Goal: Information Seeking & Learning: Compare options

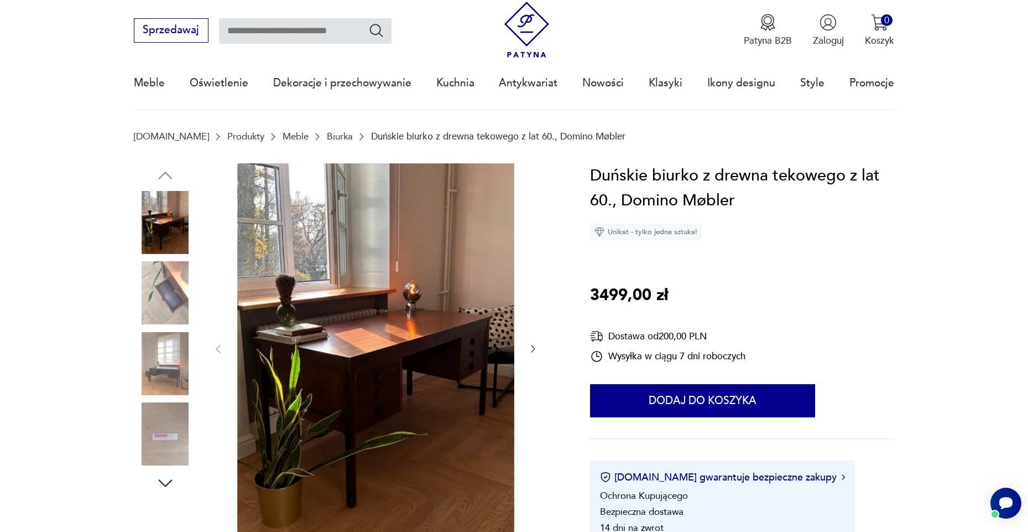
scroll to position [146, 0]
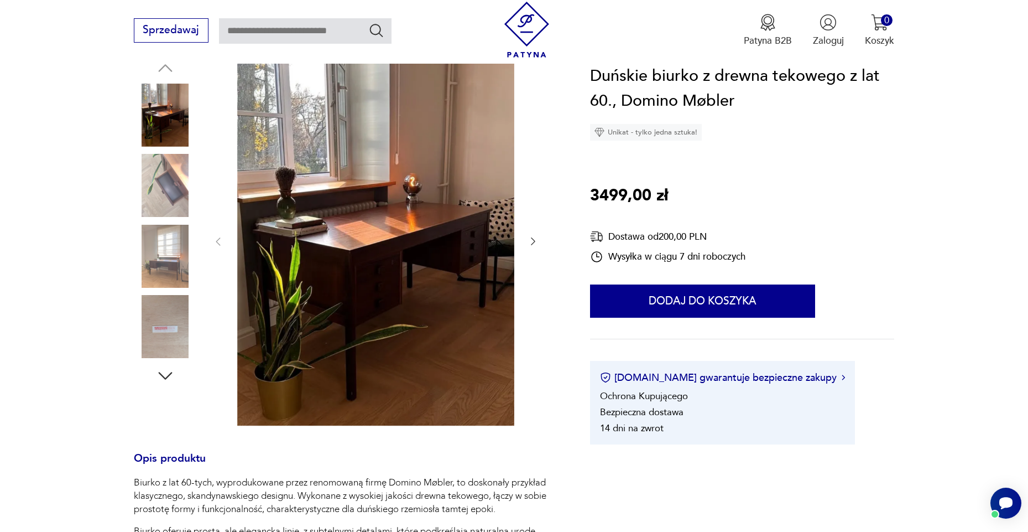
click at [179, 254] on img at bounding box center [165, 256] width 63 height 63
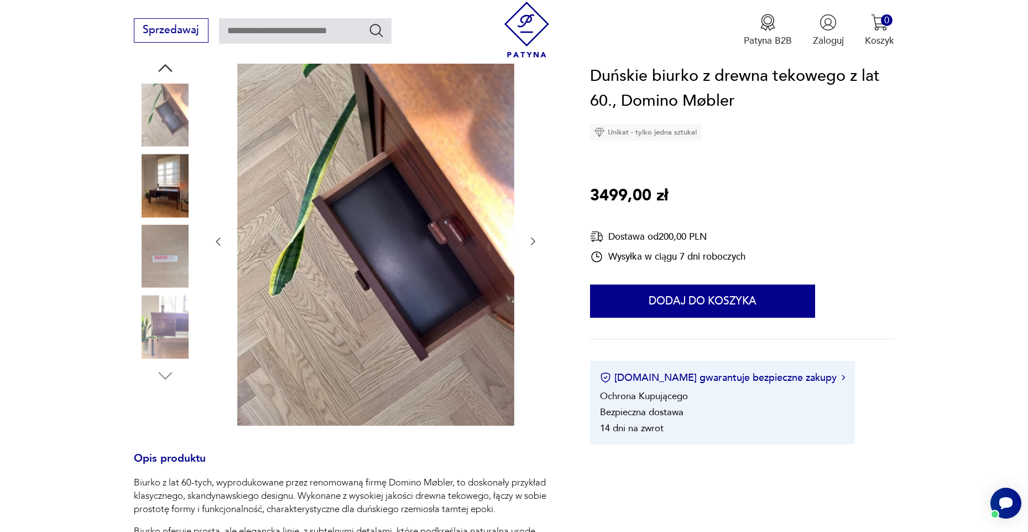
click at [368, 269] on img at bounding box center [375, 241] width 277 height 370
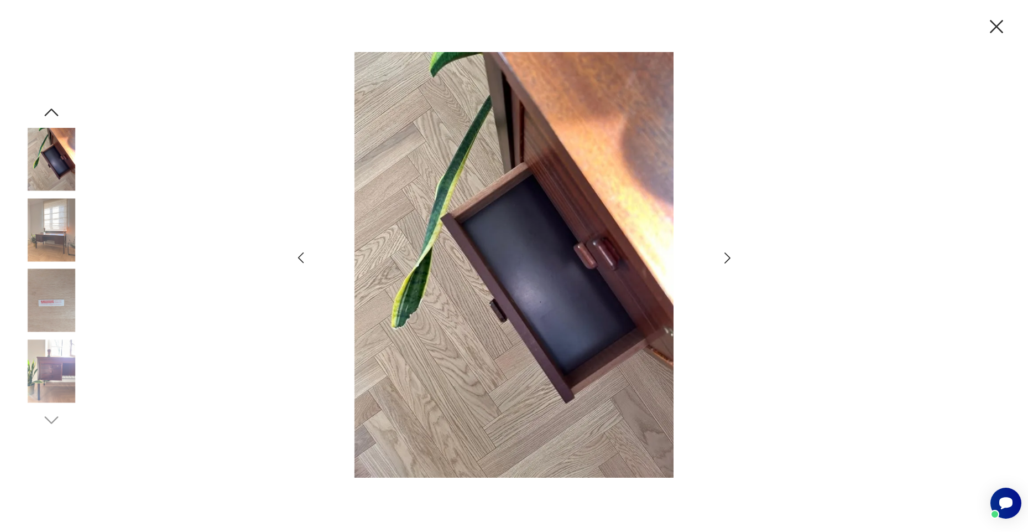
click at [1001, 32] on icon "button" at bounding box center [996, 26] width 23 height 23
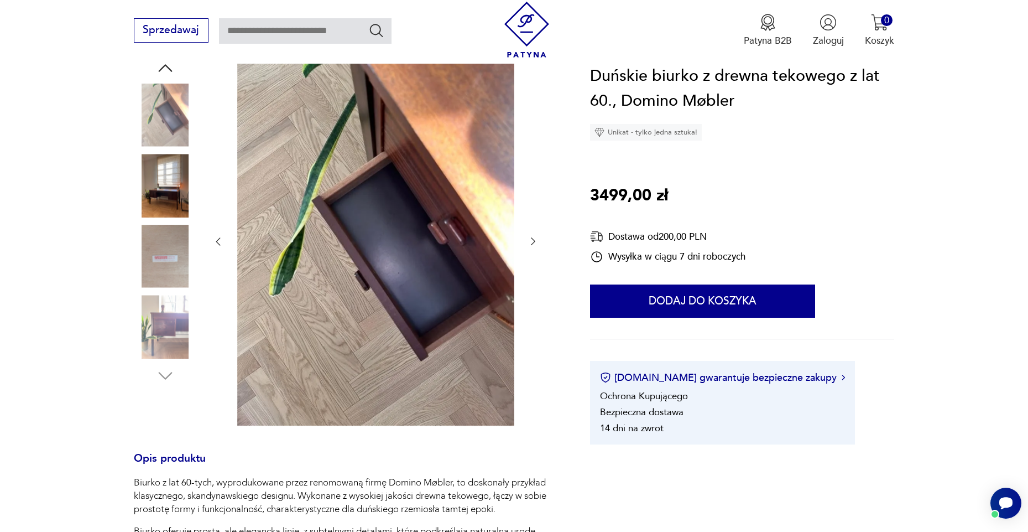
click at [158, 313] on img at bounding box center [165, 326] width 63 height 63
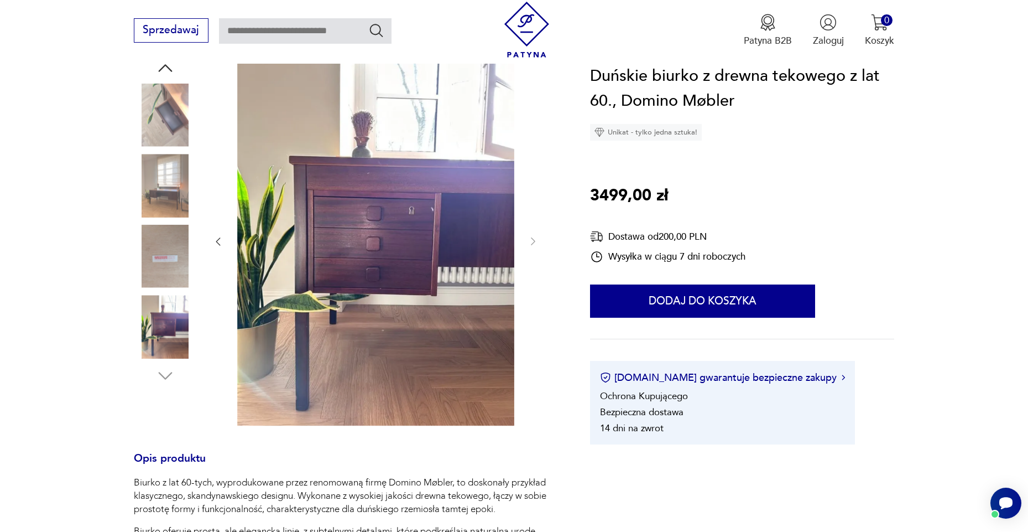
click at [139, 153] on div at bounding box center [165, 151] width 63 height 277
click at [150, 185] on img at bounding box center [165, 185] width 63 height 63
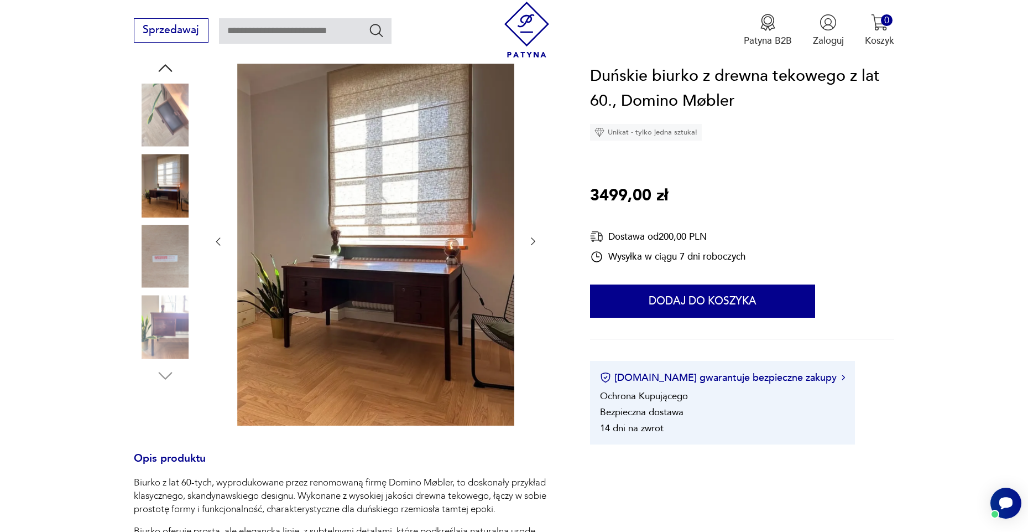
click at [401, 292] on img at bounding box center [375, 241] width 277 height 370
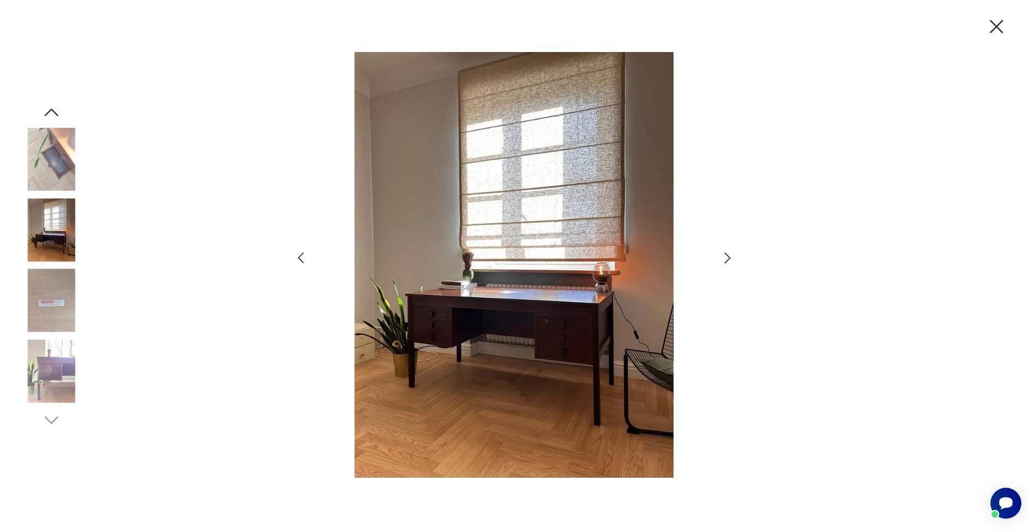
click at [680, 331] on img at bounding box center [514, 264] width 384 height 425
click at [1005, 27] on icon "button" at bounding box center [996, 26] width 23 height 23
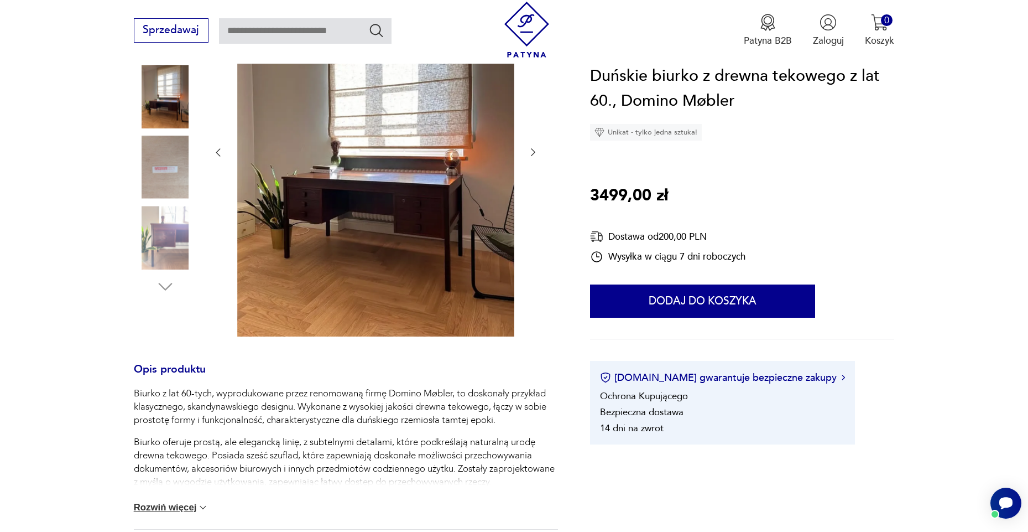
scroll to position [236, 1]
drag, startPoint x: 162, startPoint y: 403, endPoint x: 246, endPoint y: 404, distance: 83.5
click at [246, 404] on p "Biurko z lat 60-tych, wyprodukowane przez renomowaną firmę Domino Møbler, to do…" at bounding box center [346, 406] width 425 height 40
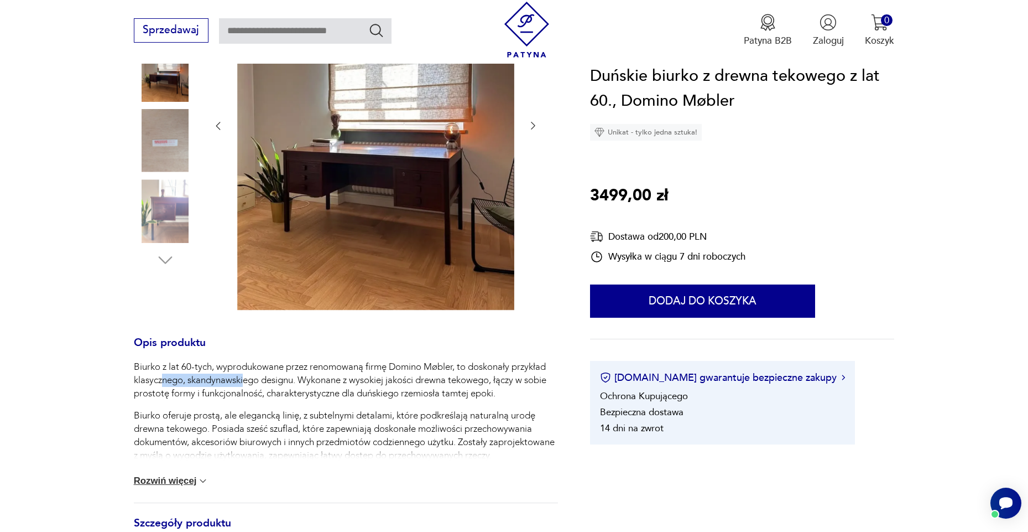
scroll to position [262, 0]
click at [206, 476] on img at bounding box center [202, 480] width 11 height 11
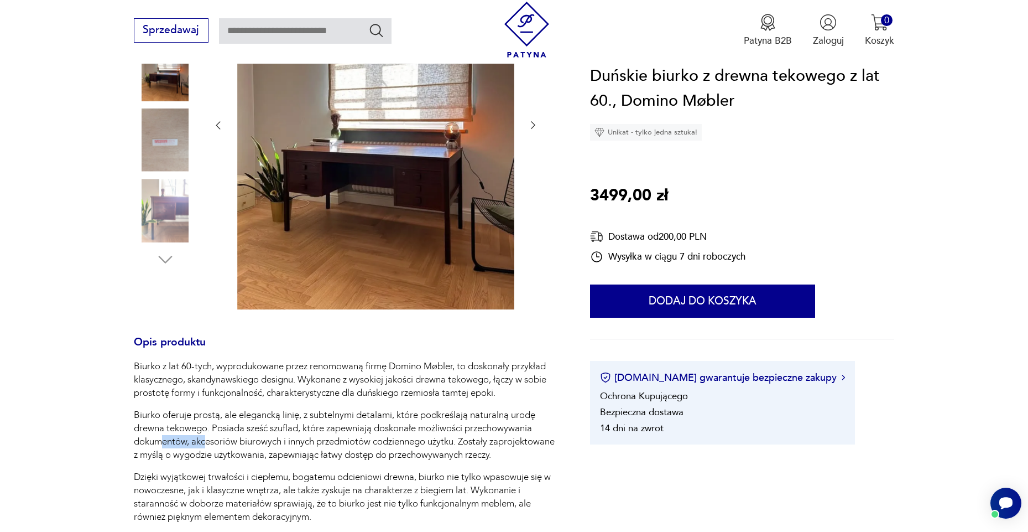
drag, startPoint x: 159, startPoint y: 434, endPoint x: 207, endPoint y: 434, distance: 48.1
click at [207, 434] on p "Biurko oferuje prostą, ale elegancką linię, z subtelnymi detalami, które podkre…" at bounding box center [346, 434] width 425 height 53
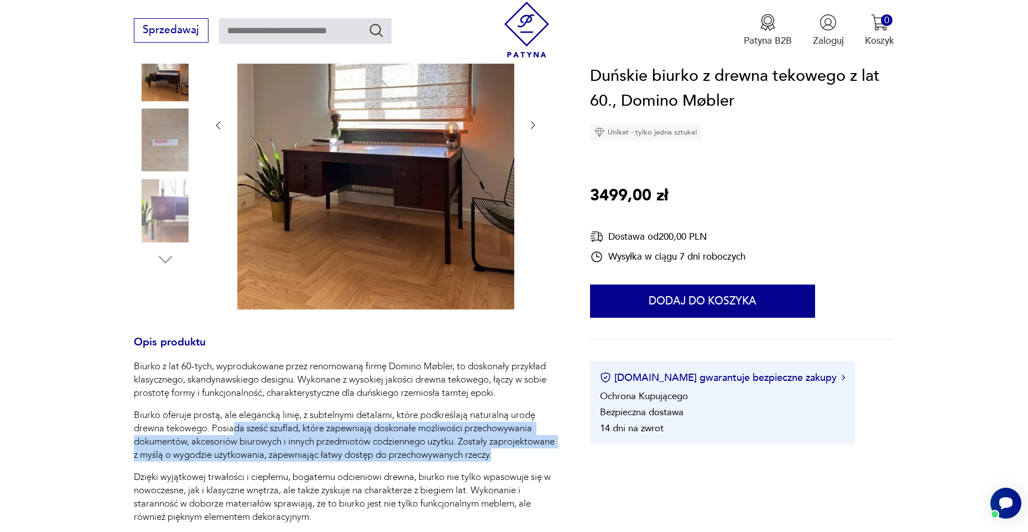
drag, startPoint x: 236, startPoint y: 424, endPoint x: 294, endPoint y: 463, distance: 70.6
click at [294, 461] on p "Biurko oferuje prostą, ale elegancką linię, z subtelnymi detalami, które podkre…" at bounding box center [346, 434] width 425 height 53
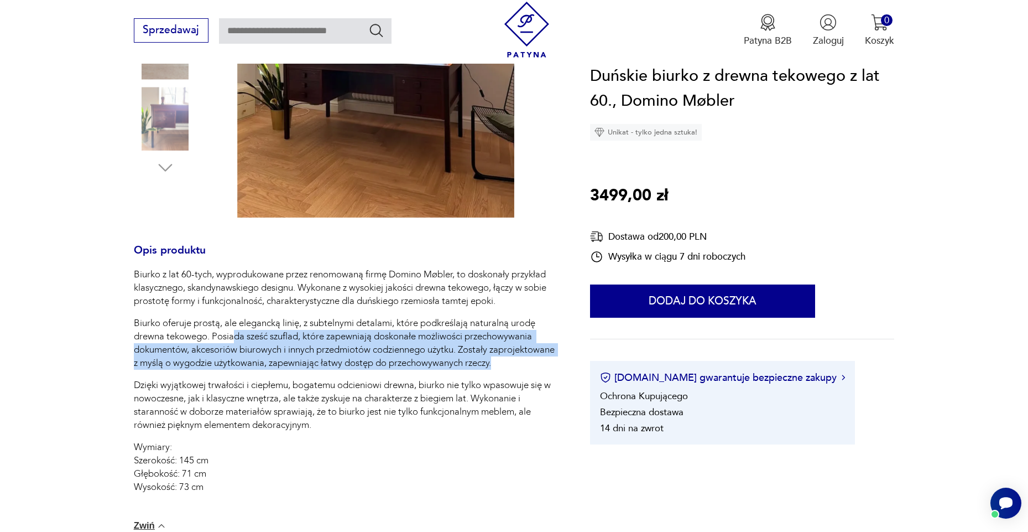
scroll to position [353, 0]
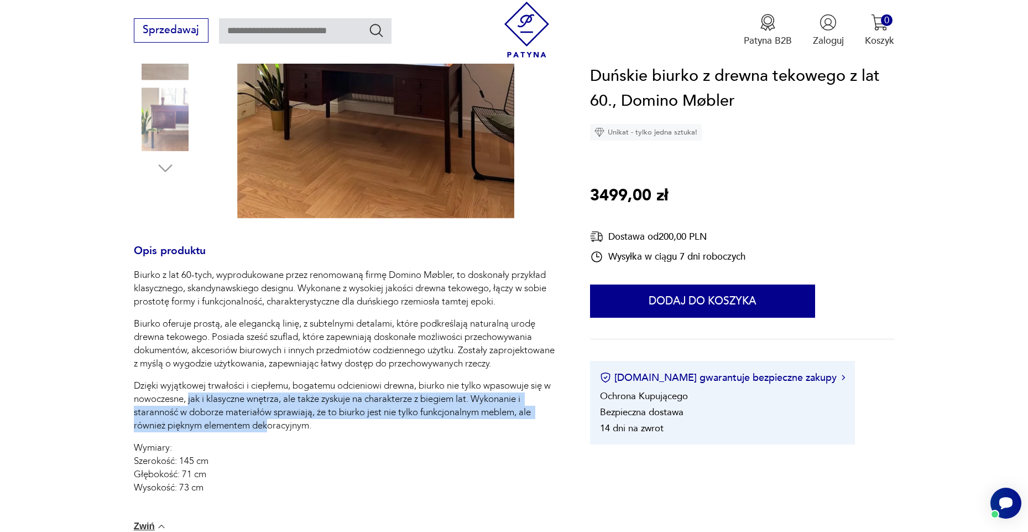
drag, startPoint x: 188, startPoint y: 415, endPoint x: 271, endPoint y: 435, distance: 84.9
click at [271, 432] on p "Dzięki wyjątkowej trwałości i ciepłemu, bogatemu odcieniowi drewna, biurko nie …" at bounding box center [346, 405] width 425 height 53
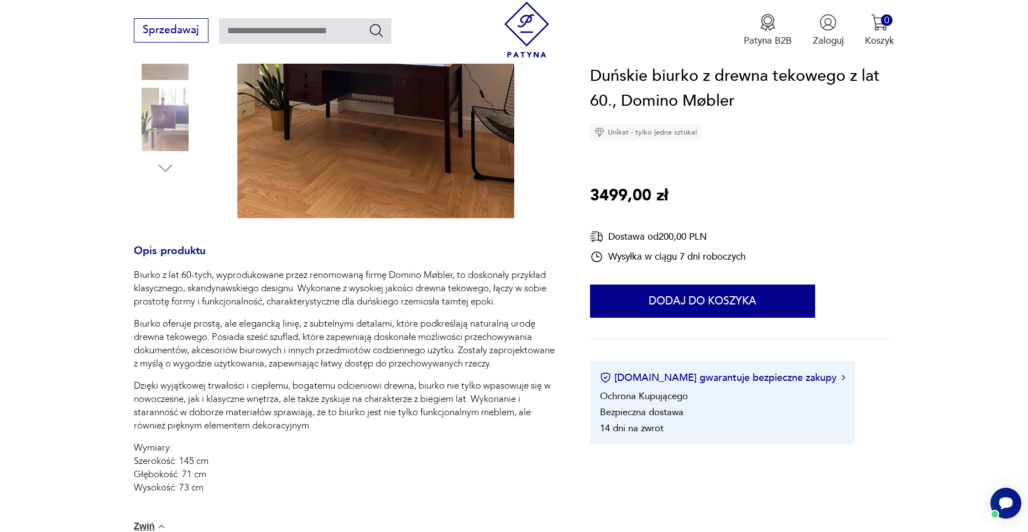
click at [268, 456] on p "Wymiary: Szerokość: 145 cm Głębokość: 71 cm Wysokość: 73 cm" at bounding box center [346, 467] width 425 height 53
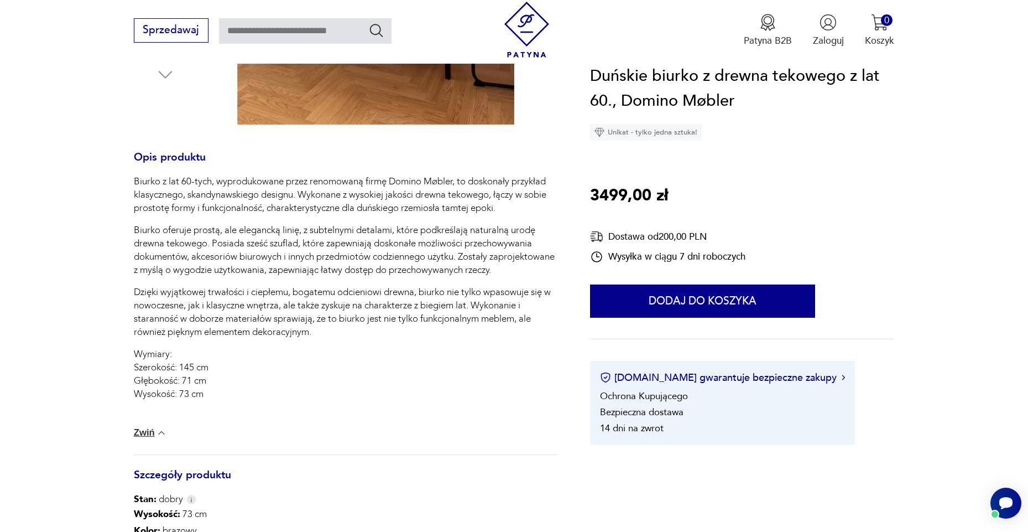
scroll to position [608, 0]
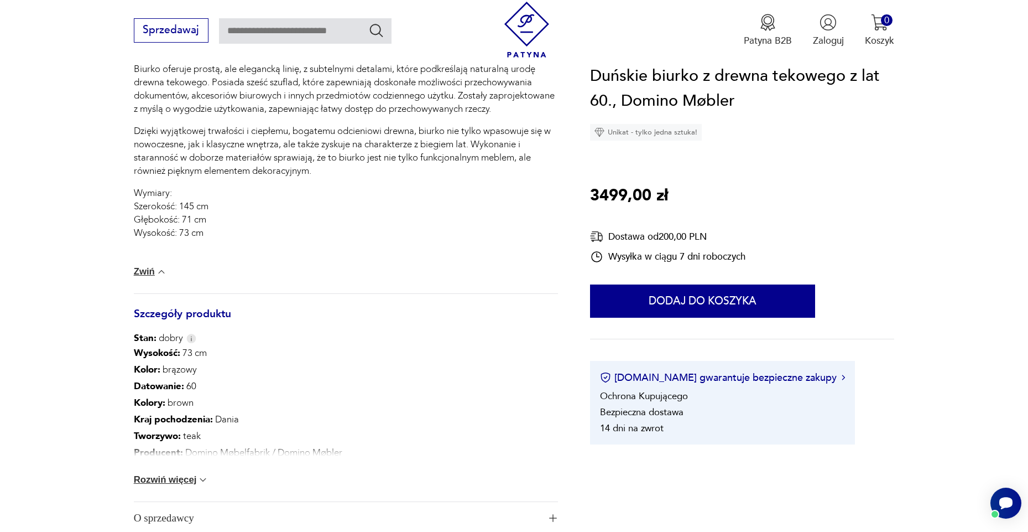
click at [180, 478] on button "Rozwiń więcej" at bounding box center [171, 479] width 75 height 11
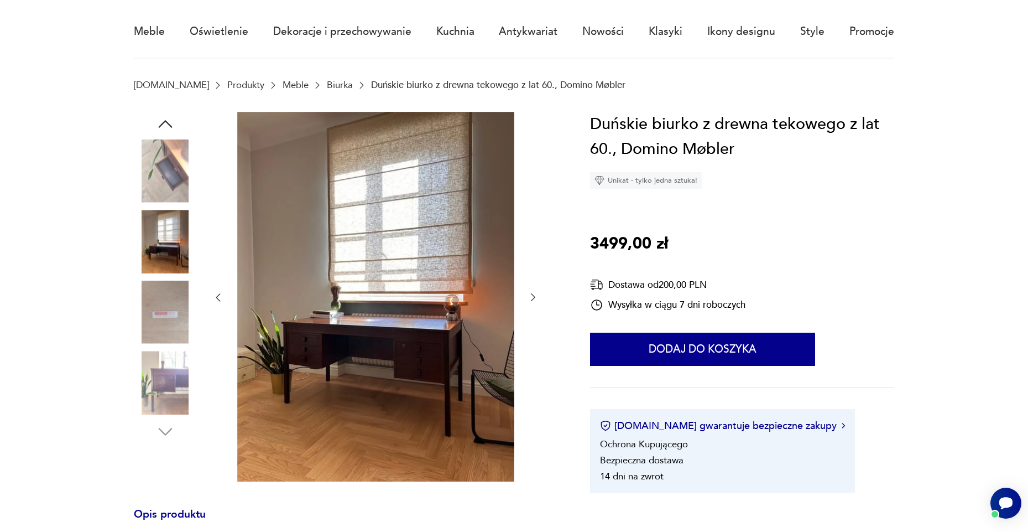
scroll to position [91, 0]
click at [174, 251] on img at bounding box center [165, 240] width 63 height 63
click at [153, 190] on img at bounding box center [165, 170] width 63 height 63
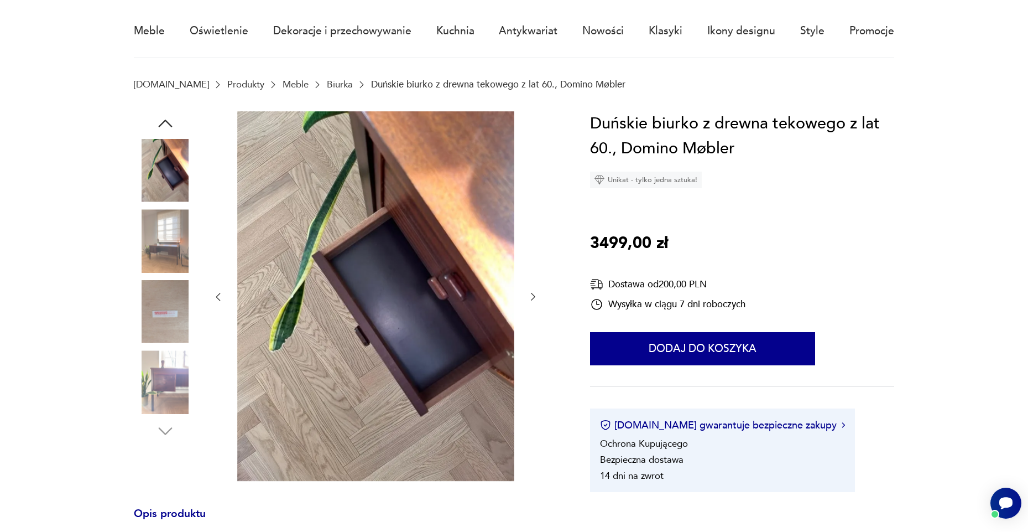
click at [174, 383] on img at bounding box center [165, 381] width 63 height 63
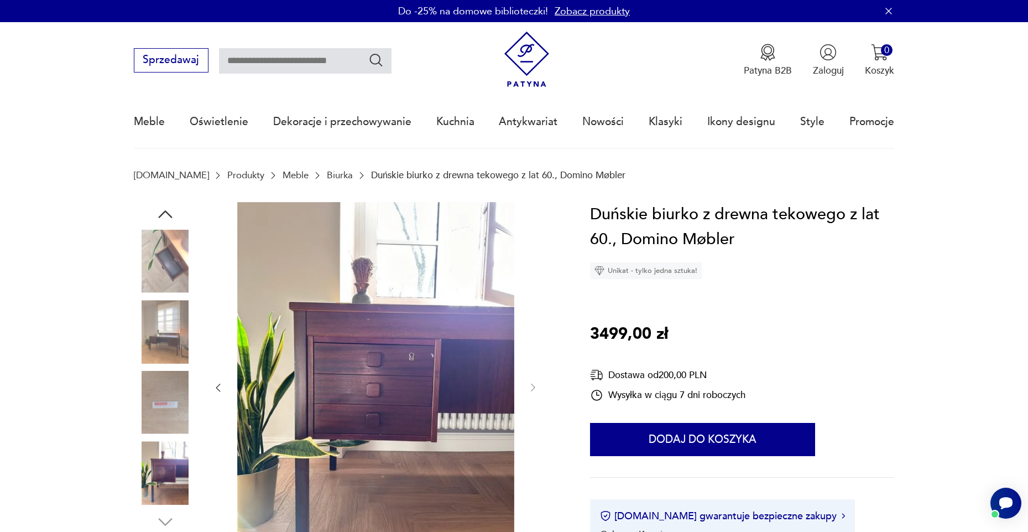
scroll to position [0, 0]
click at [327, 176] on link "Biurka" at bounding box center [340, 175] width 26 height 11
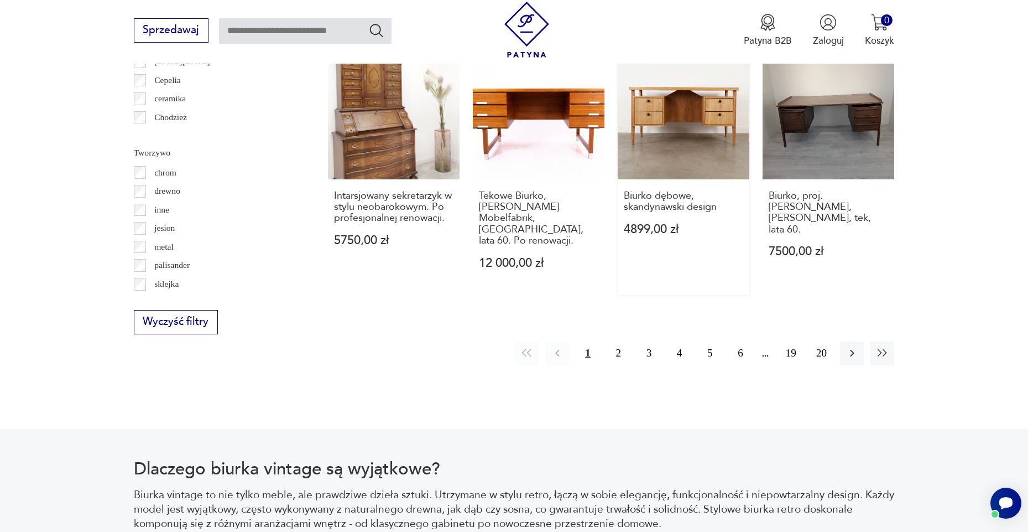
scroll to position [1346, 0]
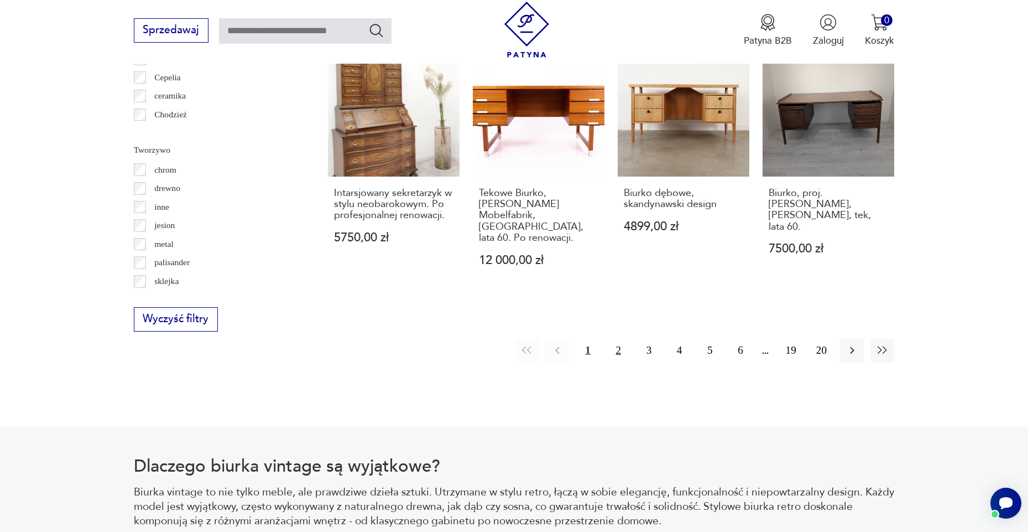
click at [620, 339] on button "2" at bounding box center [619, 351] width 24 height 24
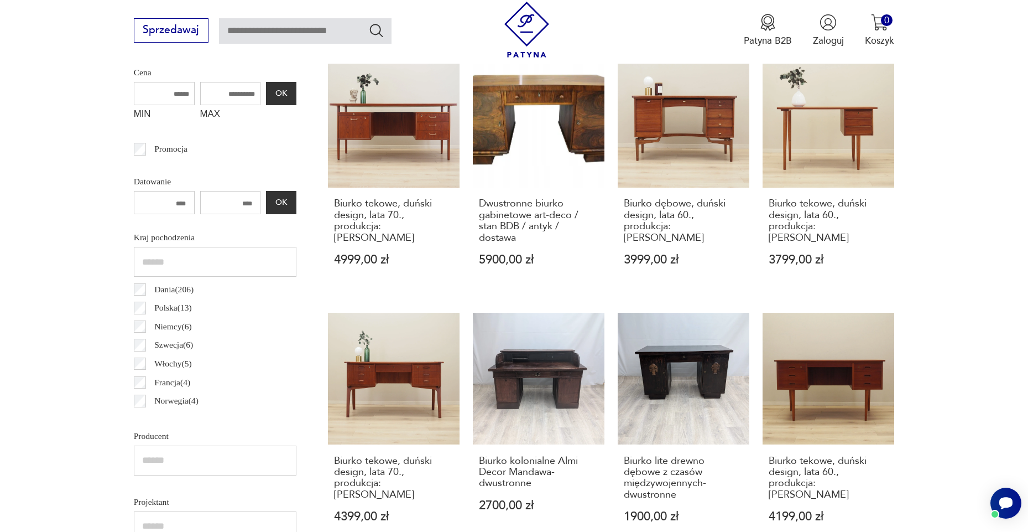
click at [212, 98] on input "MAX" at bounding box center [230, 93] width 61 height 23
type input "****"
click at [160, 94] on input "MIN" at bounding box center [164, 93] width 61 height 23
click at [266, 91] on button "OK" at bounding box center [281, 93] width 30 height 23
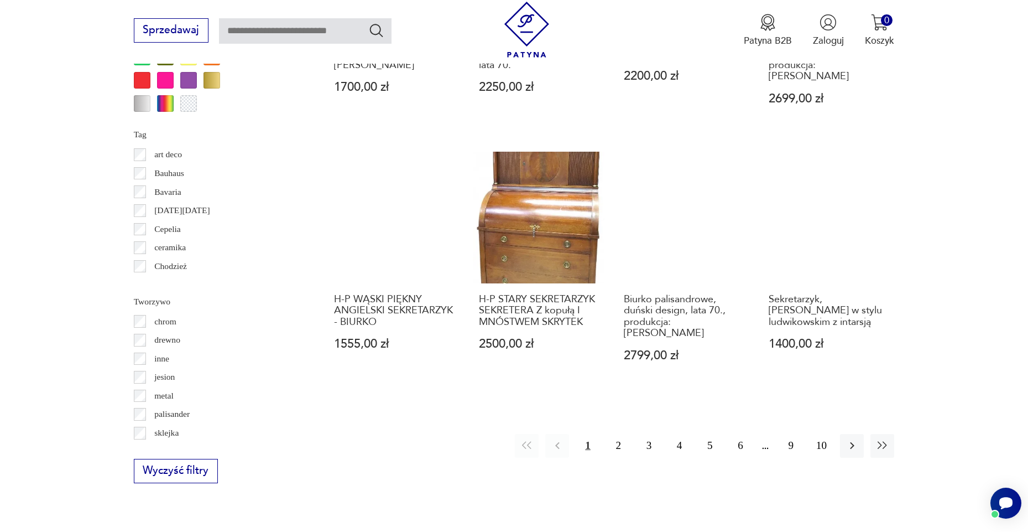
scroll to position [1194, 0]
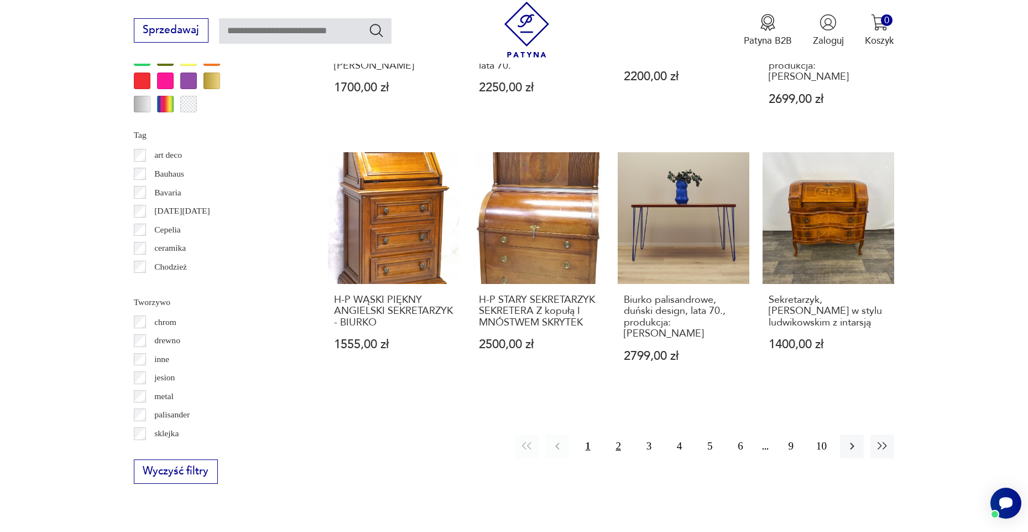
click at [616, 434] on button "2" at bounding box center [619, 446] width 24 height 24
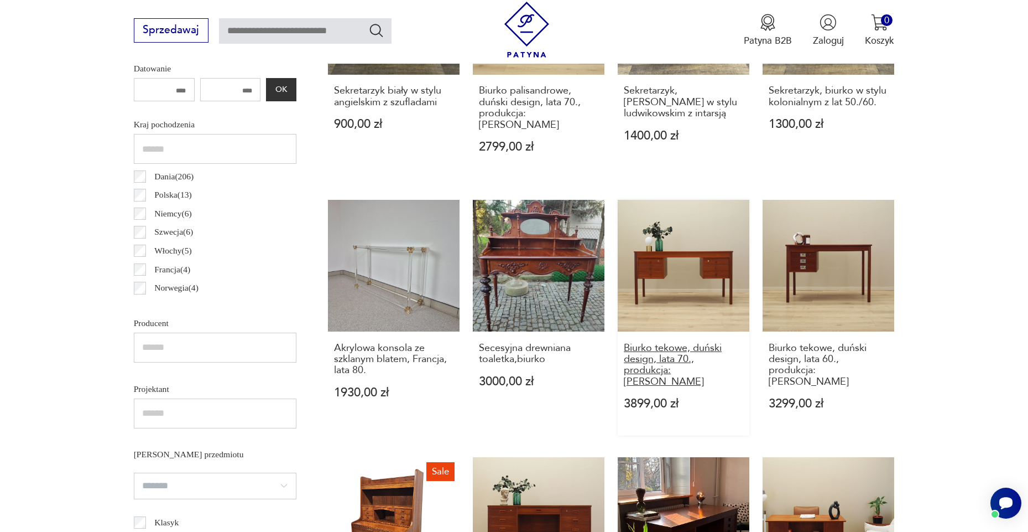
scroll to position [638, 1]
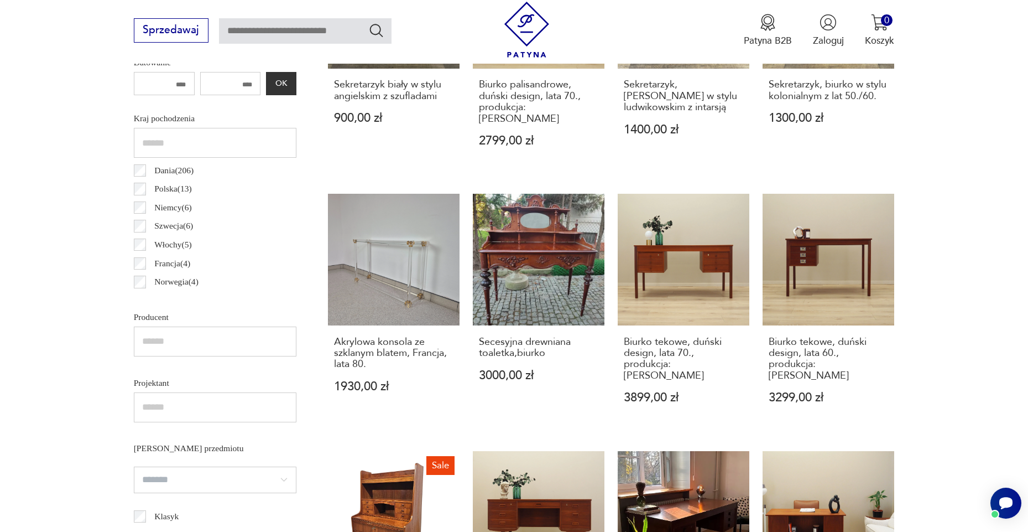
drag, startPoint x: 676, startPoint y: 349, endPoint x: 997, endPoint y: -41, distance: 505.0
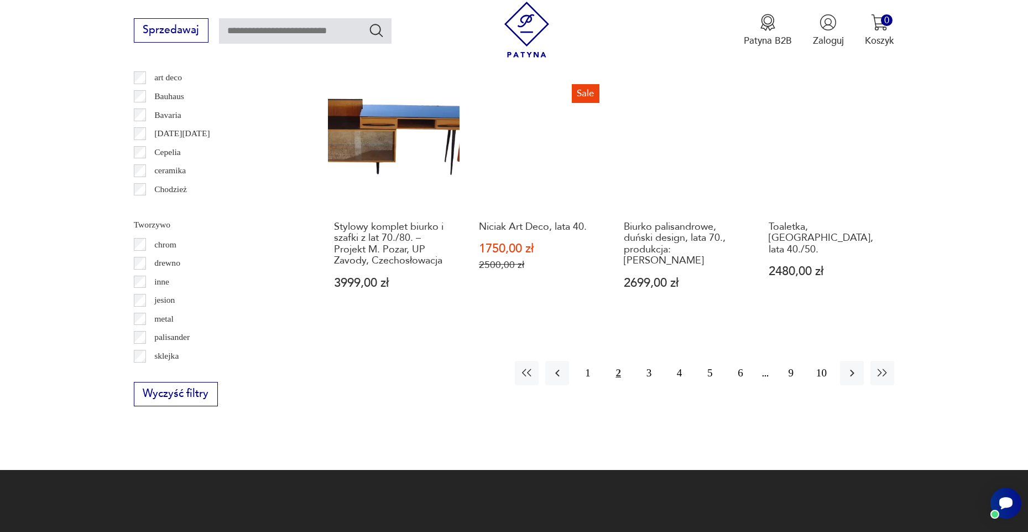
scroll to position [1281, 0]
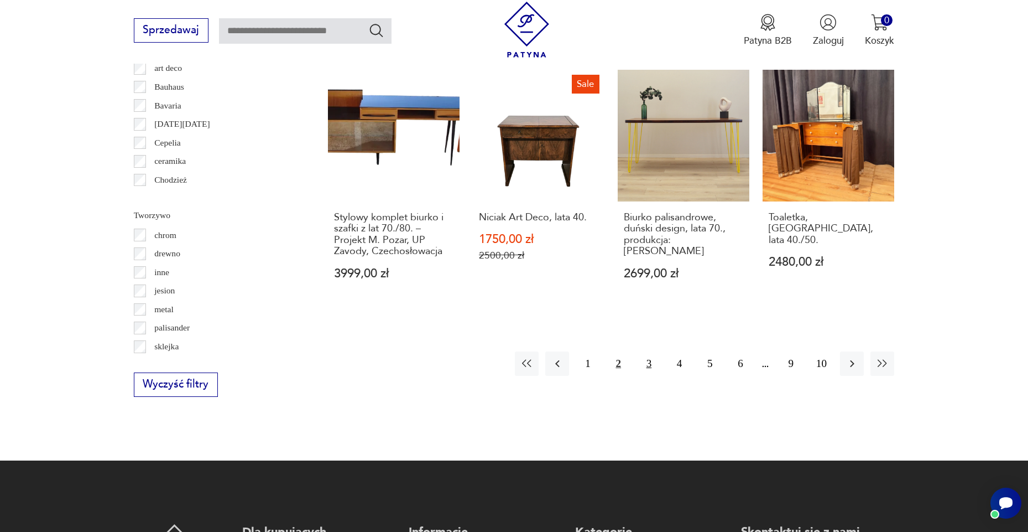
click at [653, 366] on button "3" at bounding box center [649, 363] width 24 height 24
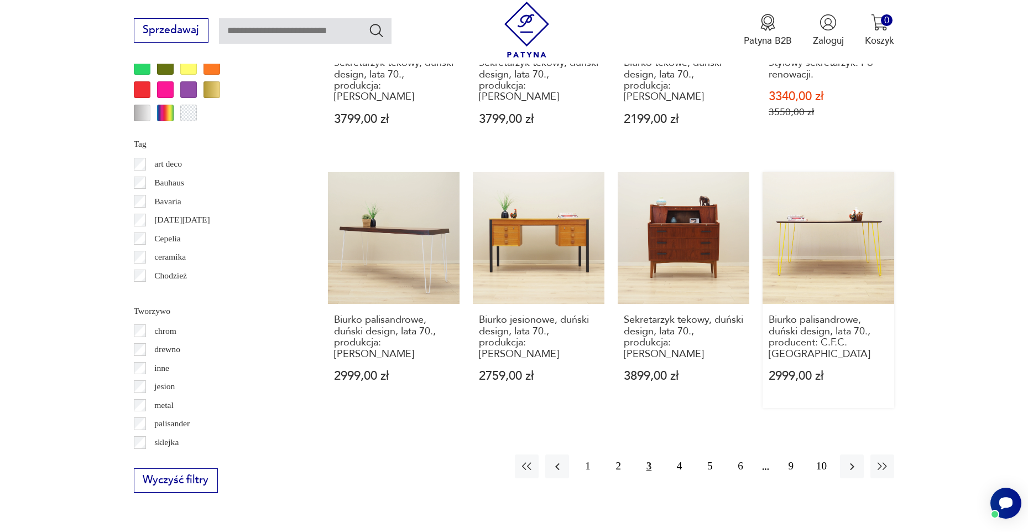
scroll to position [1184, 0]
click at [673, 455] on button "4" at bounding box center [680, 467] width 24 height 24
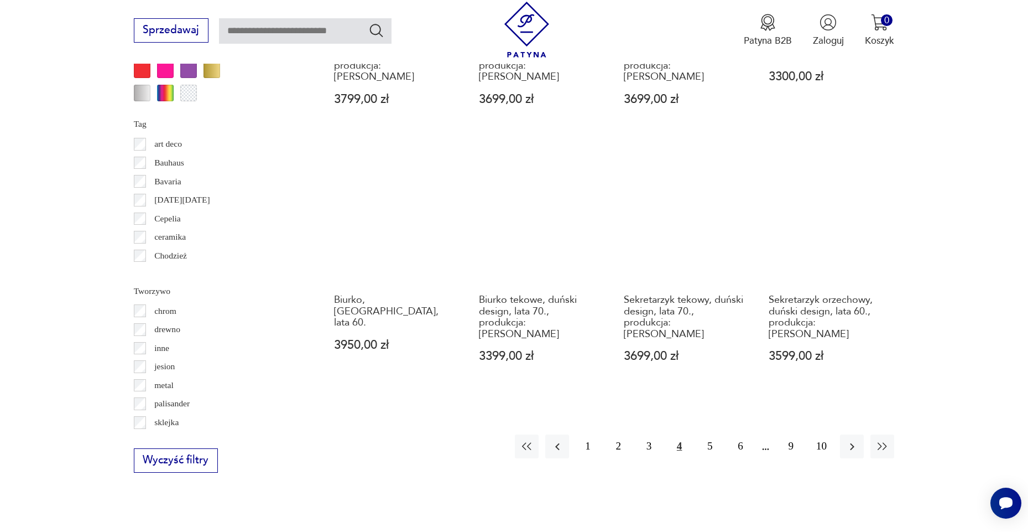
scroll to position [1205, 0]
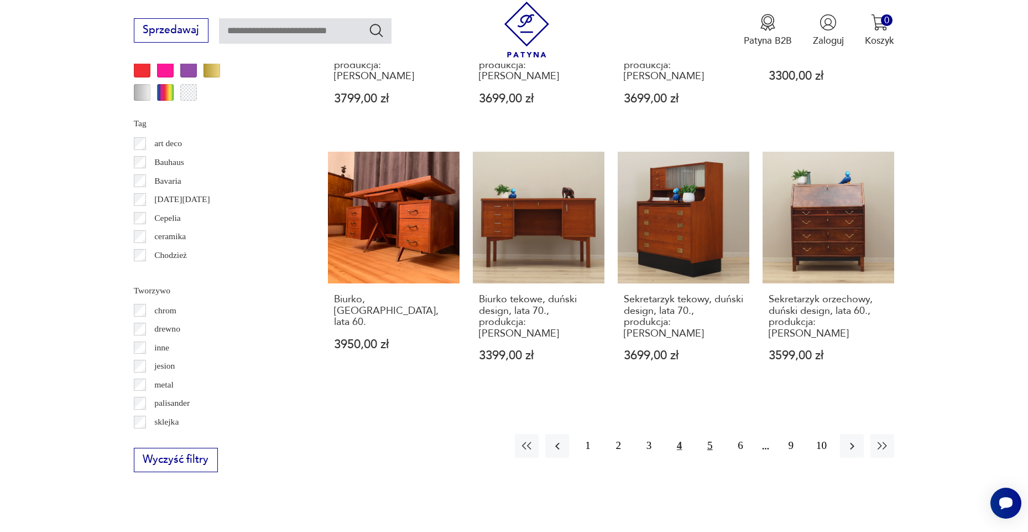
click at [711, 434] on button "5" at bounding box center [710, 446] width 24 height 24
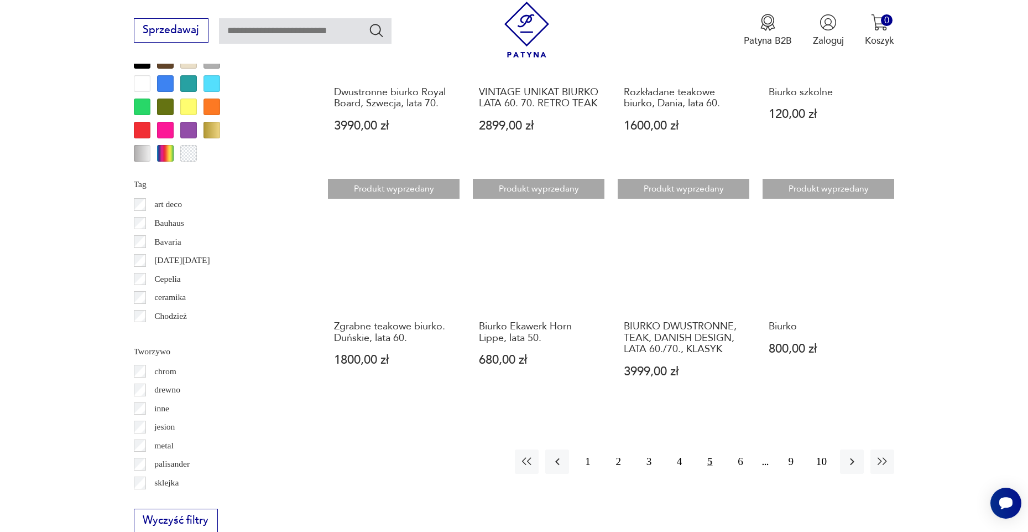
scroll to position [1148, 0]
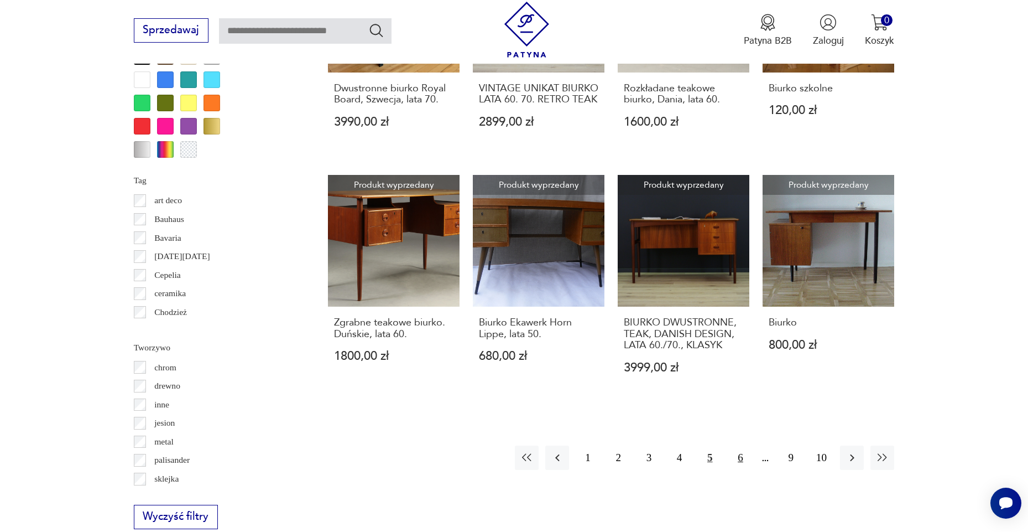
click at [740, 462] on button "6" at bounding box center [741, 457] width 24 height 24
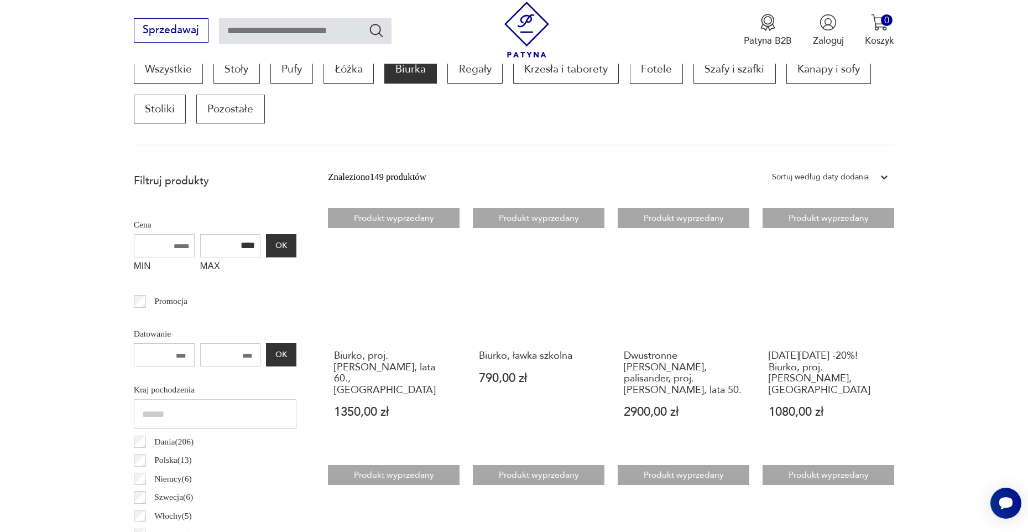
scroll to position [367, 0]
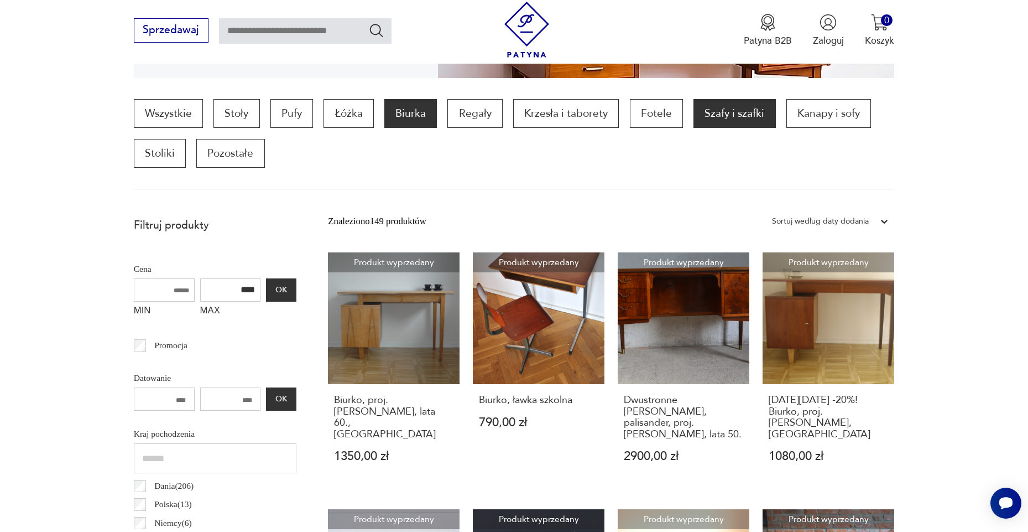
click at [717, 108] on p "Szafy i szafki" at bounding box center [735, 113] width 82 height 29
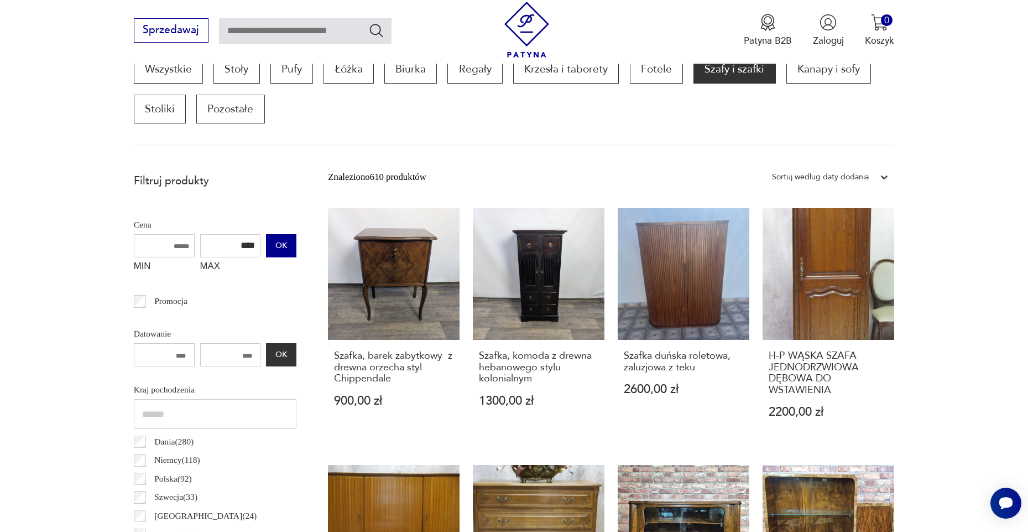
drag, startPoint x: 194, startPoint y: 249, endPoint x: 259, endPoint y: 249, distance: 65.3
click at [259, 249] on div "MIN MAX **** OK" at bounding box center [215, 256] width 163 height 44
type input "****"
click at [266, 245] on button "OK" at bounding box center [281, 245] width 30 height 23
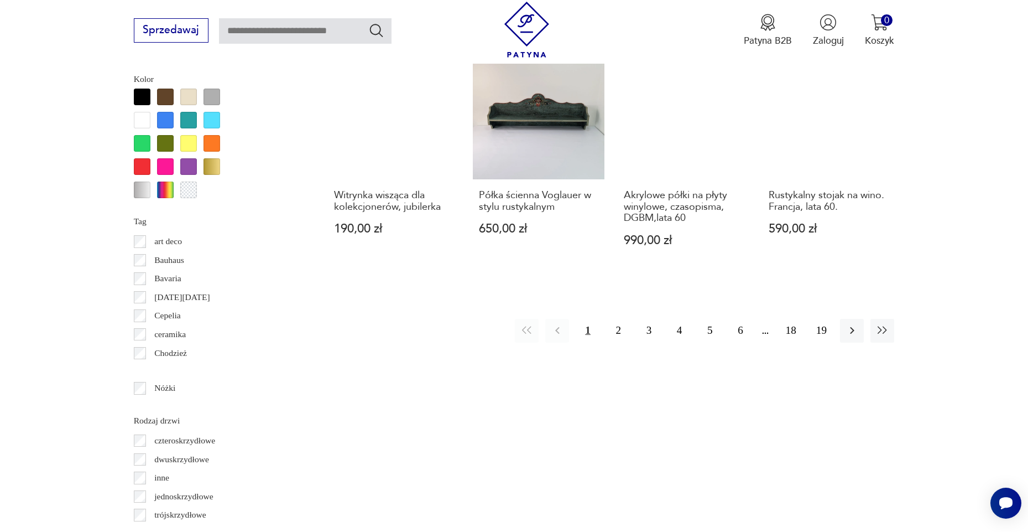
scroll to position [1260, 0]
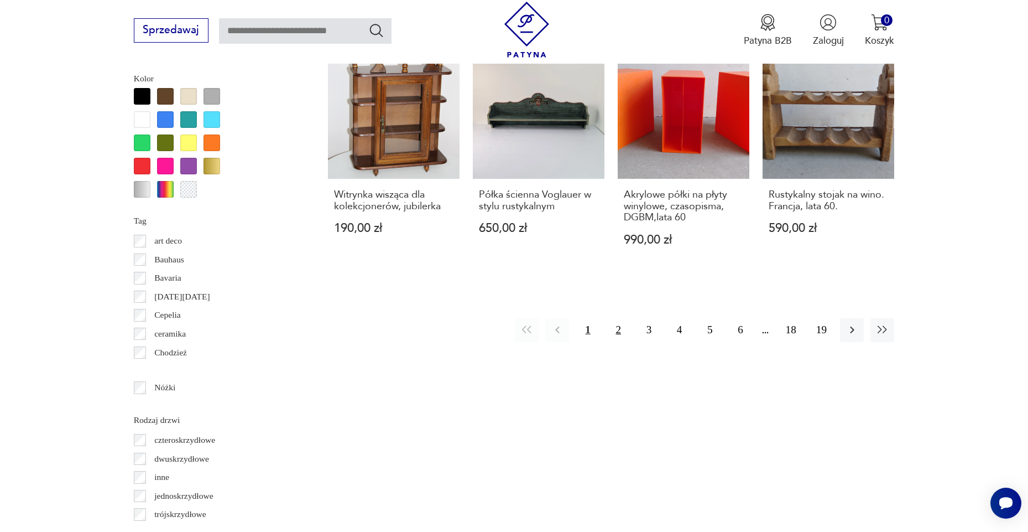
click at [620, 342] on button "2" at bounding box center [619, 330] width 24 height 24
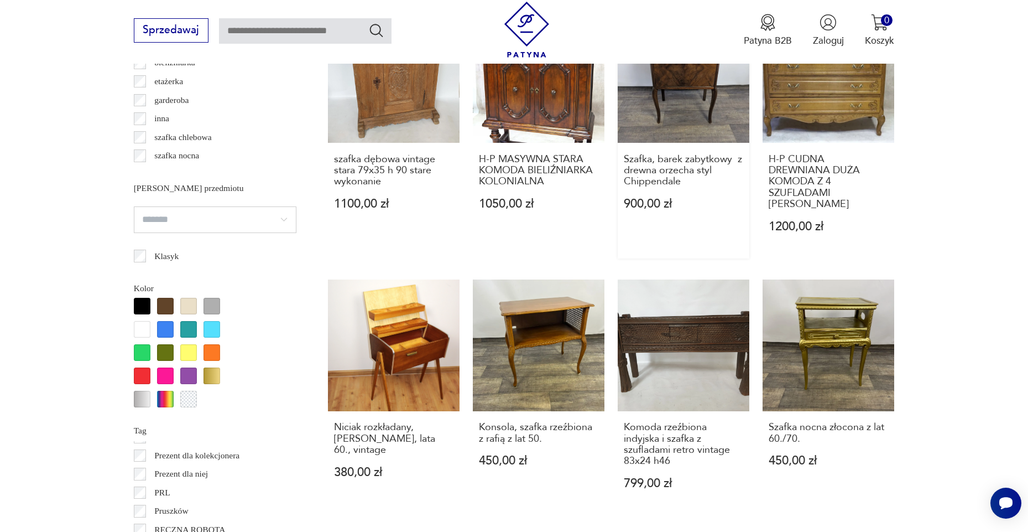
scroll to position [1053, 2]
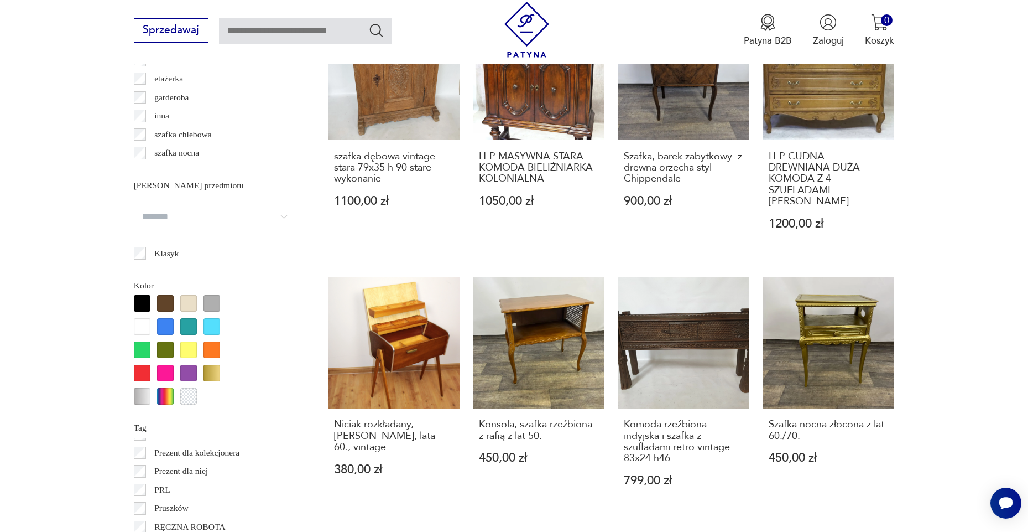
drag, startPoint x: 662, startPoint y: 131, endPoint x: 914, endPoint y: 174, distance: 255.3
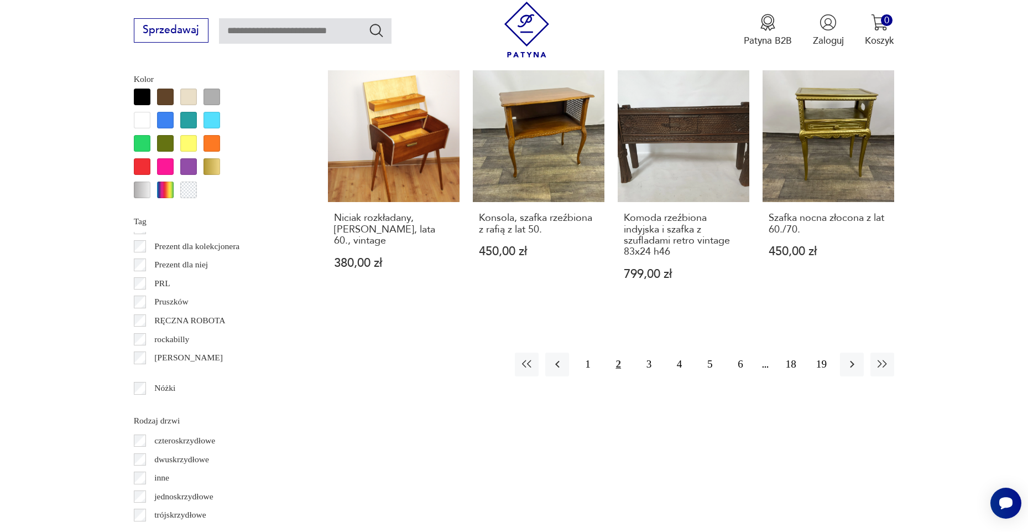
scroll to position [1261, 0]
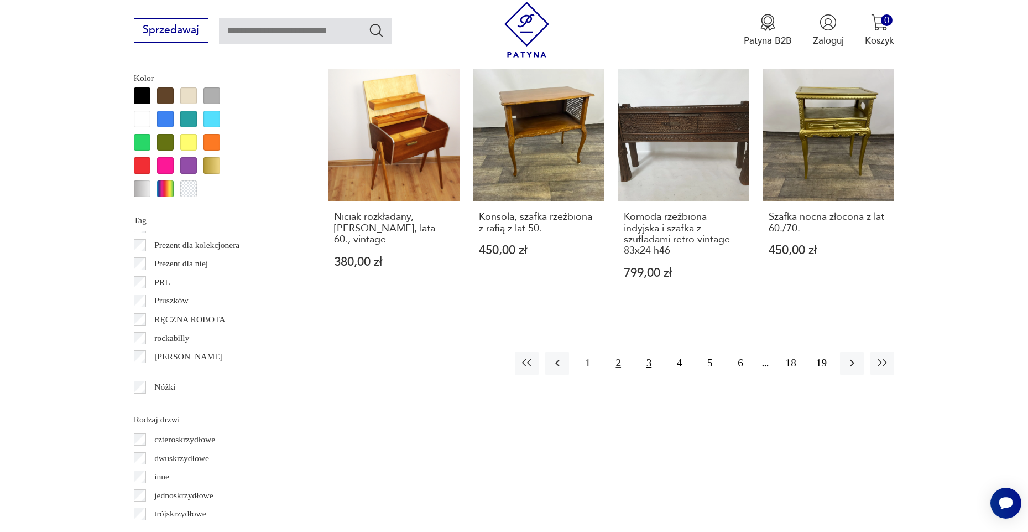
click at [648, 369] on button "3" at bounding box center [649, 363] width 24 height 24
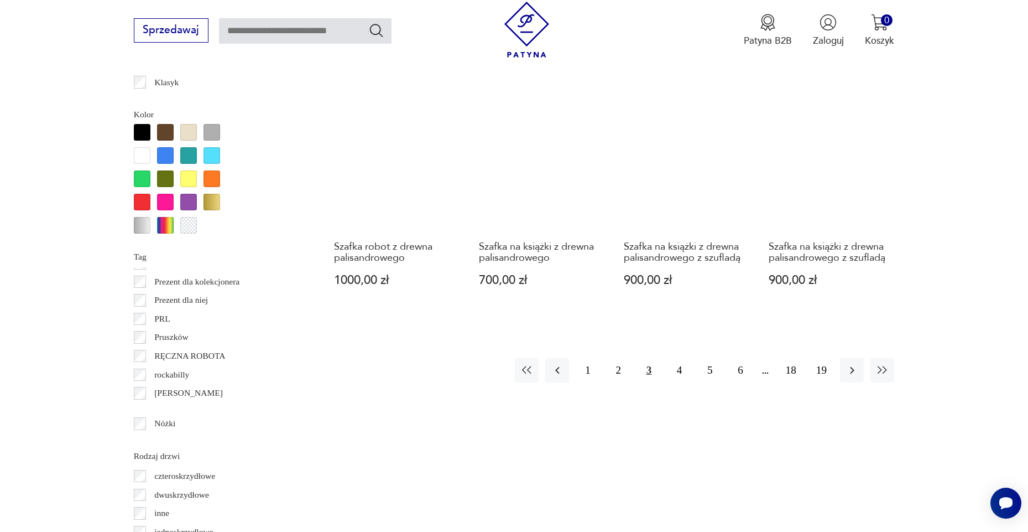
scroll to position [1224, 1]
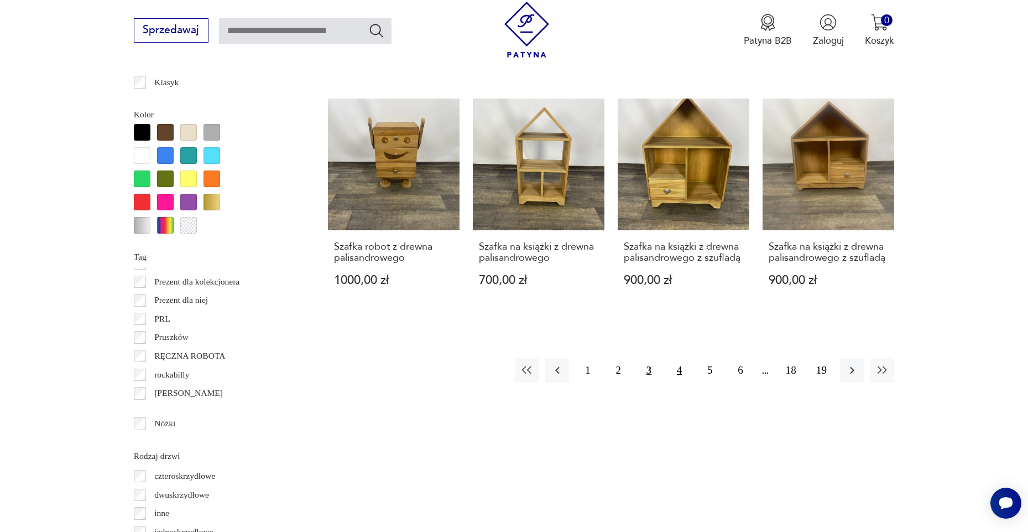
click at [679, 382] on button "4" at bounding box center [680, 370] width 24 height 24
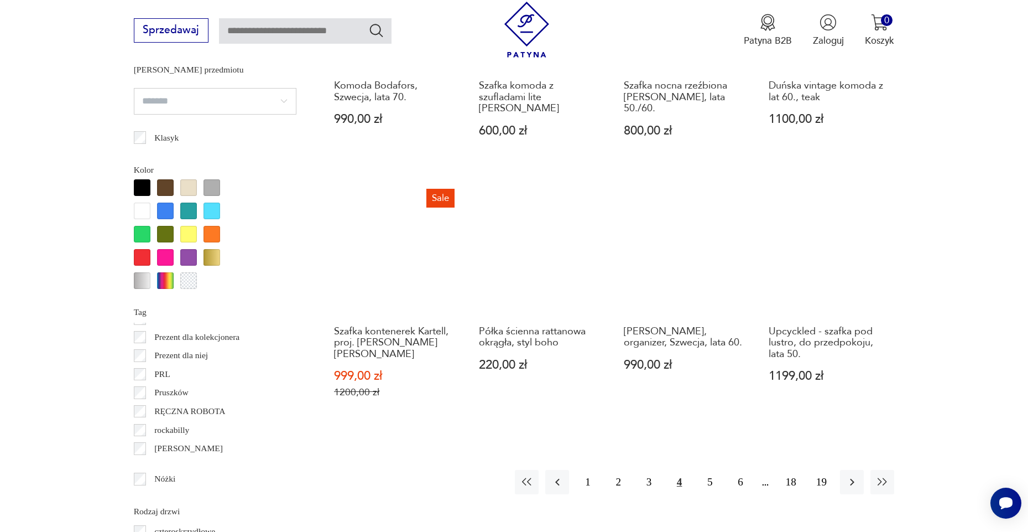
scroll to position [1231, 0]
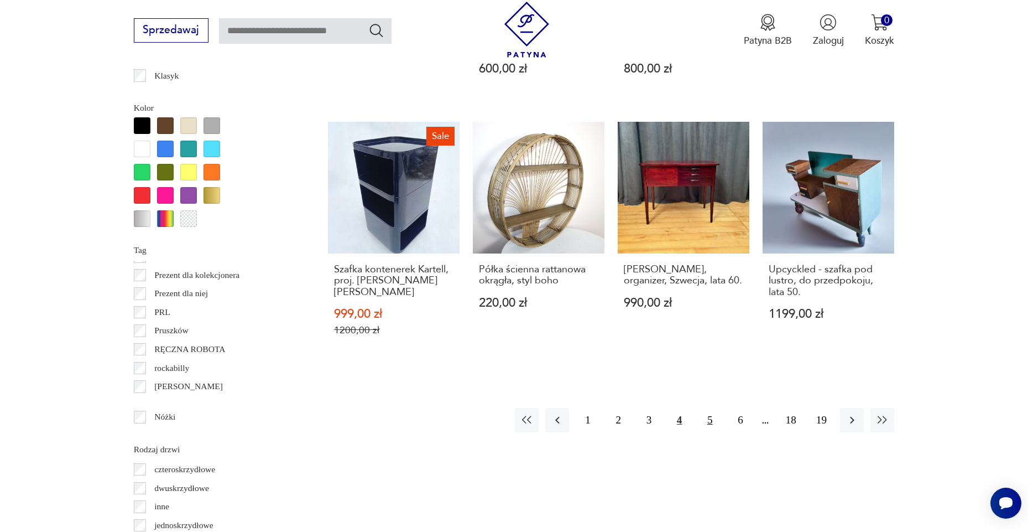
click at [709, 408] on button "5" at bounding box center [710, 420] width 24 height 24
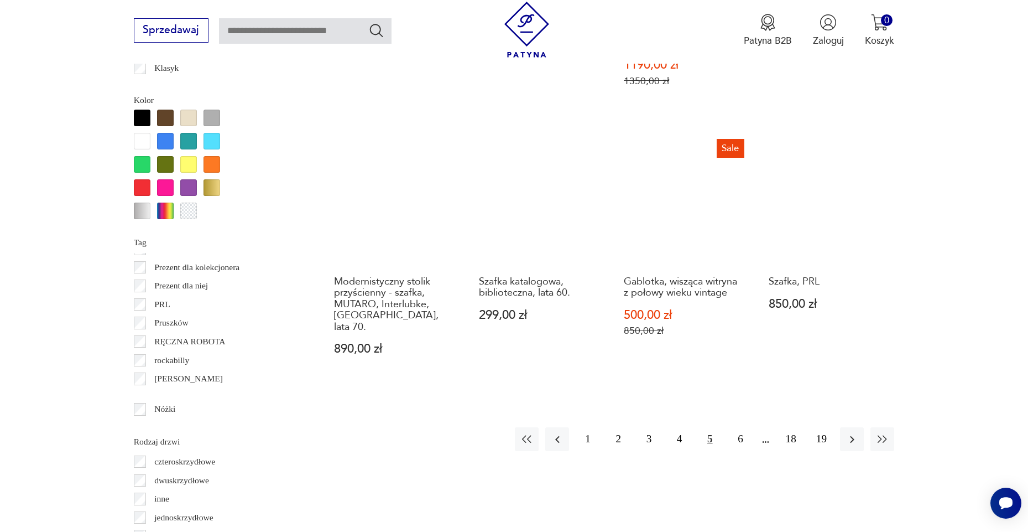
scroll to position [1268, 0]
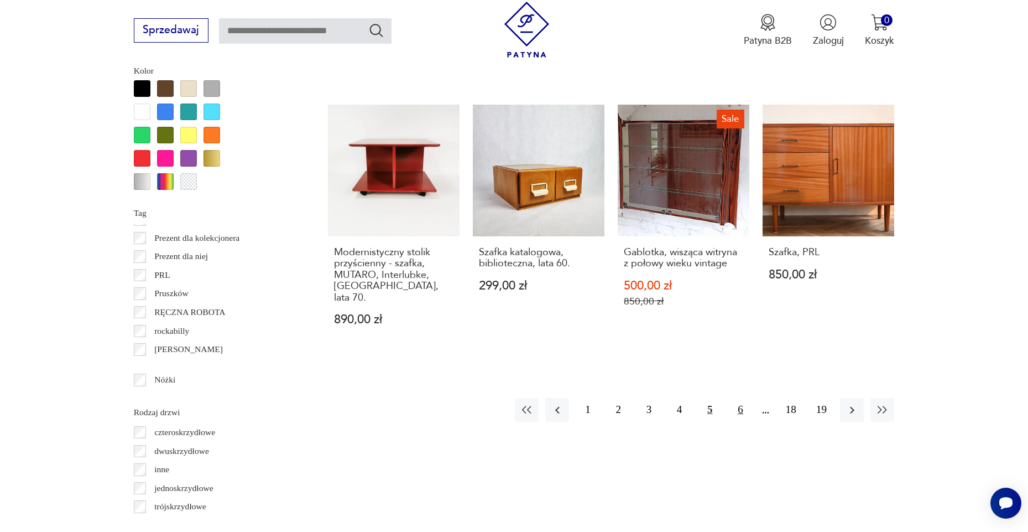
click at [740, 398] on button "6" at bounding box center [741, 410] width 24 height 24
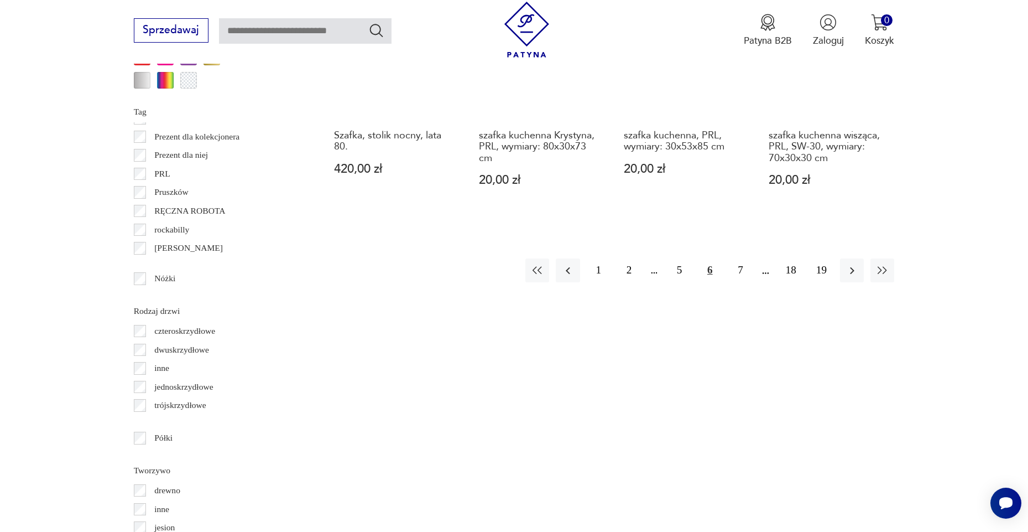
scroll to position [1370, 0]
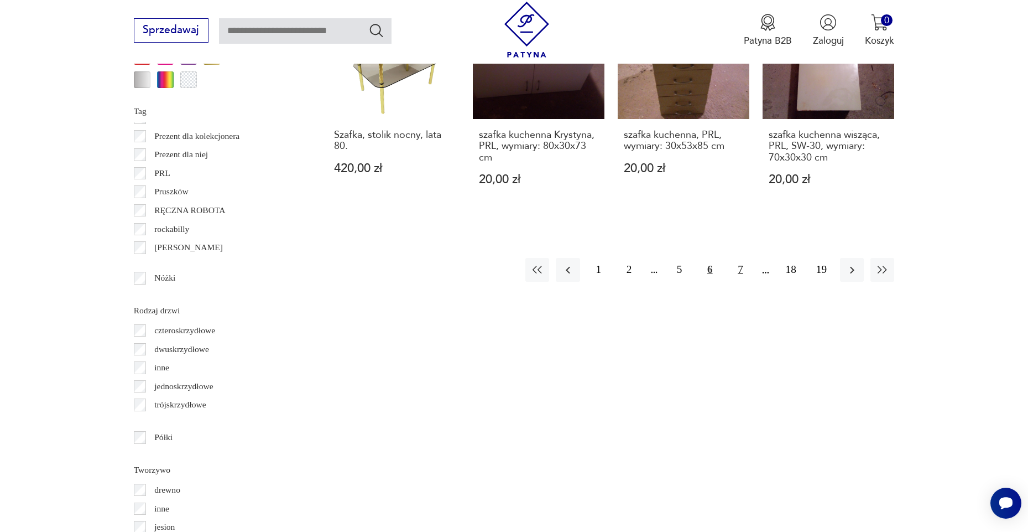
click at [737, 258] on button "7" at bounding box center [741, 270] width 24 height 24
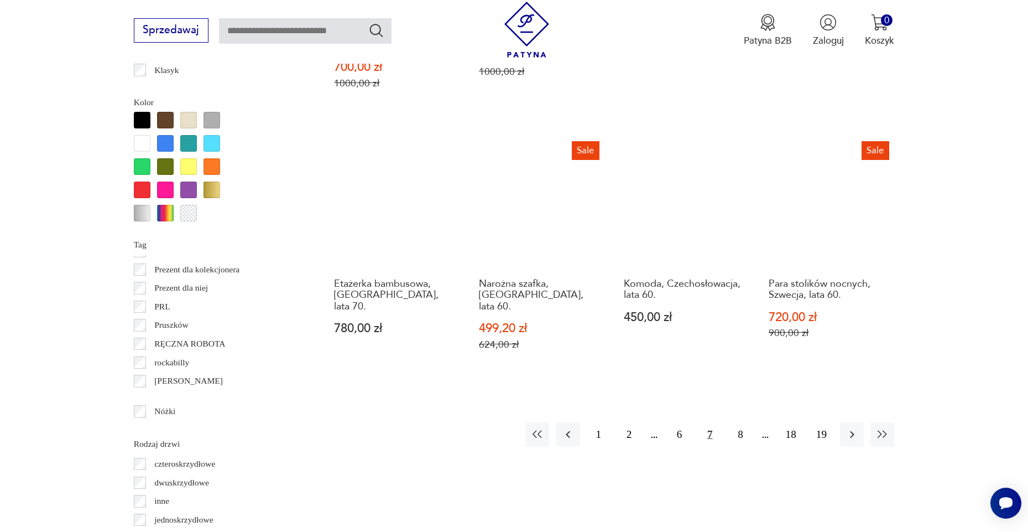
scroll to position [1278, 0]
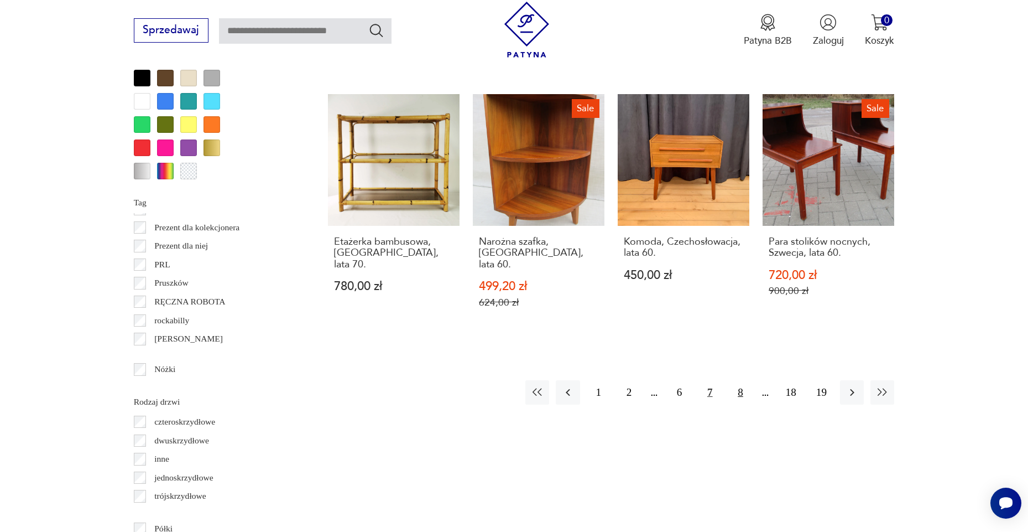
click at [745, 380] on button "8" at bounding box center [741, 392] width 24 height 24
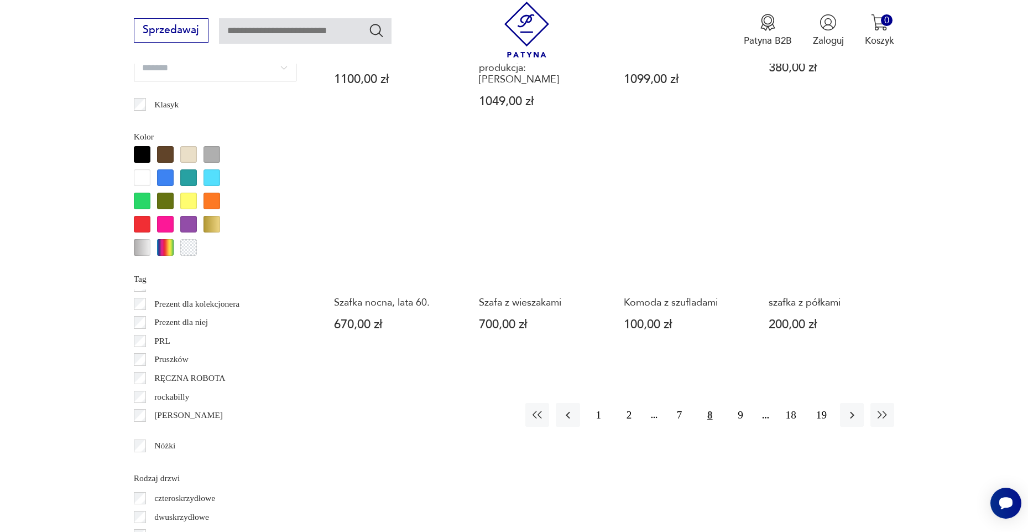
scroll to position [1204, 0]
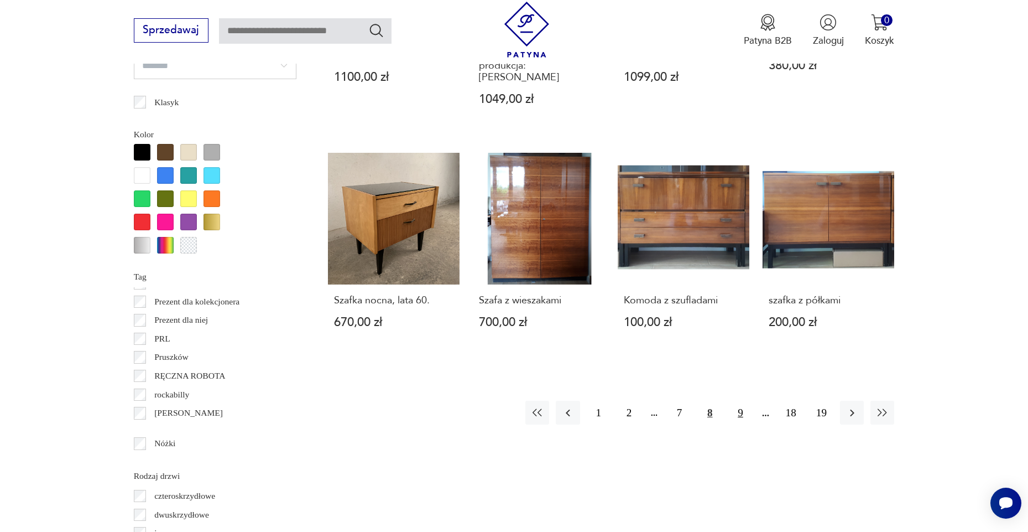
click at [739, 411] on button "9" at bounding box center [741, 413] width 24 height 24
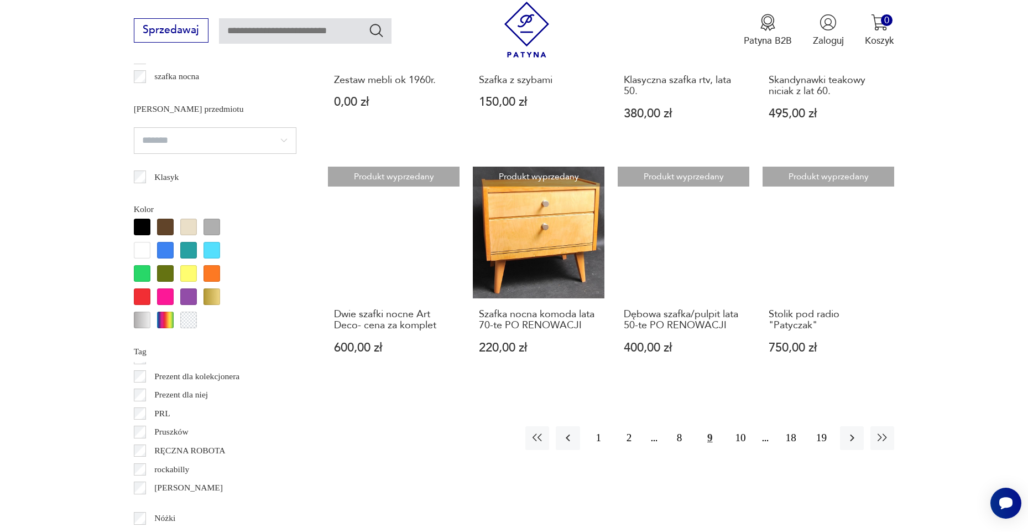
scroll to position [1131, 0]
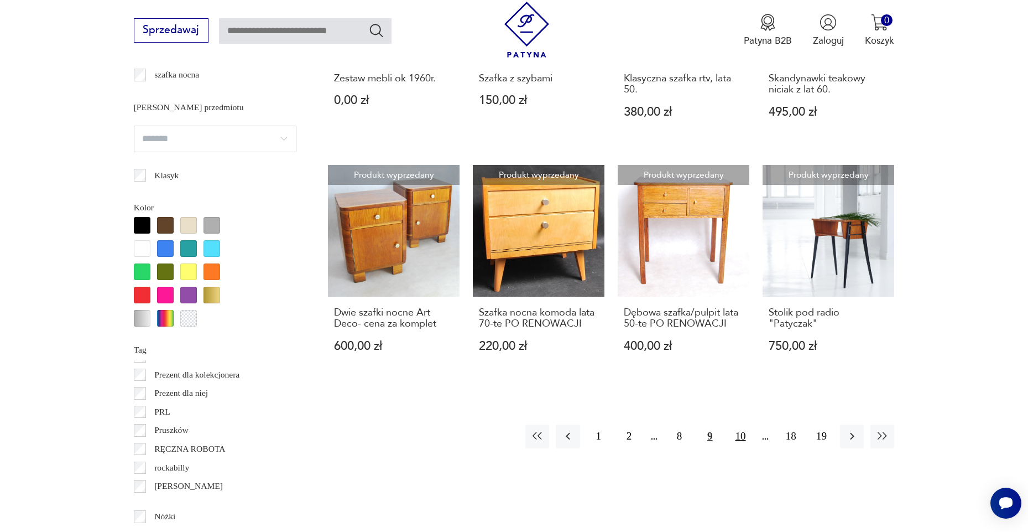
click at [740, 448] on button "10" at bounding box center [741, 436] width 24 height 24
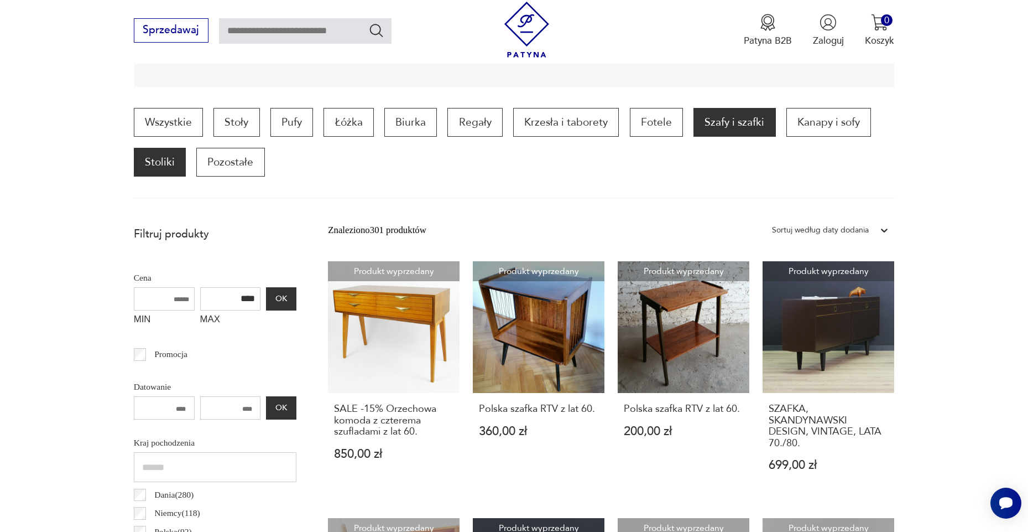
scroll to position [323, 1]
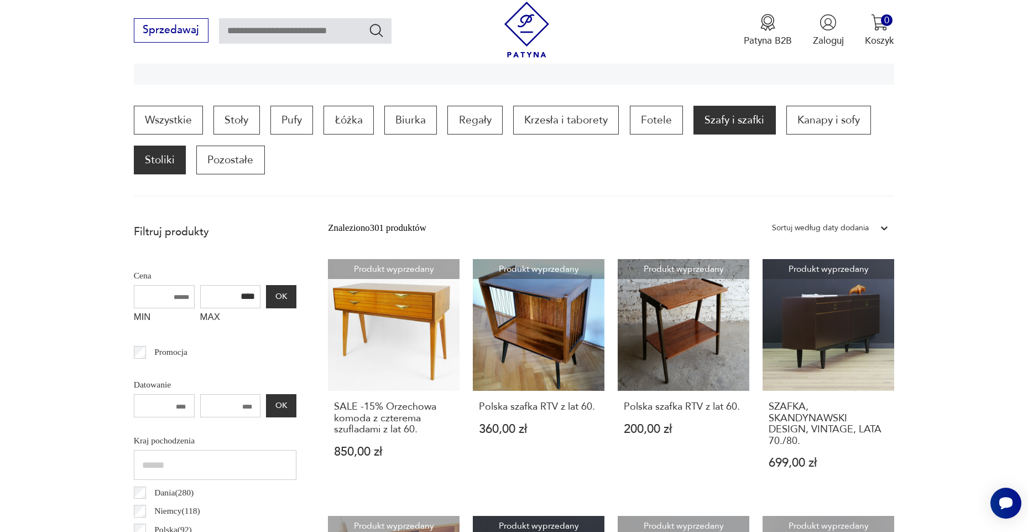
click at [154, 154] on p "Stoliki" at bounding box center [160, 159] width 52 height 29
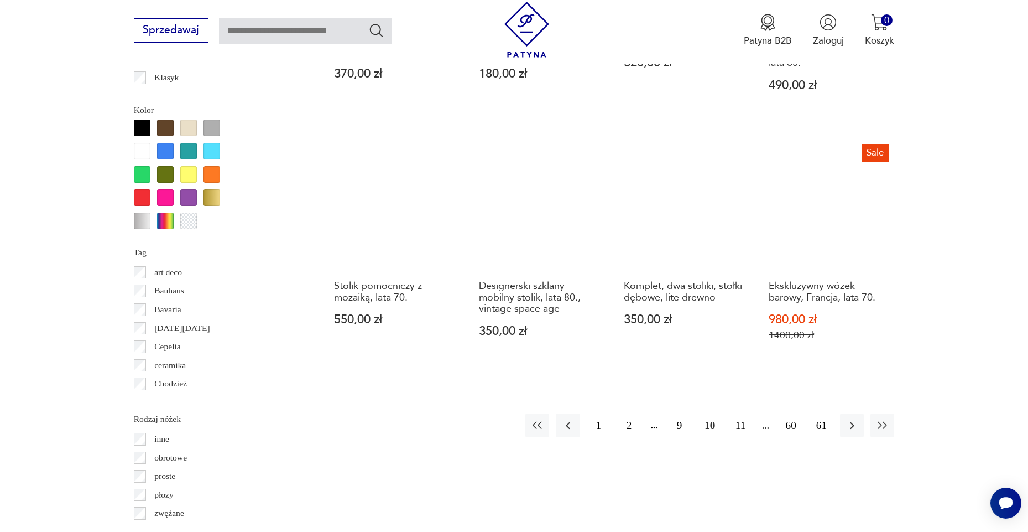
scroll to position [1203, 0]
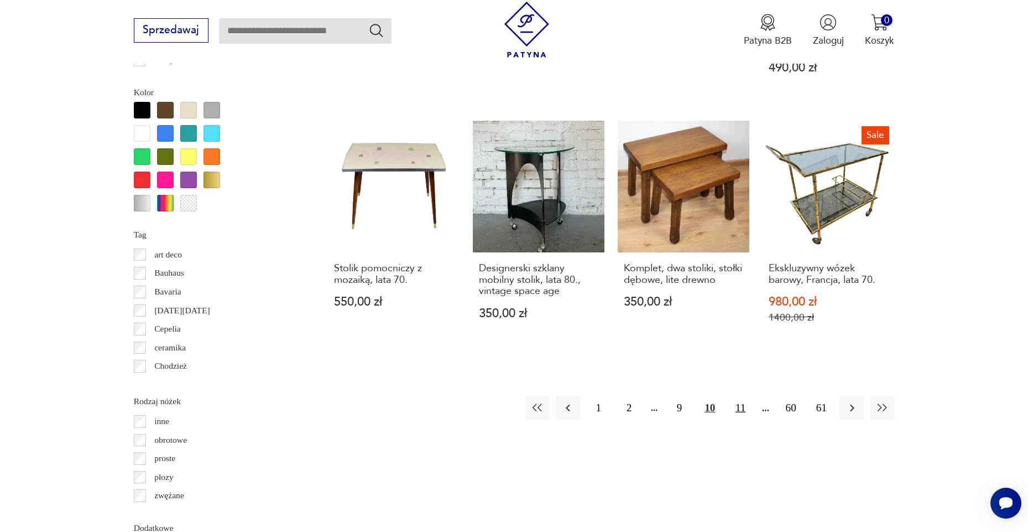
click at [744, 419] on button "11" at bounding box center [741, 408] width 24 height 24
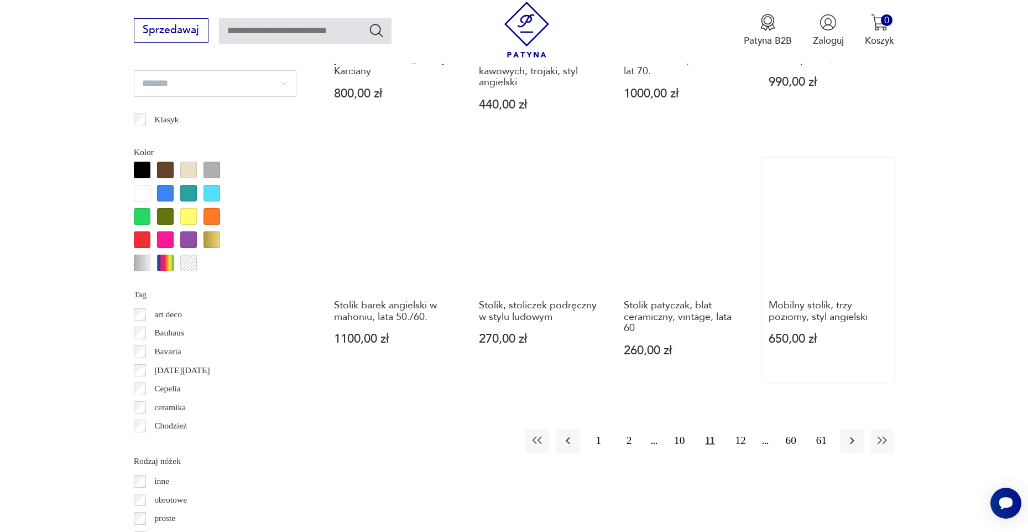
scroll to position [1145, 0]
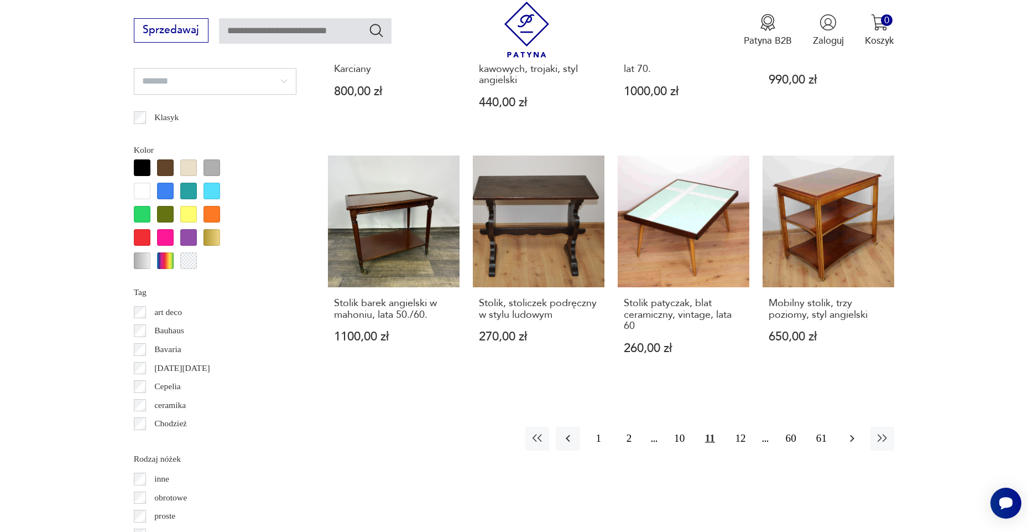
click at [854, 450] on button "button" at bounding box center [852, 439] width 24 height 24
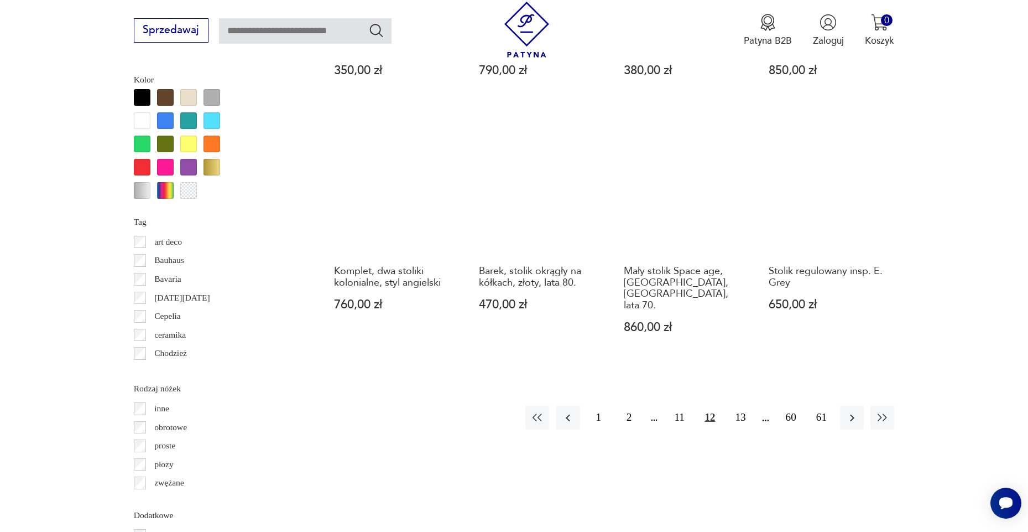
scroll to position [1228, 0]
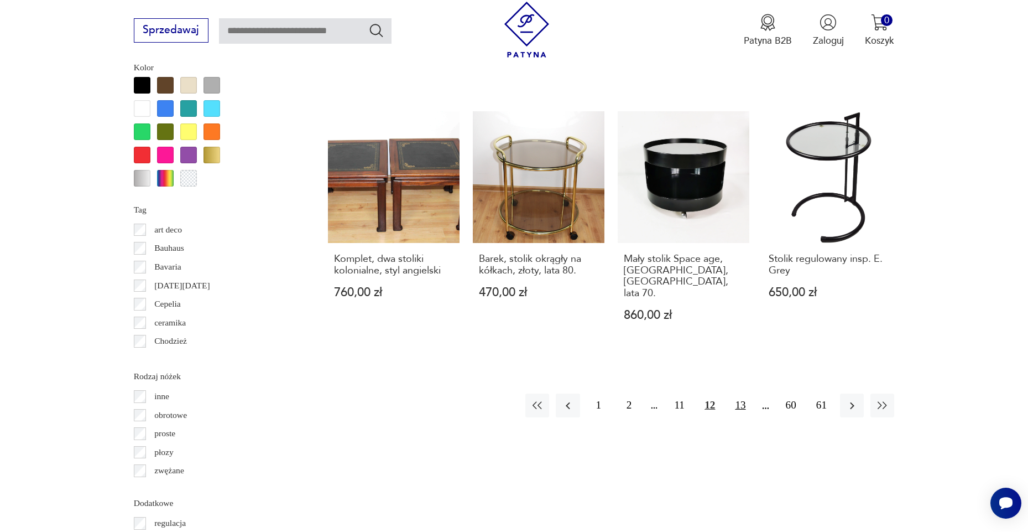
click at [740, 393] on button "13" at bounding box center [741, 405] width 24 height 24
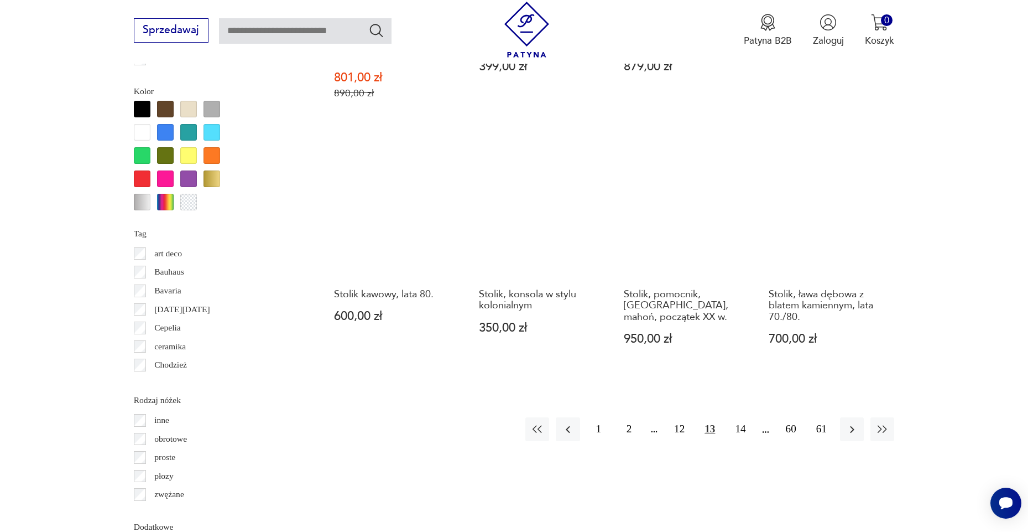
scroll to position [1221, 0]
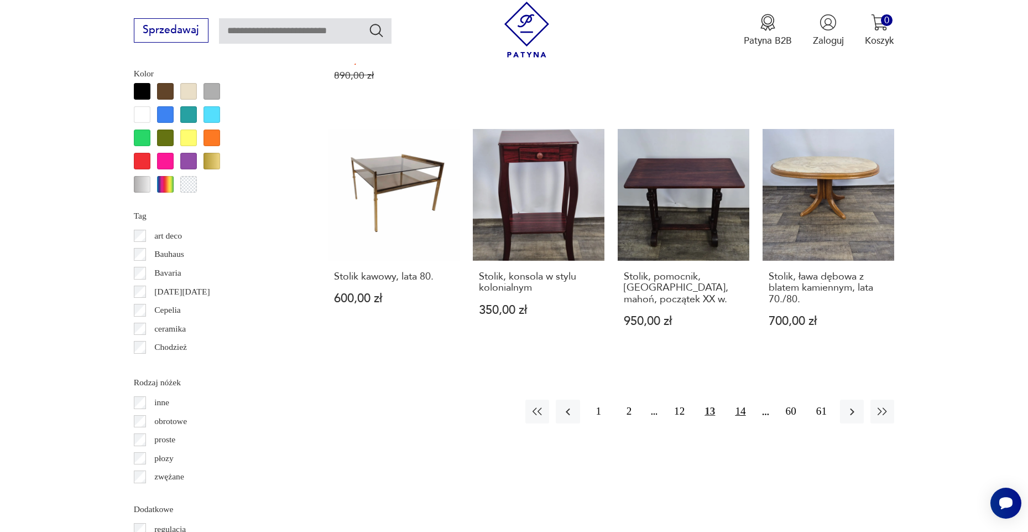
click at [739, 408] on button "14" at bounding box center [741, 411] width 24 height 24
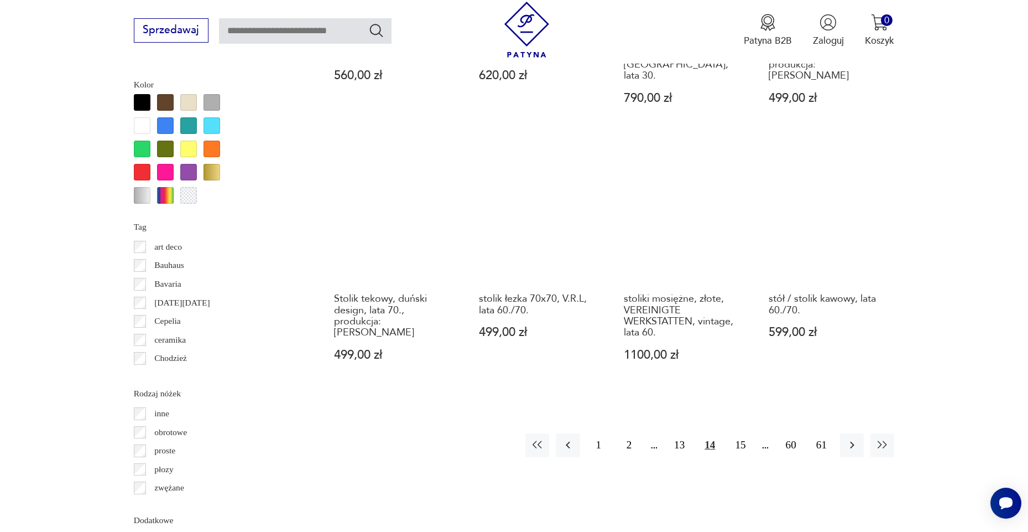
scroll to position [1213, 0]
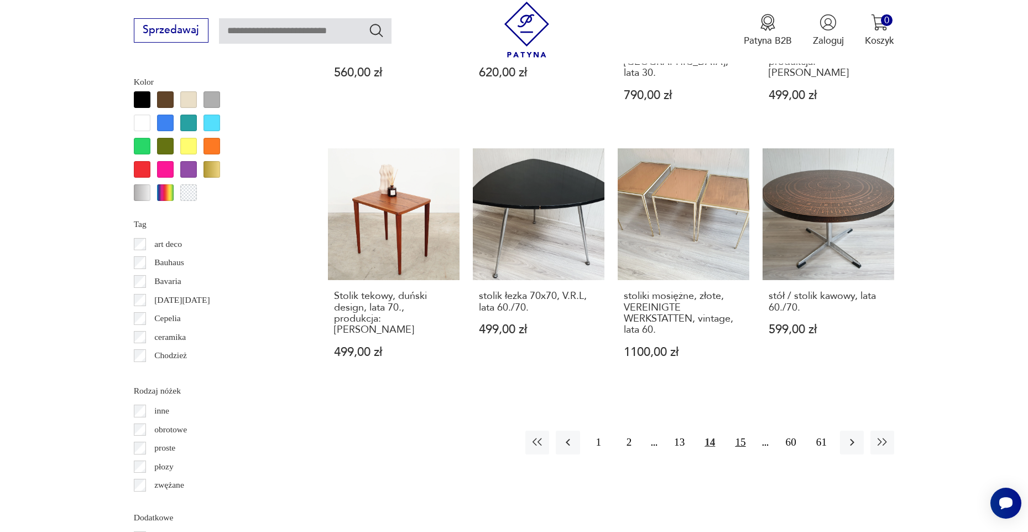
click at [747, 430] on button "15" at bounding box center [741, 442] width 24 height 24
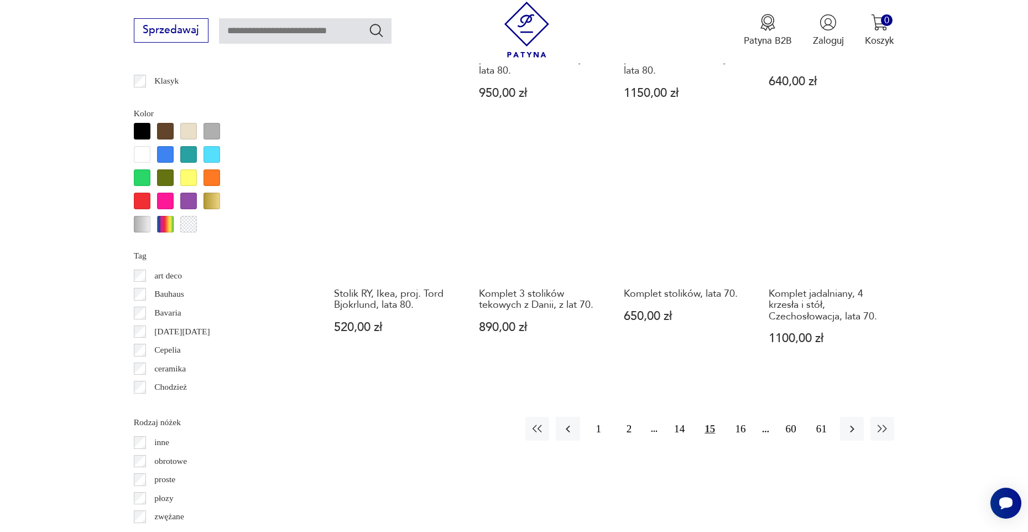
scroll to position [1193, 0]
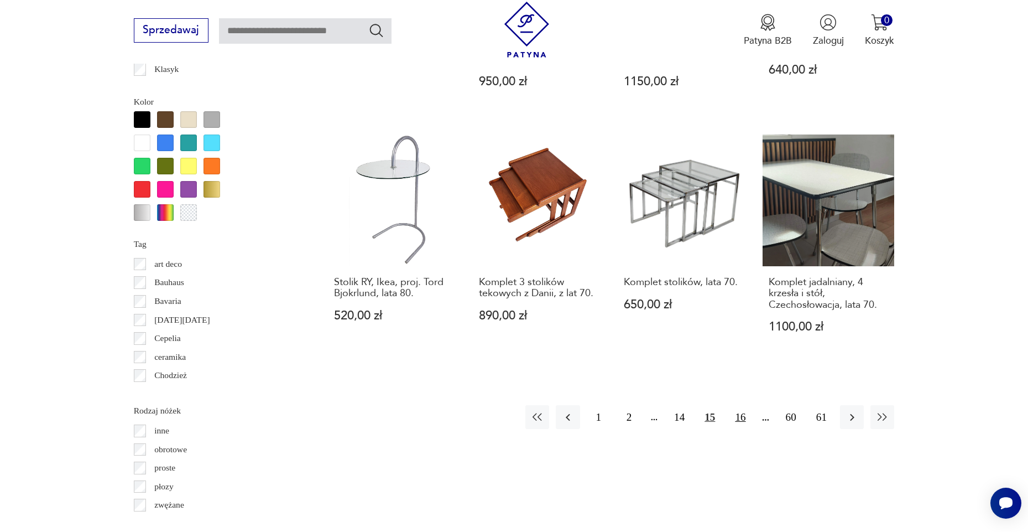
click at [741, 429] on button "16" at bounding box center [741, 417] width 24 height 24
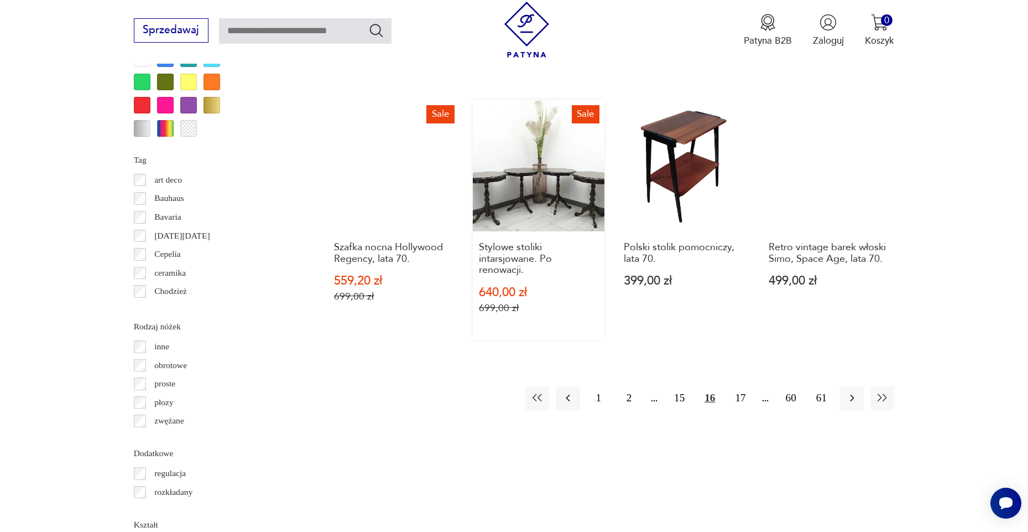
scroll to position [1278, 0]
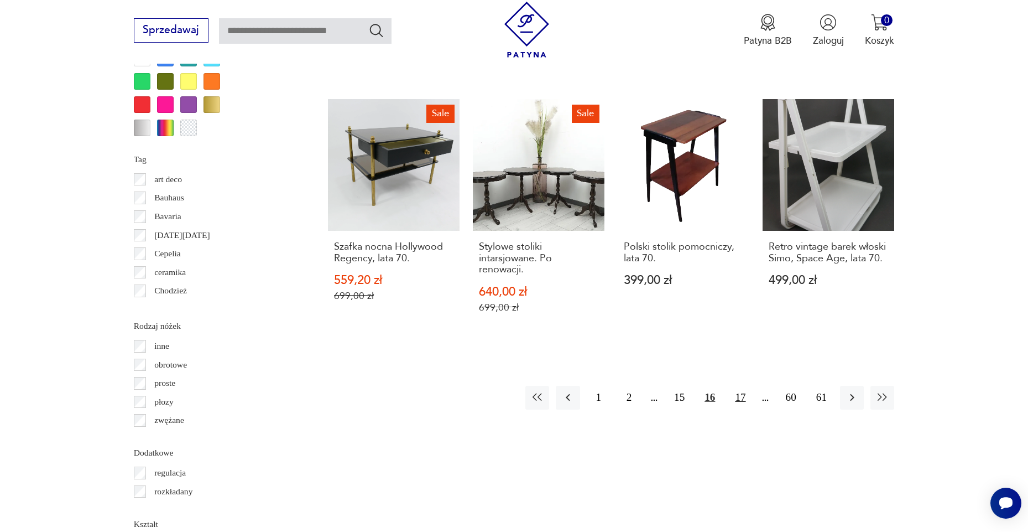
click at [734, 396] on button "17" at bounding box center [741, 398] width 24 height 24
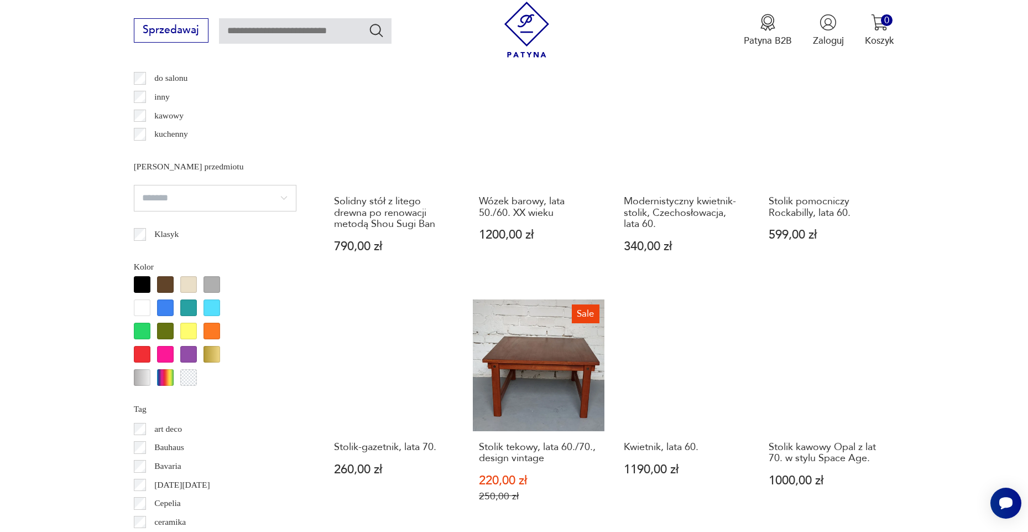
scroll to position [1198, 0]
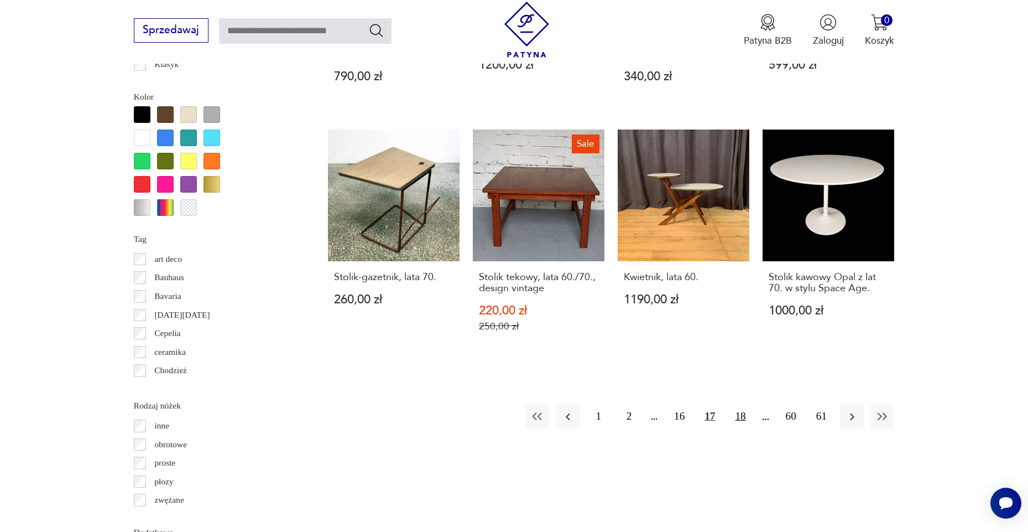
click at [745, 428] on button "18" at bounding box center [741, 416] width 24 height 24
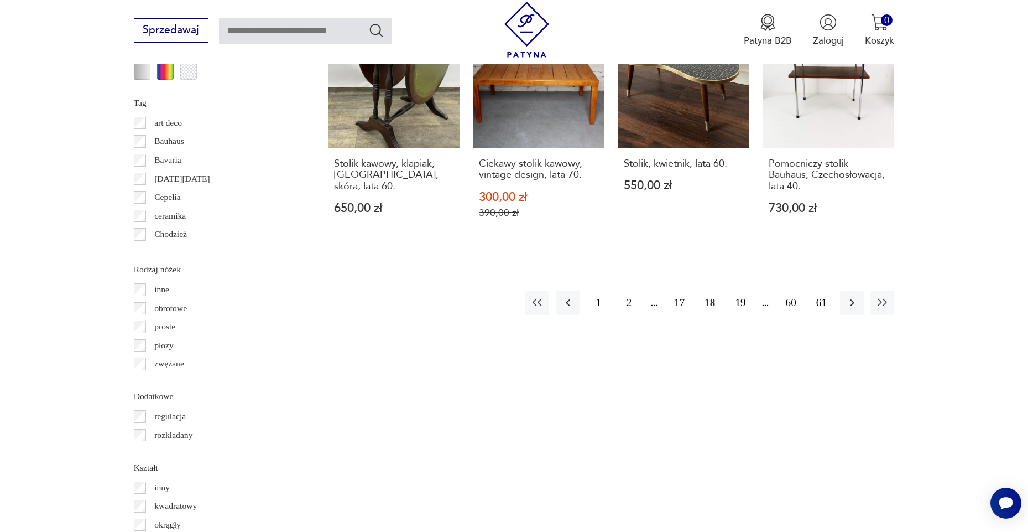
scroll to position [1335, 0]
click at [745, 305] on button "19" at bounding box center [741, 302] width 24 height 24
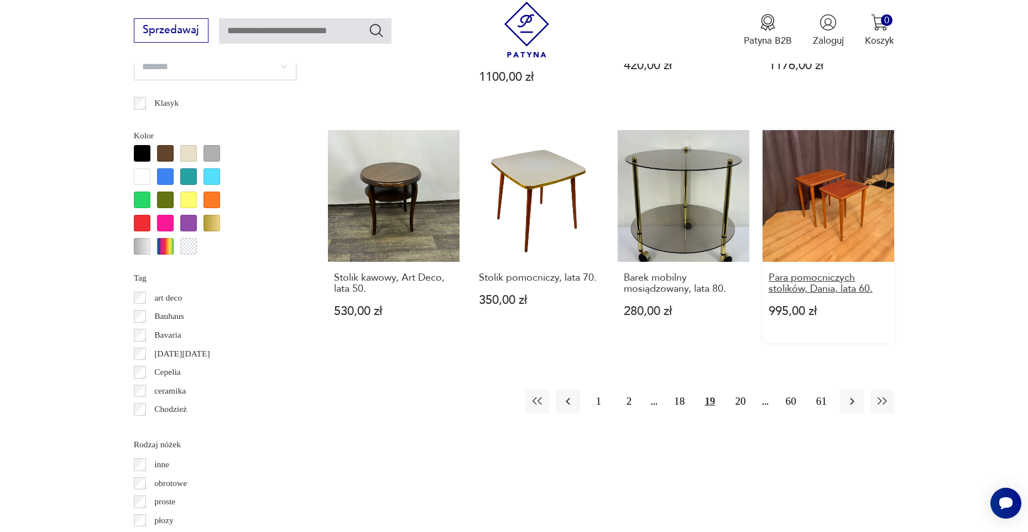
scroll to position [1161, 0]
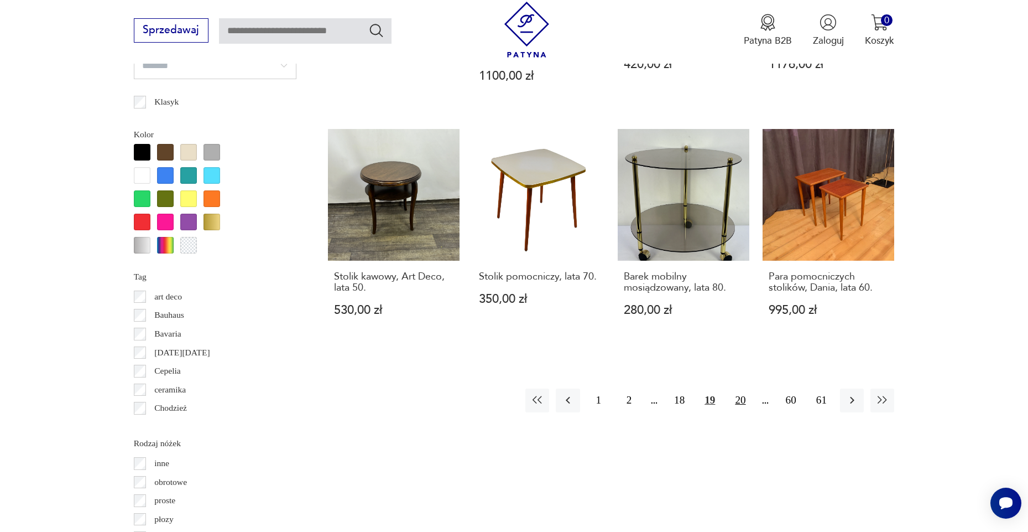
click at [744, 412] on button "20" at bounding box center [741, 400] width 24 height 24
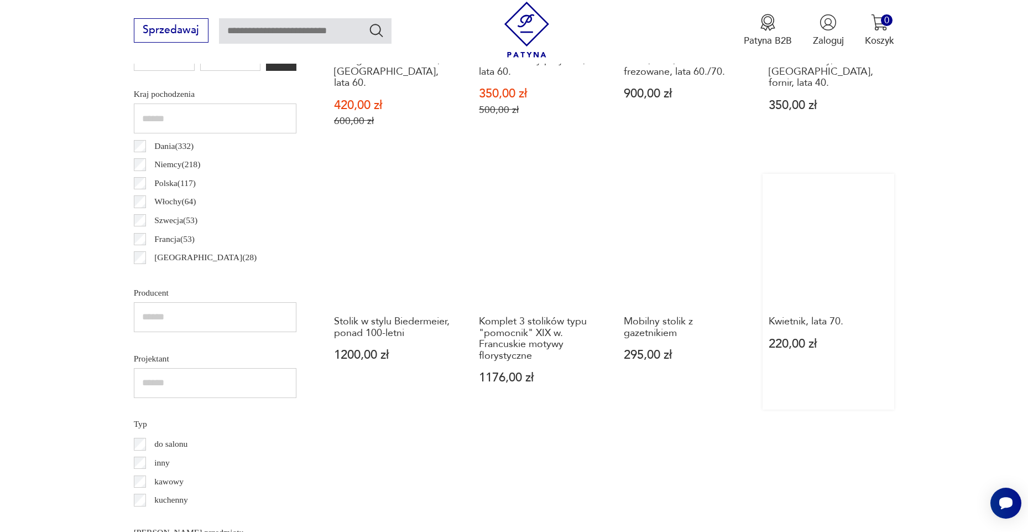
scroll to position [665, 0]
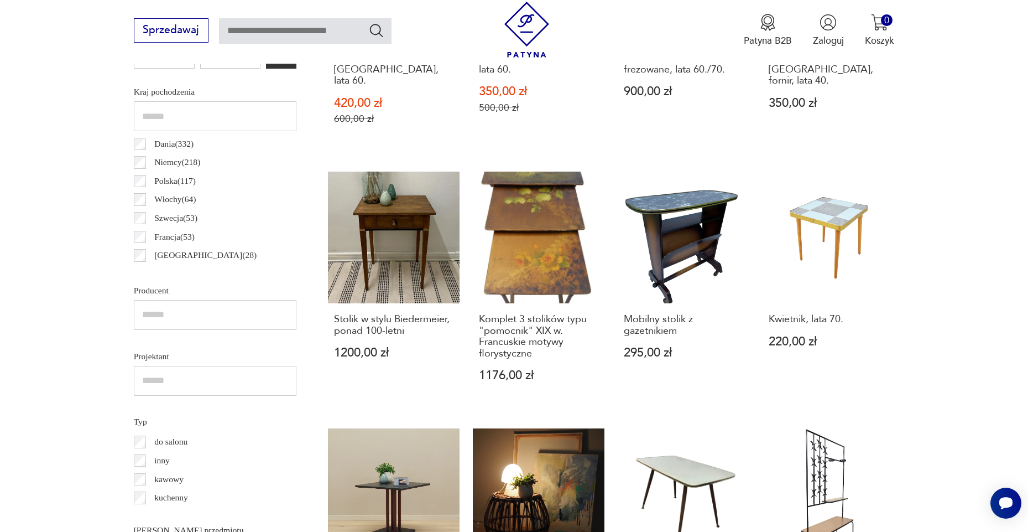
drag, startPoint x: 369, startPoint y: 256, endPoint x: 984, endPoint y: 15, distance: 660.8
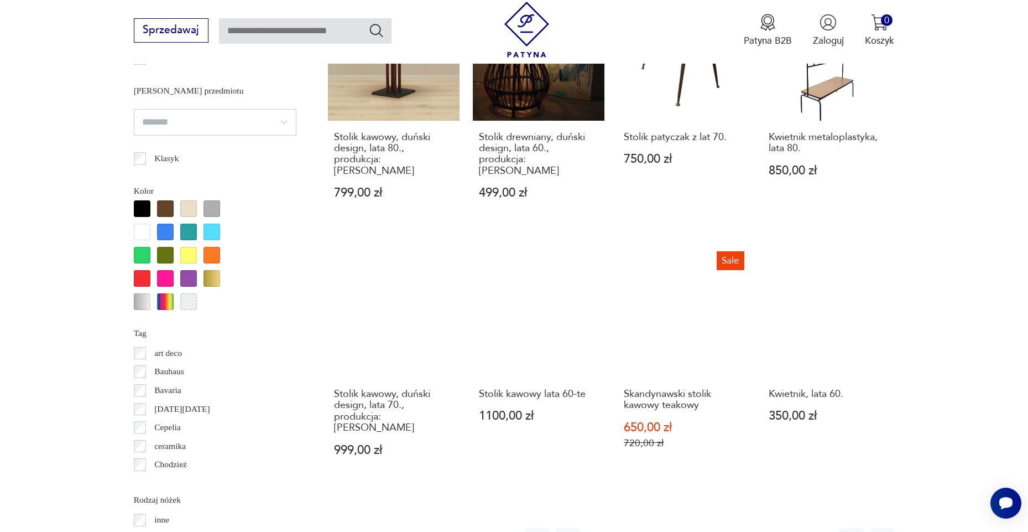
scroll to position [1200, 0]
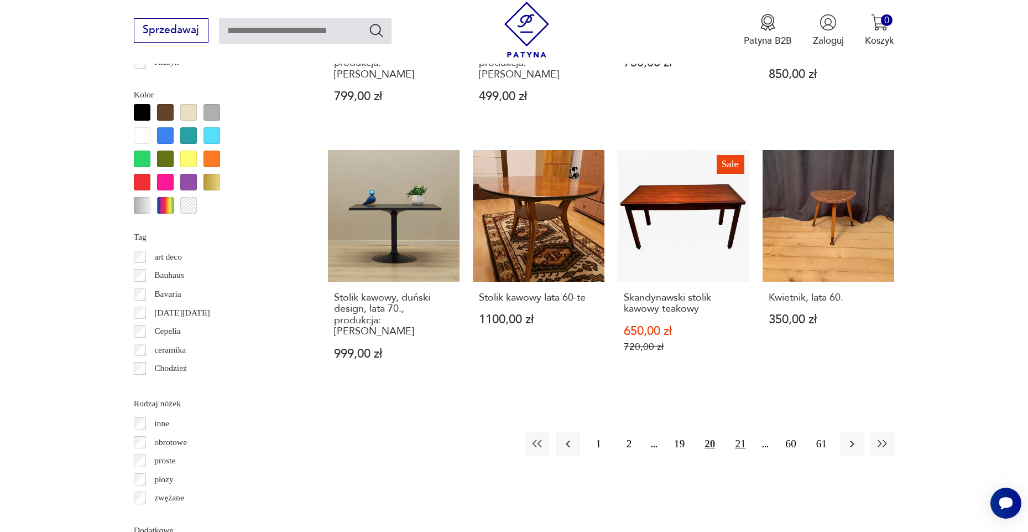
click at [739, 446] on button "21" at bounding box center [741, 443] width 24 height 24
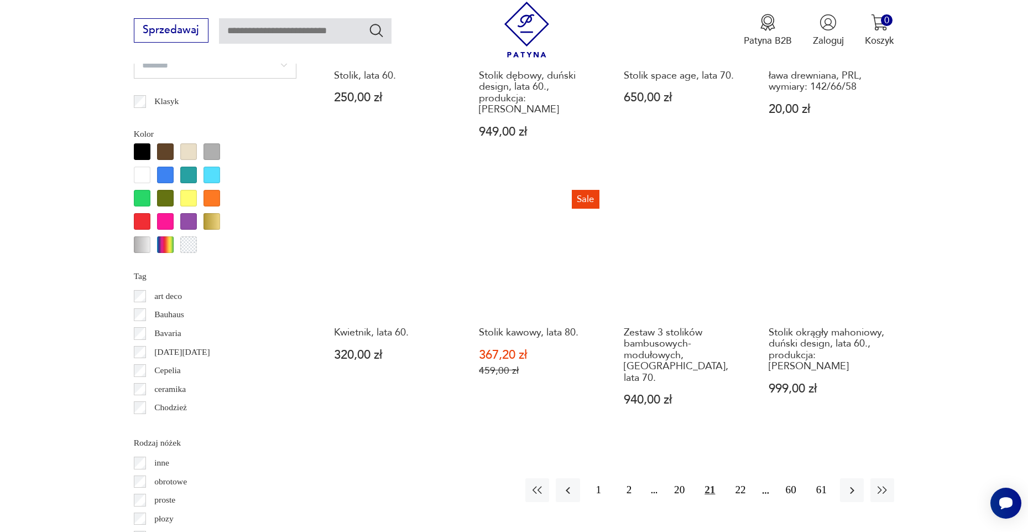
scroll to position [1159, 0]
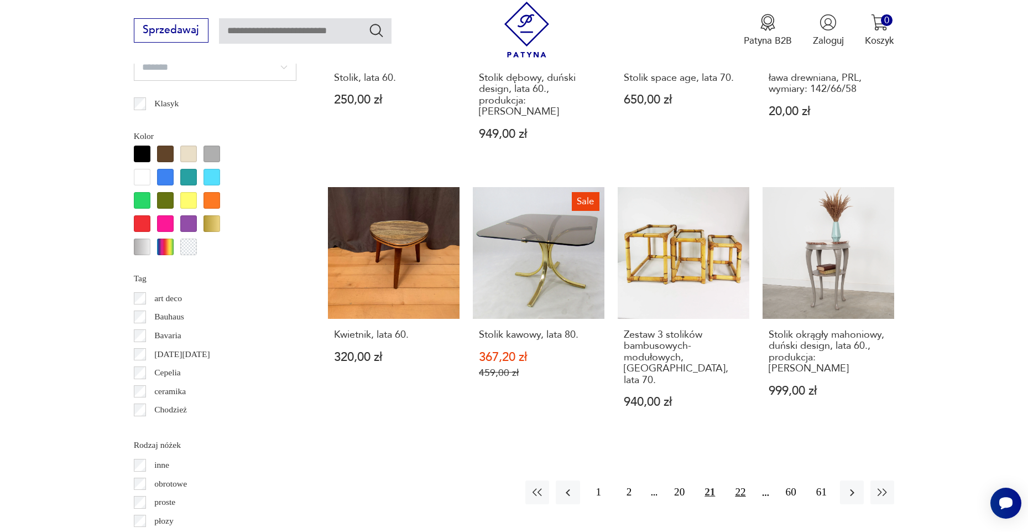
click at [747, 480] on button "22" at bounding box center [741, 492] width 24 height 24
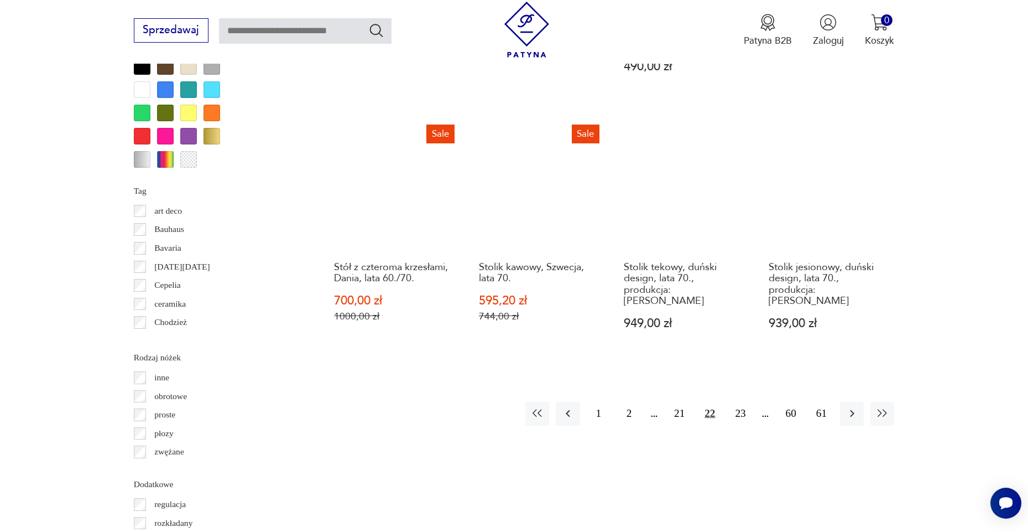
scroll to position [1247, 0]
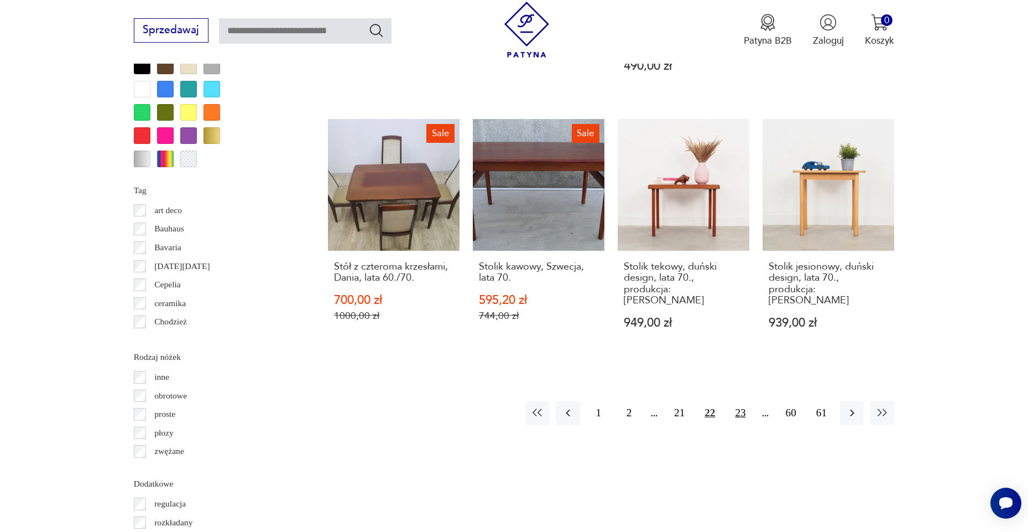
click at [736, 409] on button "23" at bounding box center [741, 413] width 24 height 24
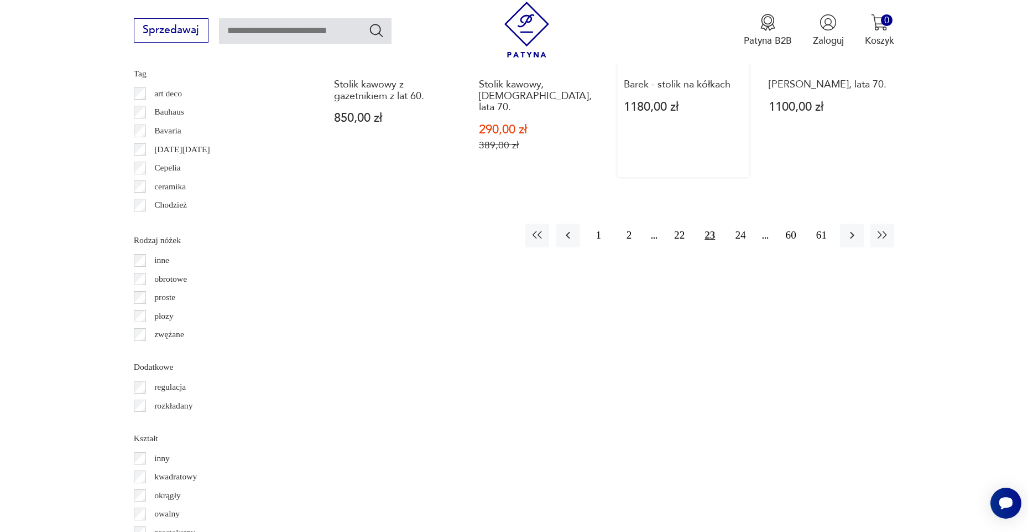
scroll to position [1366, 0]
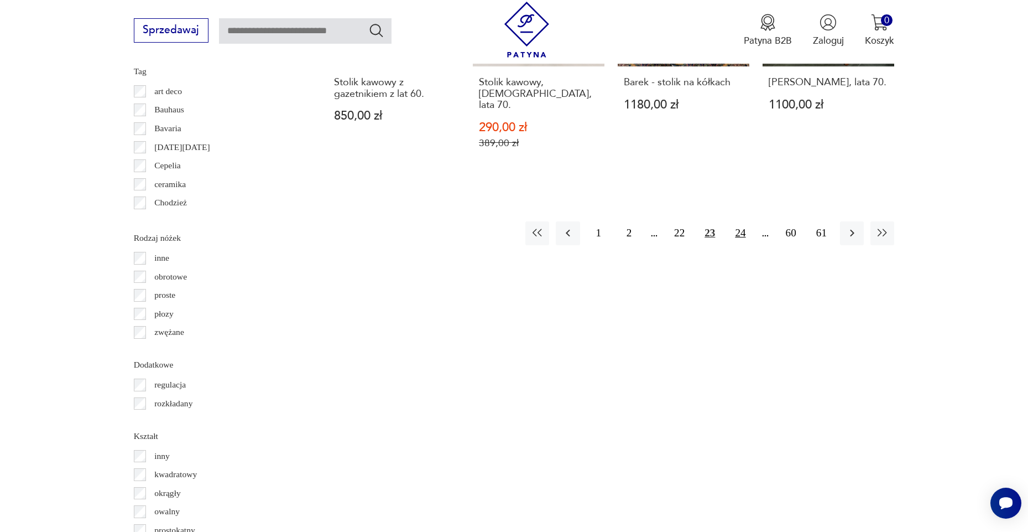
click at [739, 245] on button "24" at bounding box center [741, 233] width 24 height 24
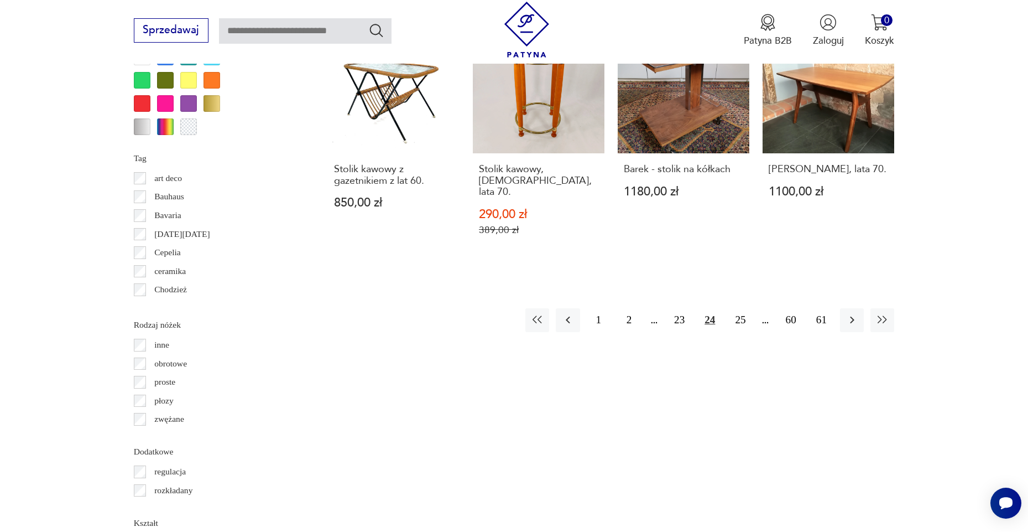
scroll to position [367, 0]
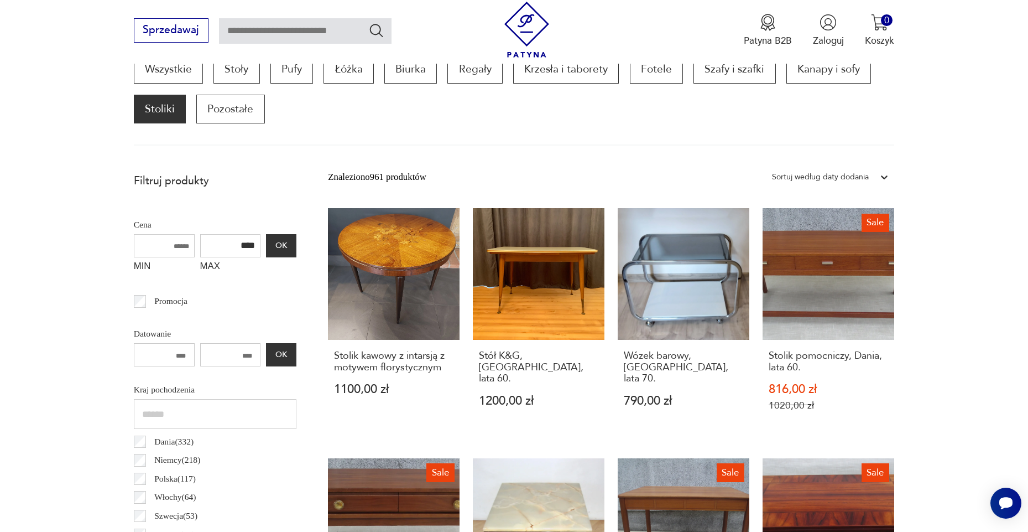
drag, startPoint x: 793, startPoint y: 303, endPoint x: 996, endPoint y: -41, distance: 399.0
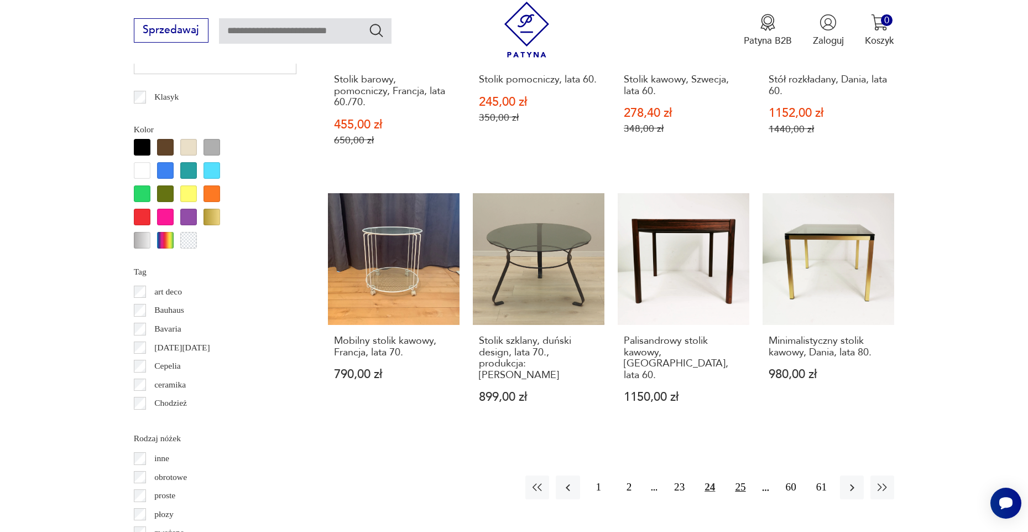
scroll to position [1166, 1]
click at [746, 475] on button "25" at bounding box center [741, 487] width 24 height 24
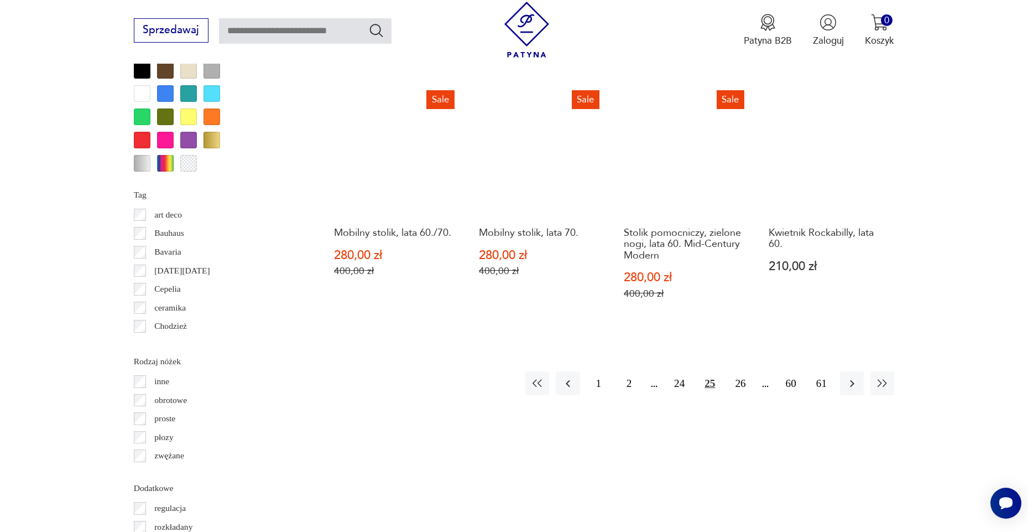
scroll to position [1241, 0]
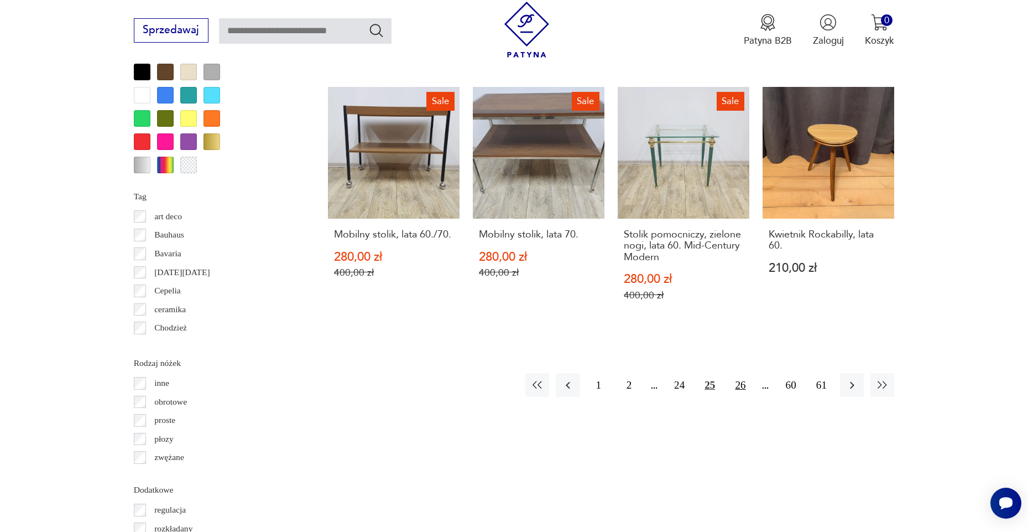
click at [740, 389] on button "26" at bounding box center [741, 385] width 24 height 24
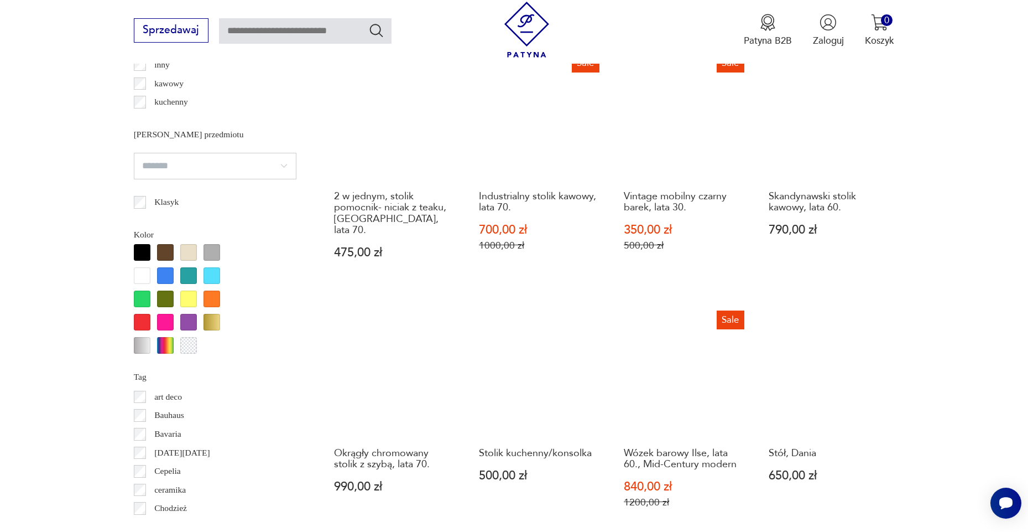
scroll to position [1204, 0]
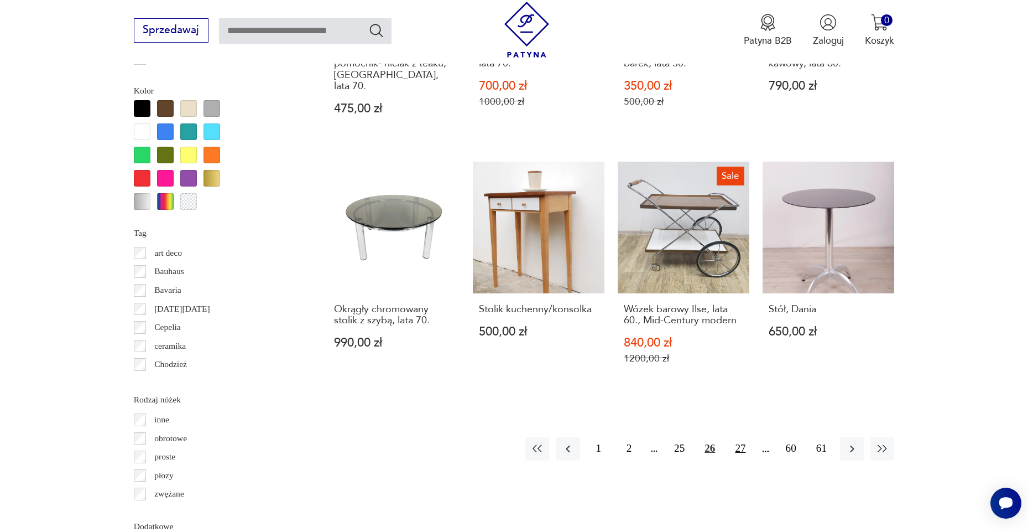
click at [741, 460] on button "27" at bounding box center [741, 448] width 24 height 24
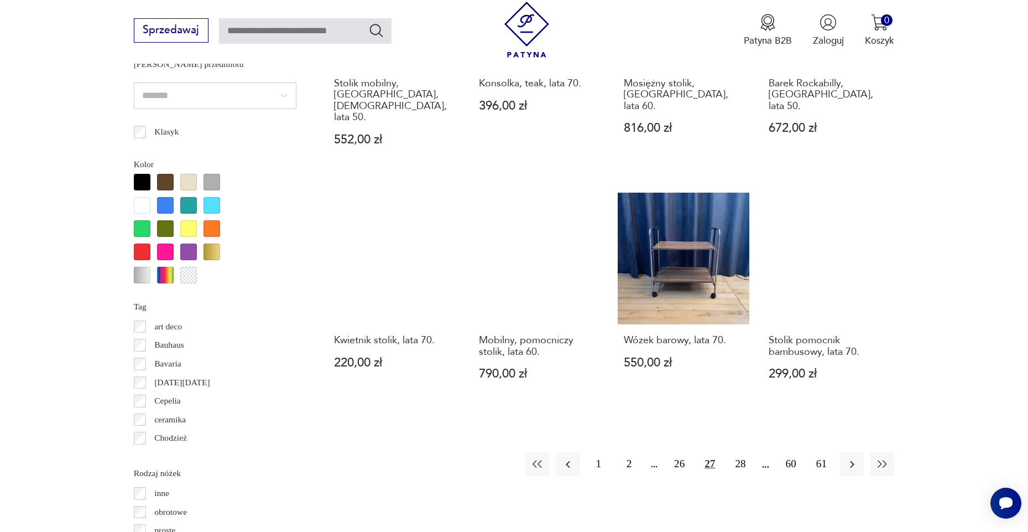
scroll to position [1133, 0]
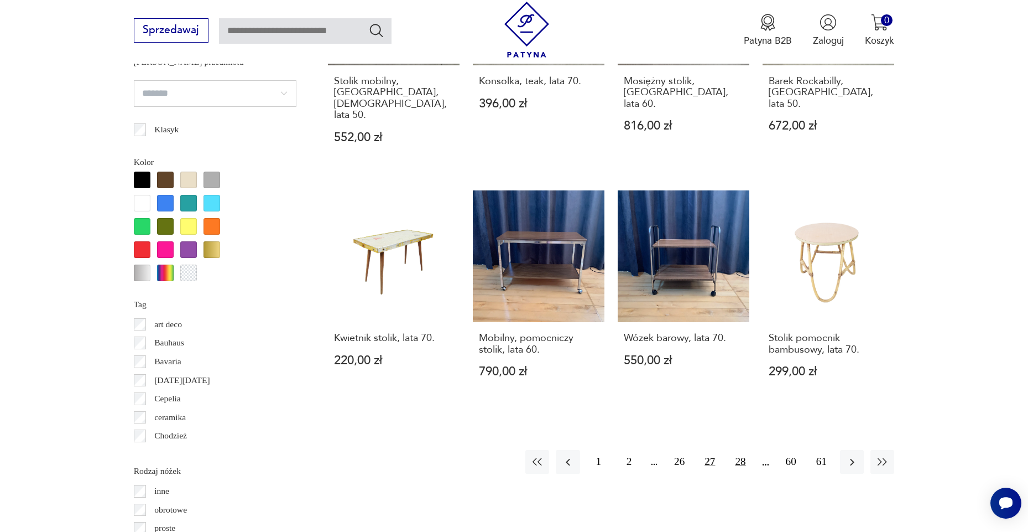
click at [741, 450] on button "28" at bounding box center [741, 462] width 24 height 24
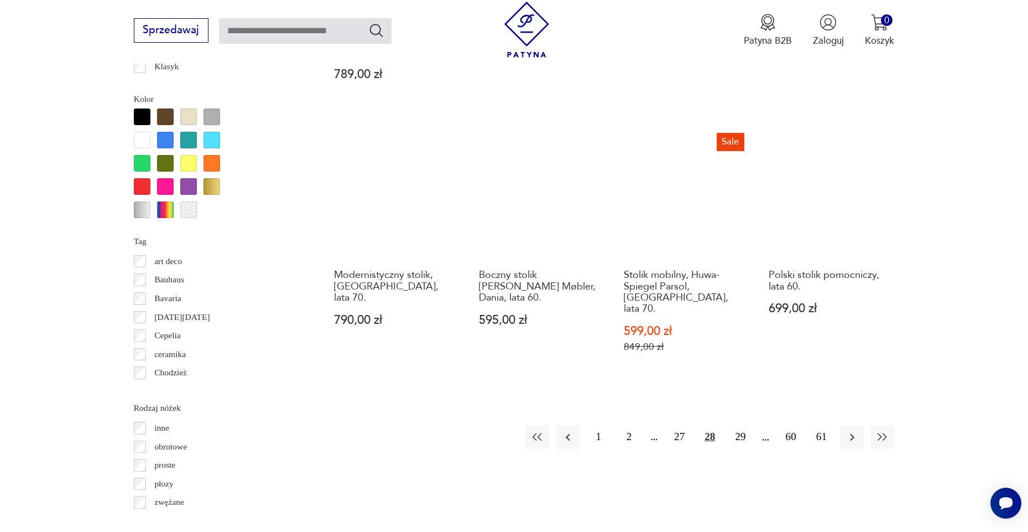
scroll to position [1199, 0]
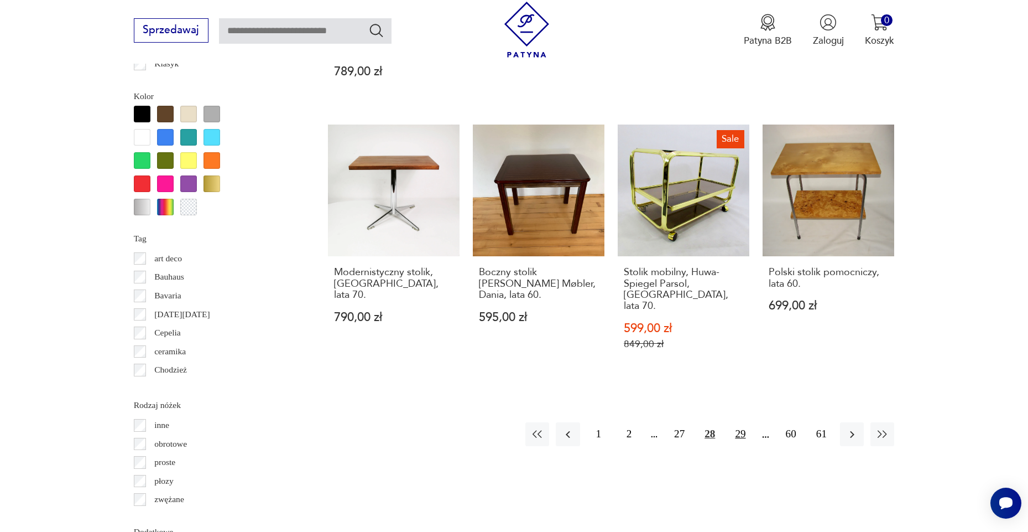
click at [743, 436] on button "29" at bounding box center [741, 434] width 24 height 24
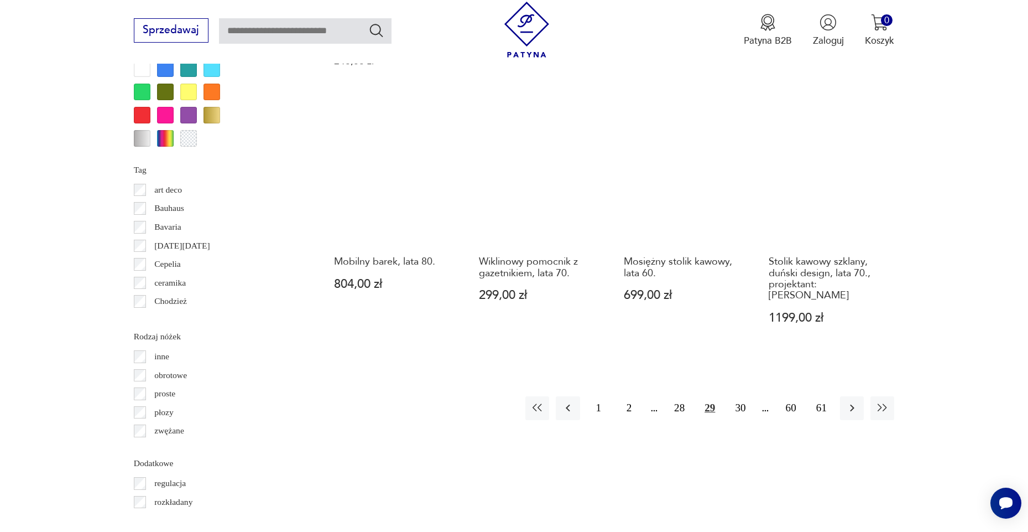
scroll to position [1280, 0]
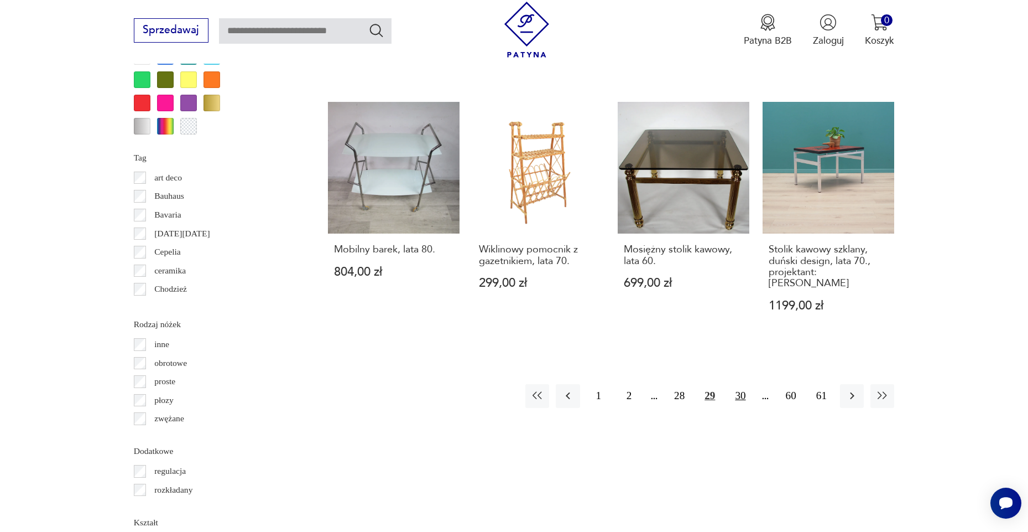
click at [740, 384] on button "30" at bounding box center [741, 396] width 24 height 24
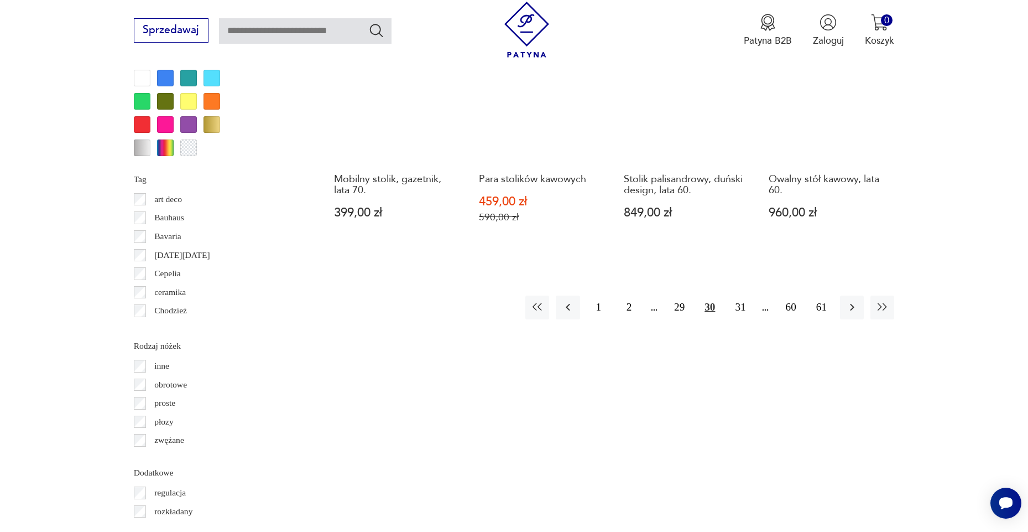
scroll to position [1259, 0]
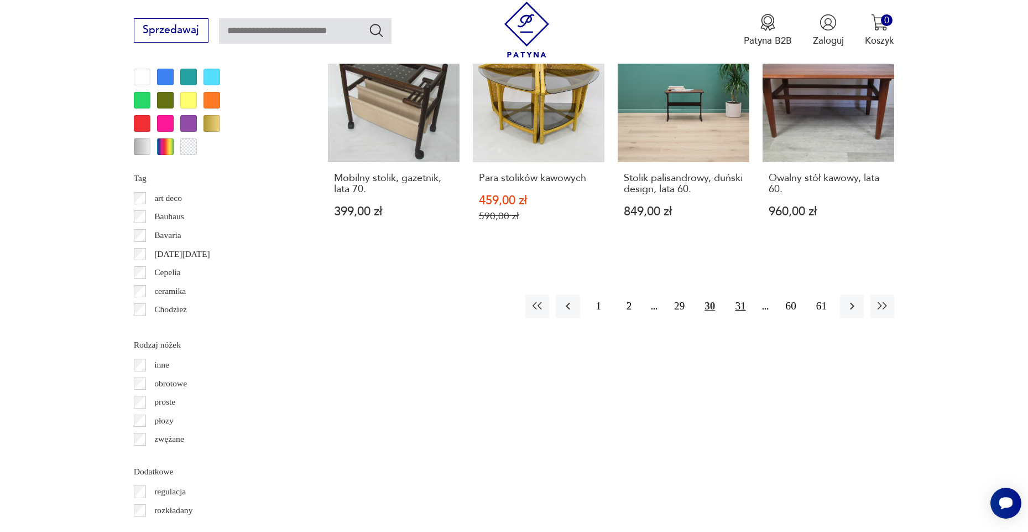
click at [741, 318] on button "31" at bounding box center [741, 306] width 24 height 24
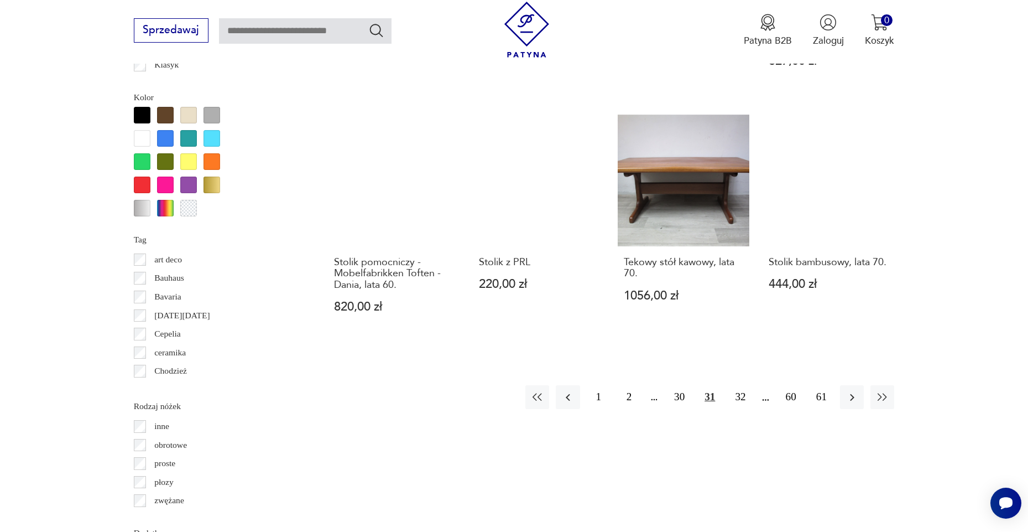
scroll to position [1198, 0]
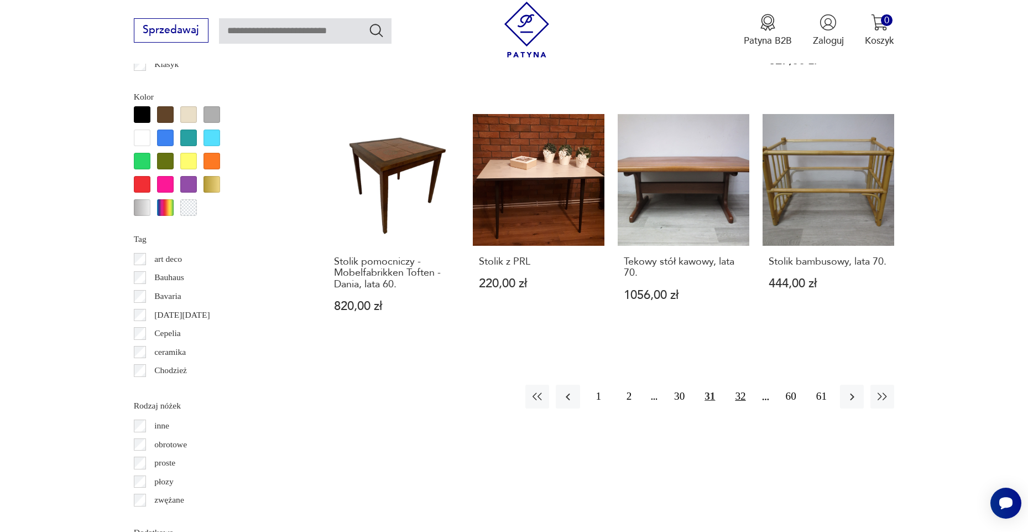
click at [737, 407] on button "32" at bounding box center [741, 396] width 24 height 24
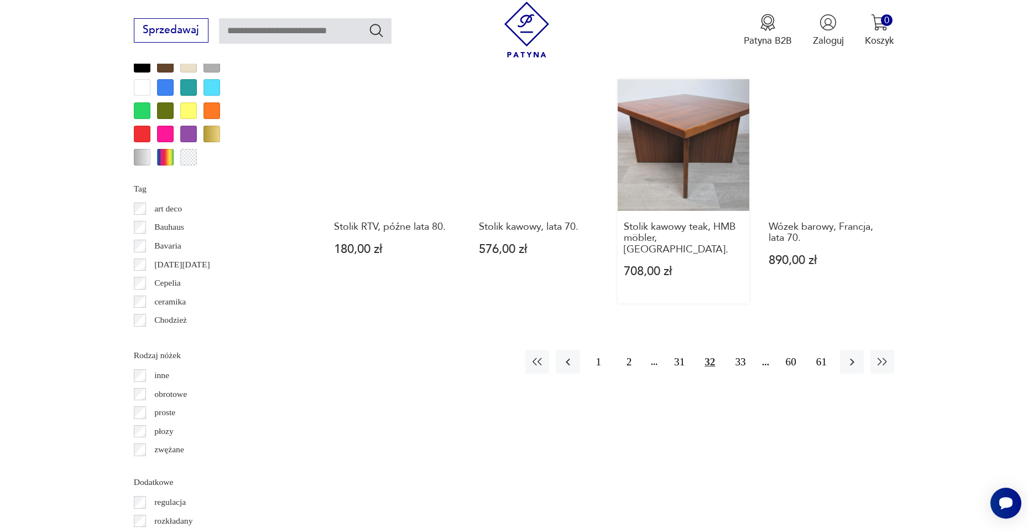
scroll to position [1254, 0]
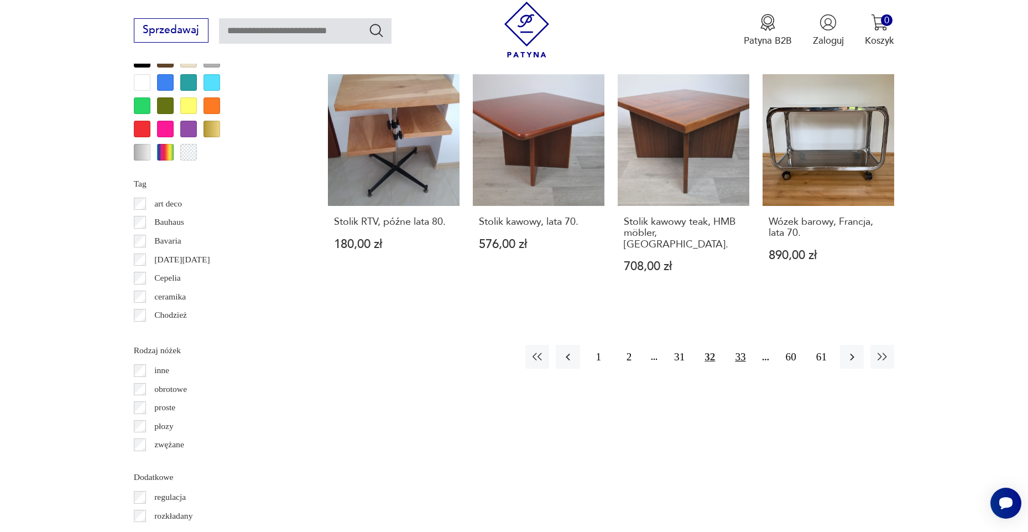
click at [742, 354] on button "33" at bounding box center [741, 357] width 24 height 24
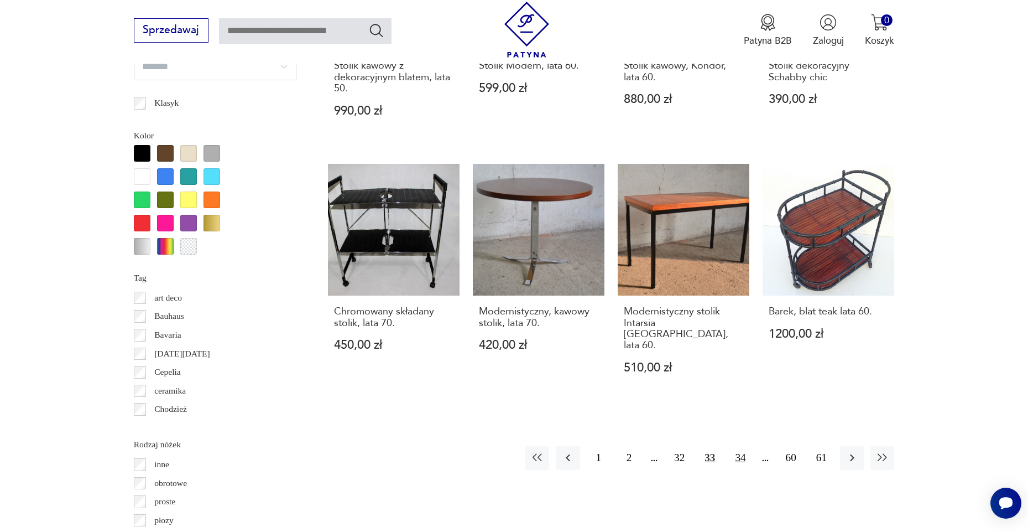
scroll to position [1161, 1]
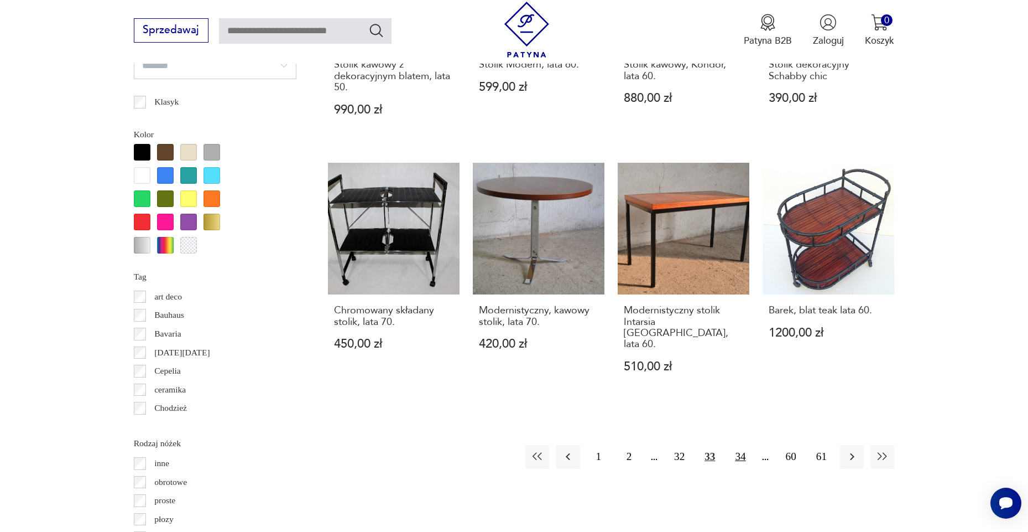
click at [744, 457] on button "34" at bounding box center [741, 457] width 24 height 24
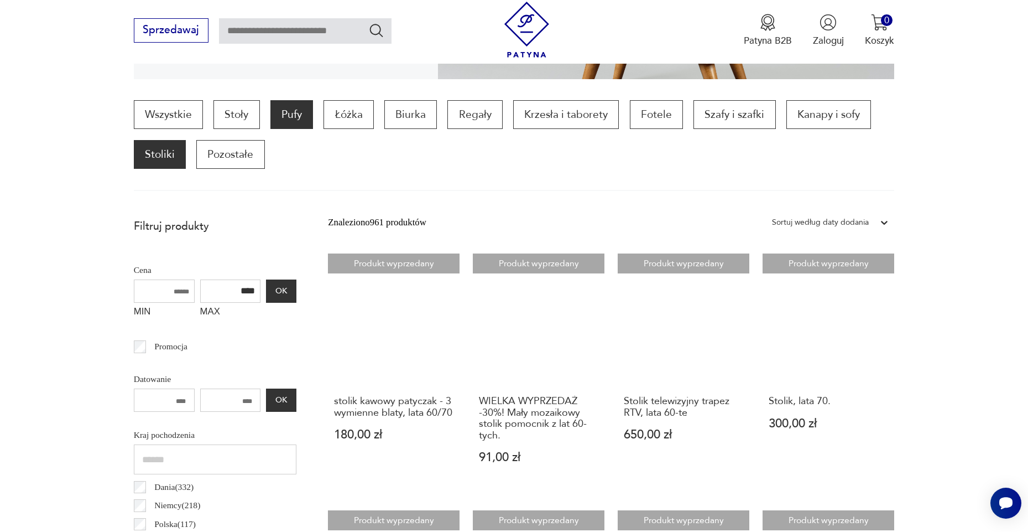
scroll to position [323, 0]
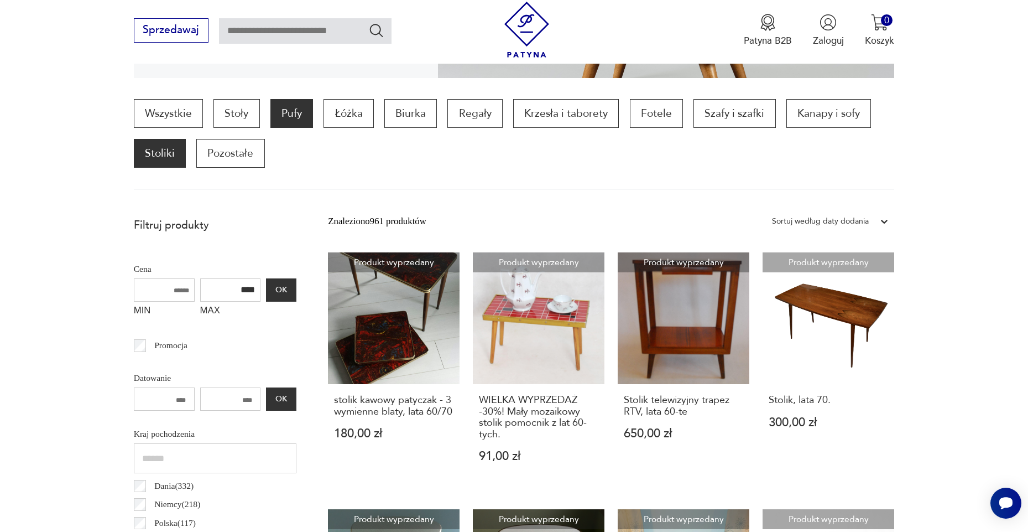
click at [297, 117] on p "Pufy" at bounding box center [292, 113] width 43 height 29
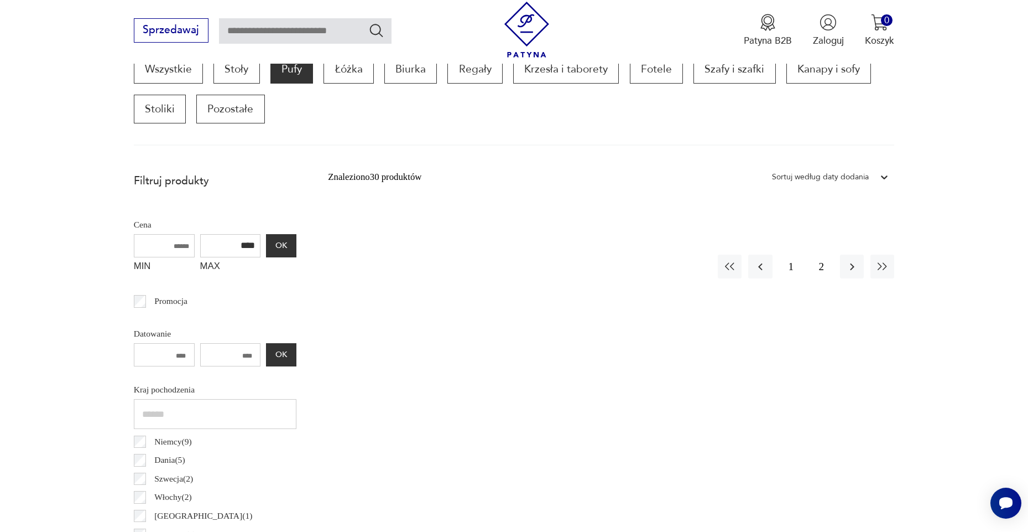
scroll to position [373, 1]
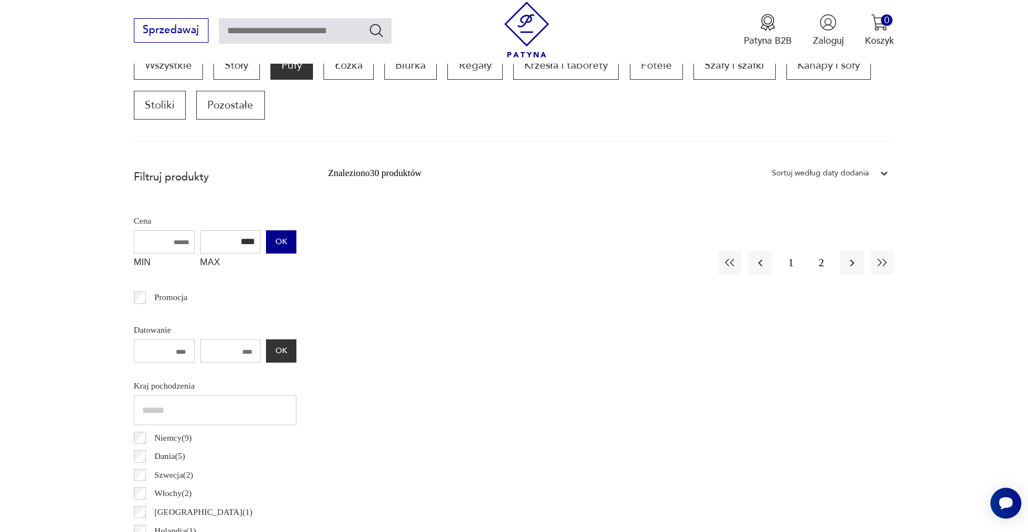
drag, startPoint x: 197, startPoint y: 241, endPoint x: 239, endPoint y: 238, distance: 42.2
click at [239, 238] on div "MIN MAX **** OK" at bounding box center [215, 252] width 163 height 44
type input "****"
click at [266, 240] on button "OK" at bounding box center [281, 242] width 30 height 23
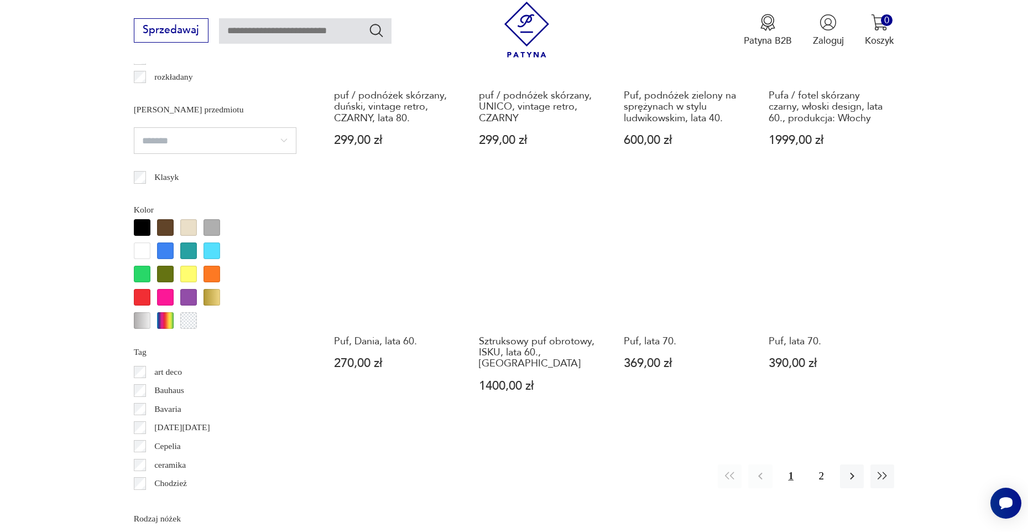
scroll to position [1148, 0]
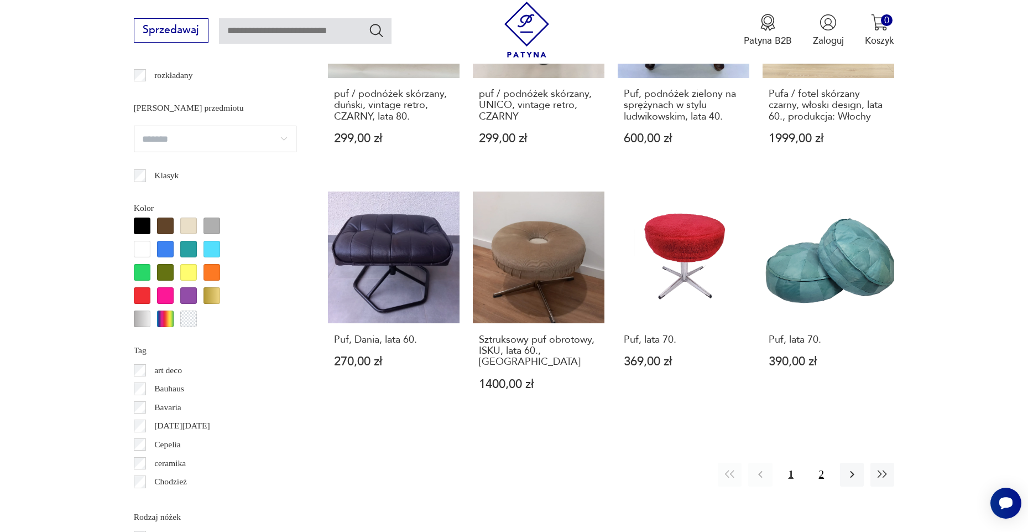
click at [819, 473] on button "2" at bounding box center [822, 474] width 24 height 24
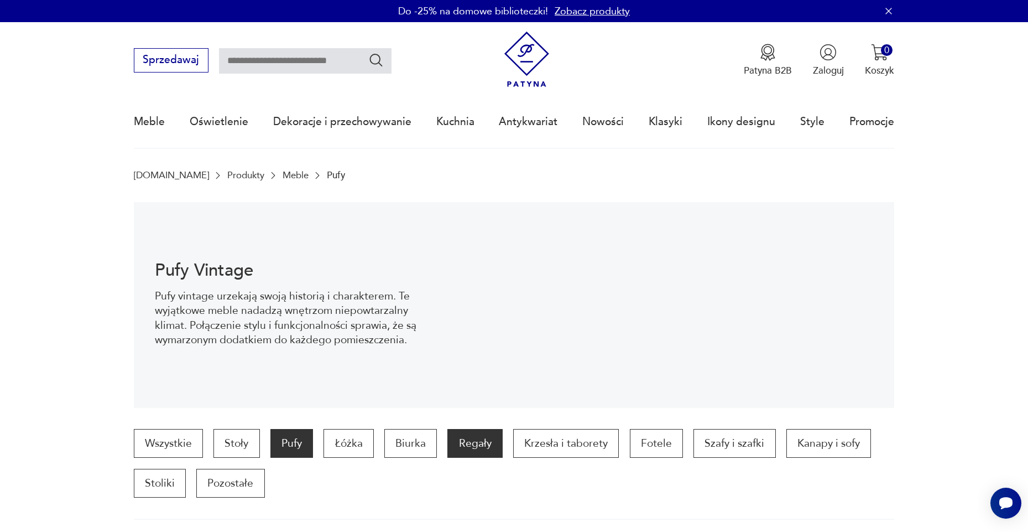
click at [475, 449] on p "Regały" at bounding box center [475, 443] width 55 height 29
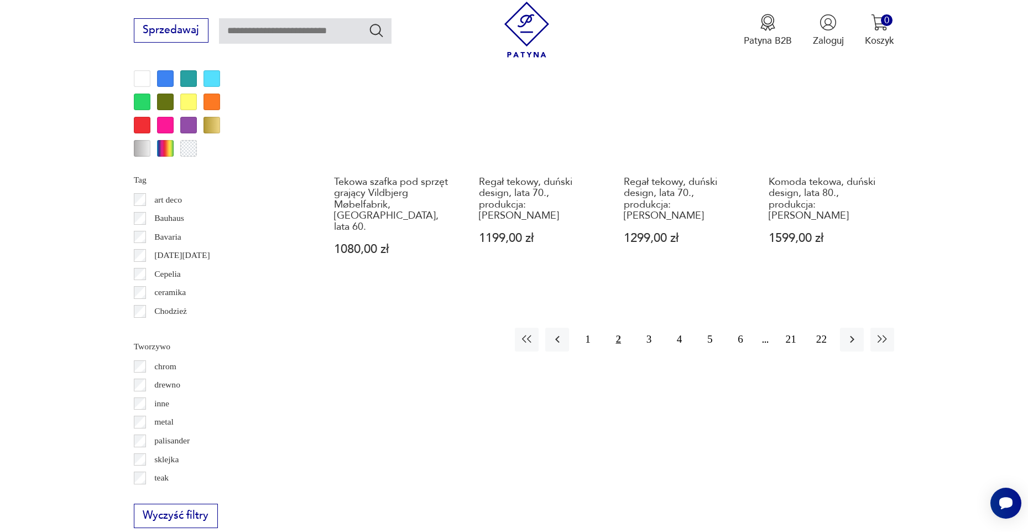
scroll to position [1317, 0]
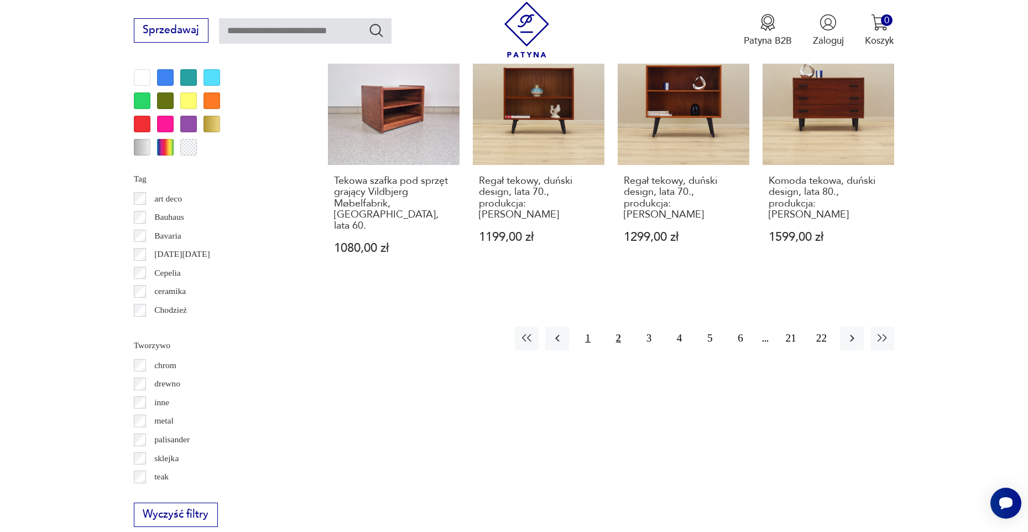
click at [592, 326] on button "1" at bounding box center [588, 338] width 24 height 24
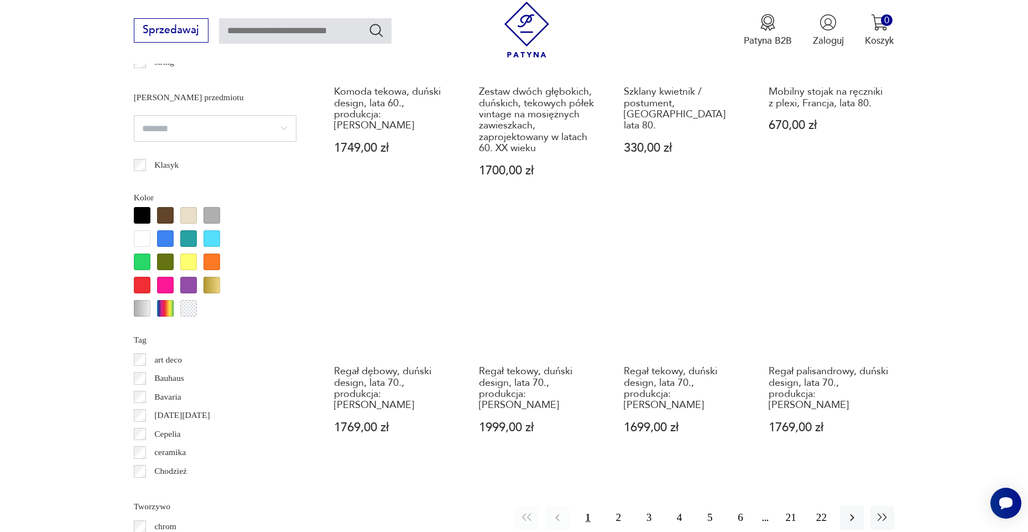
scroll to position [1302, 0]
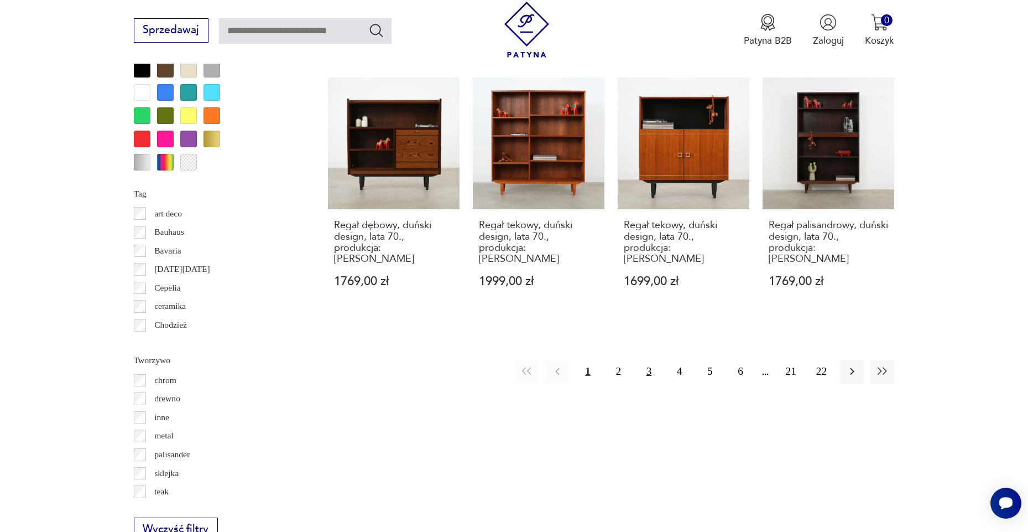
click at [647, 360] on button "3" at bounding box center [649, 372] width 24 height 24
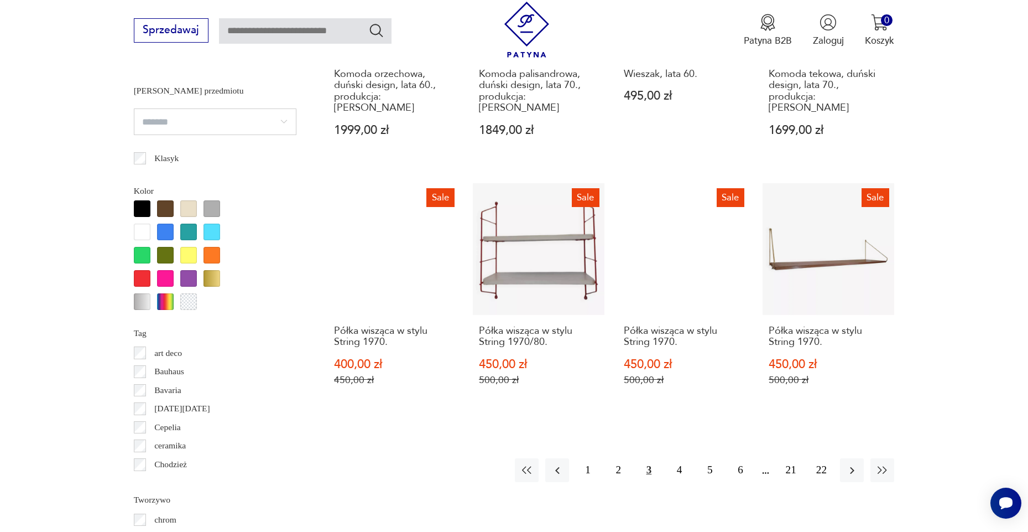
scroll to position [1158, 1]
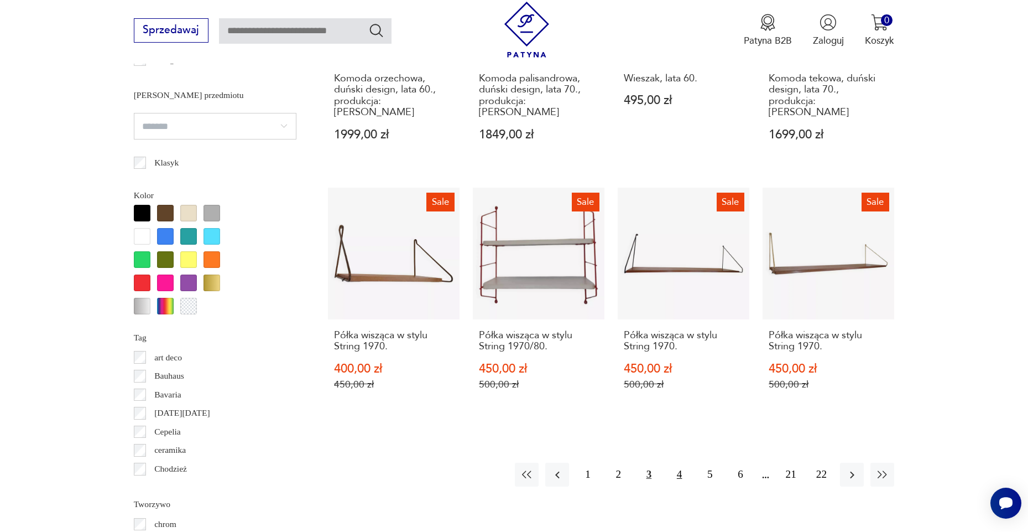
click at [682, 474] on button "4" at bounding box center [680, 474] width 24 height 24
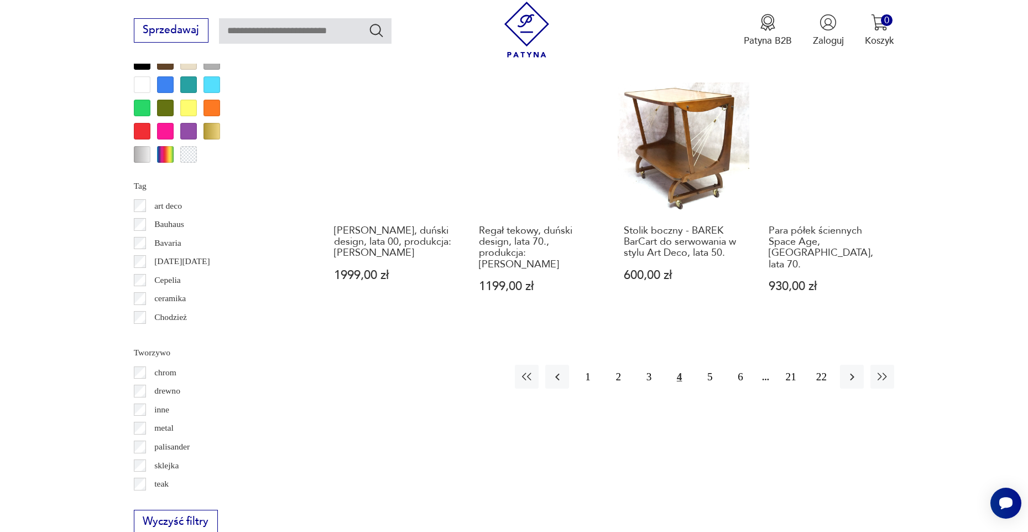
scroll to position [1311, 0]
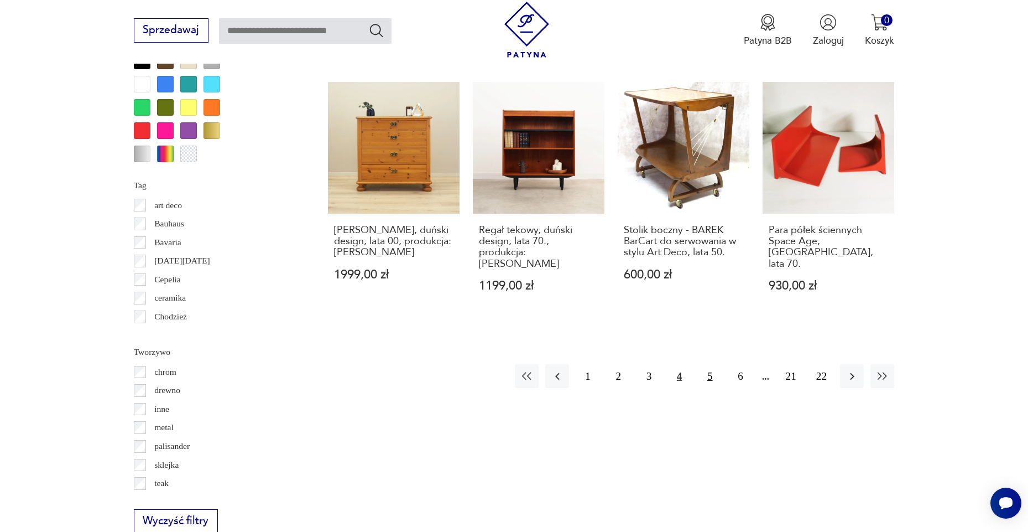
click at [709, 383] on button "5" at bounding box center [710, 376] width 24 height 24
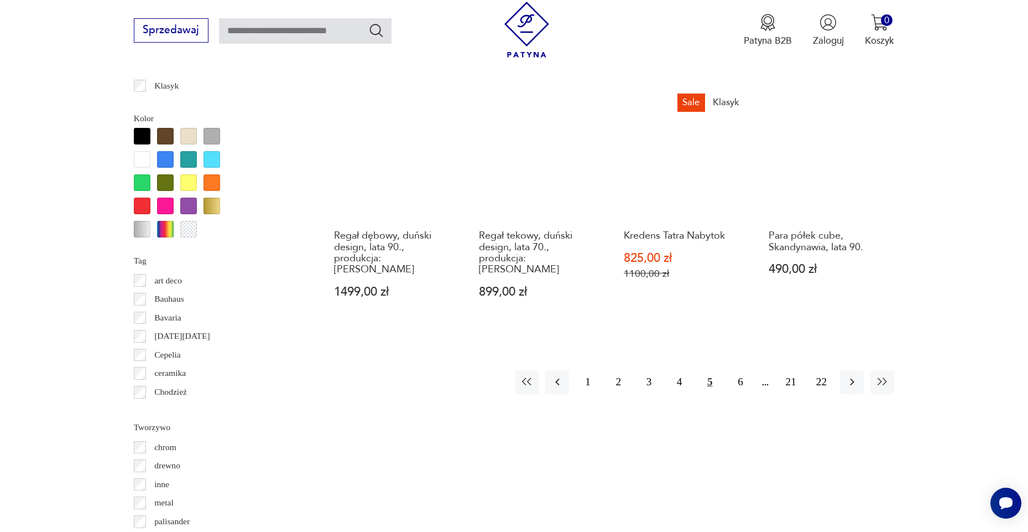
scroll to position [1235, 0]
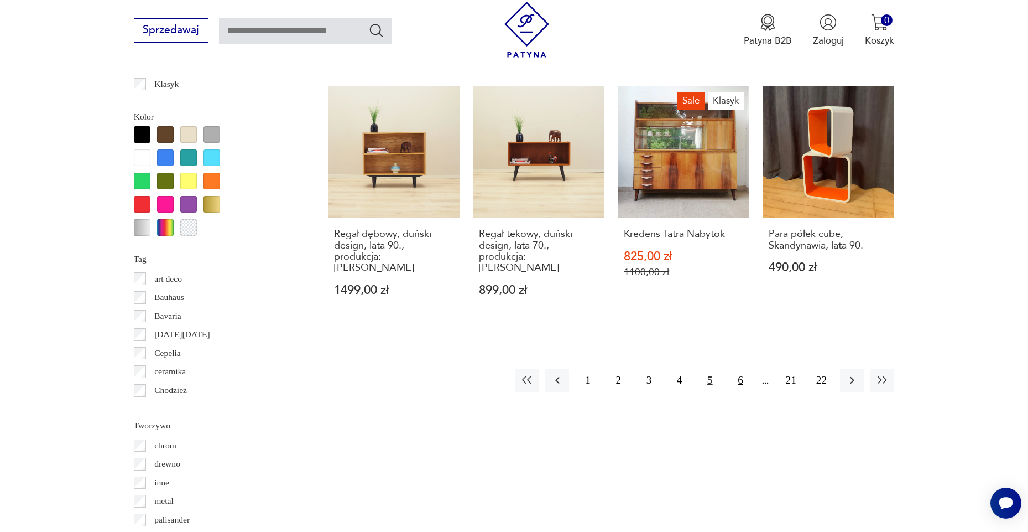
click at [734, 388] on button "6" at bounding box center [741, 380] width 24 height 24
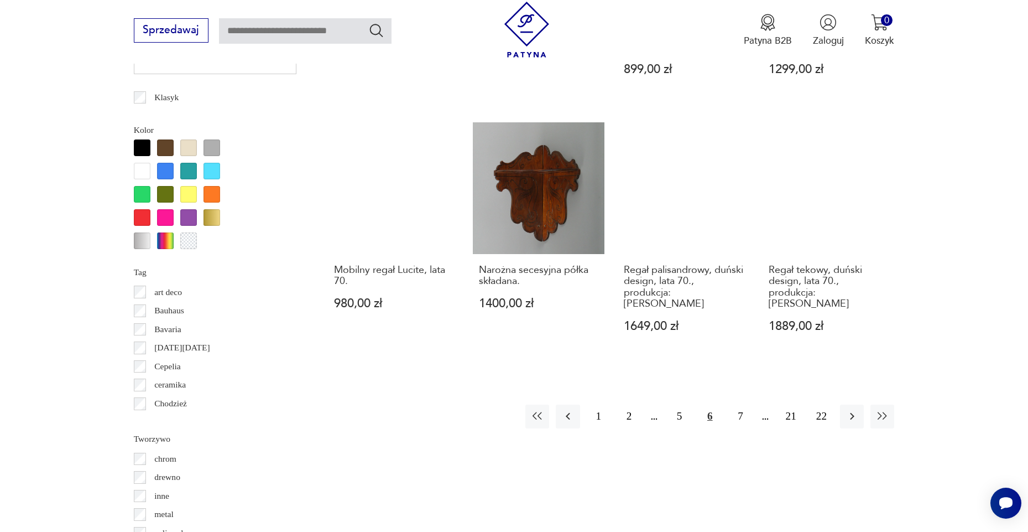
scroll to position [1225, 0]
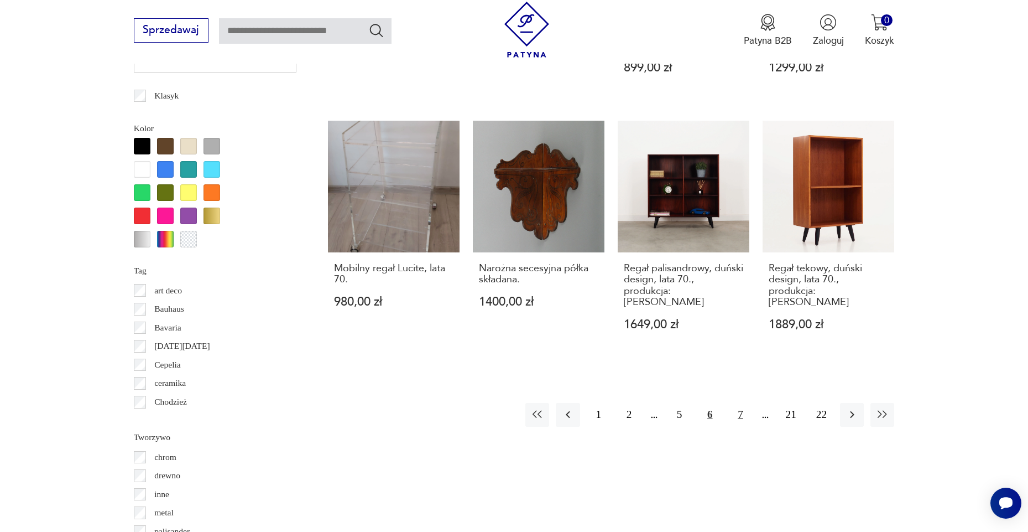
click at [746, 403] on button "7" at bounding box center [741, 415] width 24 height 24
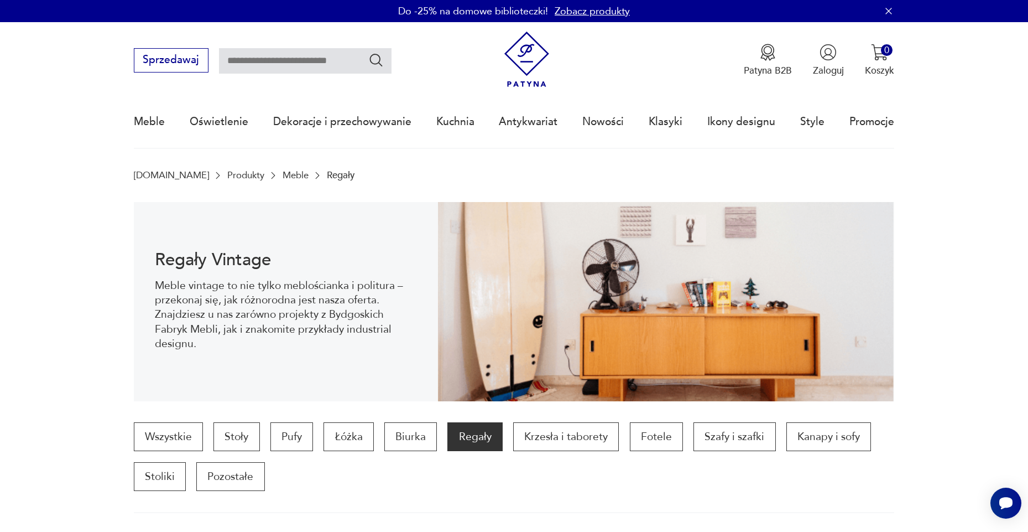
click at [290, 72] on input "text" at bounding box center [305, 60] width 173 height 25
type input "******"
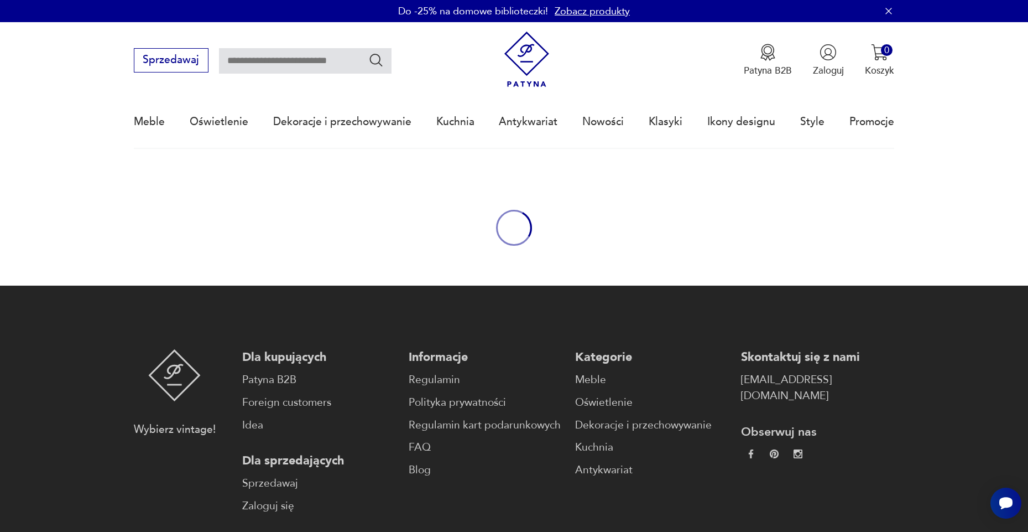
type input "******"
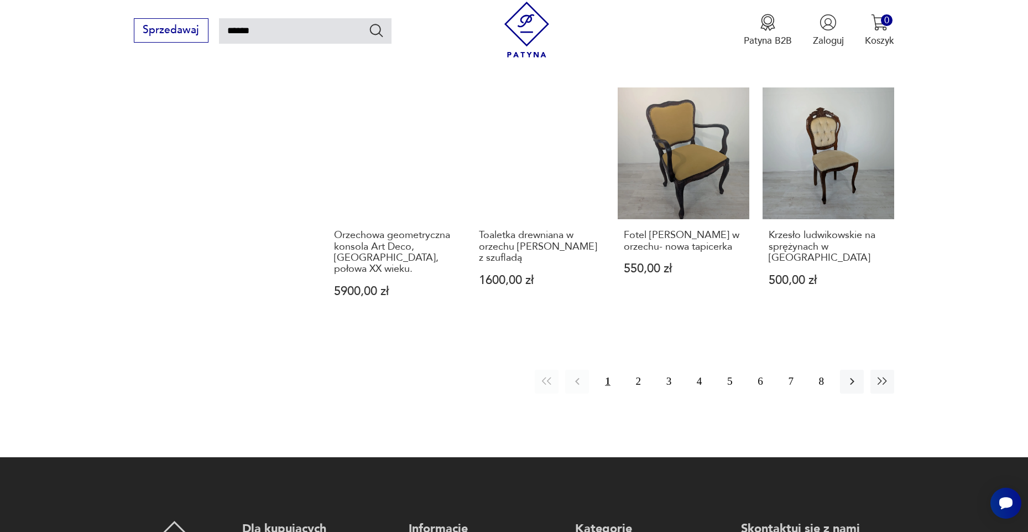
scroll to position [966, 0]
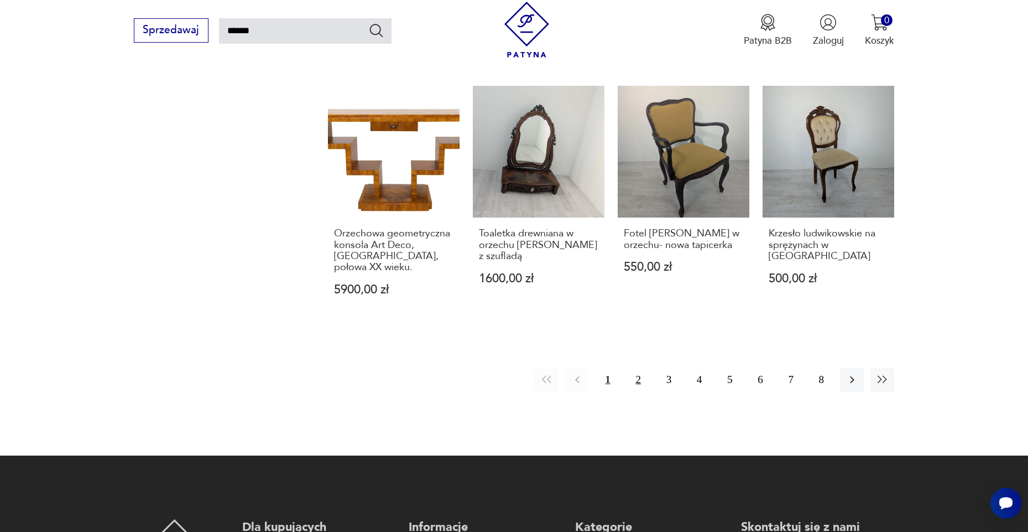
click at [644, 386] on button "2" at bounding box center [639, 380] width 24 height 24
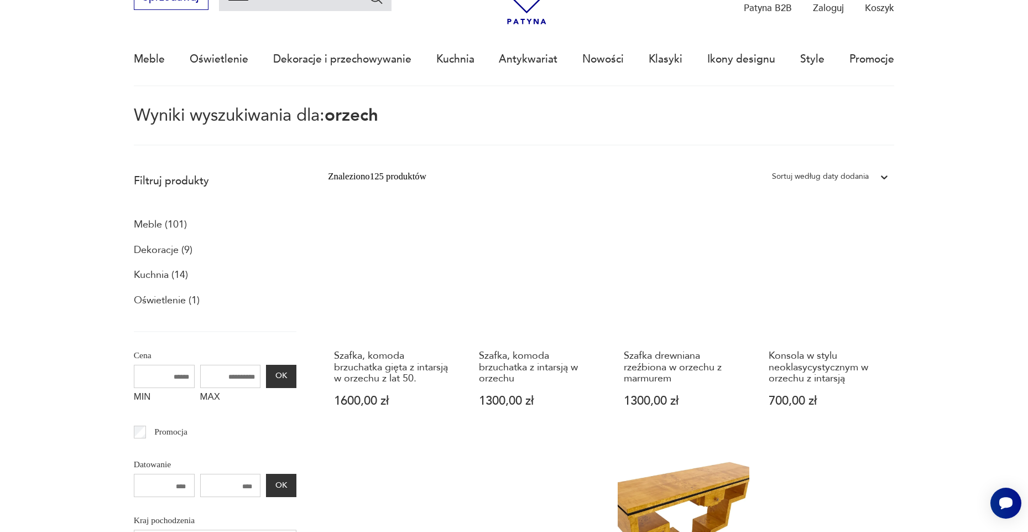
scroll to position [63, 0]
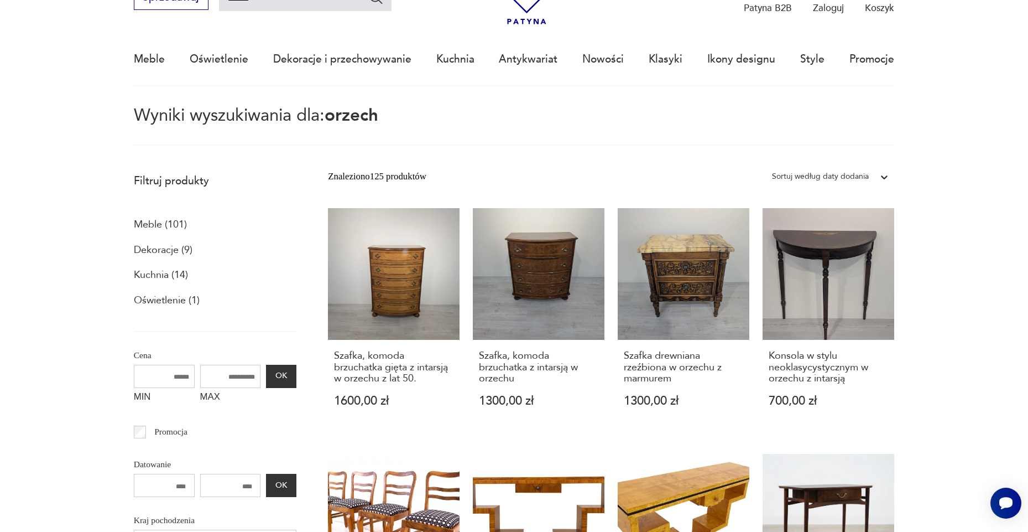
drag, startPoint x: 504, startPoint y: 361, endPoint x: 991, endPoint y: -38, distance: 629.7
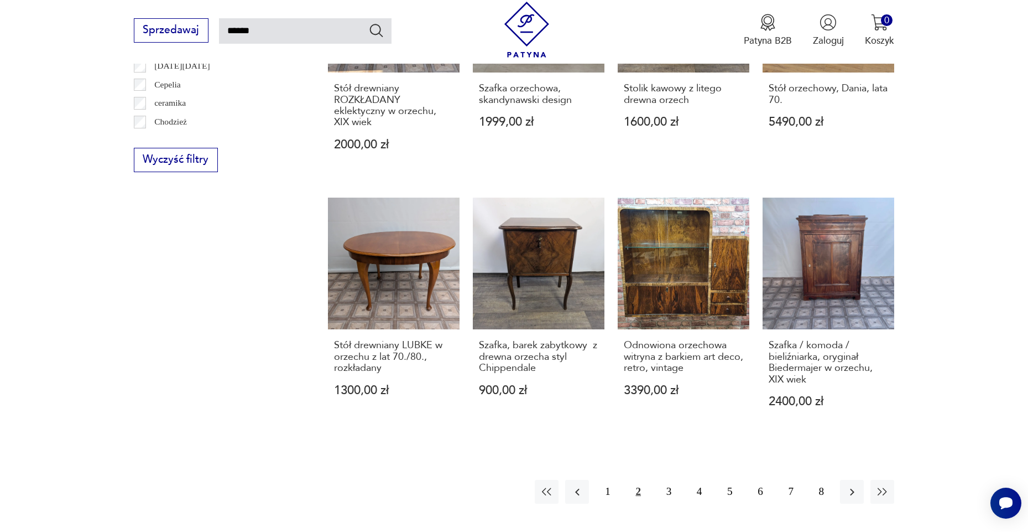
scroll to position [833, 0]
click at [674, 498] on button "3" at bounding box center [669, 491] width 24 height 24
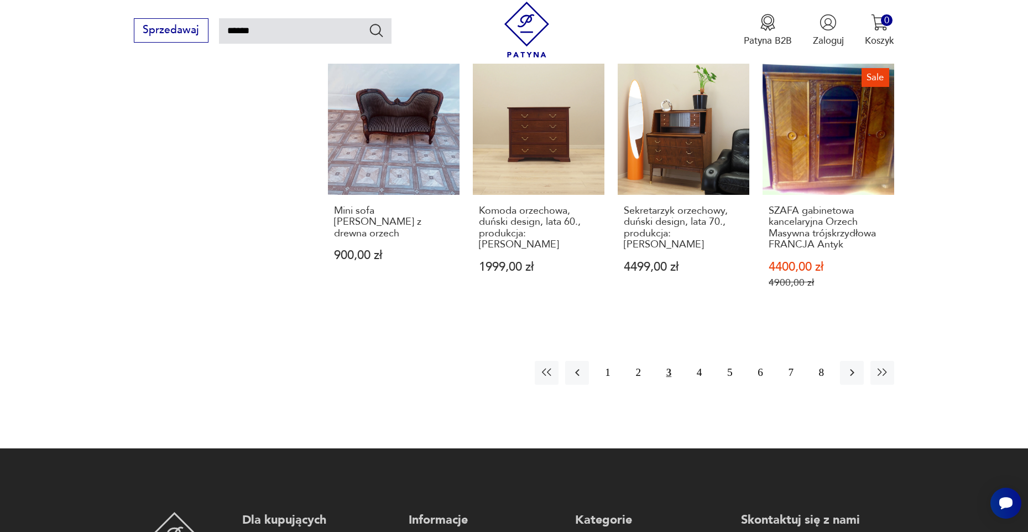
scroll to position [999, 0]
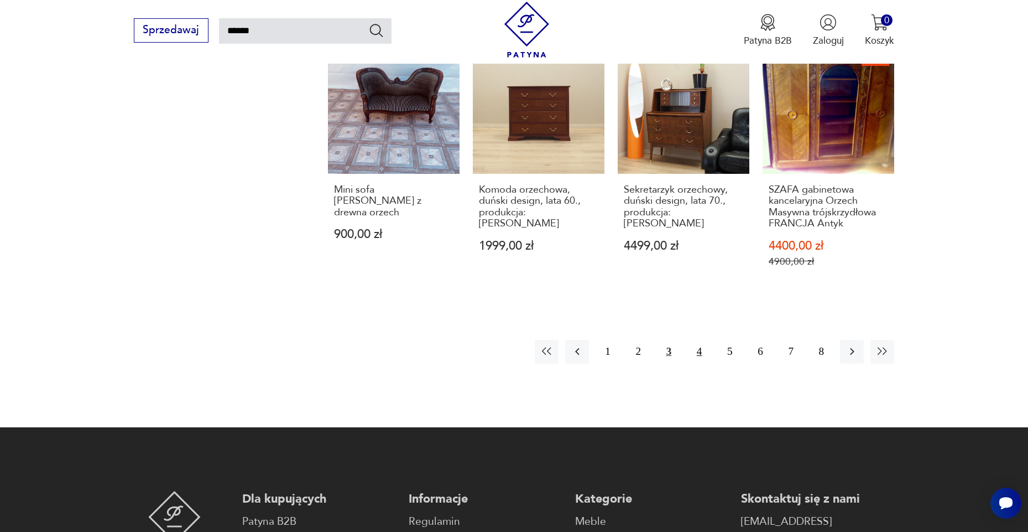
click at [698, 353] on button "4" at bounding box center [700, 352] width 24 height 24
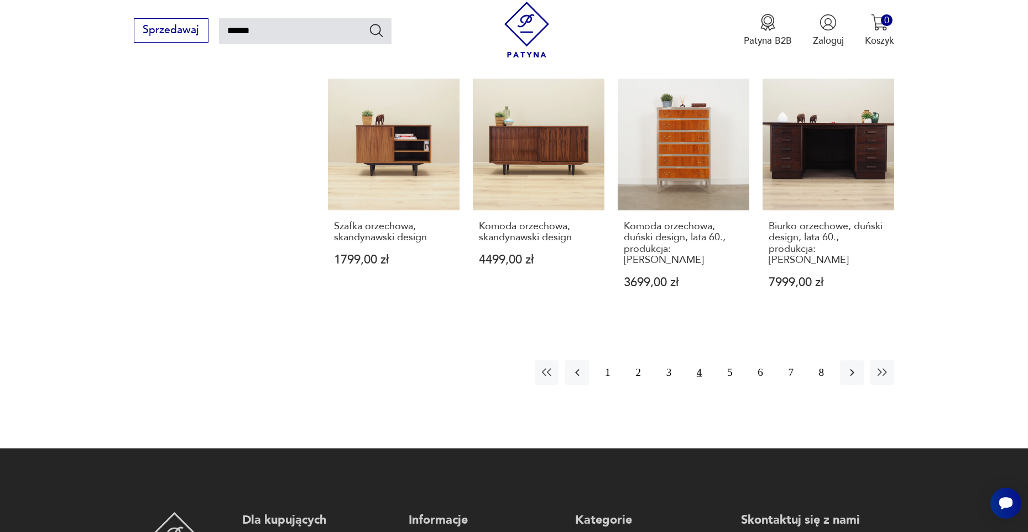
scroll to position [983, 0]
click at [731, 383] on button "5" at bounding box center [730, 372] width 24 height 24
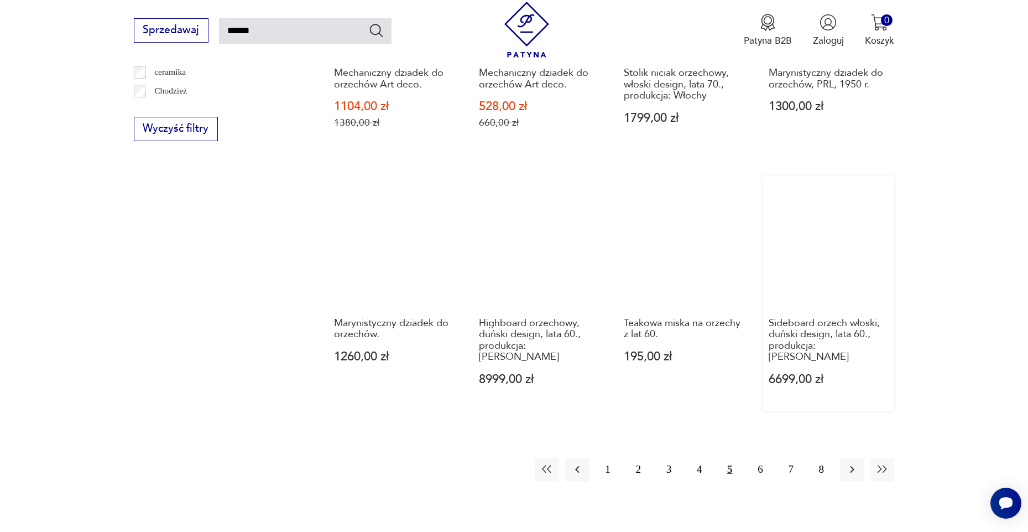
scroll to position [863, 0]
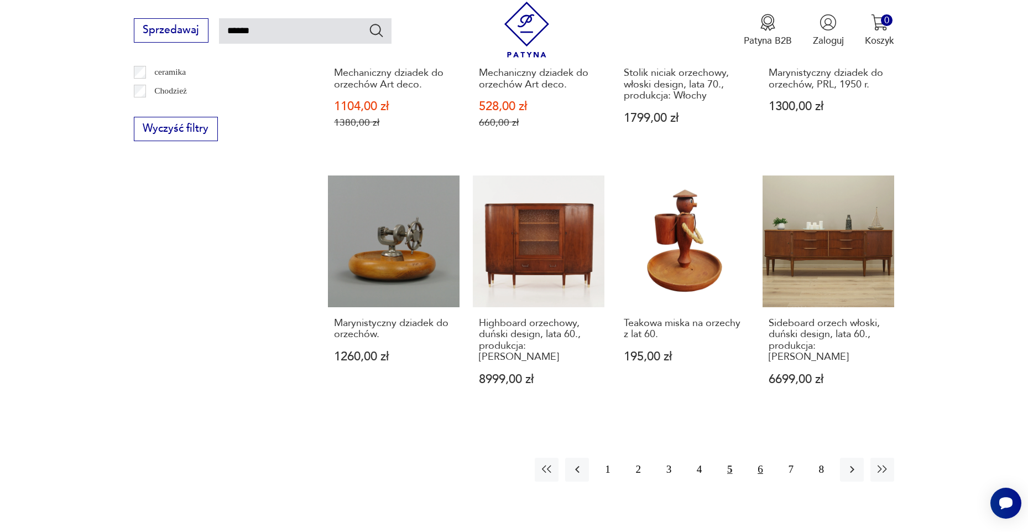
click at [756, 466] on button "6" at bounding box center [760, 469] width 24 height 24
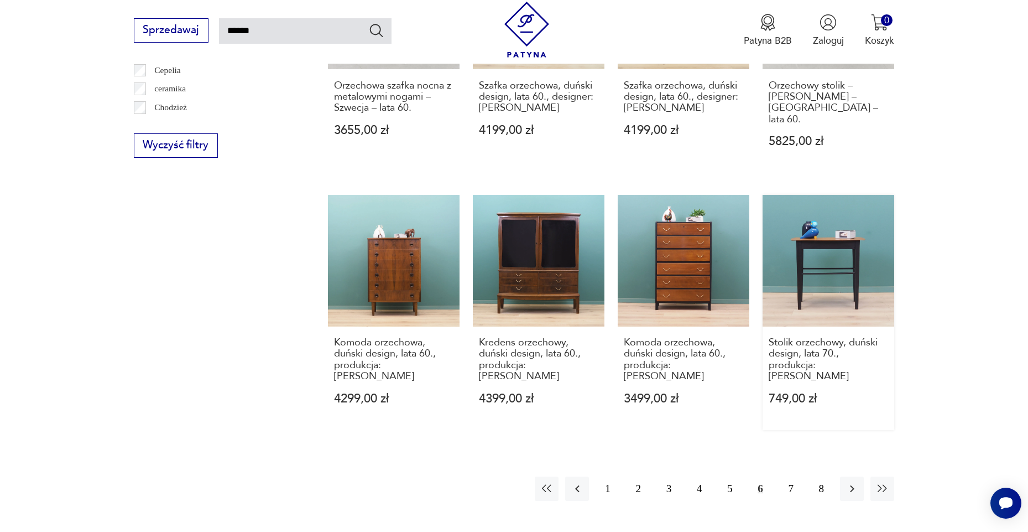
scroll to position [852, 1]
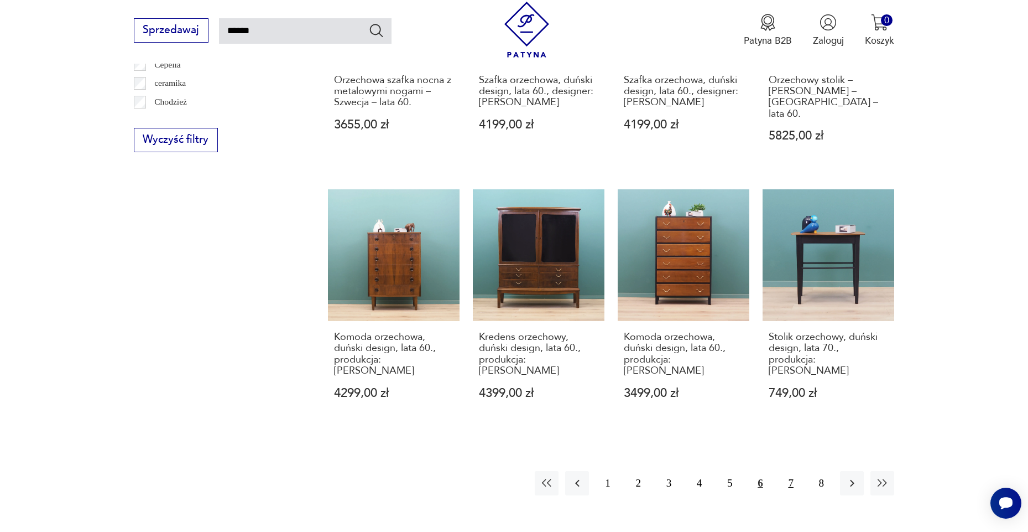
click at [796, 471] on button "7" at bounding box center [791, 483] width 24 height 24
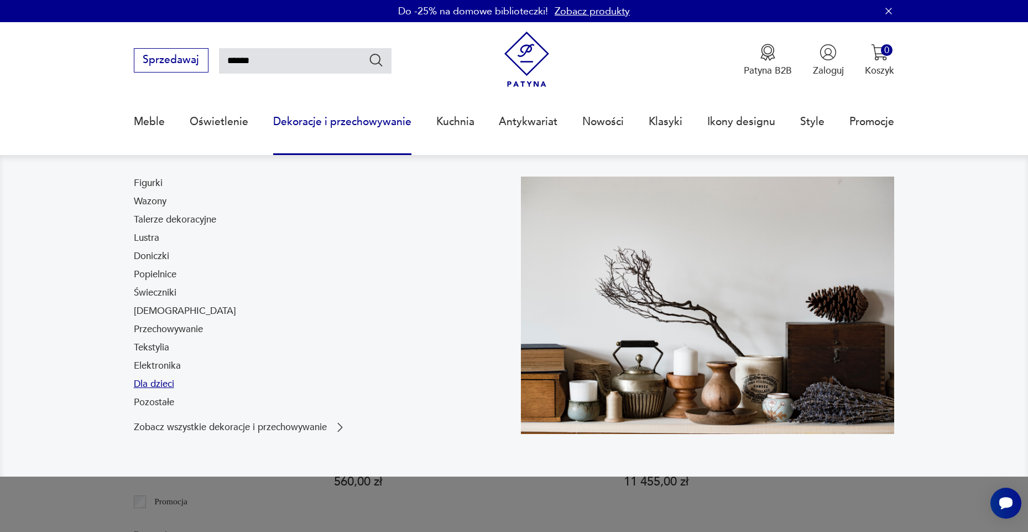
click at [158, 379] on link "Dla dzieci" at bounding box center [154, 383] width 40 height 13
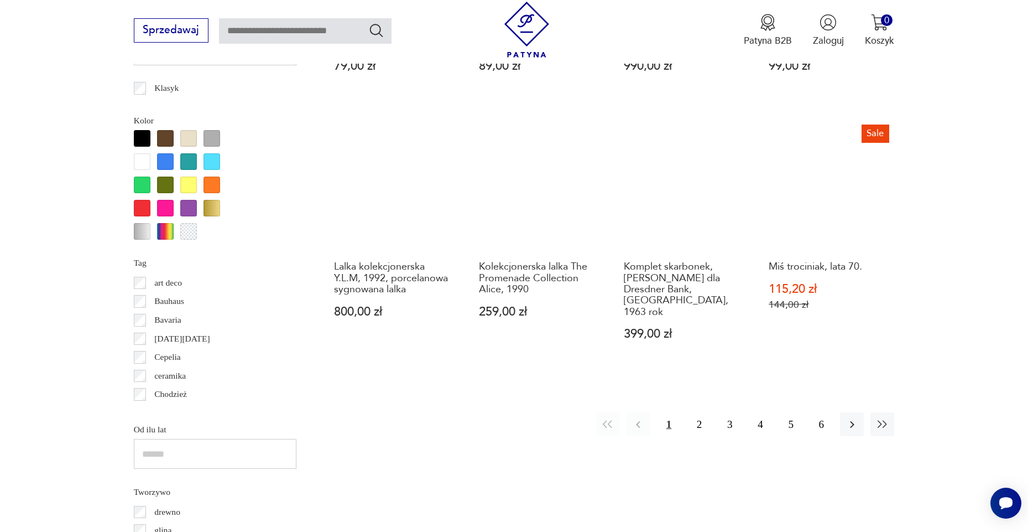
scroll to position [1162, 0]
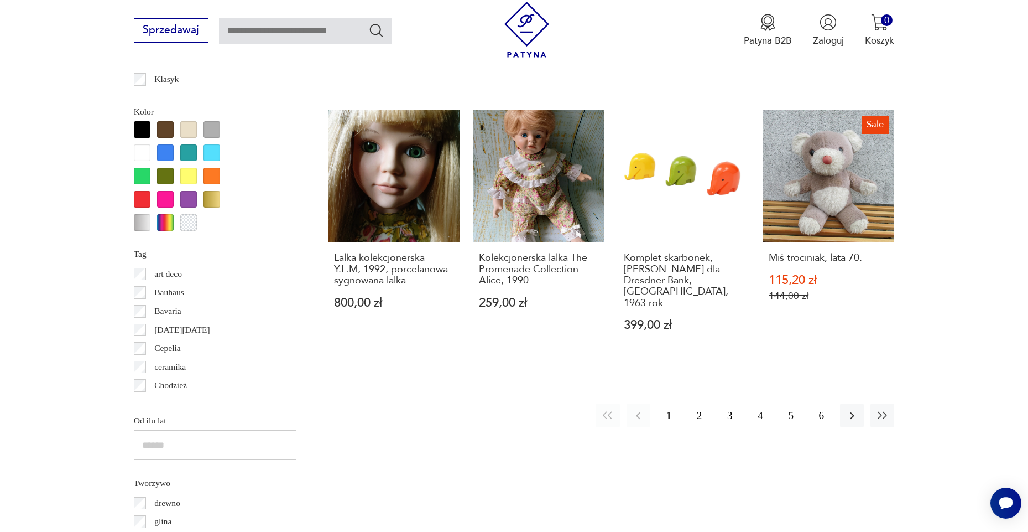
click at [705, 403] on button "2" at bounding box center [700, 415] width 24 height 24
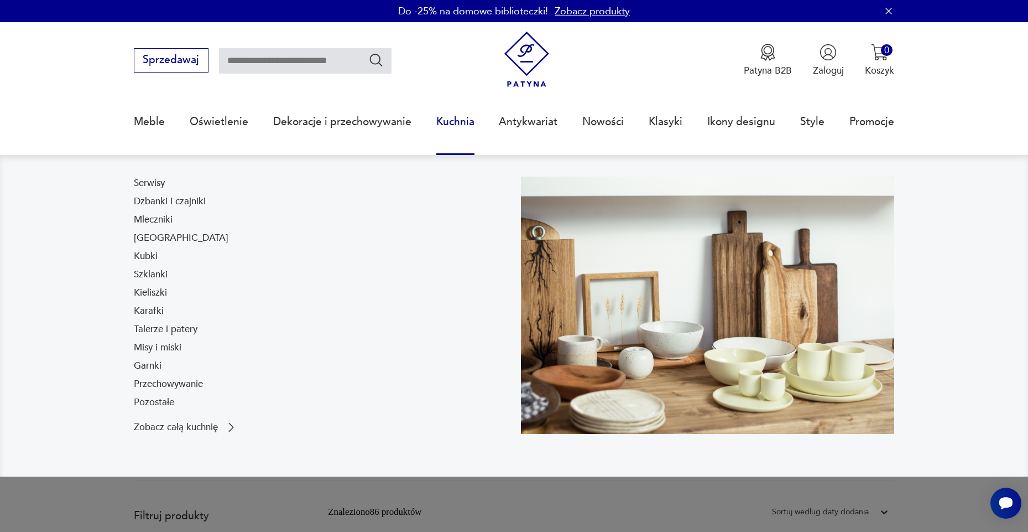
click at [462, 128] on link "Kuchnia" at bounding box center [455, 121] width 38 height 51
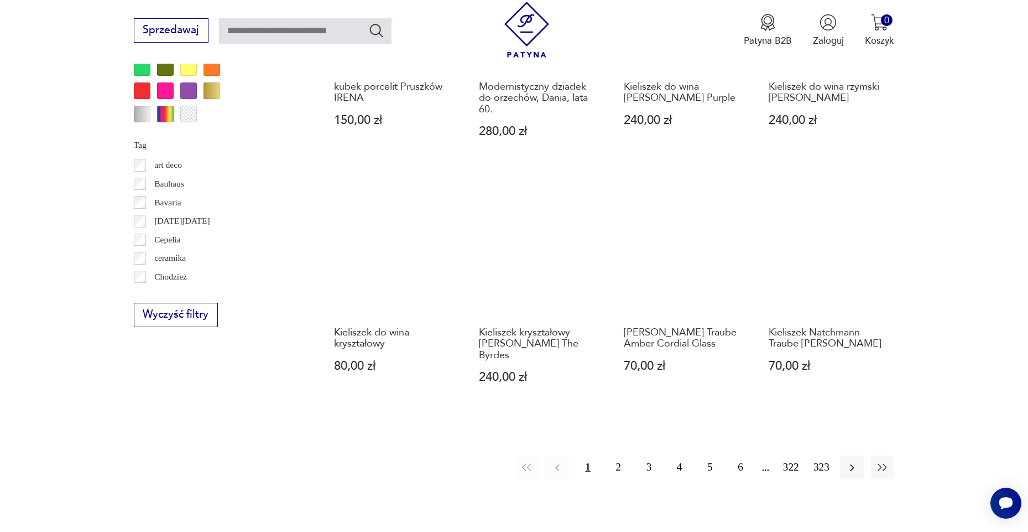
scroll to position [1185, 0]
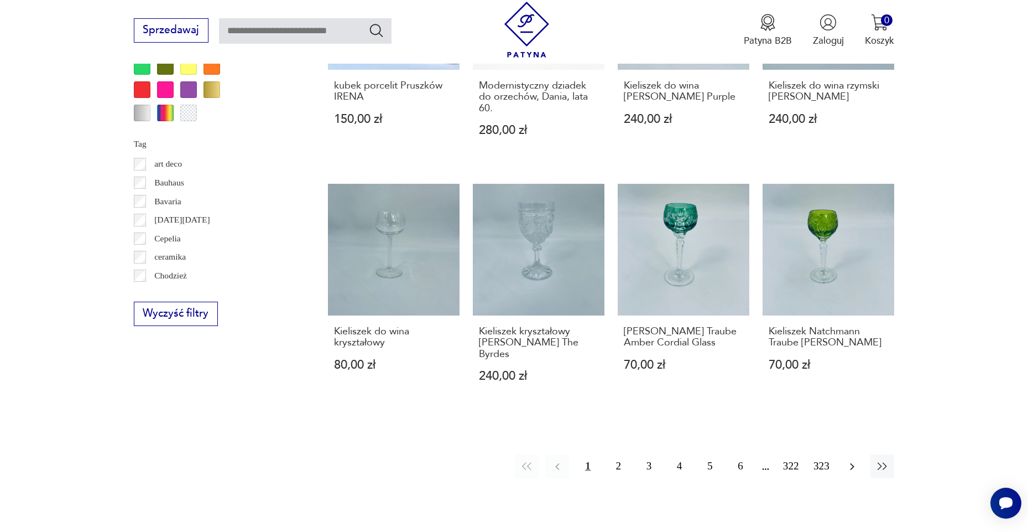
click at [855, 460] on icon "button" at bounding box center [852, 466] width 13 height 13
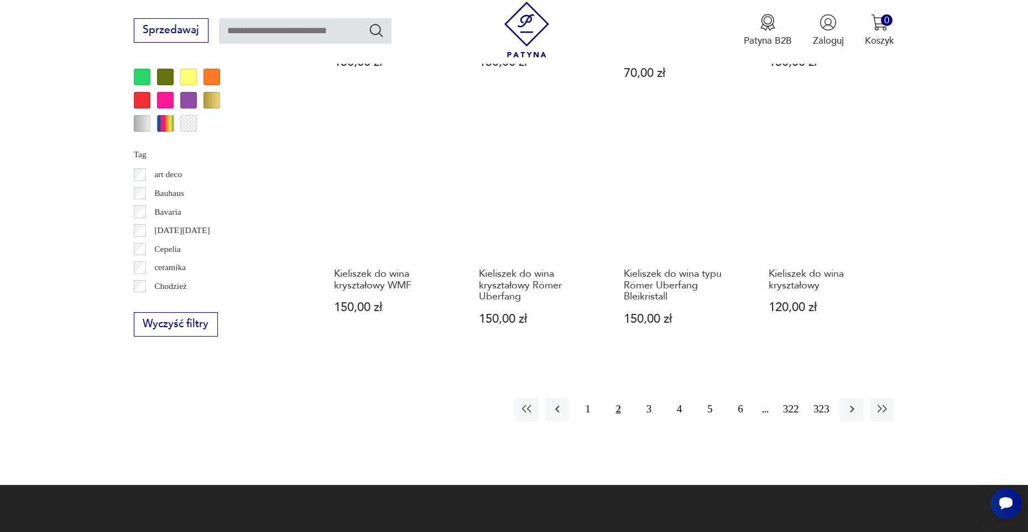
scroll to position [1175, 0]
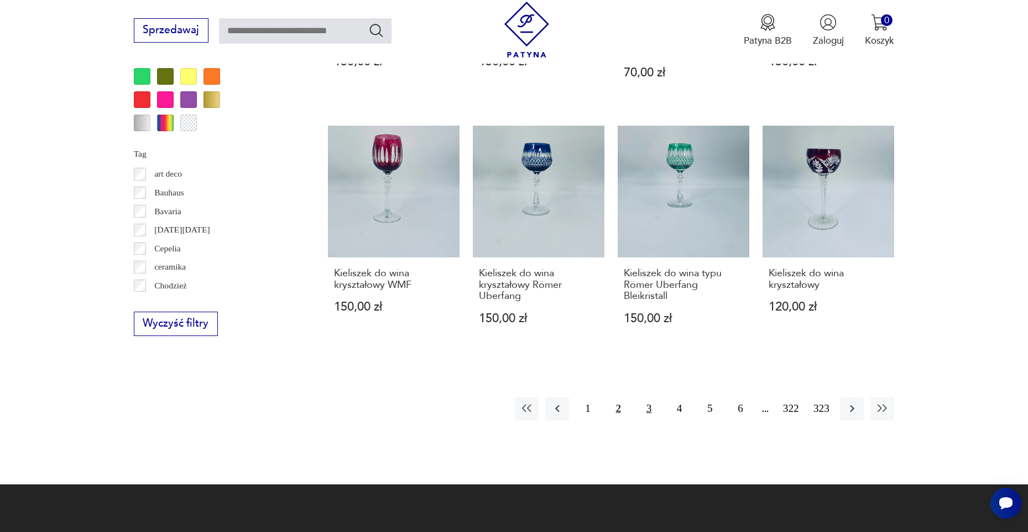
click at [641, 411] on button "3" at bounding box center [649, 409] width 24 height 24
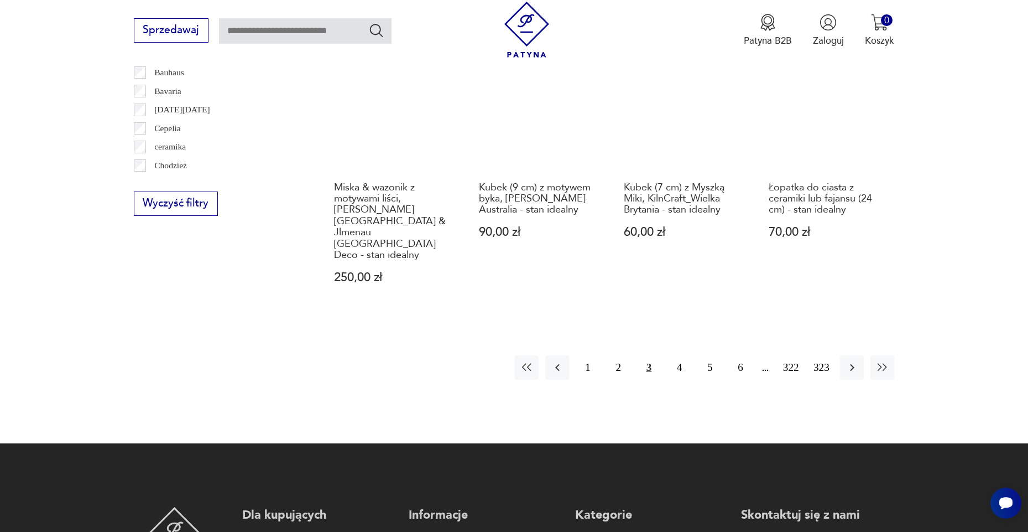
scroll to position [1295, 0]
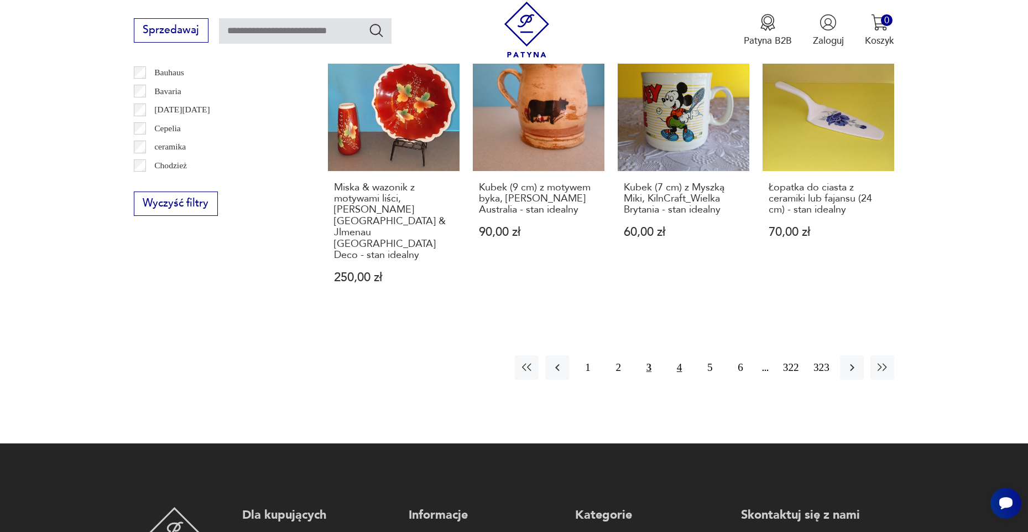
click at [675, 355] on button "4" at bounding box center [680, 367] width 24 height 24
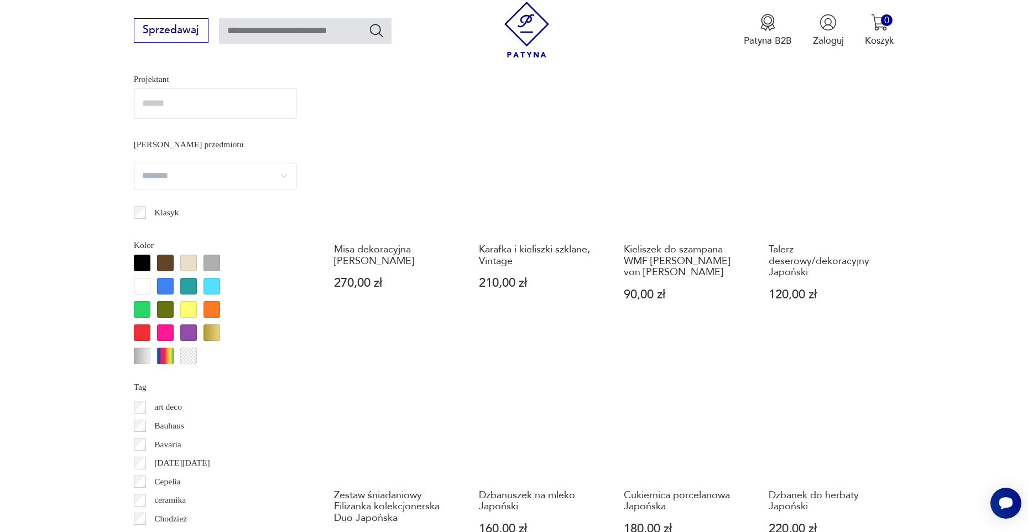
scroll to position [1142, 0]
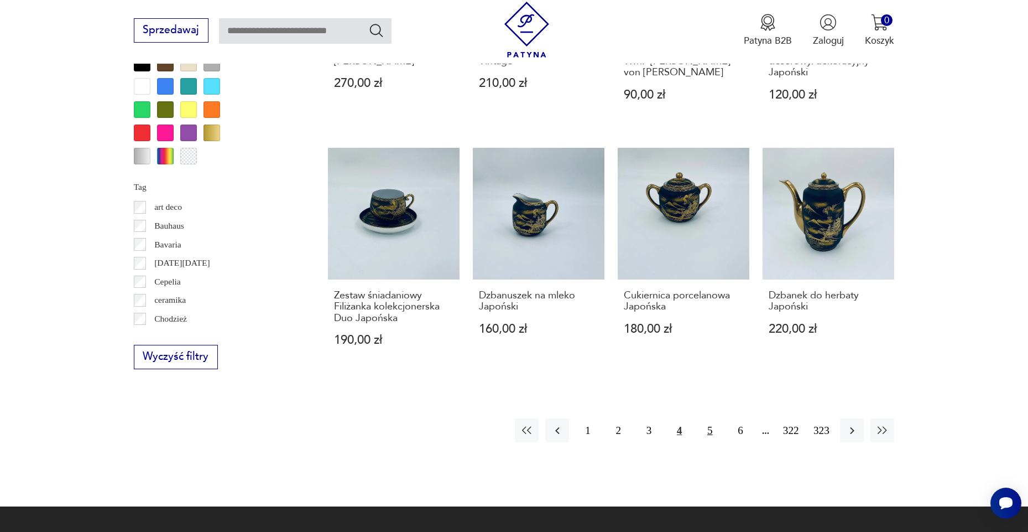
click at [704, 442] on button "5" at bounding box center [710, 430] width 24 height 24
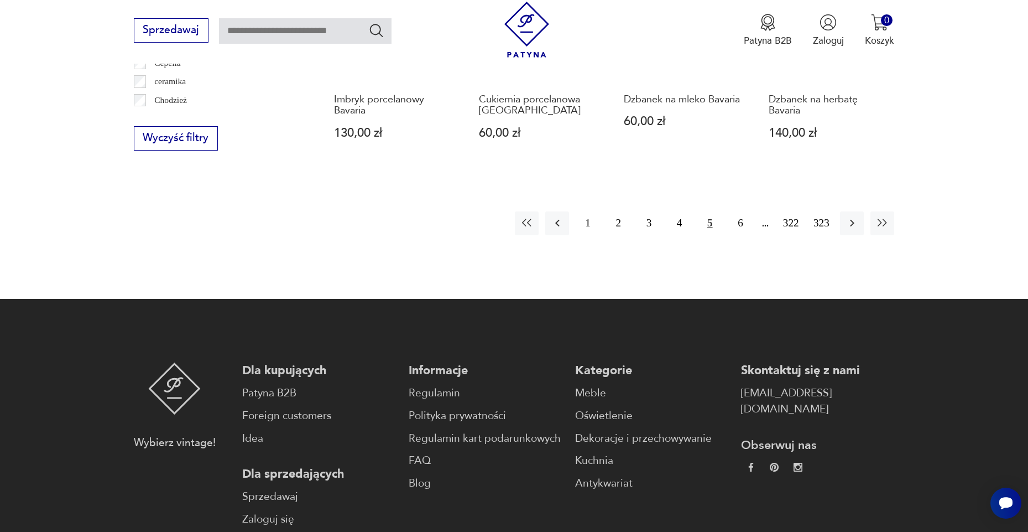
scroll to position [1361, 0]
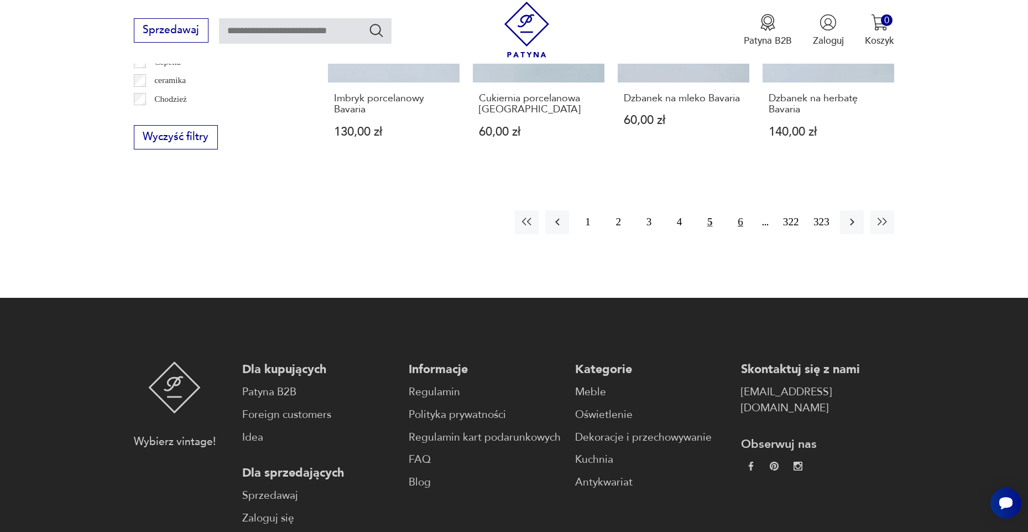
click at [736, 234] on button "6" at bounding box center [741, 222] width 24 height 24
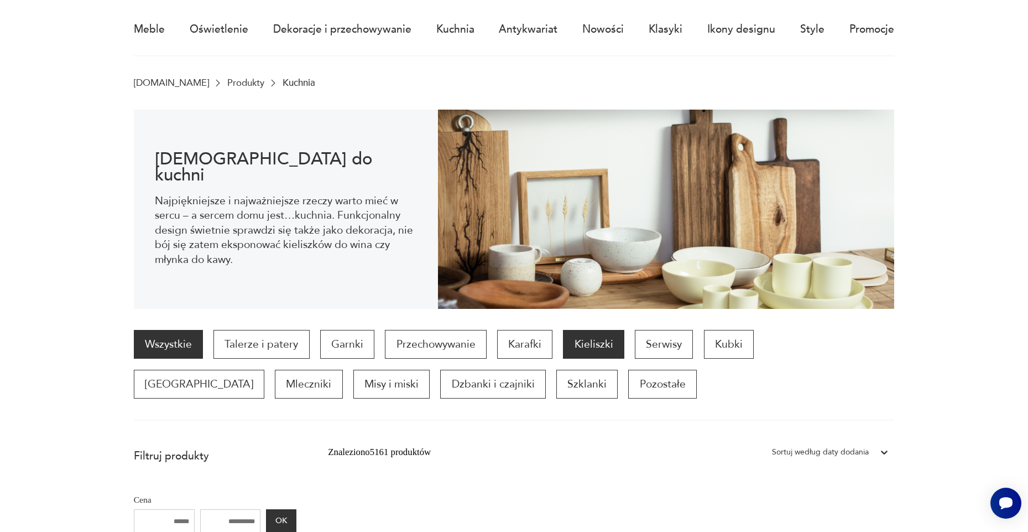
scroll to position [92, 0]
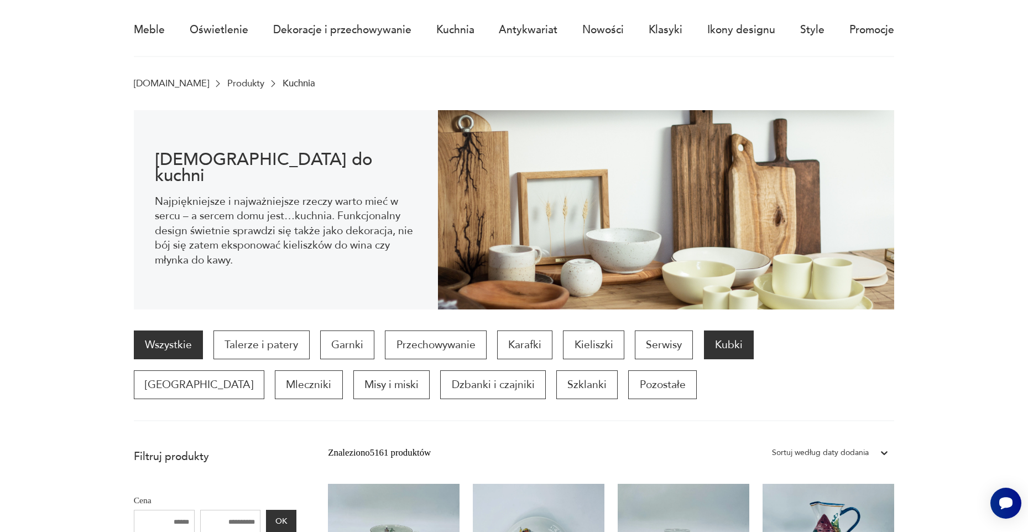
click at [714, 349] on p "Kubki" at bounding box center [729, 344] width 50 height 29
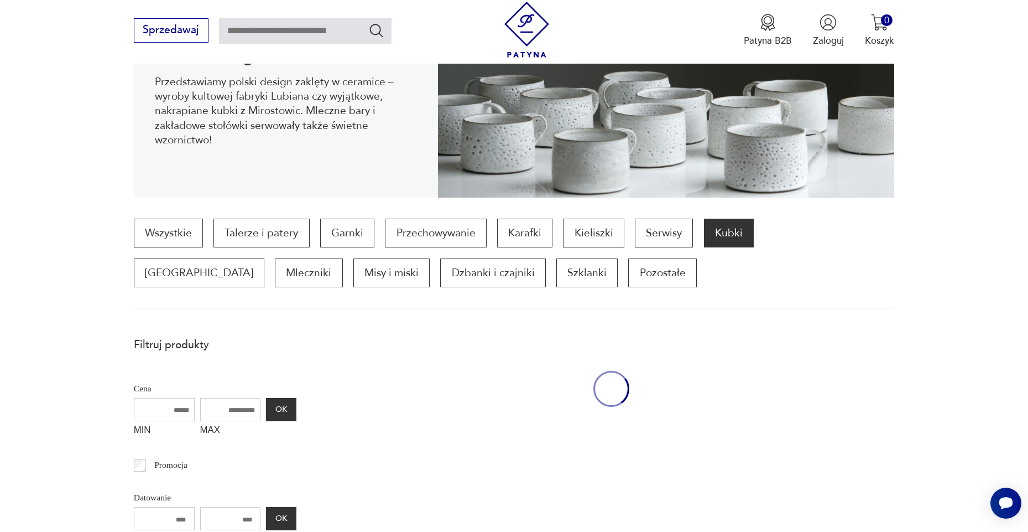
scroll to position [367, 0]
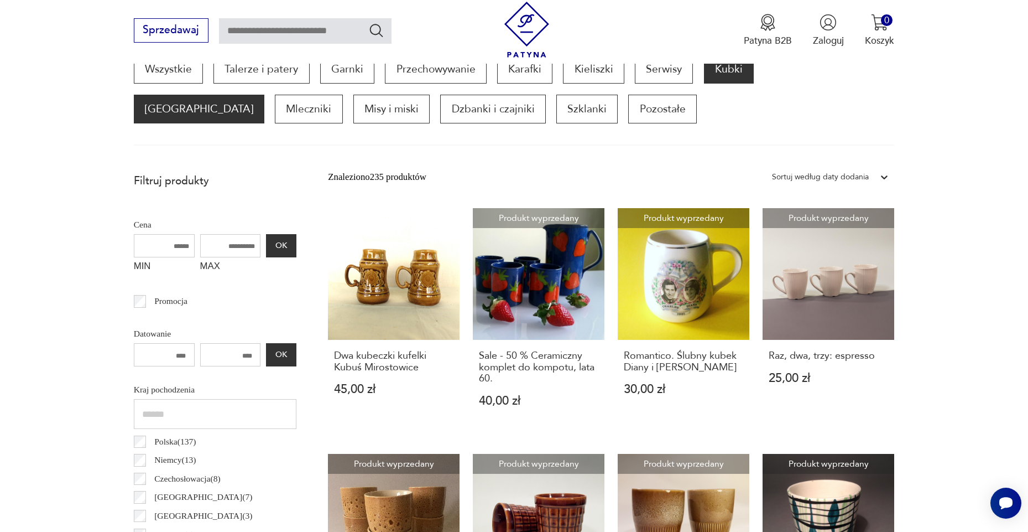
click at [264, 95] on p "Filiżanki" at bounding box center [199, 109] width 131 height 29
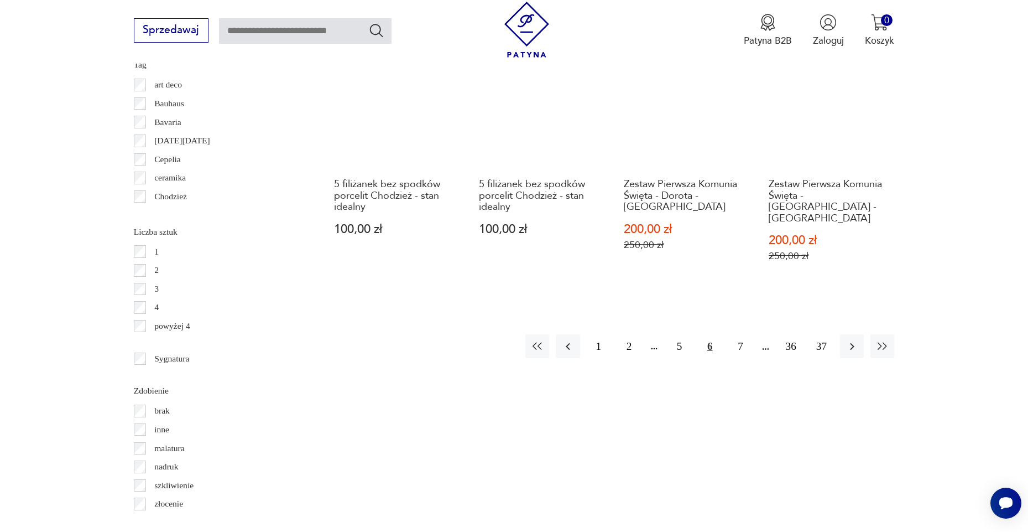
scroll to position [1265, 0]
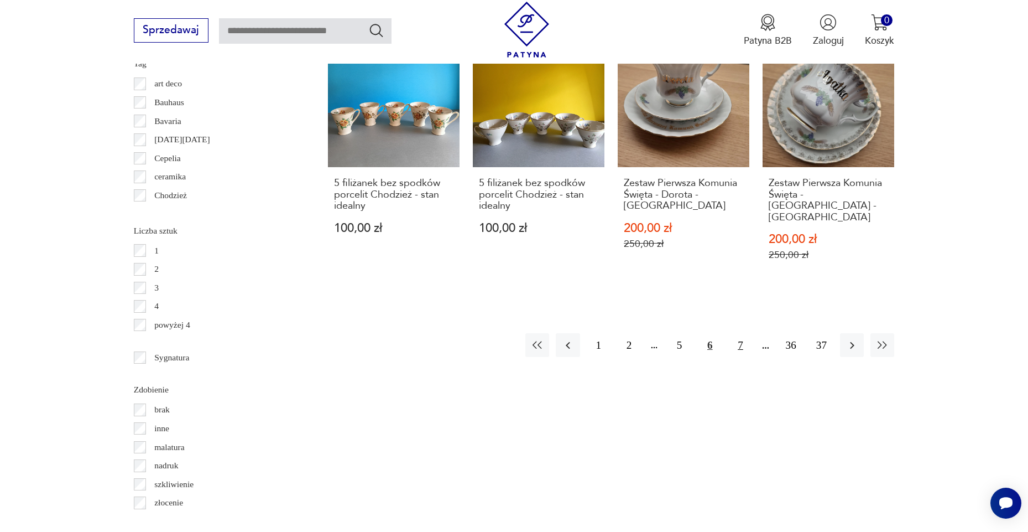
click at [739, 349] on button "7" at bounding box center [741, 345] width 24 height 24
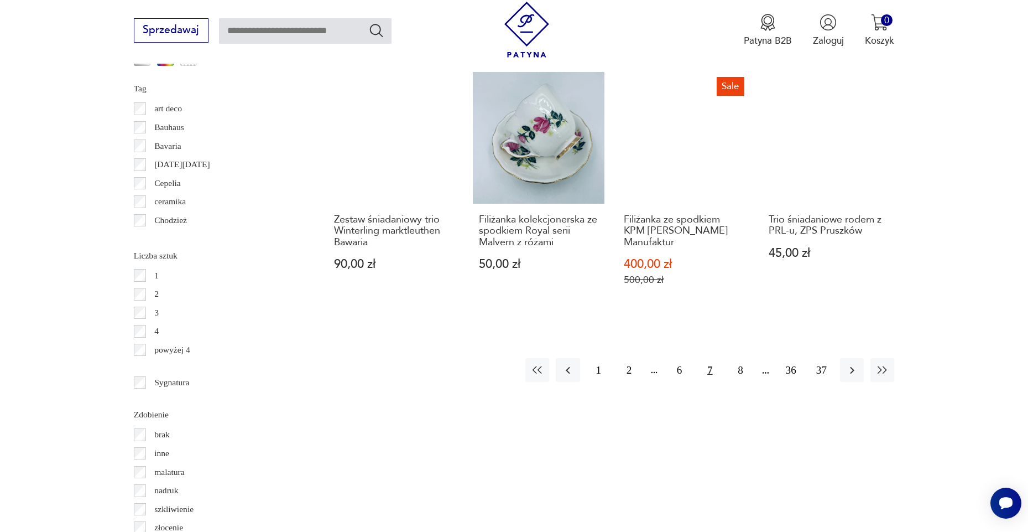
scroll to position [1247, 0]
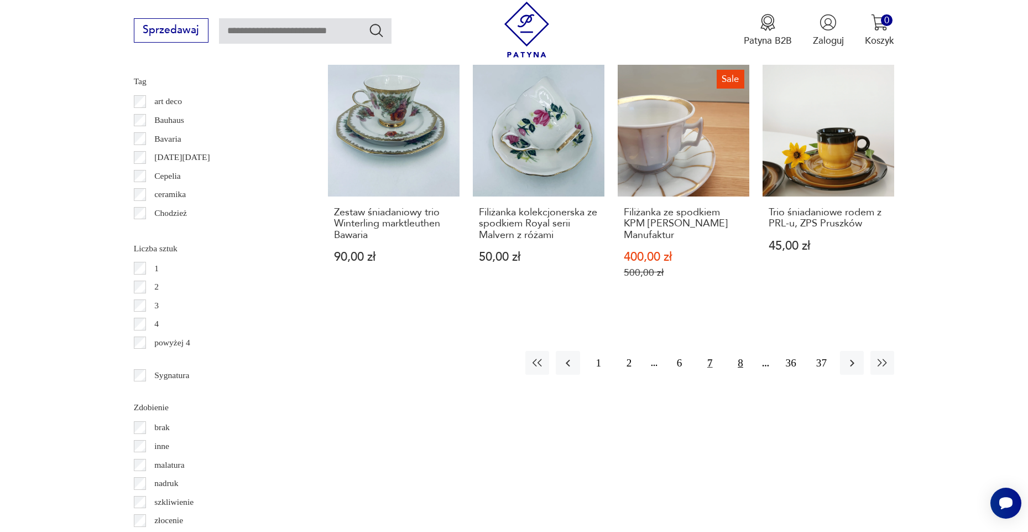
click at [740, 371] on button "8" at bounding box center [741, 363] width 24 height 24
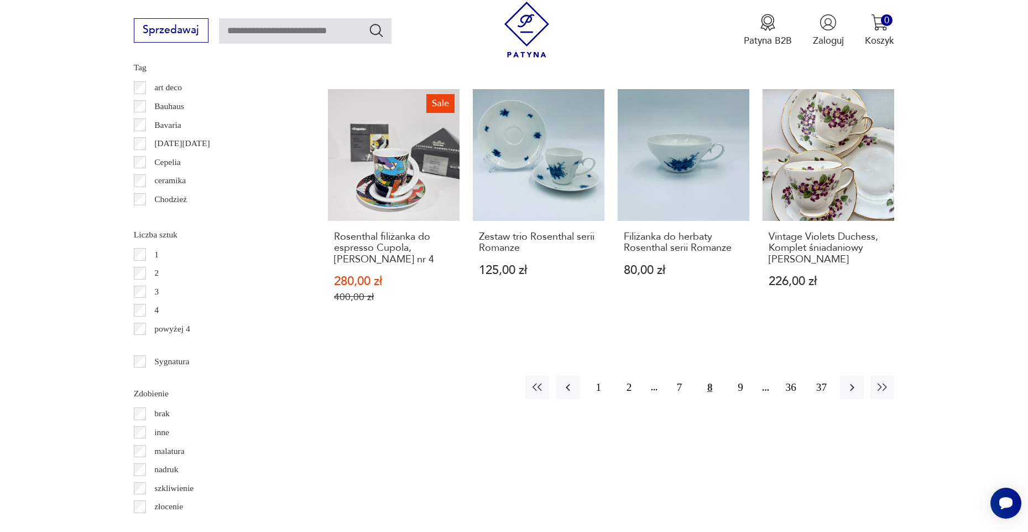
scroll to position [1261, 1]
click at [741, 399] on button "9" at bounding box center [741, 387] width 24 height 24
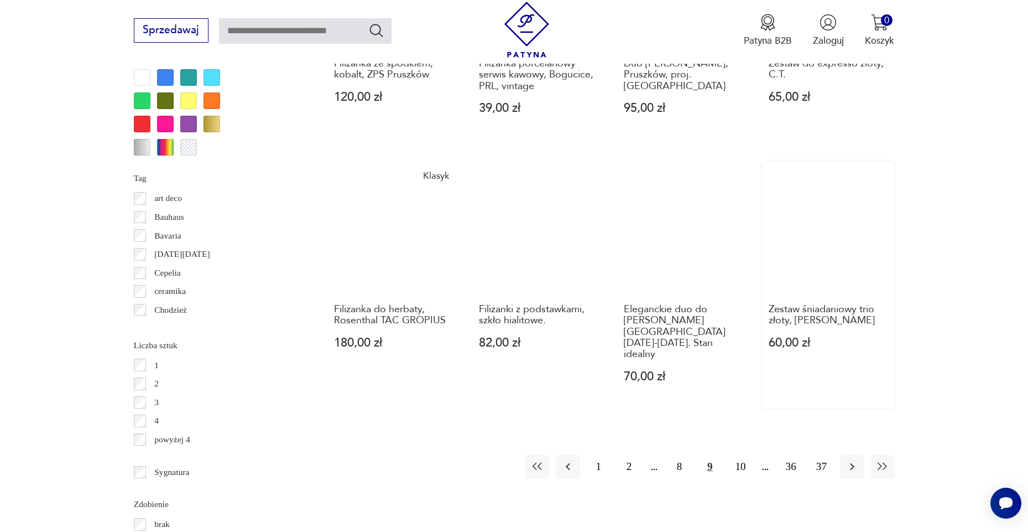
scroll to position [1151, 1]
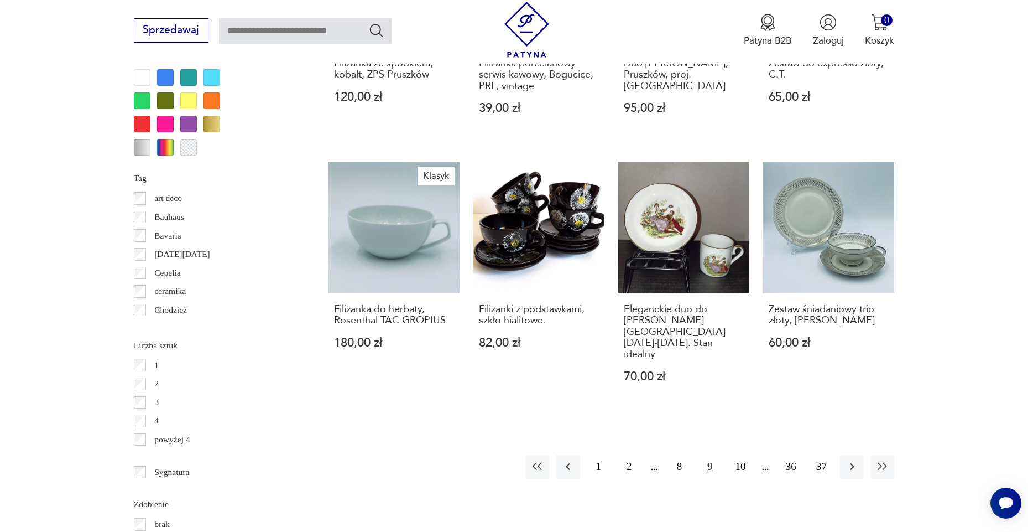
click at [737, 474] on button "10" at bounding box center [741, 467] width 24 height 24
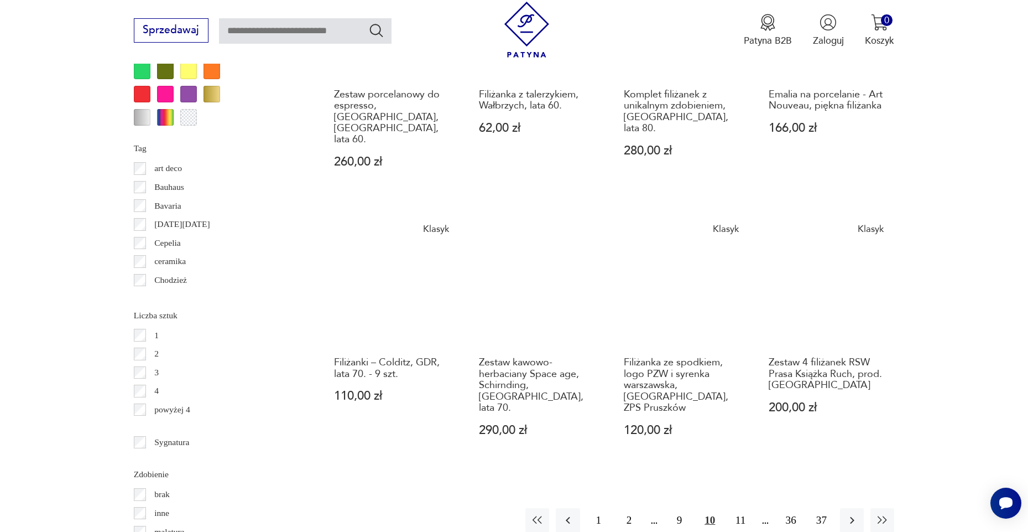
scroll to position [1182, 0]
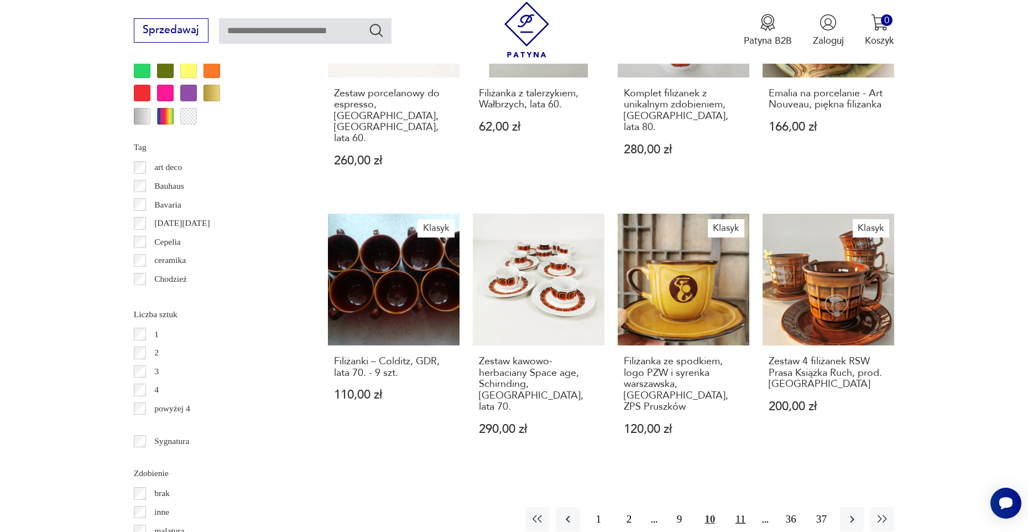
click at [745, 507] on button "11" at bounding box center [741, 519] width 24 height 24
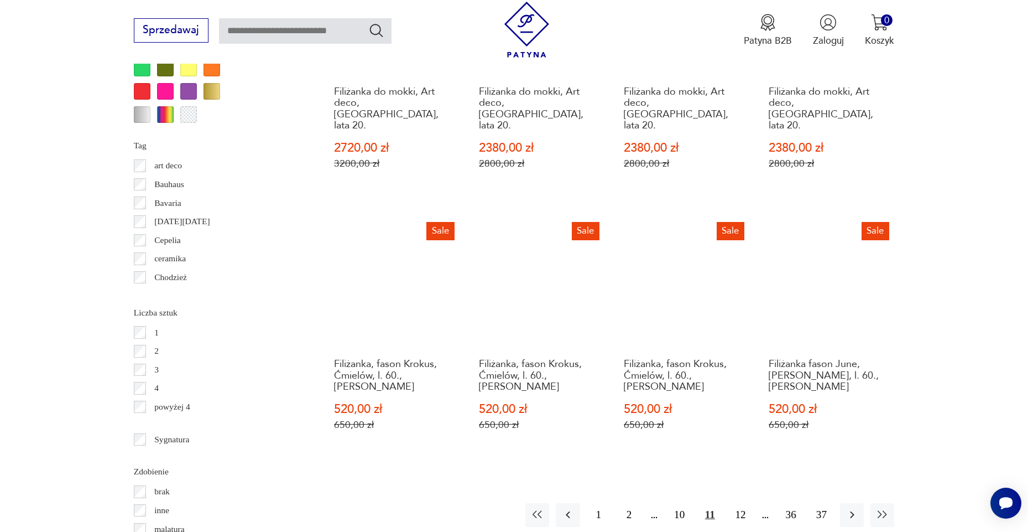
scroll to position [1189, 0]
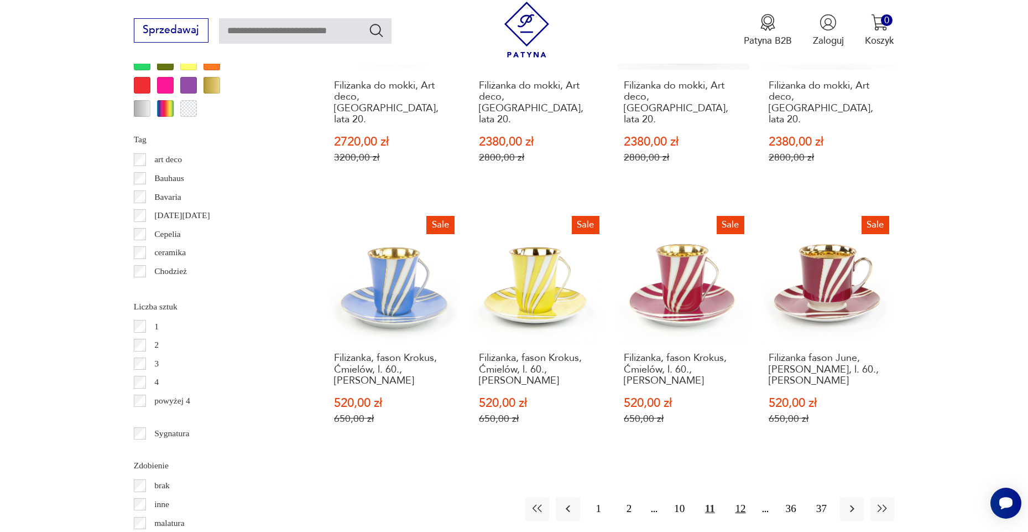
click at [742, 497] on button "12" at bounding box center [741, 509] width 24 height 24
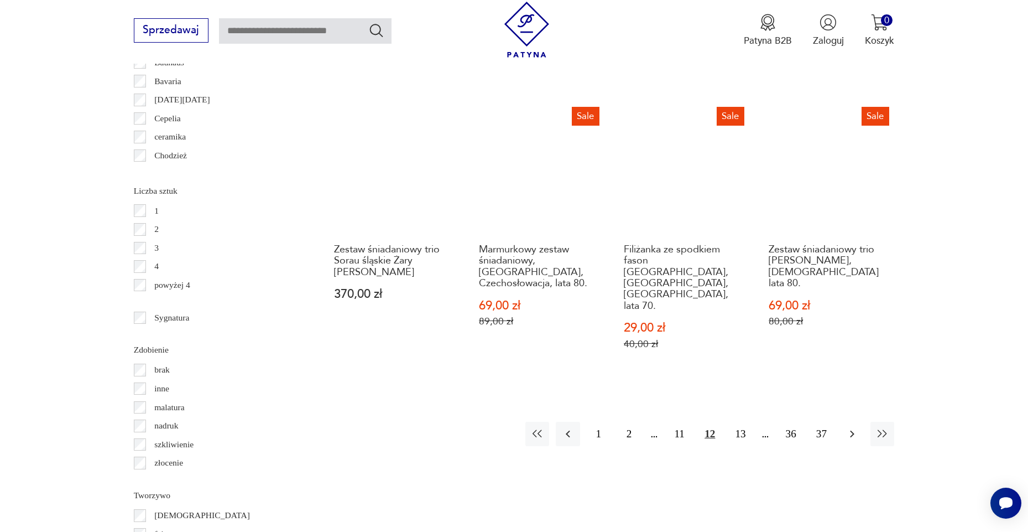
scroll to position [1305, 1]
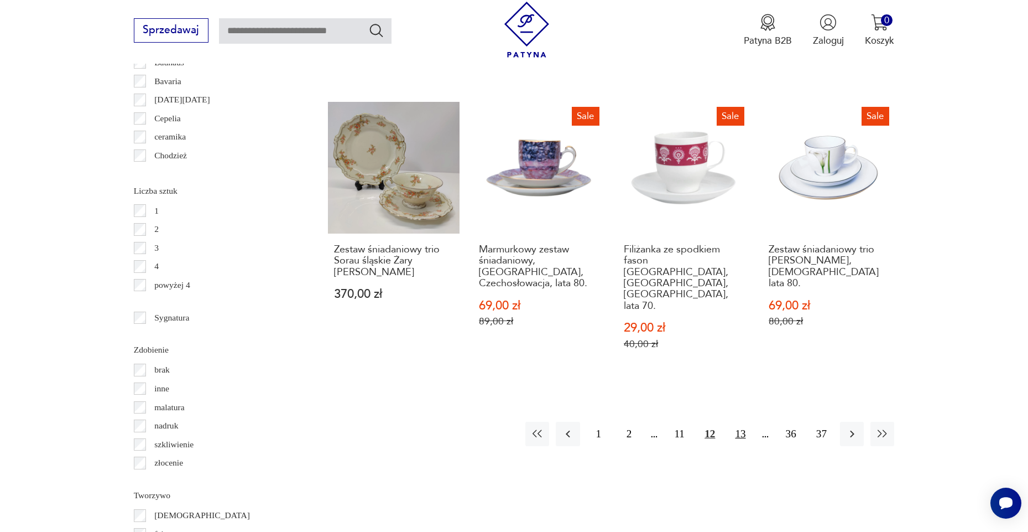
click at [740, 422] on button "13" at bounding box center [741, 434] width 24 height 24
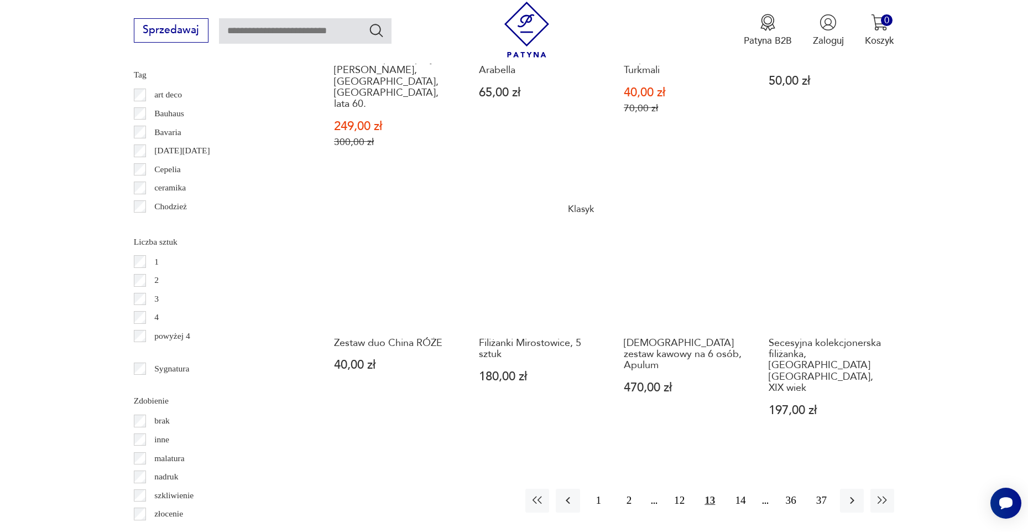
scroll to position [1260, 0]
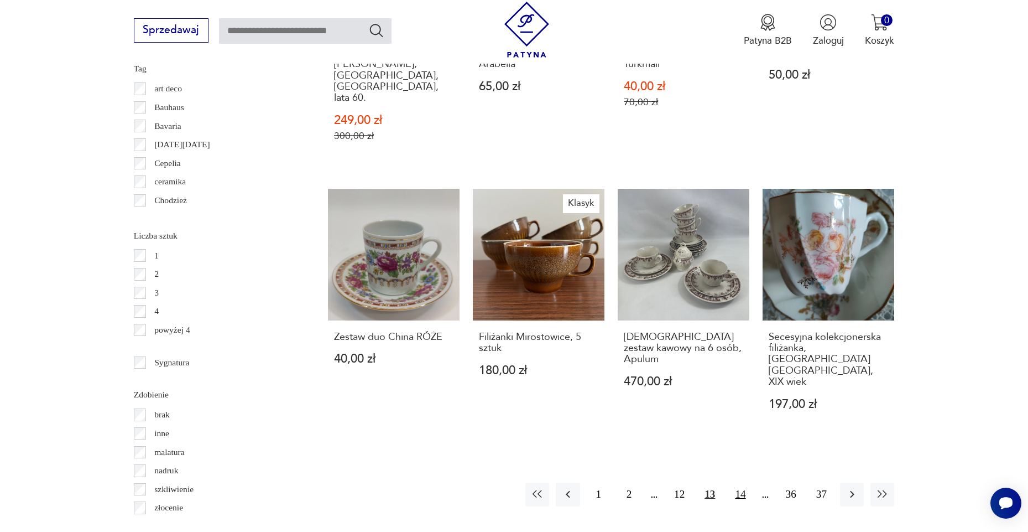
click at [744, 482] on button "14" at bounding box center [741, 494] width 24 height 24
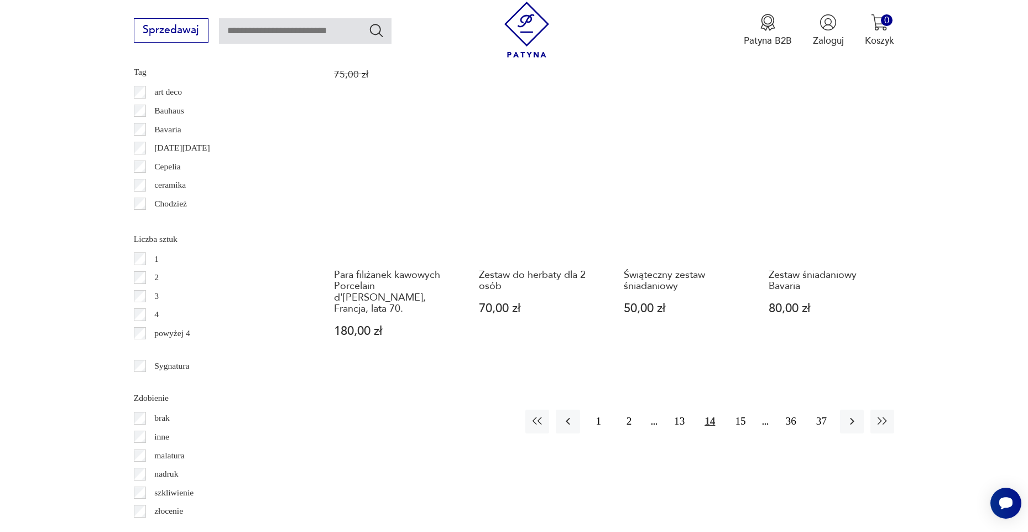
scroll to position [1265, 0]
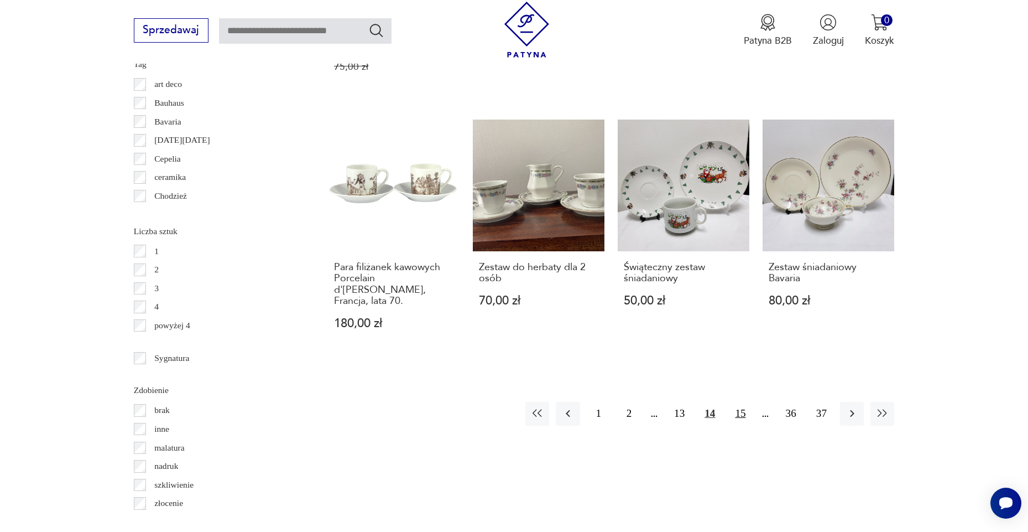
click at [742, 402] on button "15" at bounding box center [741, 414] width 24 height 24
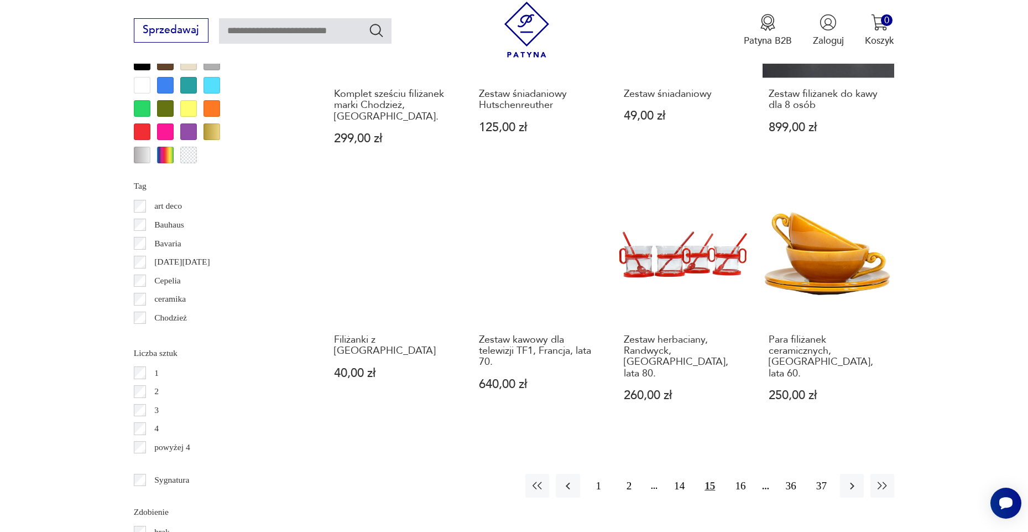
scroll to position [1189, 0]
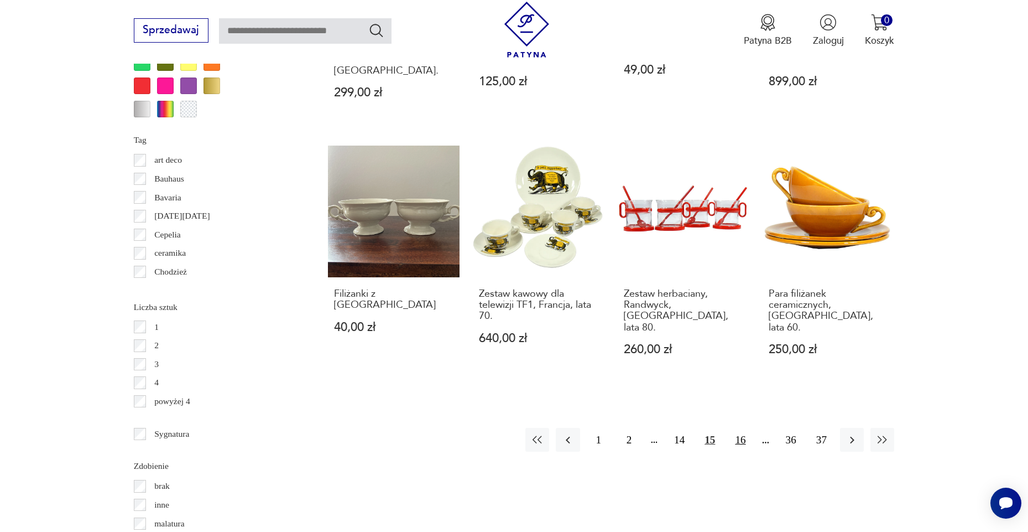
click at [745, 428] on button "16" at bounding box center [741, 440] width 24 height 24
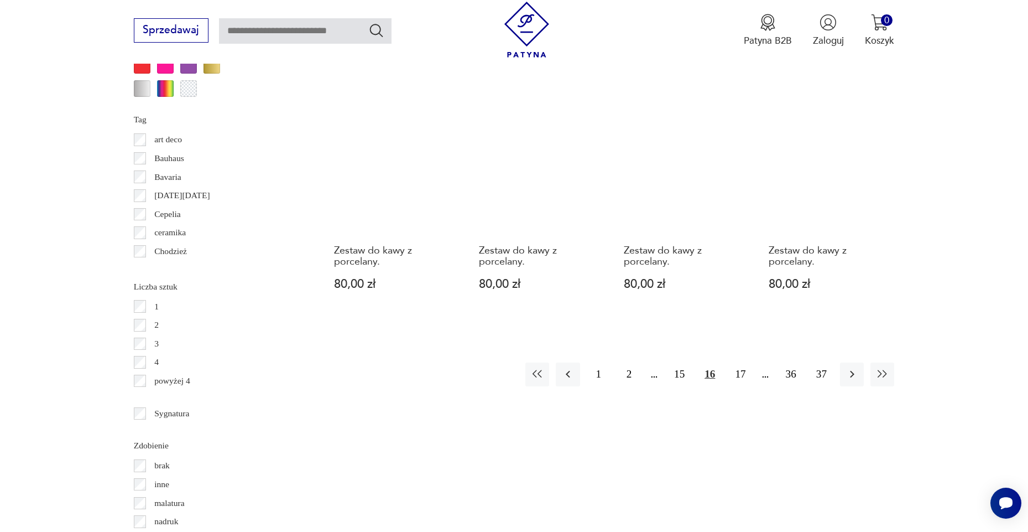
scroll to position [1251, 0]
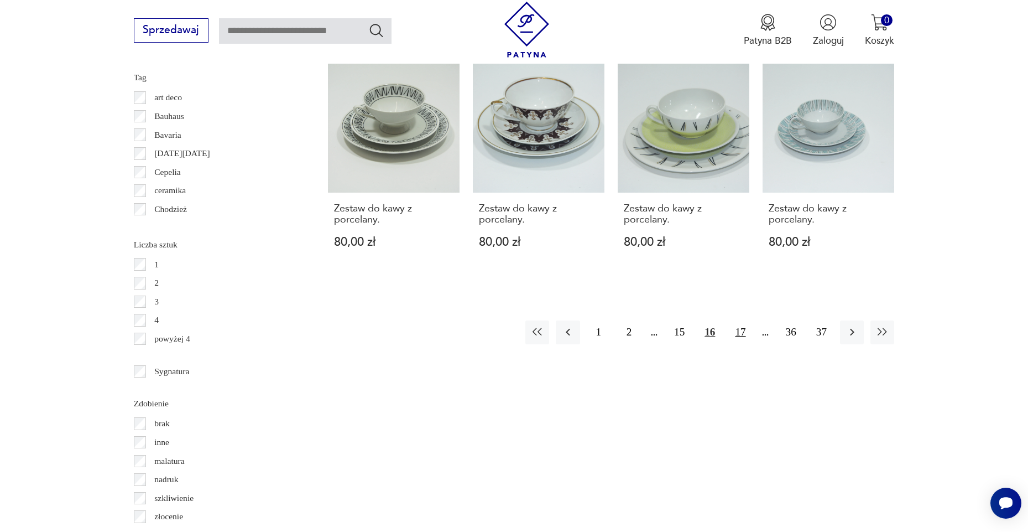
click at [743, 339] on button "17" at bounding box center [741, 332] width 24 height 24
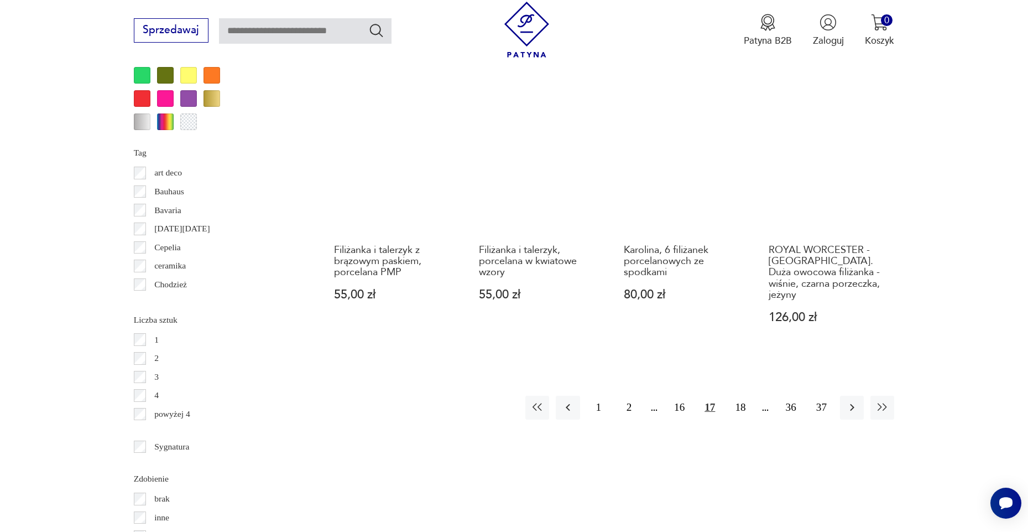
scroll to position [1183, 0]
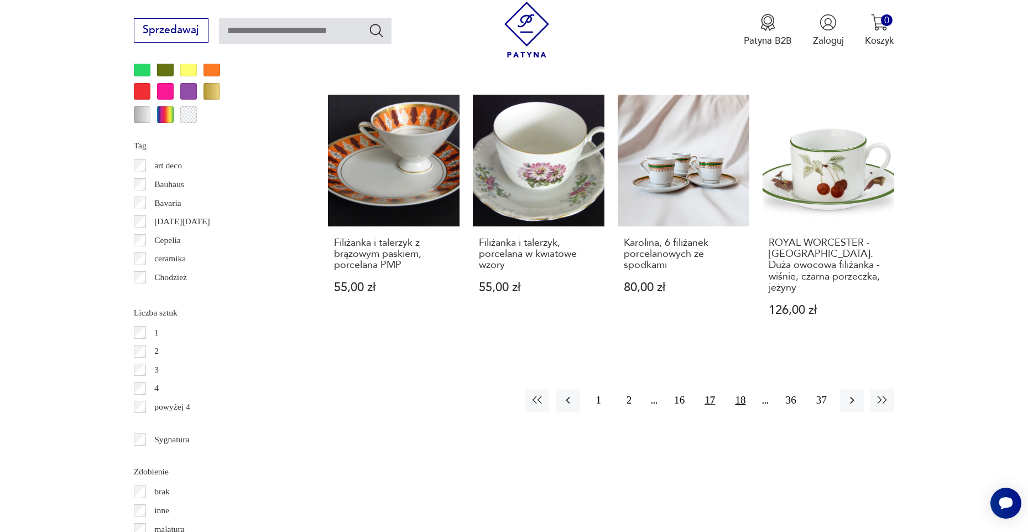
click at [743, 409] on button "18" at bounding box center [741, 400] width 24 height 24
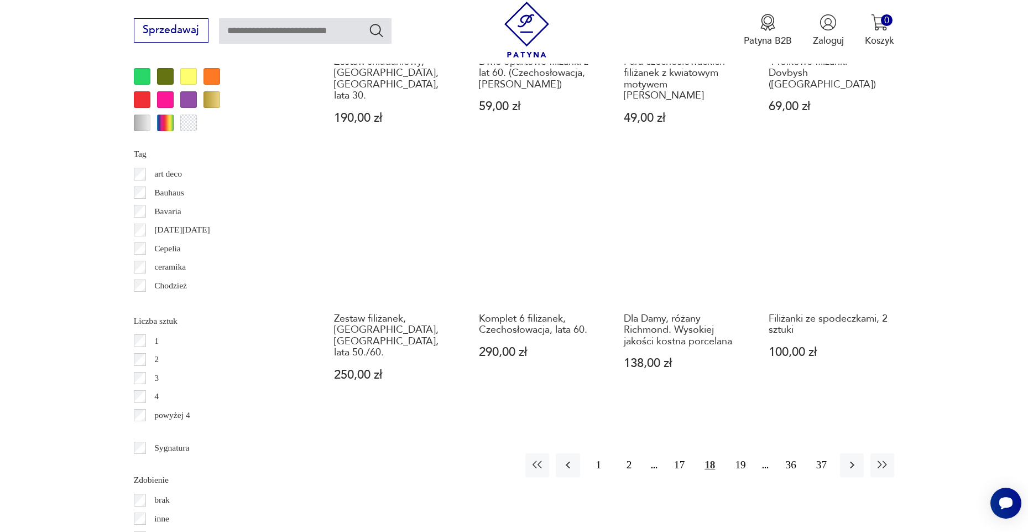
scroll to position [1176, 0]
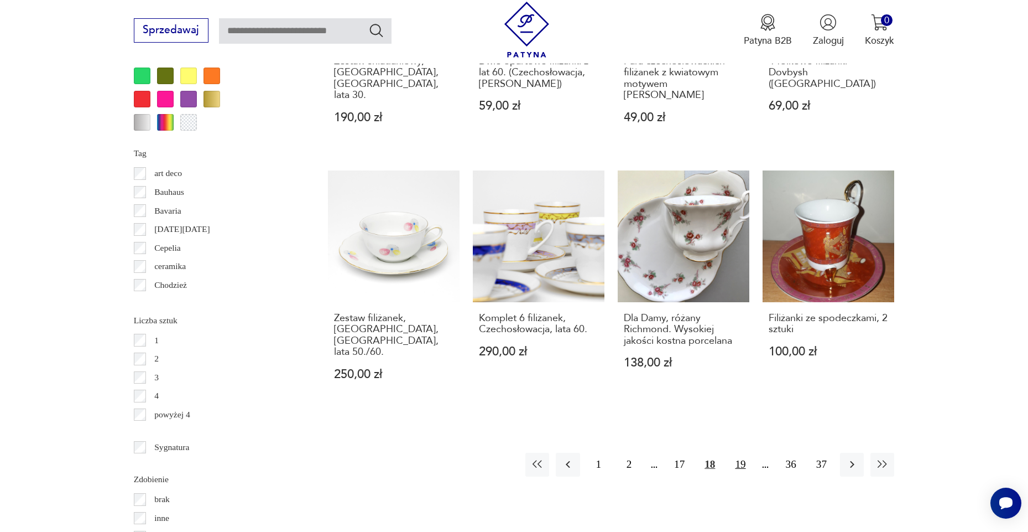
click at [746, 464] on button "19" at bounding box center [741, 465] width 24 height 24
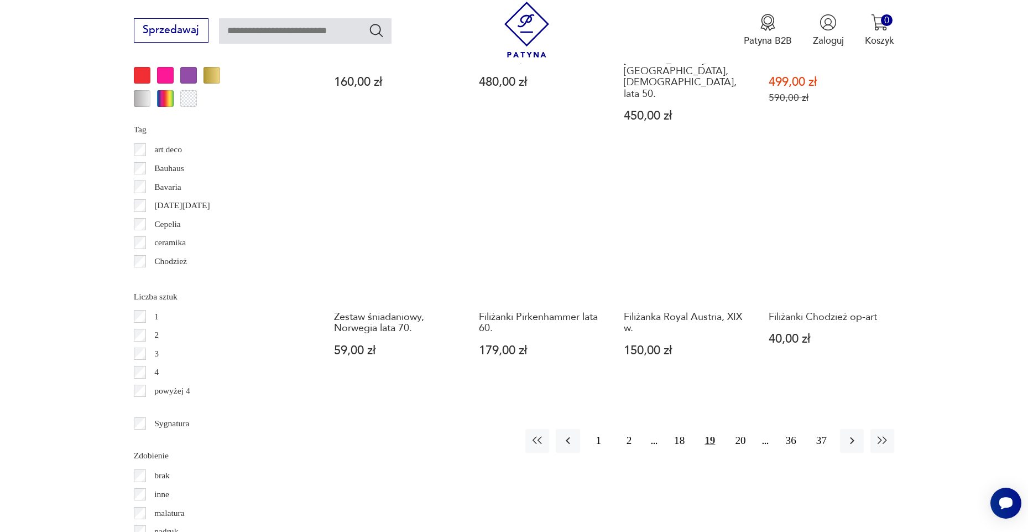
scroll to position [1200, 0]
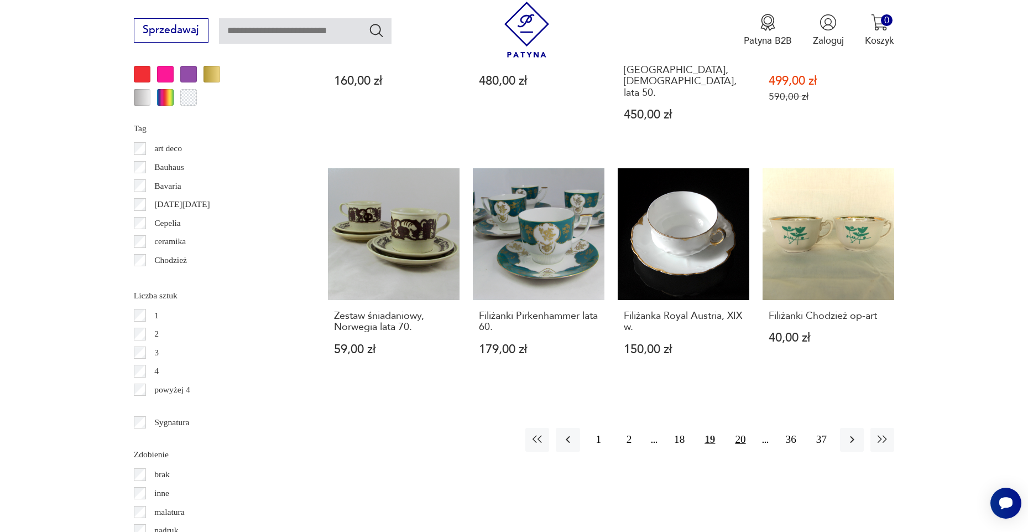
click at [739, 428] on button "20" at bounding box center [741, 440] width 24 height 24
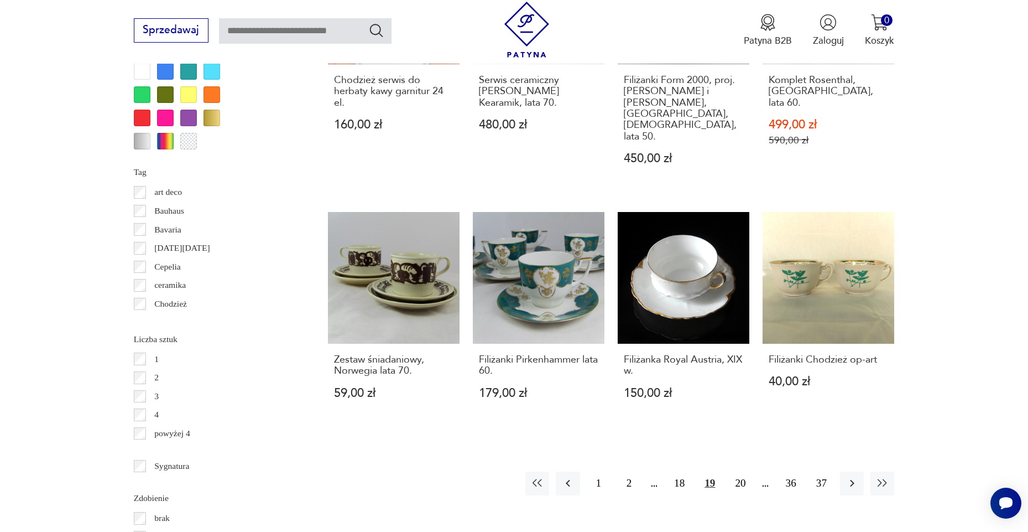
scroll to position [1161, 0]
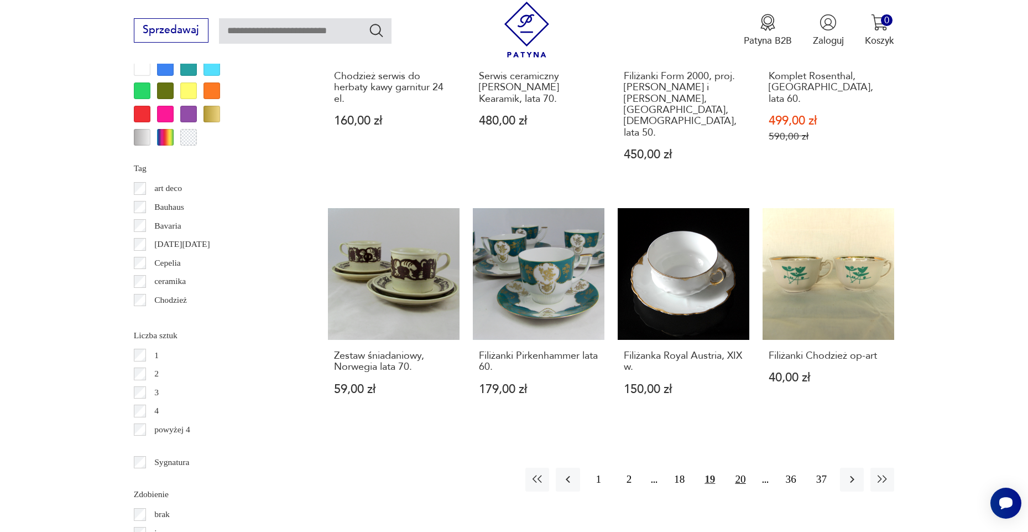
click at [741, 467] on button "20" at bounding box center [741, 479] width 24 height 24
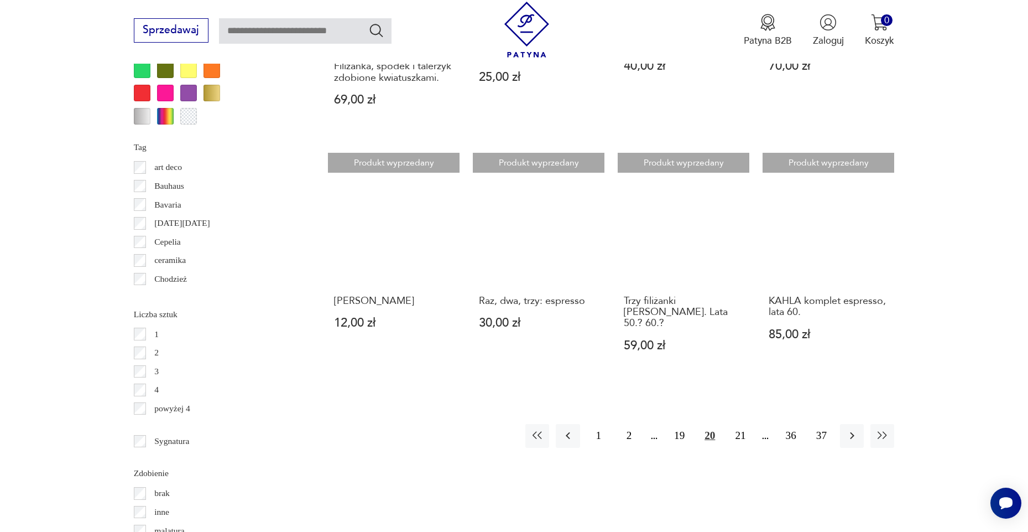
scroll to position [1175, 0]
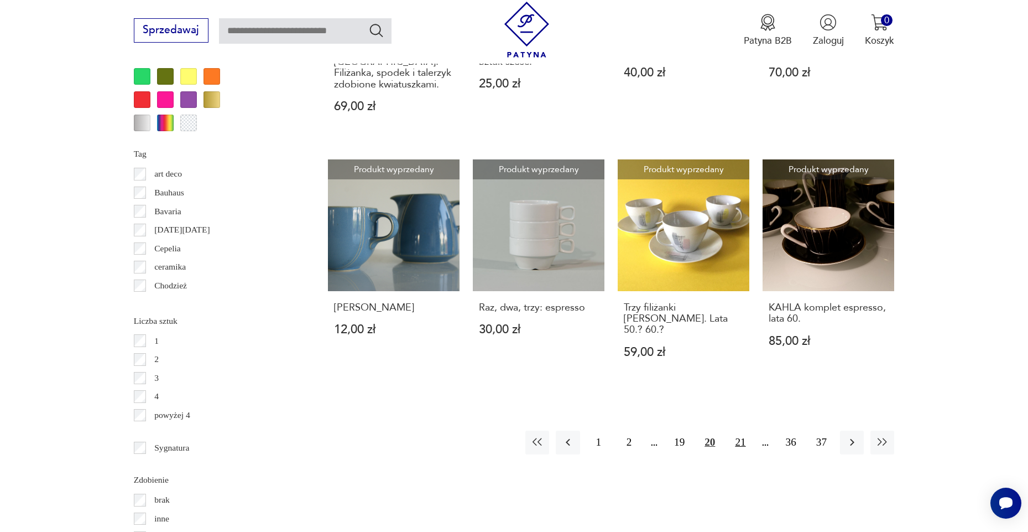
click at [743, 447] on button "21" at bounding box center [741, 442] width 24 height 24
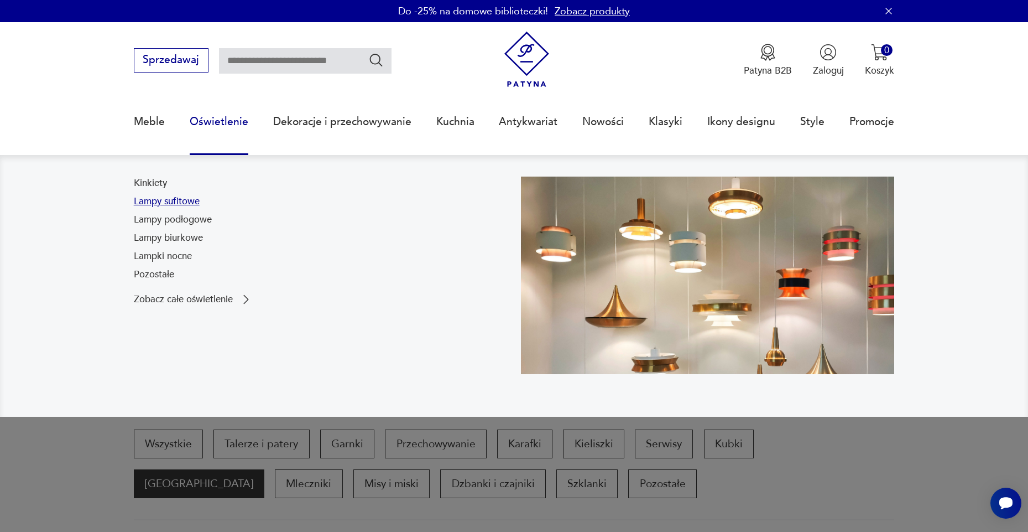
click at [176, 200] on link "Lampy sufitowe" at bounding box center [167, 201] width 66 height 13
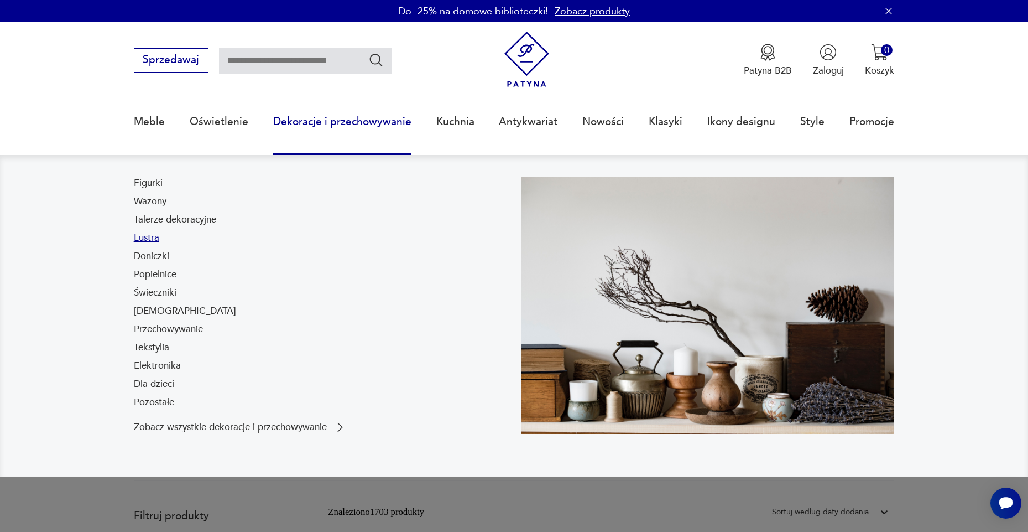
click at [149, 237] on link "Lustra" at bounding box center [146, 237] width 25 height 13
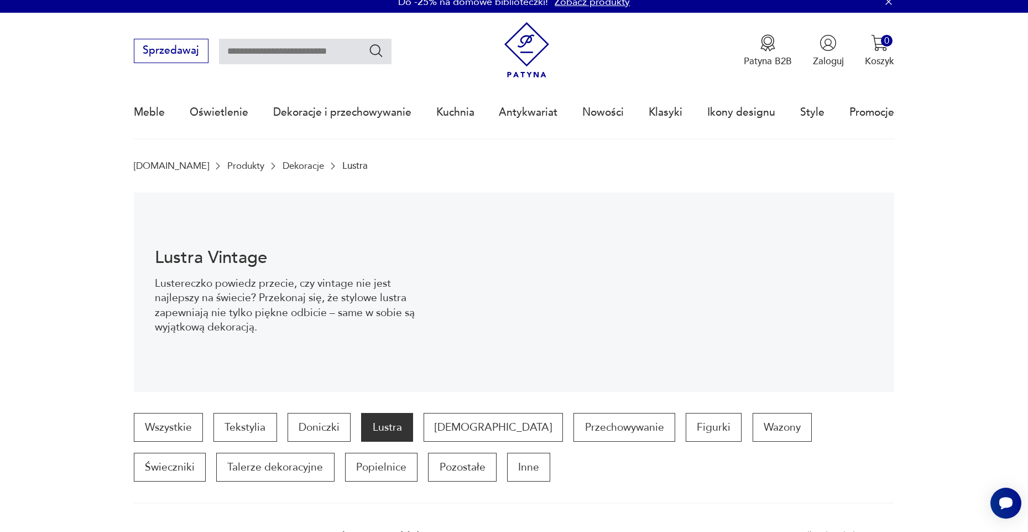
scroll to position [19, 0]
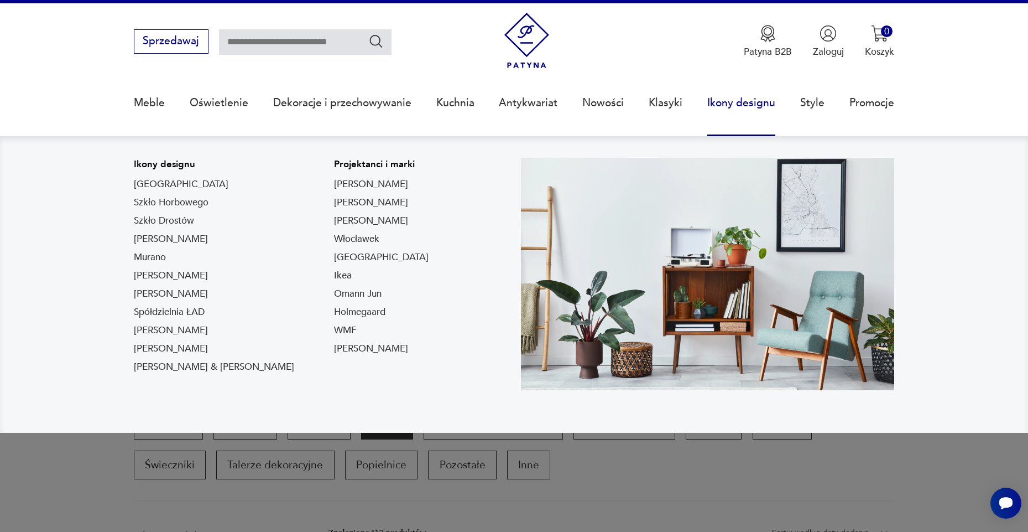
click at [731, 107] on link "Ikony designu" at bounding box center [742, 102] width 68 height 51
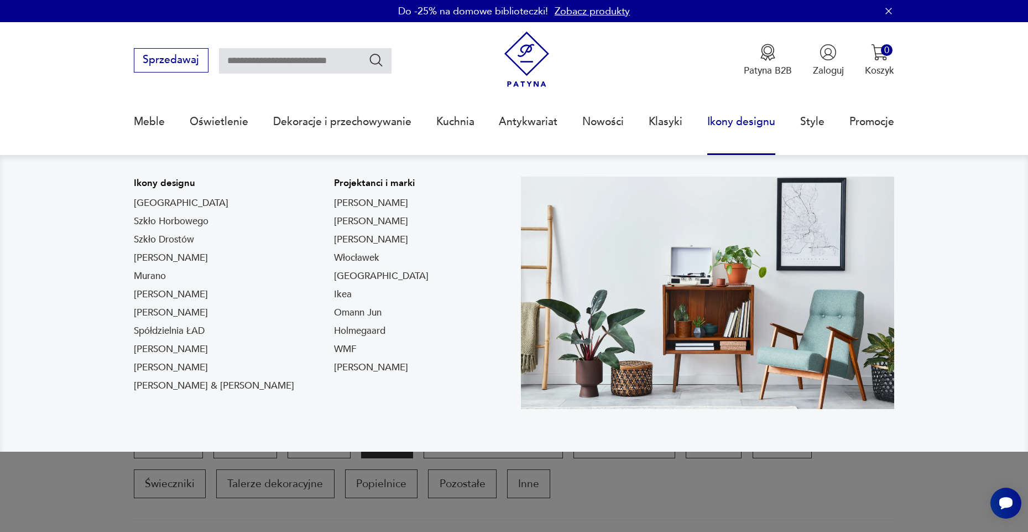
scroll to position [0, 0]
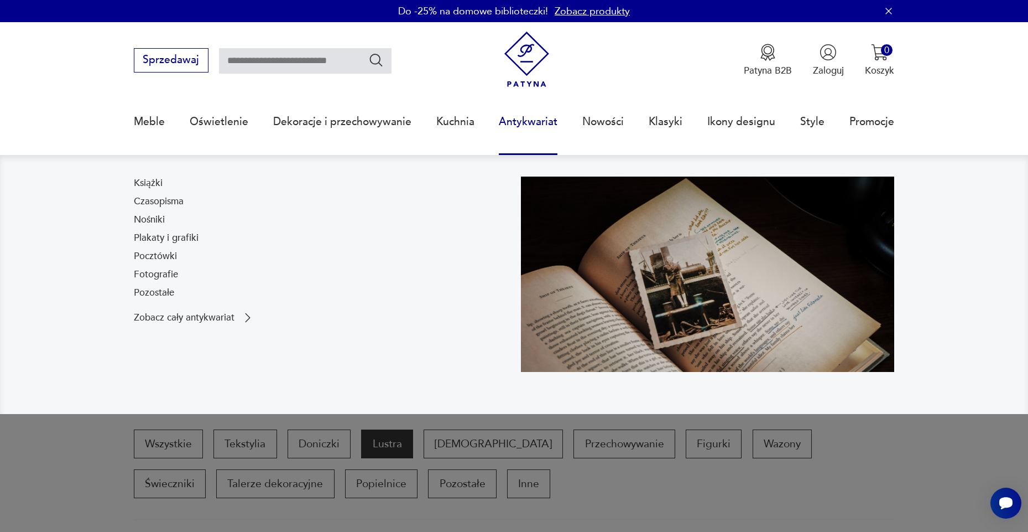
click at [522, 131] on link "Antykwariat" at bounding box center [528, 121] width 59 height 51
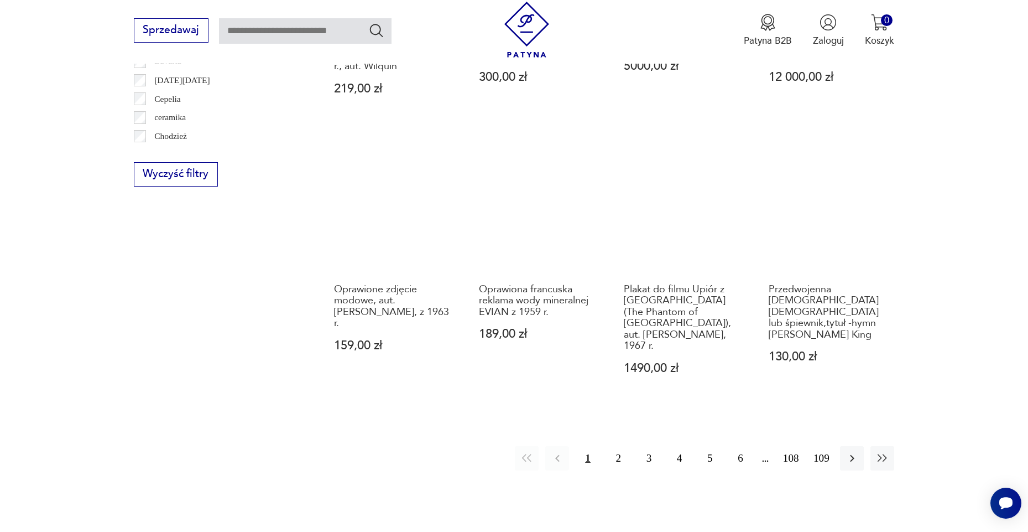
scroll to position [1152, 0]
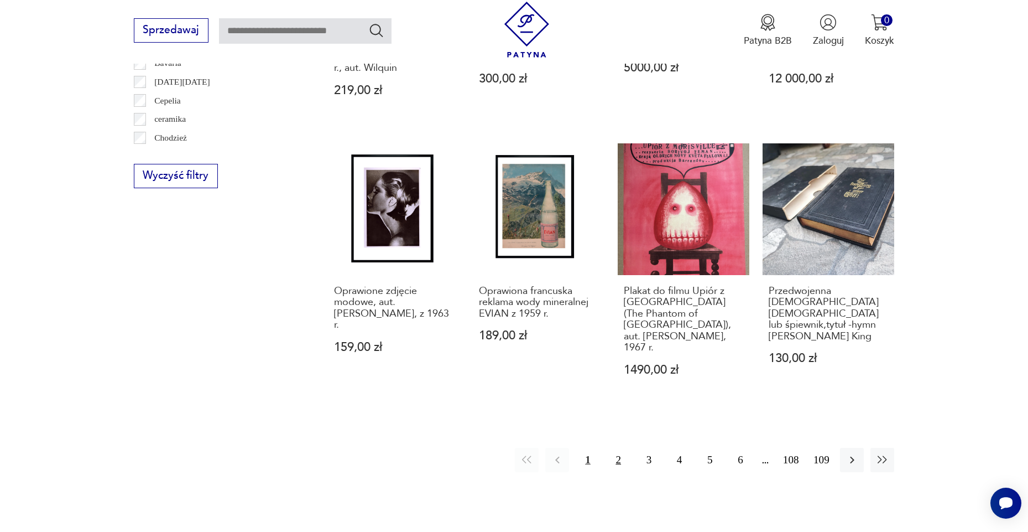
click at [618, 456] on button "2" at bounding box center [619, 460] width 24 height 24
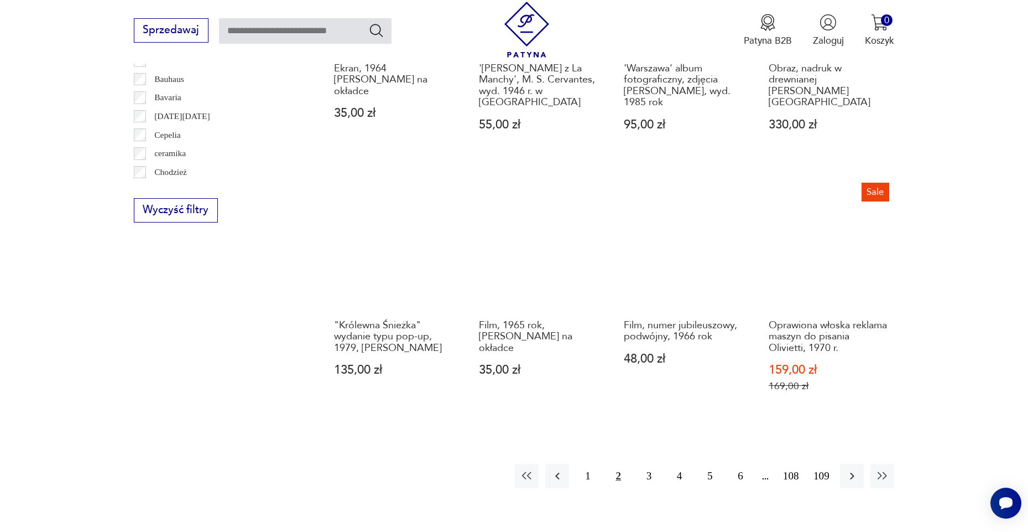
scroll to position [1119, 0]
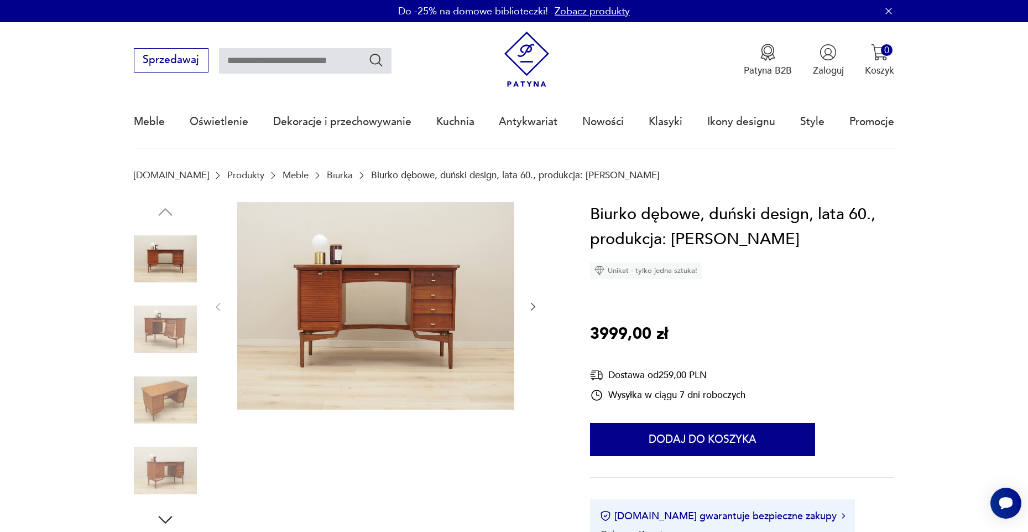
click at [169, 320] on img at bounding box center [165, 329] width 63 height 63
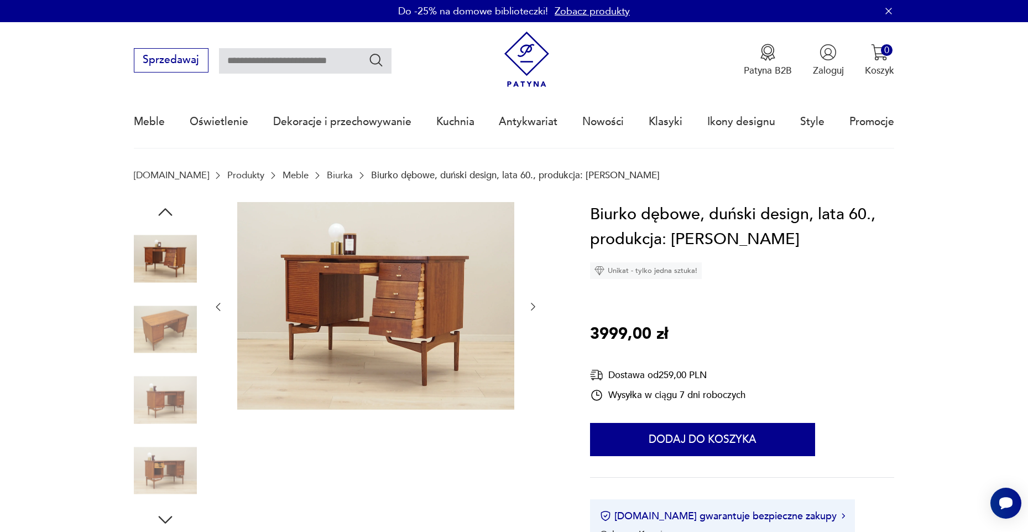
click at [169, 320] on img at bounding box center [165, 329] width 63 height 63
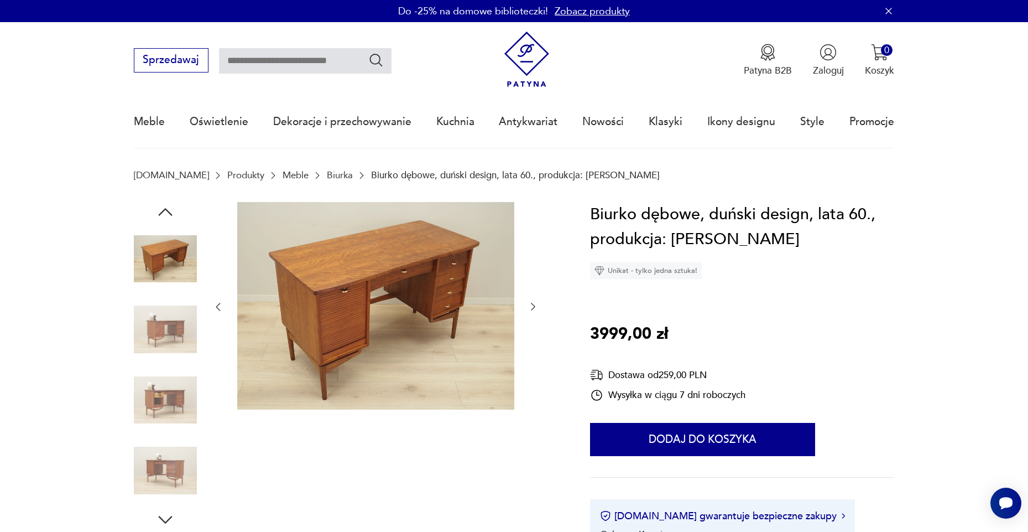
click at [158, 357] on img at bounding box center [165, 329] width 63 height 63
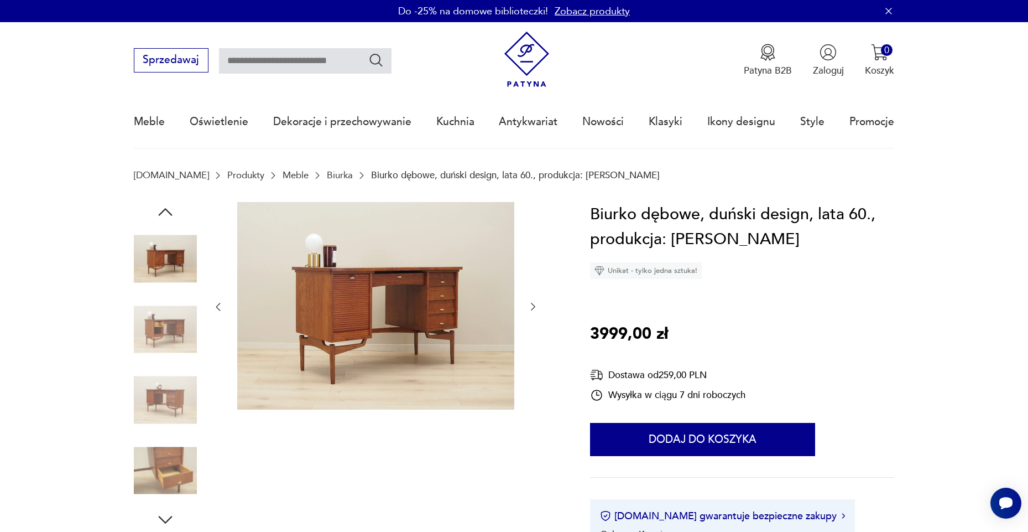
click at [155, 366] on div at bounding box center [165, 365] width 63 height 277
click at [153, 405] on img at bounding box center [165, 399] width 63 height 63
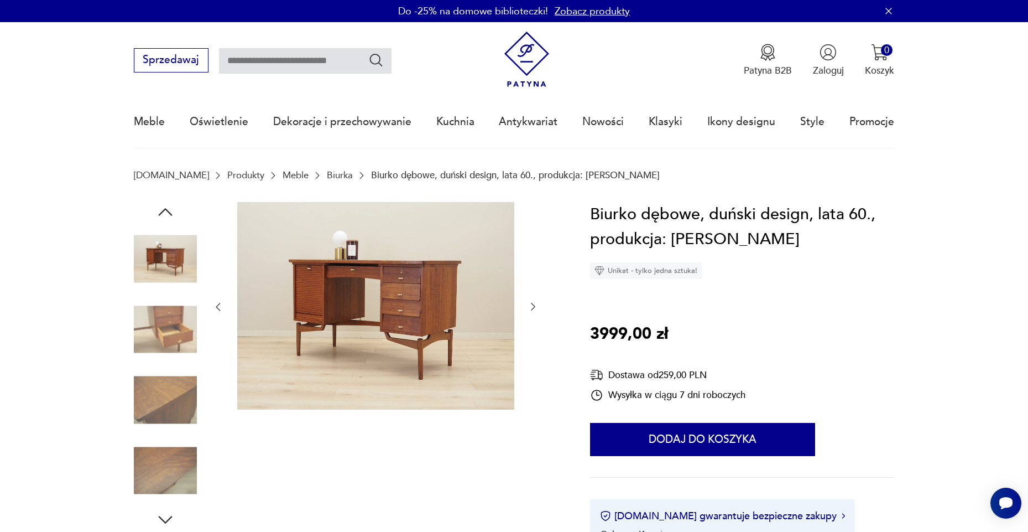
click at [155, 321] on img at bounding box center [165, 329] width 63 height 63
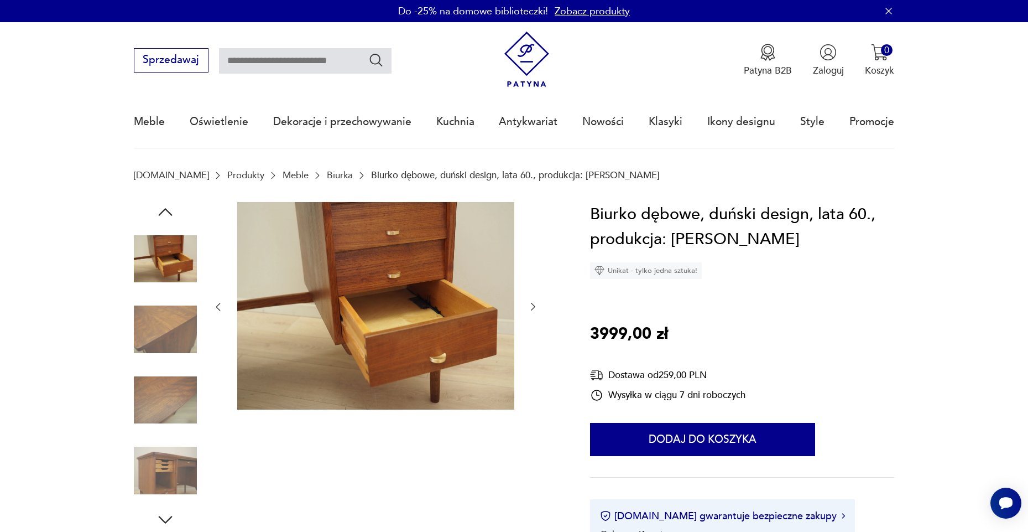
click at [149, 361] on div at bounding box center [165, 329] width 63 height 63
click at [164, 400] on img at bounding box center [165, 399] width 63 height 63
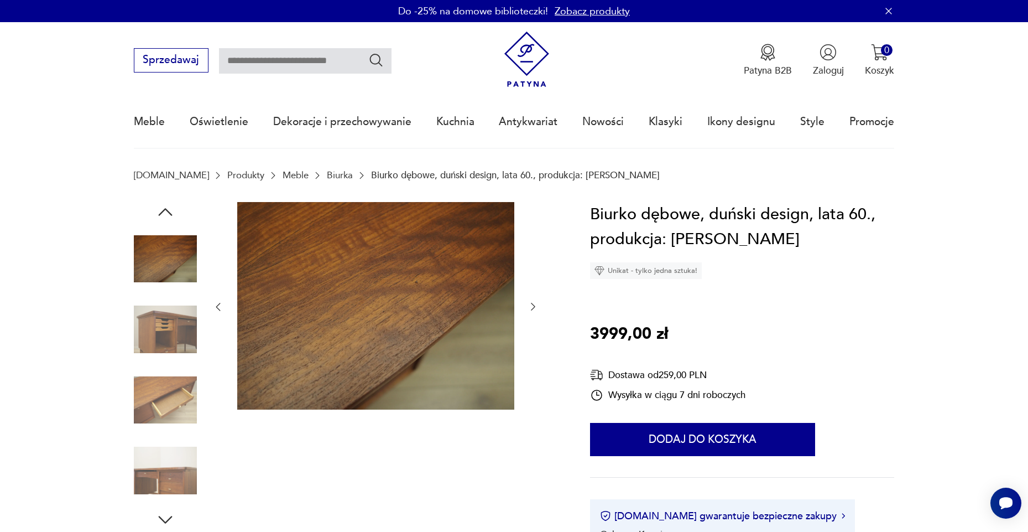
click at [168, 336] on img at bounding box center [165, 329] width 63 height 63
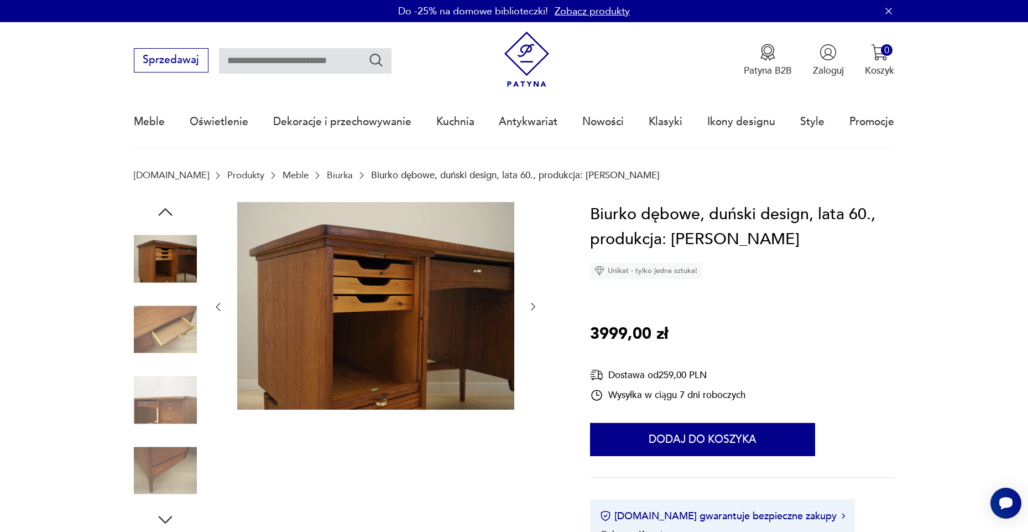
click at [163, 344] on img at bounding box center [165, 329] width 63 height 63
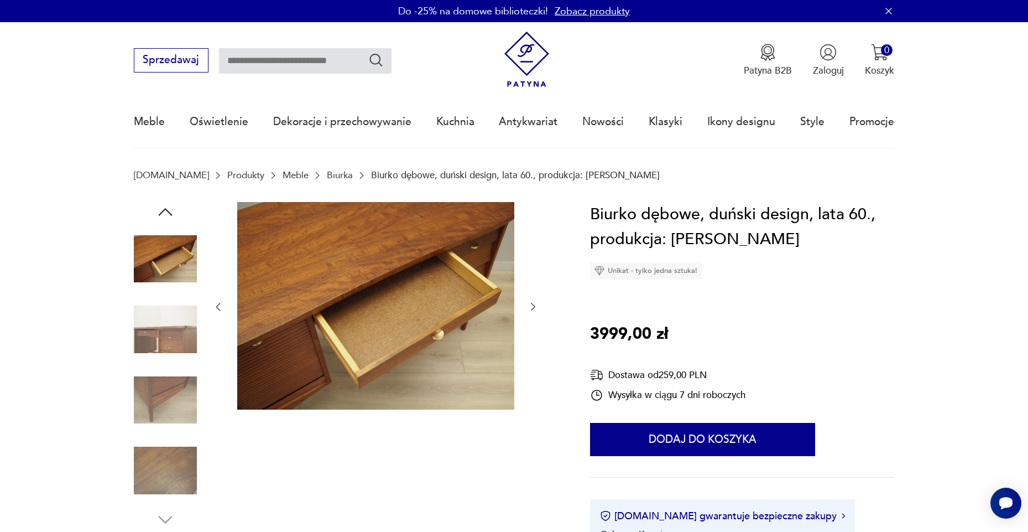
click at [158, 382] on img at bounding box center [165, 399] width 63 height 63
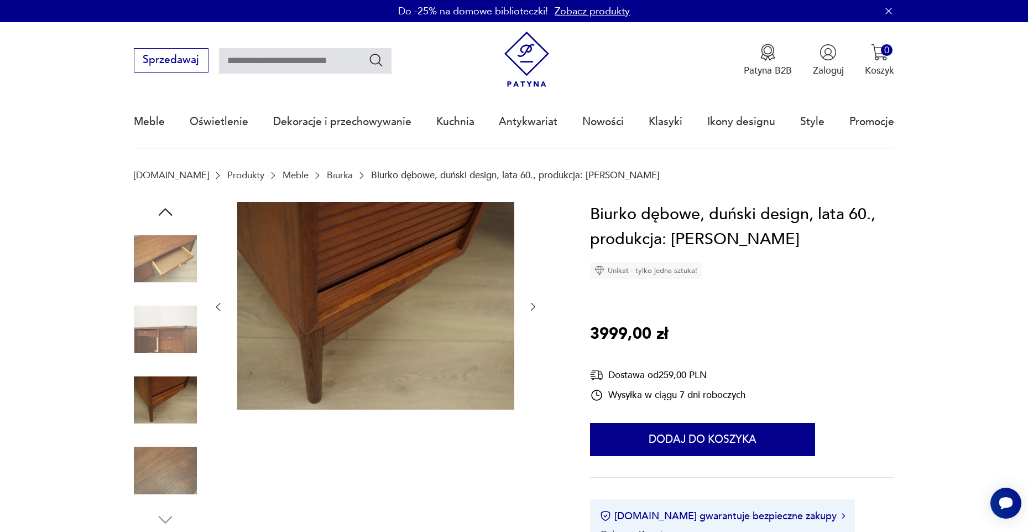
click at [141, 425] on img at bounding box center [165, 399] width 63 height 63
click at [170, 456] on img at bounding box center [165, 470] width 63 height 63
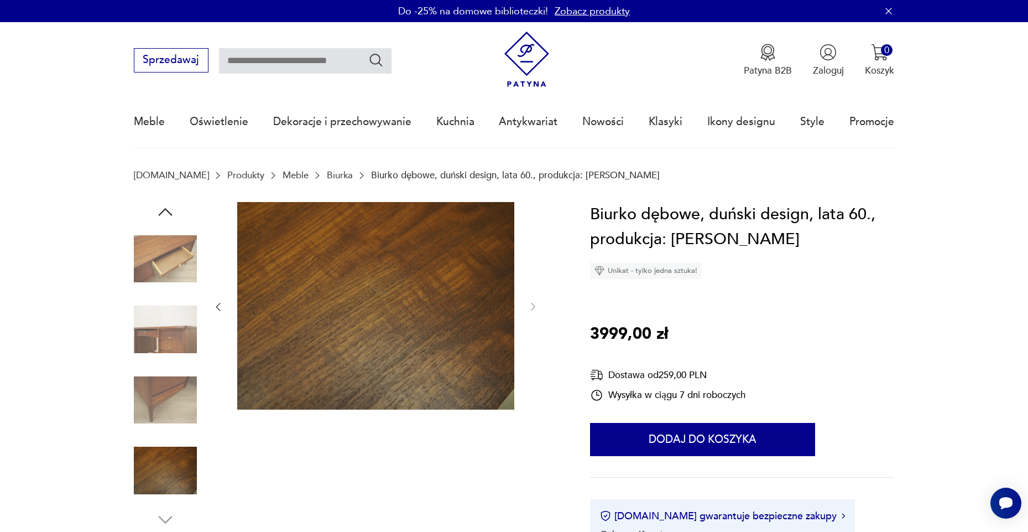
click at [158, 278] on img at bounding box center [165, 258] width 63 height 63
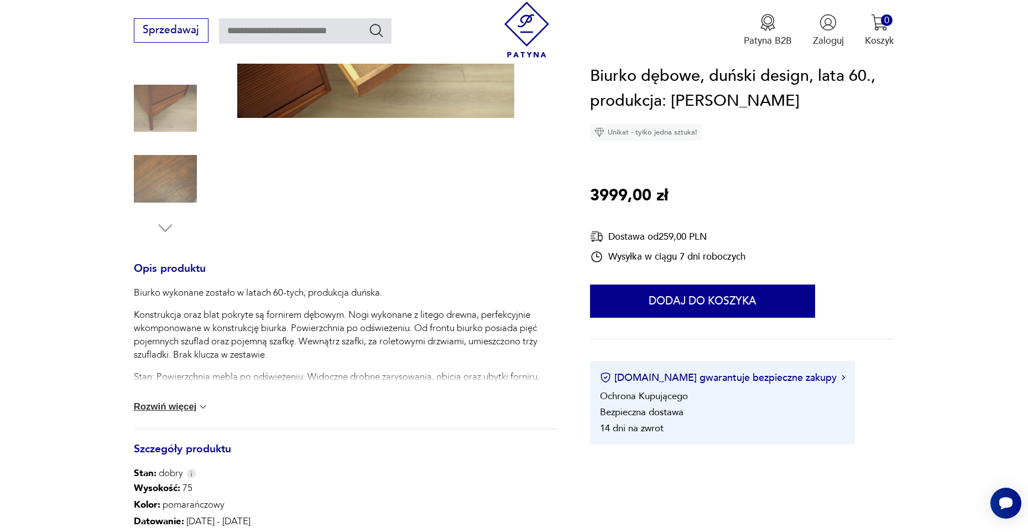
scroll to position [293, 0]
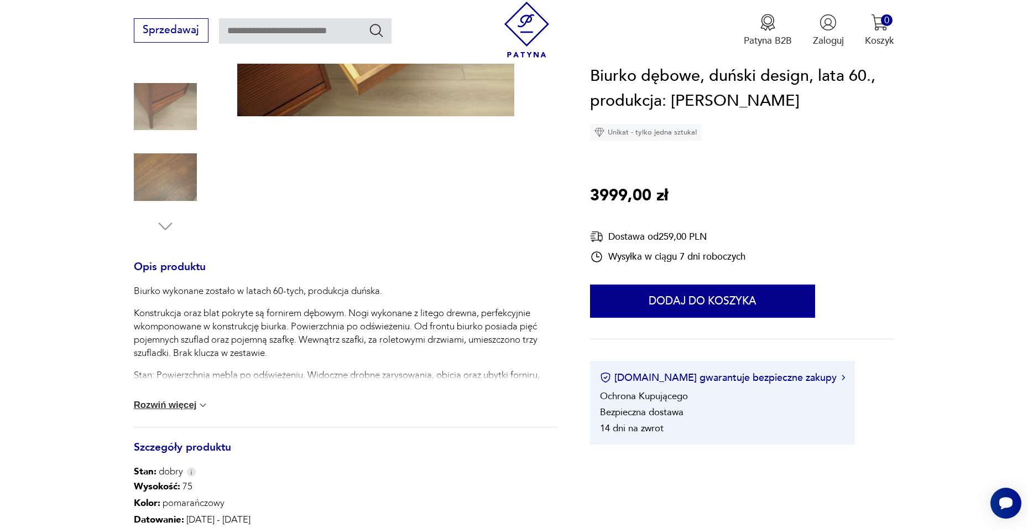
click at [174, 406] on button "Rozwiń więcej" at bounding box center [171, 404] width 75 height 11
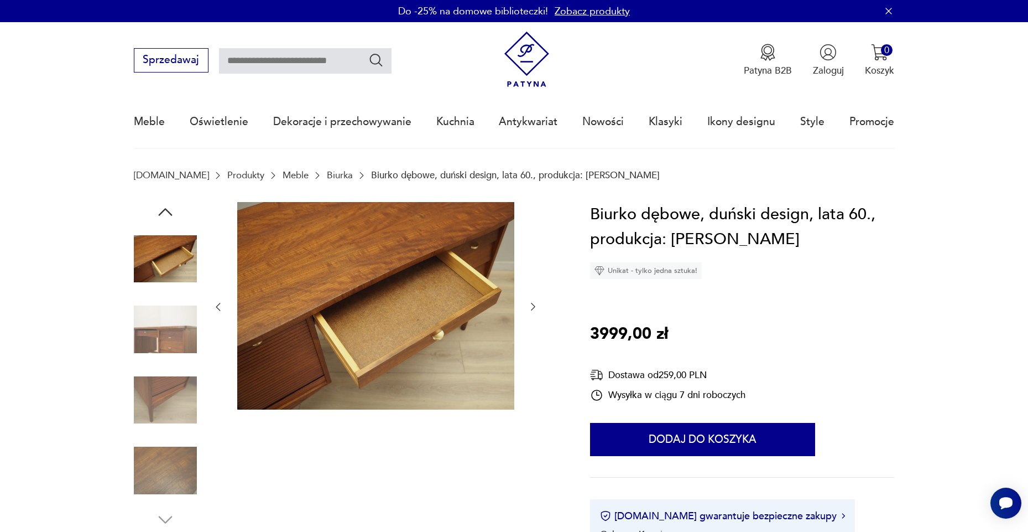
scroll to position [0, 0]
click at [164, 345] on img at bounding box center [165, 329] width 63 height 63
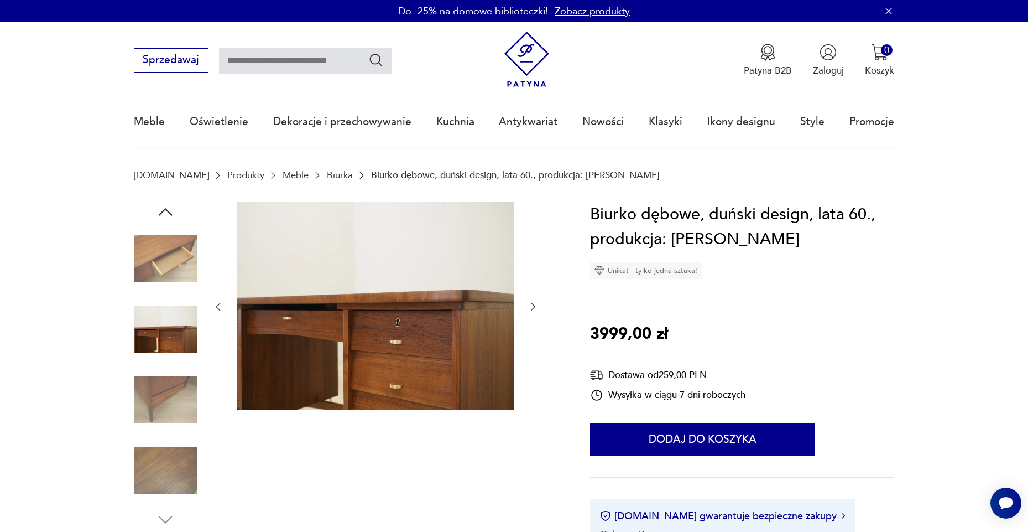
click at [160, 373] on img at bounding box center [165, 399] width 63 height 63
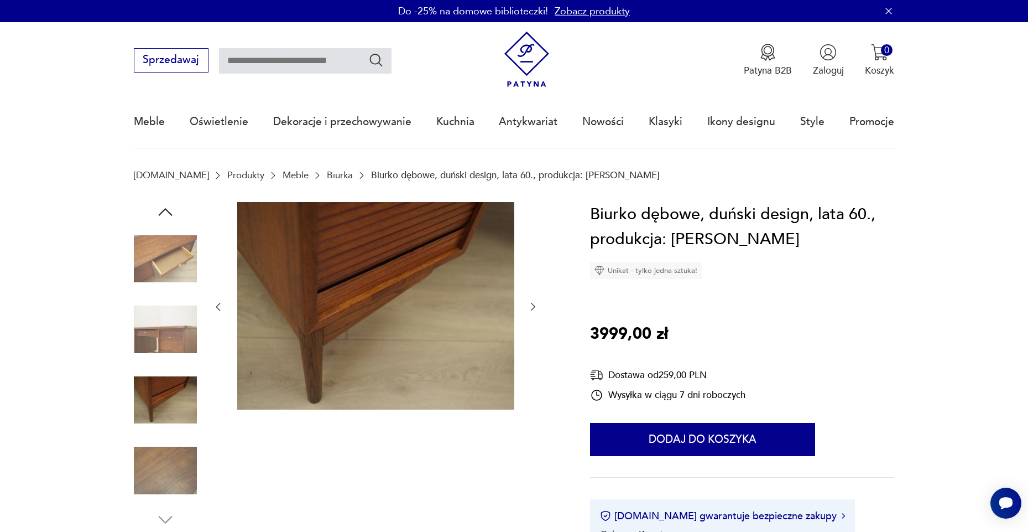
click at [156, 418] on img at bounding box center [165, 399] width 63 height 63
click at [168, 277] on img at bounding box center [165, 258] width 63 height 63
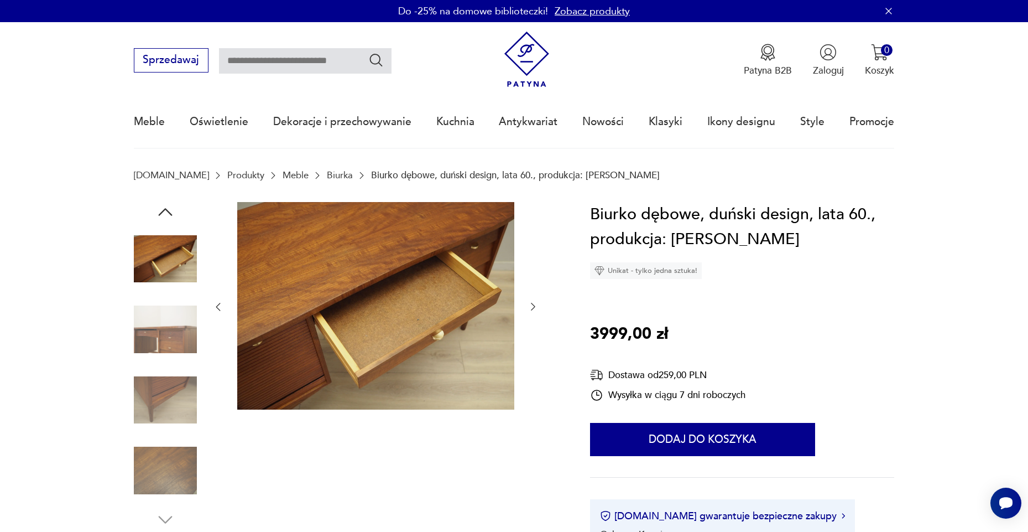
click at [154, 217] on div at bounding box center [165, 365] width 63 height 327
click at [162, 213] on icon "button" at bounding box center [165, 212] width 20 height 20
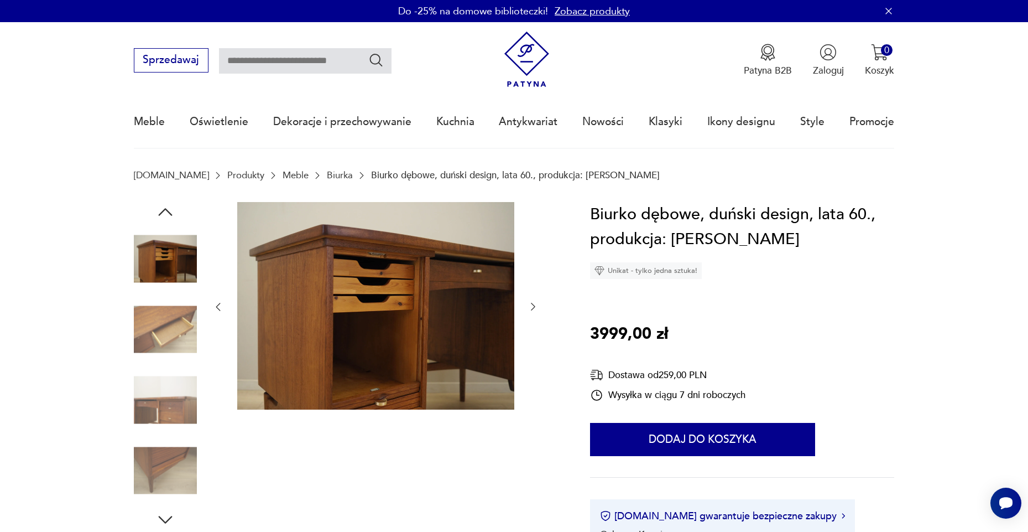
click at [176, 245] on img at bounding box center [165, 258] width 63 height 63
click at [166, 215] on icon "button" at bounding box center [165, 212] width 20 height 20
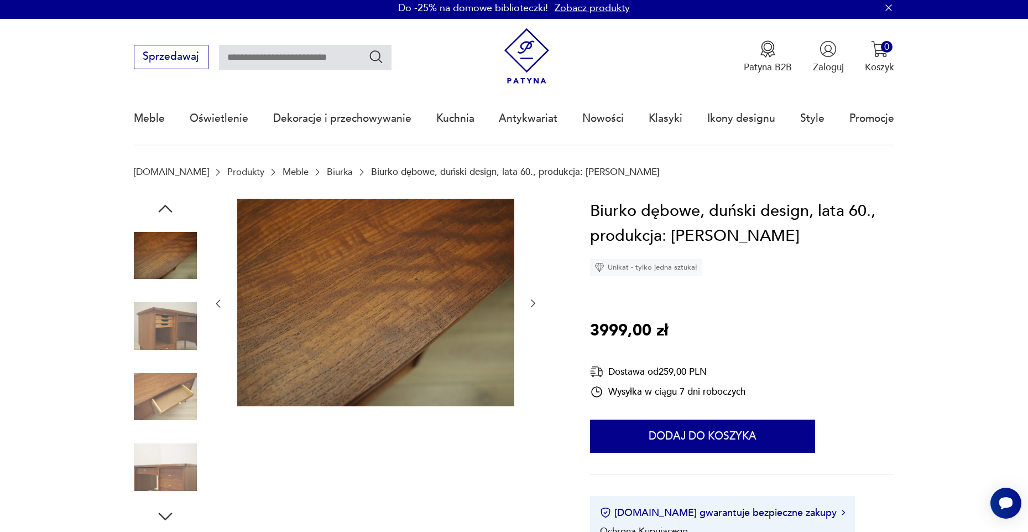
scroll to position [4, 0]
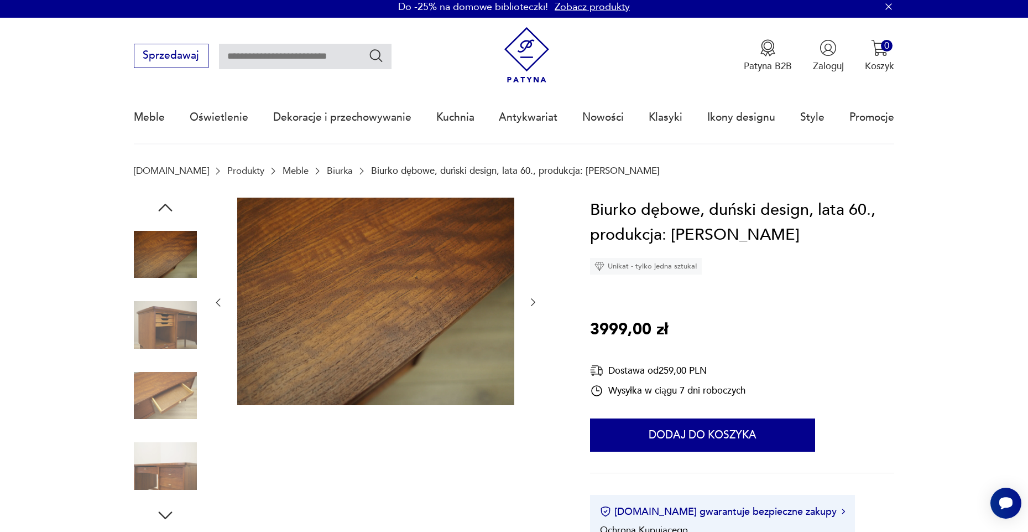
click at [167, 215] on icon "button" at bounding box center [165, 207] width 20 height 20
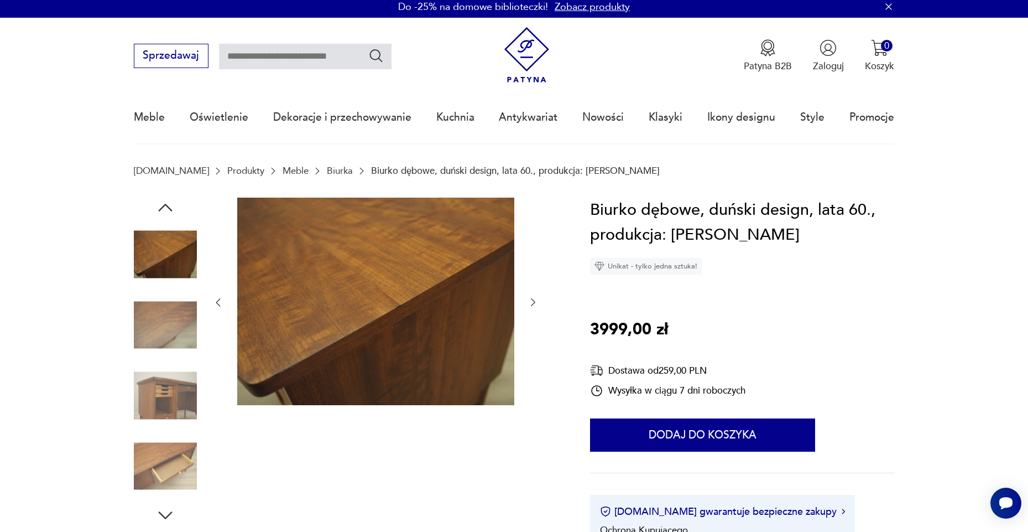
click at [167, 215] on icon "button" at bounding box center [165, 207] width 20 height 20
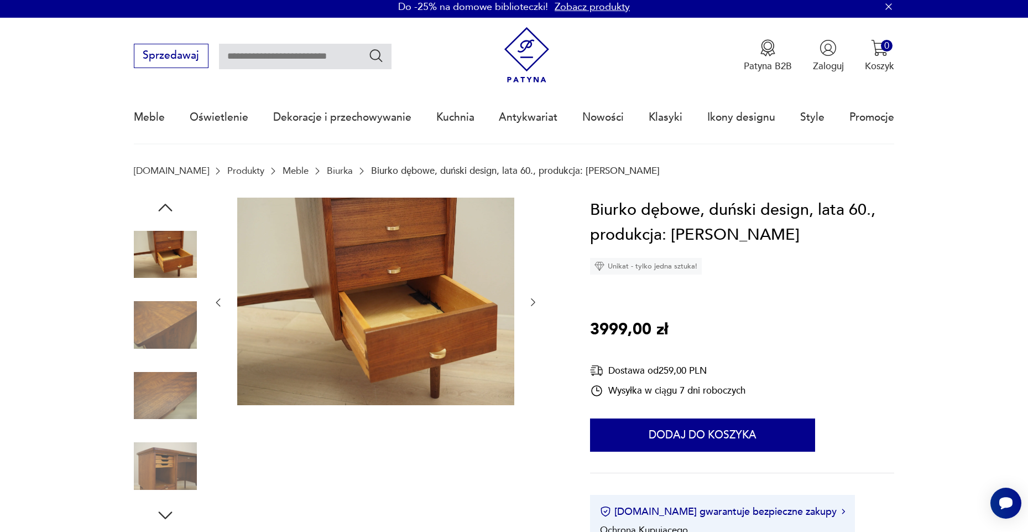
click at [167, 215] on icon "button" at bounding box center [165, 207] width 20 height 20
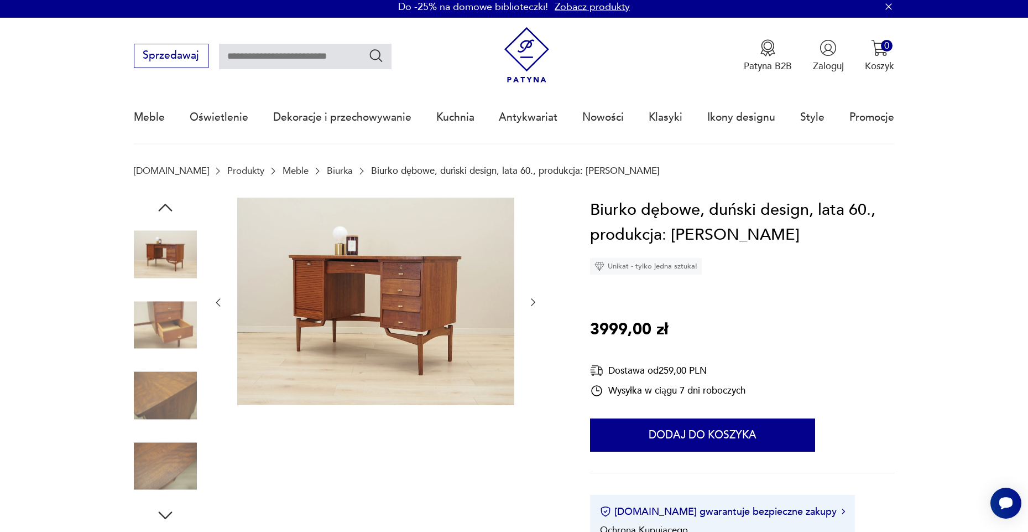
scroll to position [6, 0]
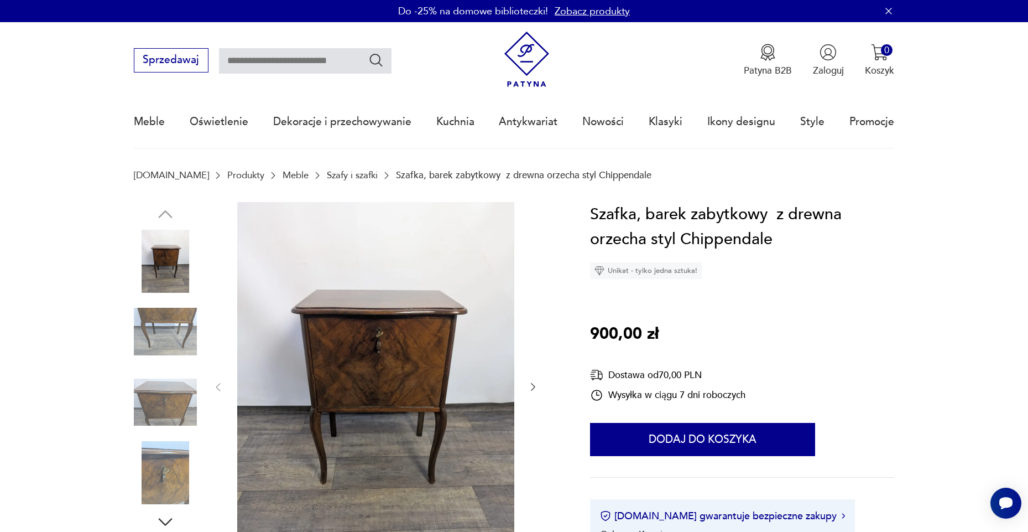
click at [149, 488] on img at bounding box center [165, 472] width 63 height 63
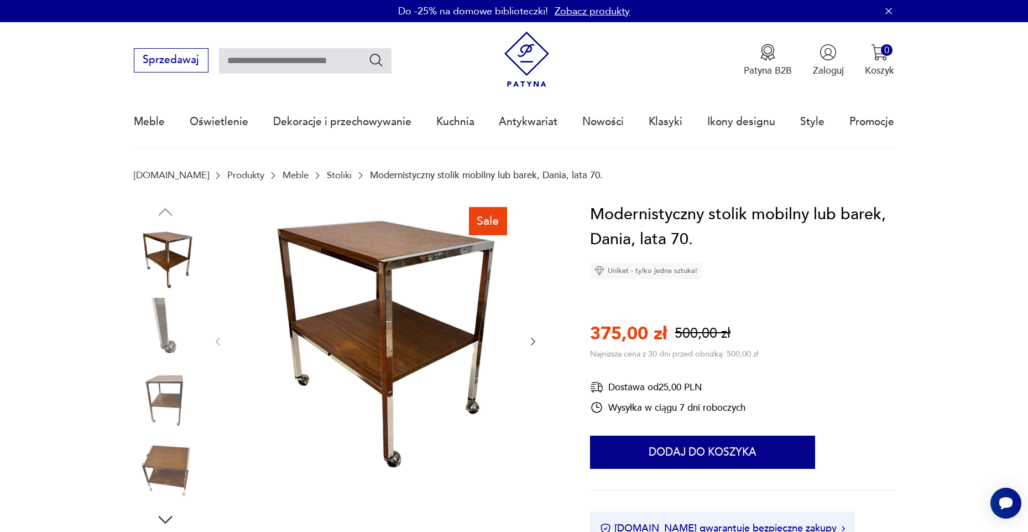
click at [175, 473] on img at bounding box center [165, 470] width 63 height 63
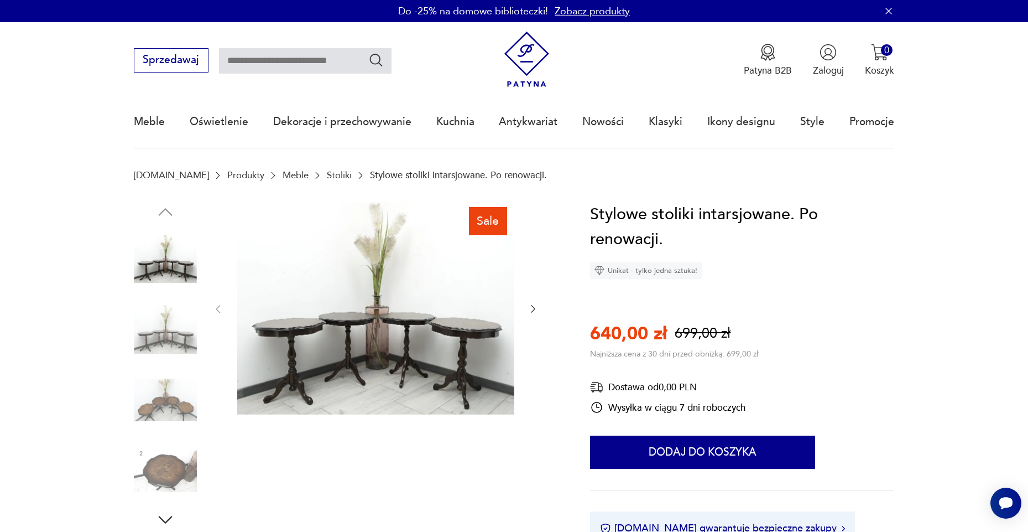
click at [169, 463] on img at bounding box center [165, 470] width 63 height 63
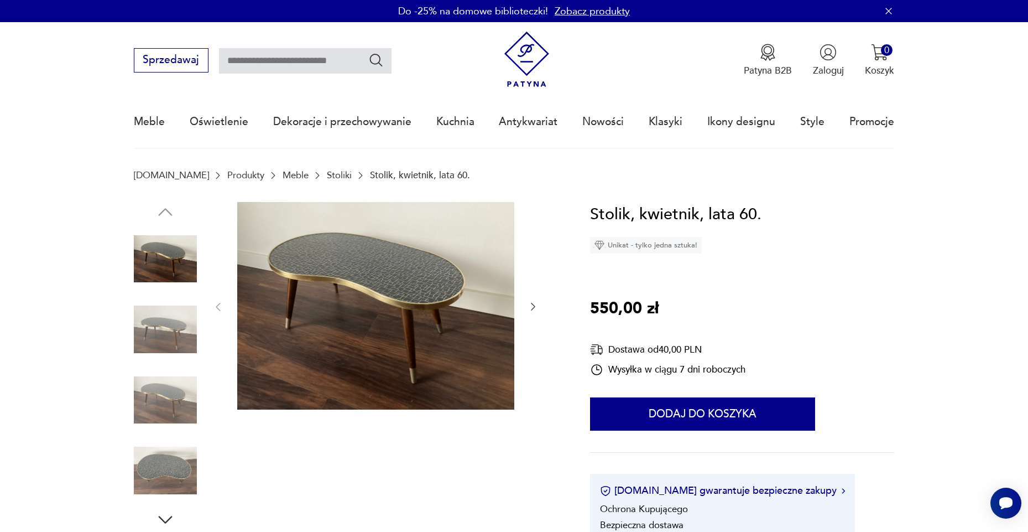
click at [201, 477] on div at bounding box center [346, 365] width 425 height 327
click at [183, 472] on img at bounding box center [165, 470] width 63 height 63
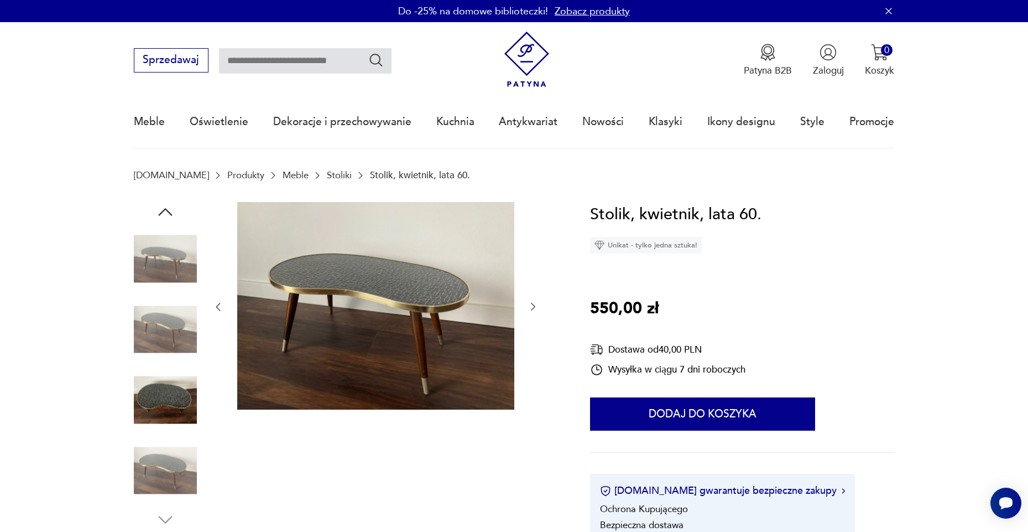
click at [160, 370] on img at bounding box center [165, 399] width 63 height 63
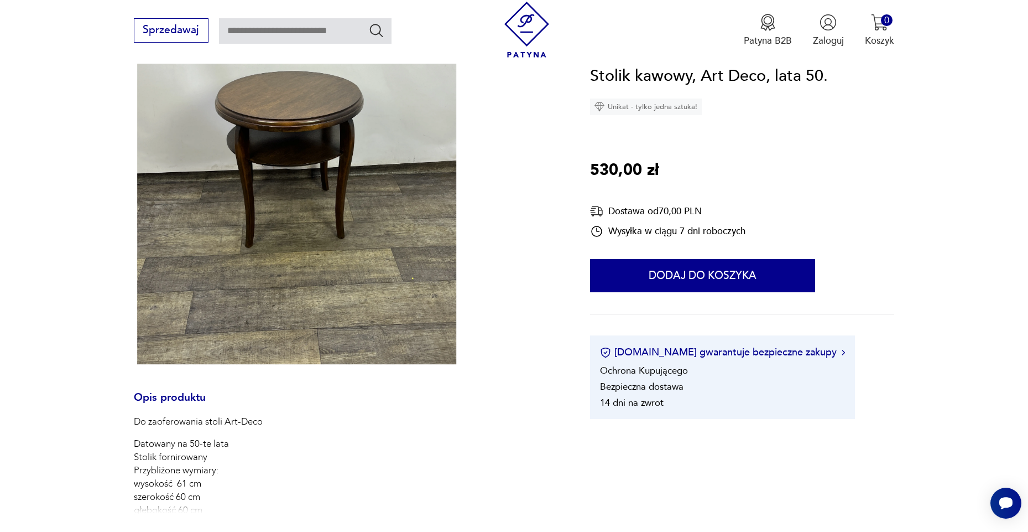
scroll to position [464, 0]
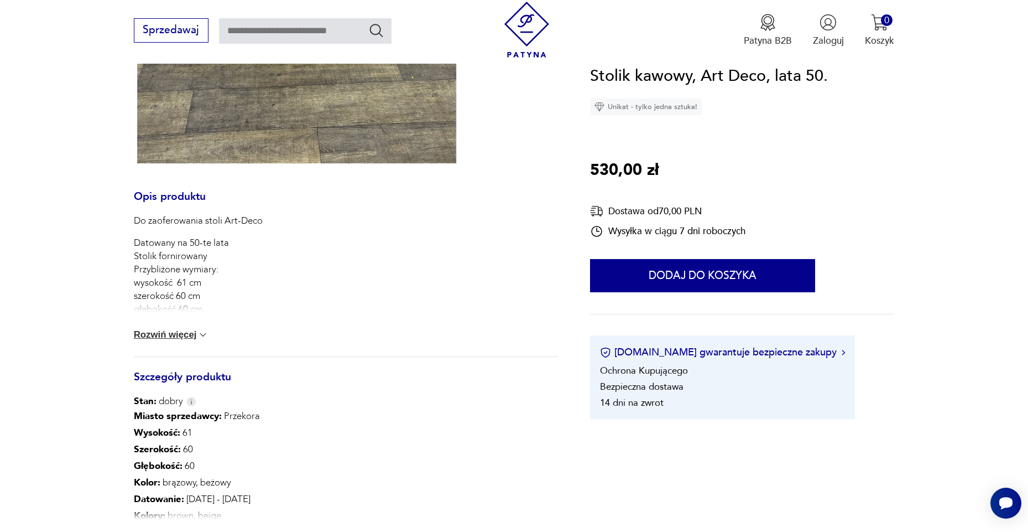
click at [191, 336] on button "Rozwiń więcej" at bounding box center [171, 334] width 75 height 11
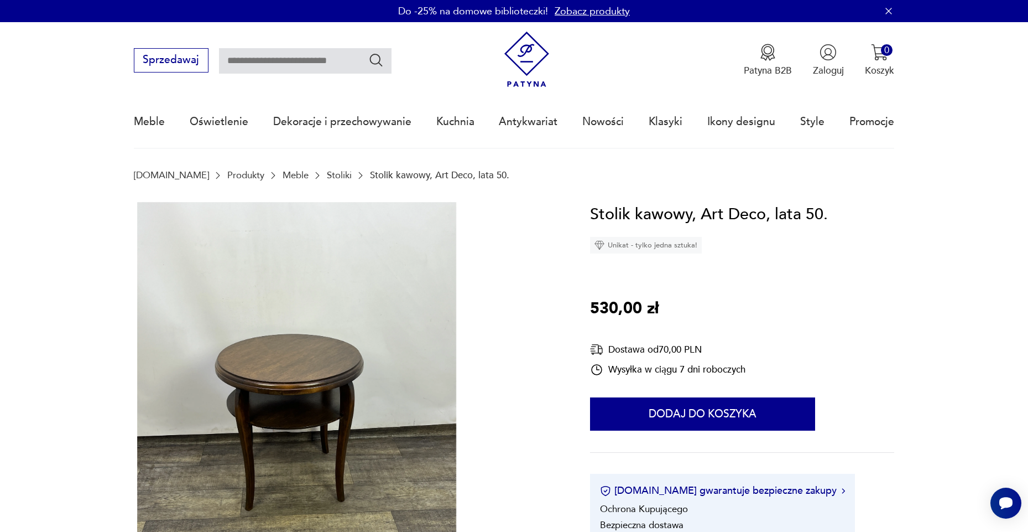
scroll to position [0, 0]
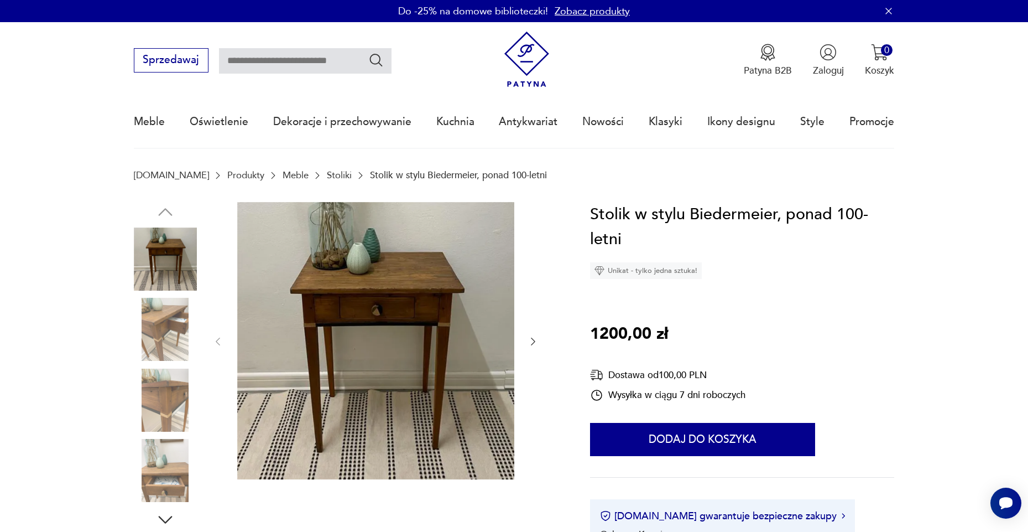
click at [191, 309] on img at bounding box center [165, 329] width 63 height 63
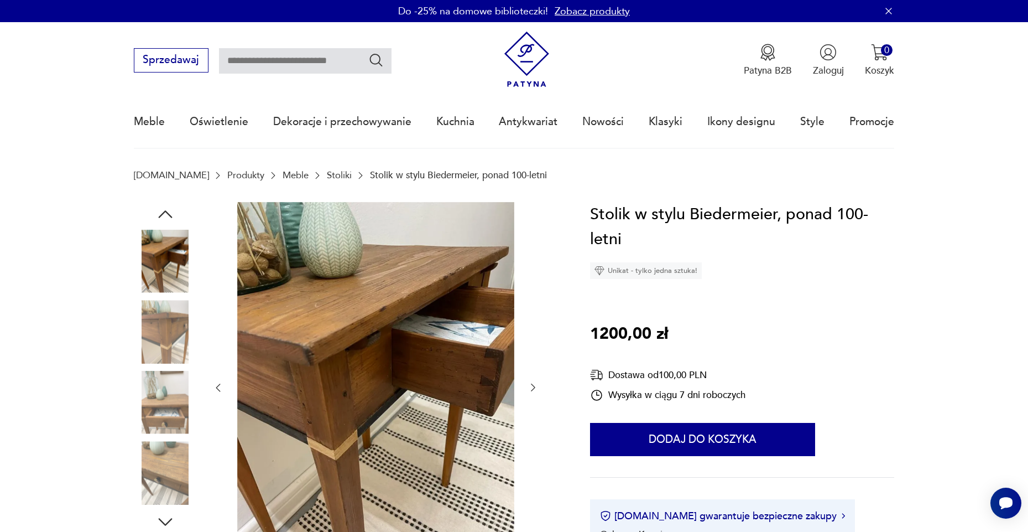
click at [149, 344] on img at bounding box center [165, 331] width 63 height 63
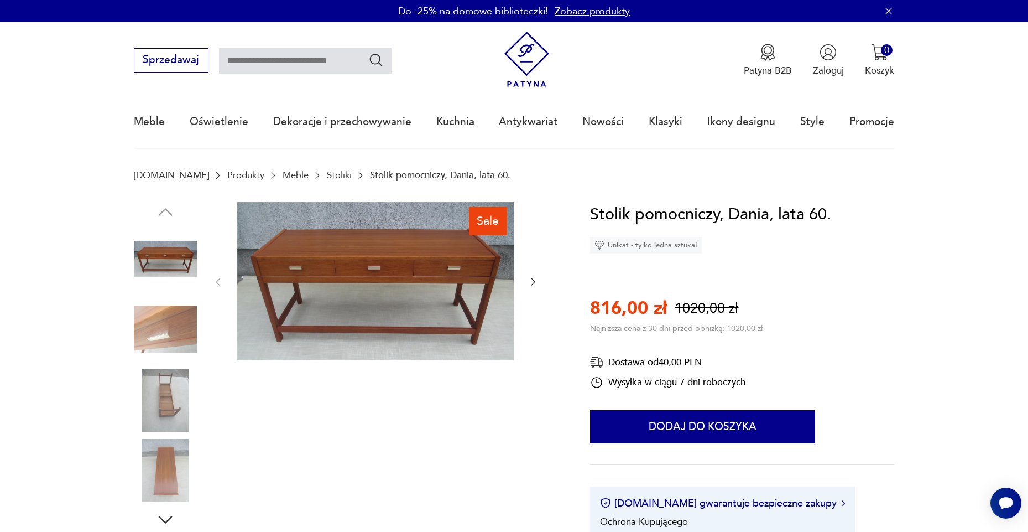
click at [152, 369] on img at bounding box center [165, 399] width 63 height 63
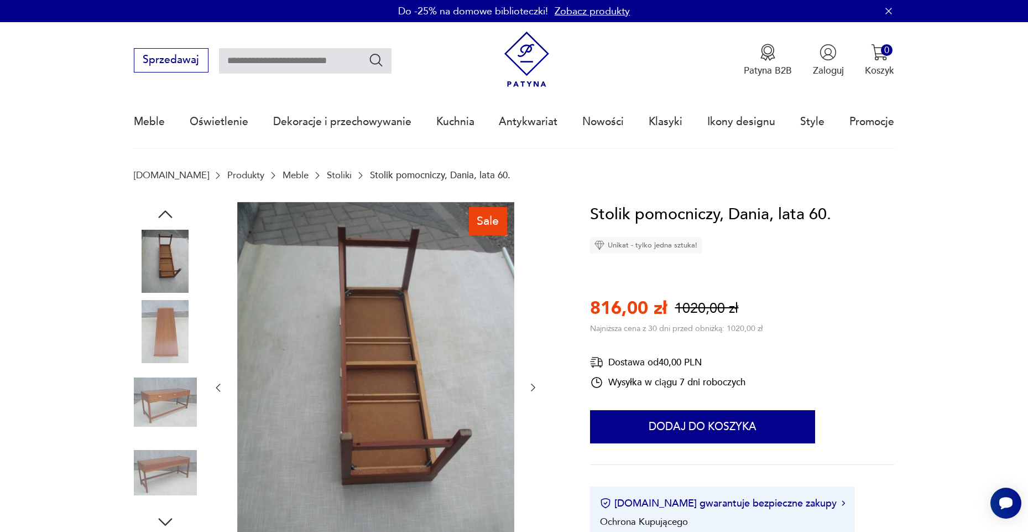
click at [155, 388] on img at bounding box center [165, 402] width 63 height 63
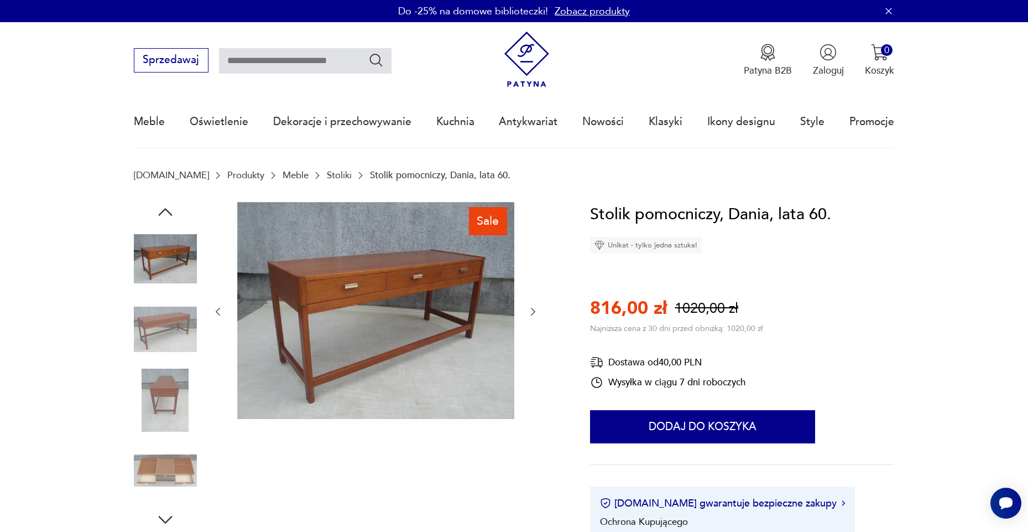
click at [155, 388] on img at bounding box center [165, 399] width 63 height 63
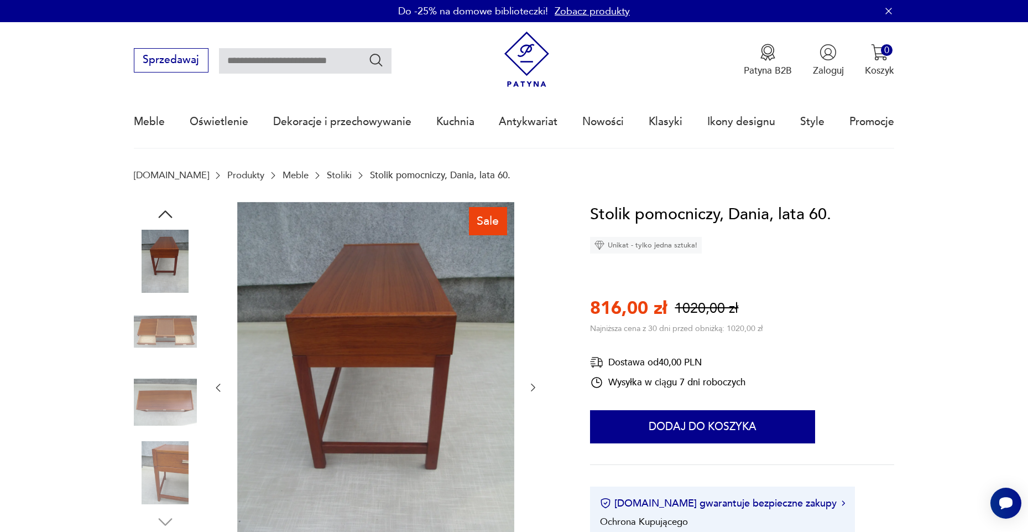
click at [147, 382] on img at bounding box center [165, 402] width 63 height 63
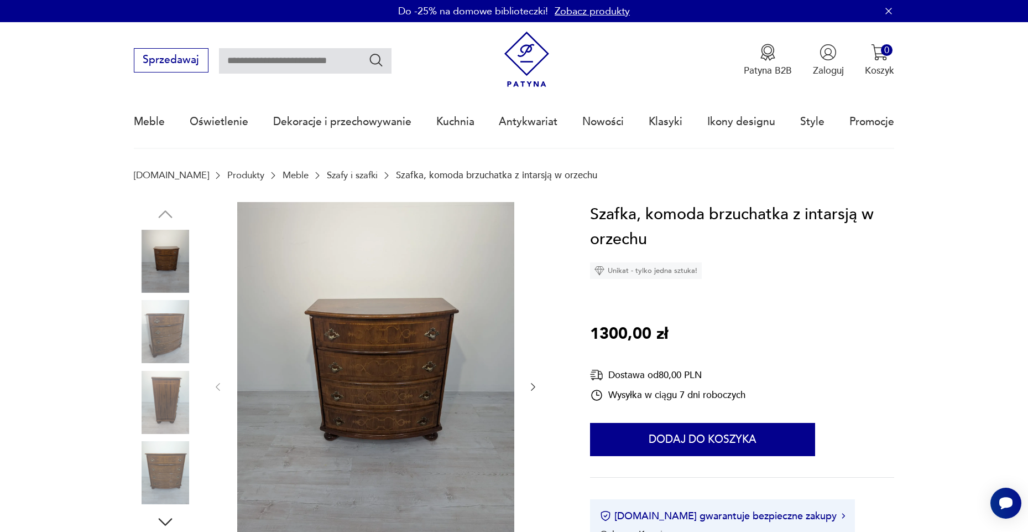
click at [161, 342] on img at bounding box center [165, 331] width 63 height 63
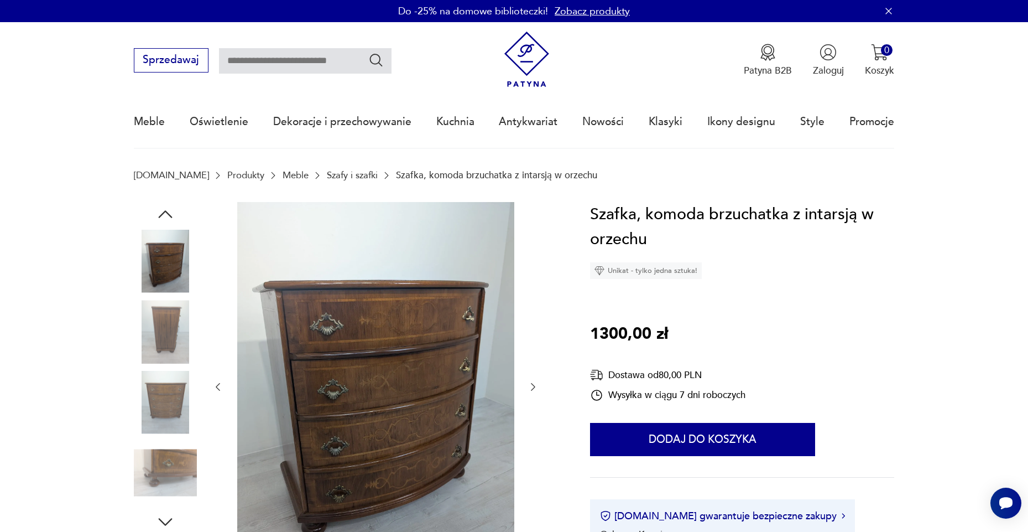
scroll to position [0, 1]
click at [161, 342] on img at bounding box center [165, 331] width 63 height 63
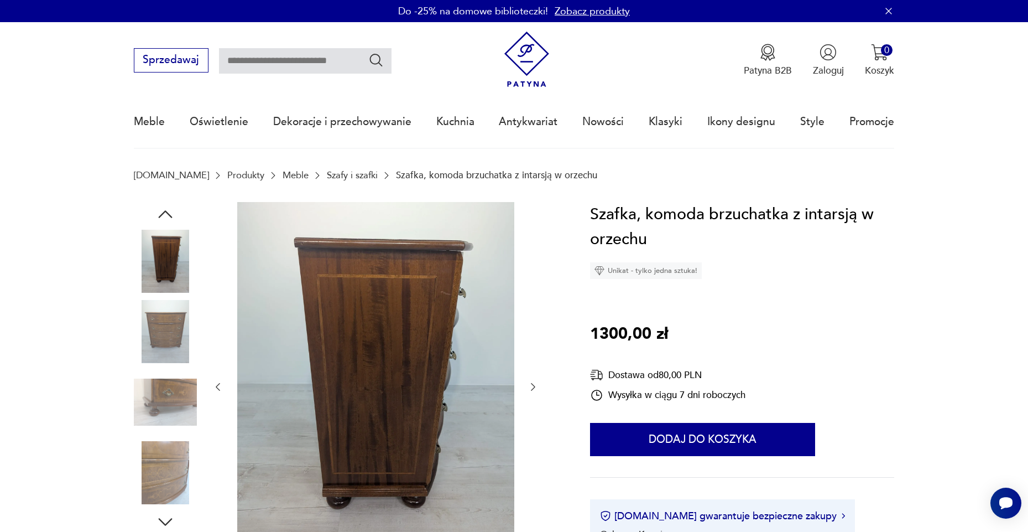
scroll to position [0, 0]
click at [137, 366] on div at bounding box center [165, 368] width 63 height 277
click at [162, 375] on img at bounding box center [165, 402] width 63 height 63
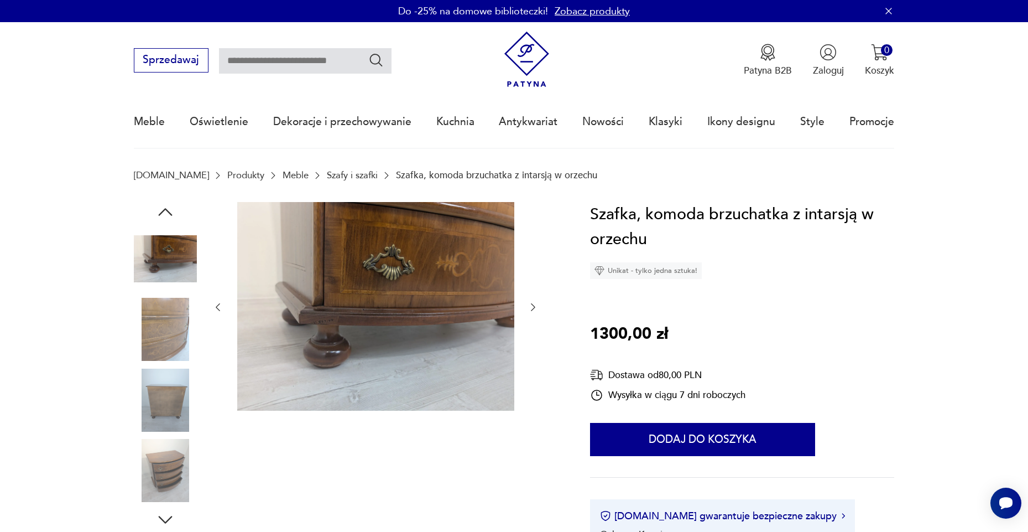
click at [162, 376] on img at bounding box center [165, 399] width 63 height 63
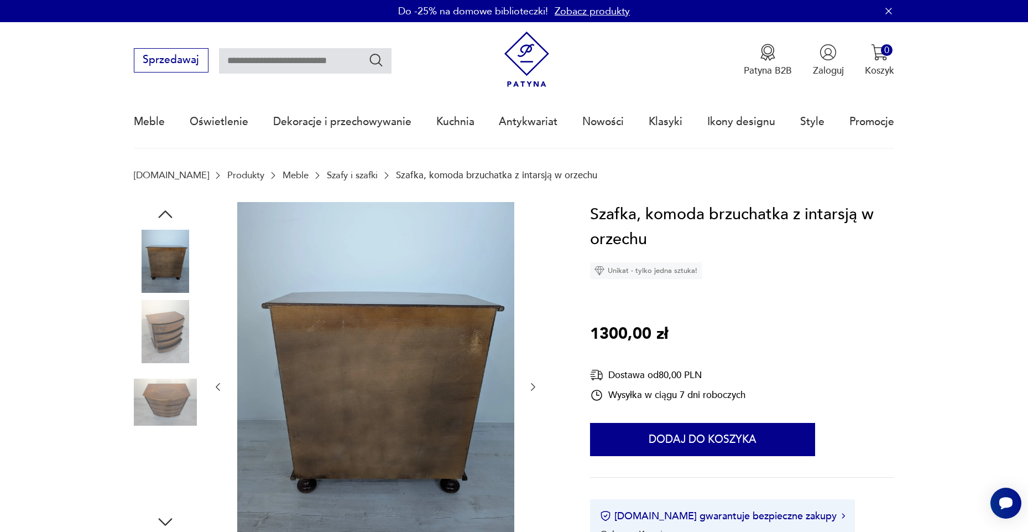
click at [171, 293] on div at bounding box center [165, 261] width 63 height 63
click at [175, 253] on img at bounding box center [165, 261] width 63 height 63
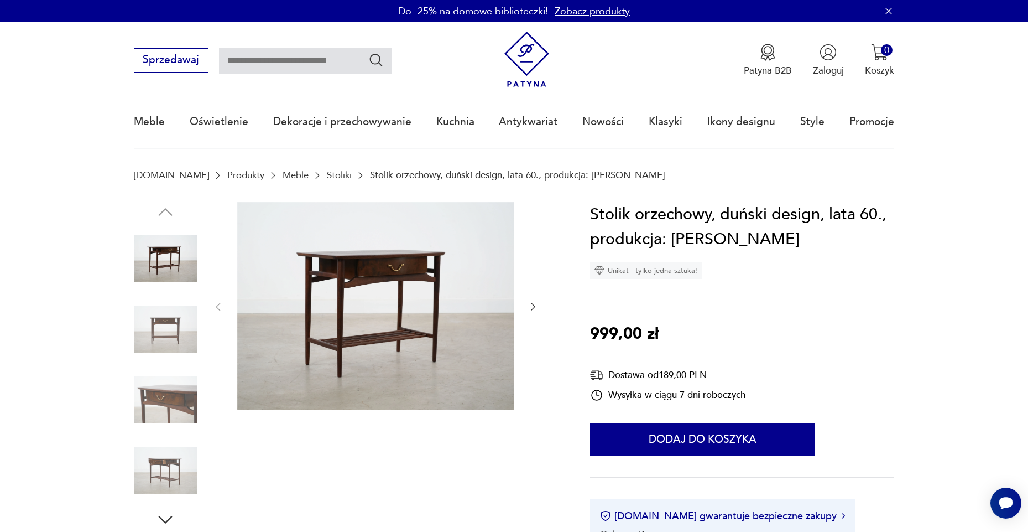
click at [162, 342] on img at bounding box center [165, 329] width 63 height 63
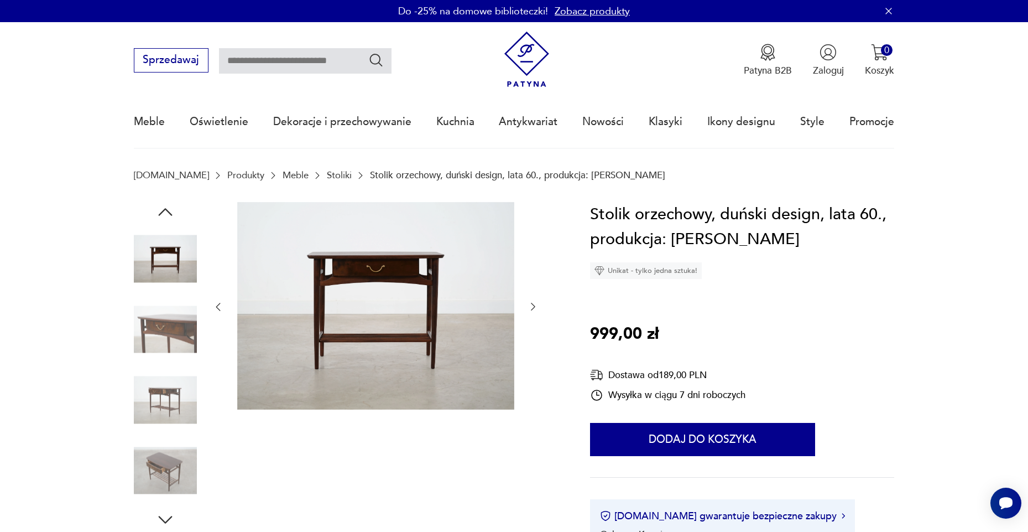
click at [154, 396] on img at bounding box center [165, 399] width 63 height 63
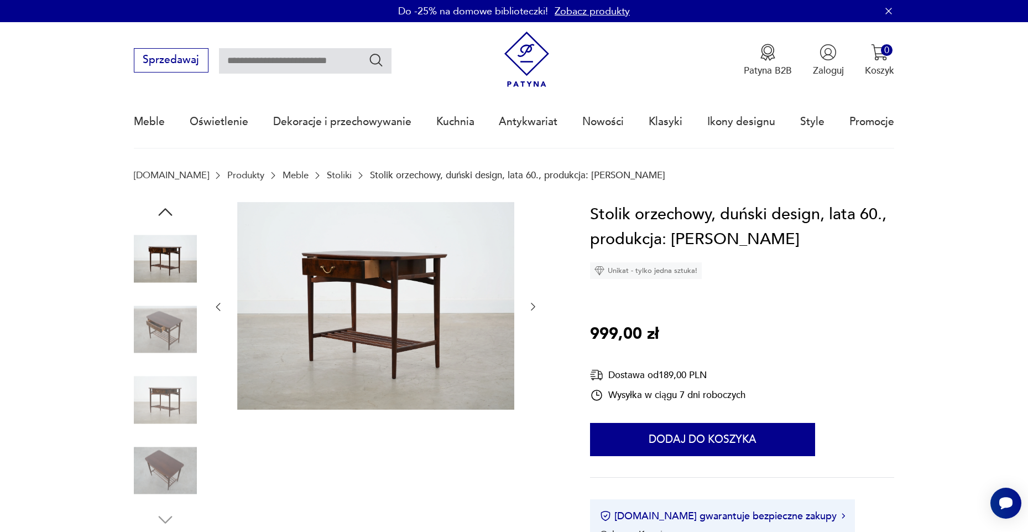
click at [154, 395] on img at bounding box center [165, 399] width 63 height 63
click at [162, 444] on img at bounding box center [165, 470] width 63 height 63
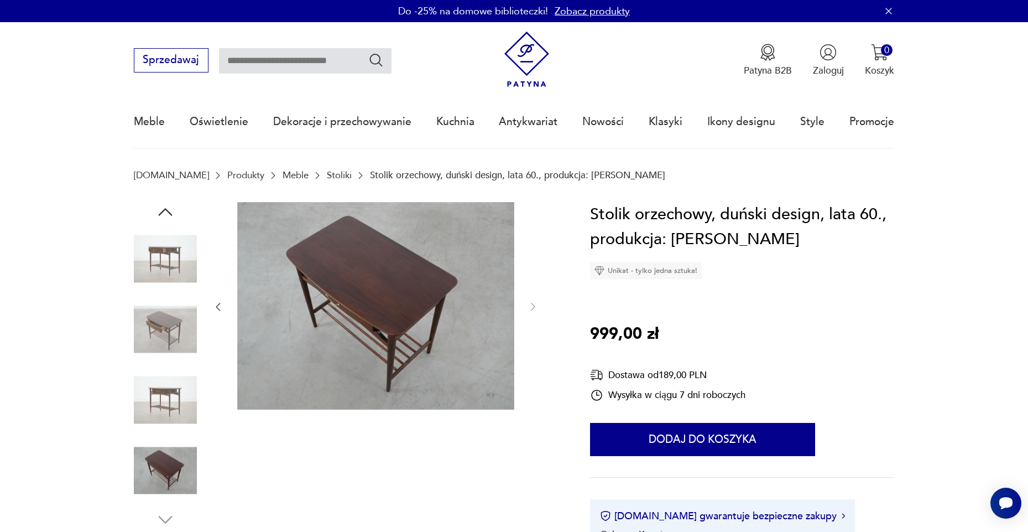
click at [169, 338] on img at bounding box center [165, 329] width 63 height 63
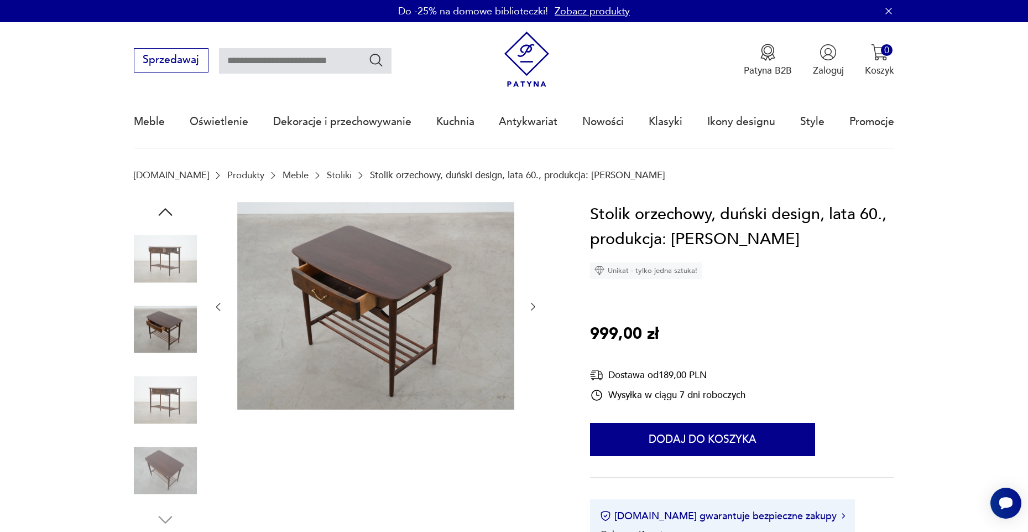
click at [151, 274] on img at bounding box center [165, 258] width 63 height 63
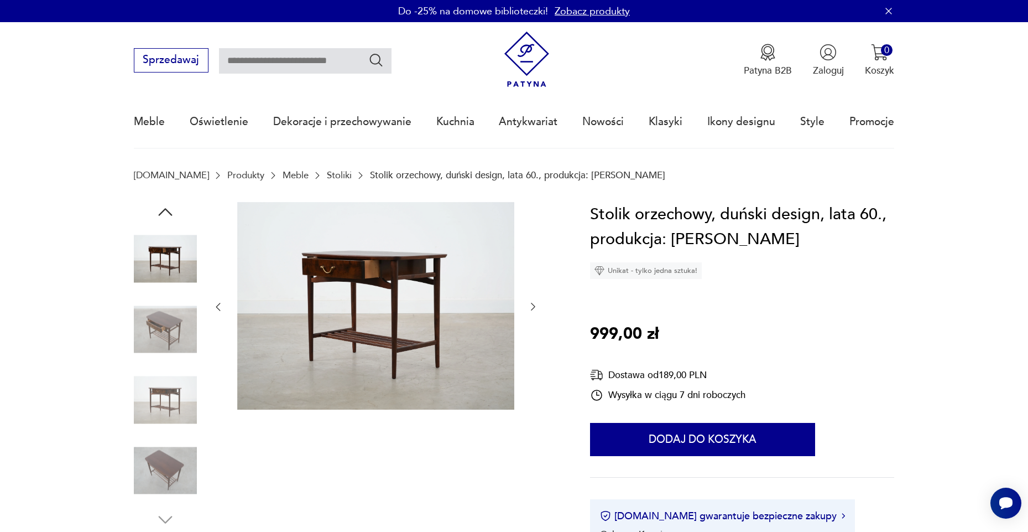
click at [161, 251] on img at bounding box center [165, 258] width 63 height 63
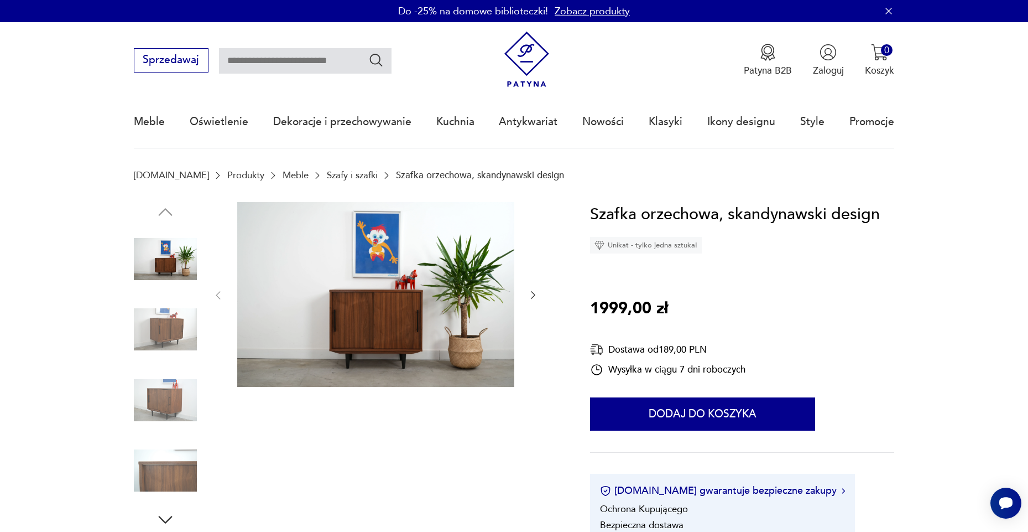
click at [194, 343] on img at bounding box center [165, 329] width 63 height 63
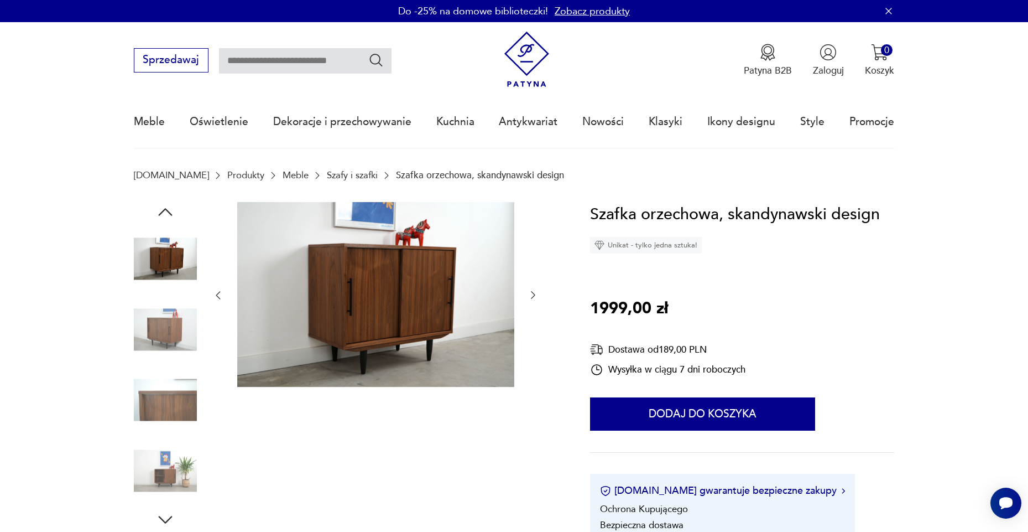
click at [174, 397] on img at bounding box center [165, 399] width 63 height 63
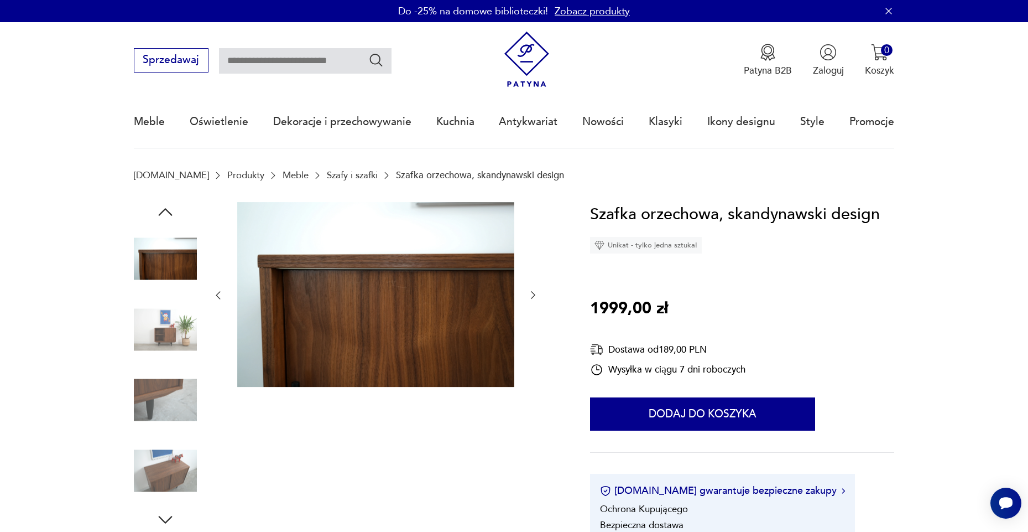
click at [172, 412] on img at bounding box center [165, 399] width 63 height 63
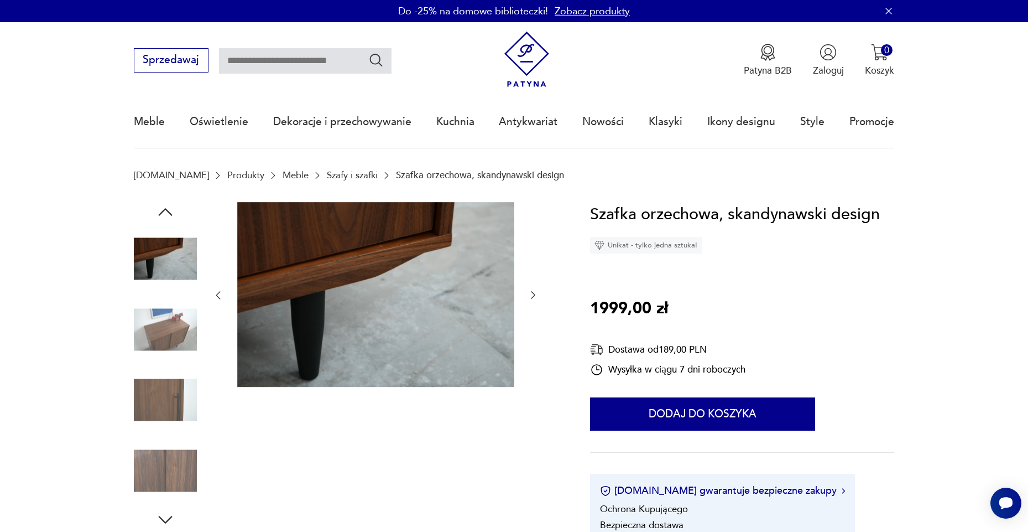
click at [181, 427] on img at bounding box center [165, 399] width 63 height 63
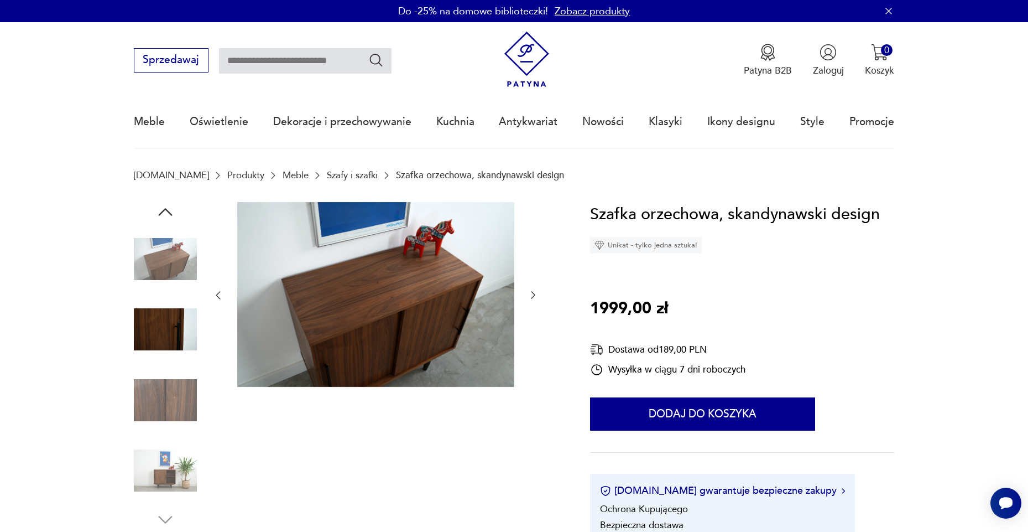
click at [179, 434] on div at bounding box center [165, 365] width 63 height 277
click at [167, 450] on img at bounding box center [165, 470] width 63 height 63
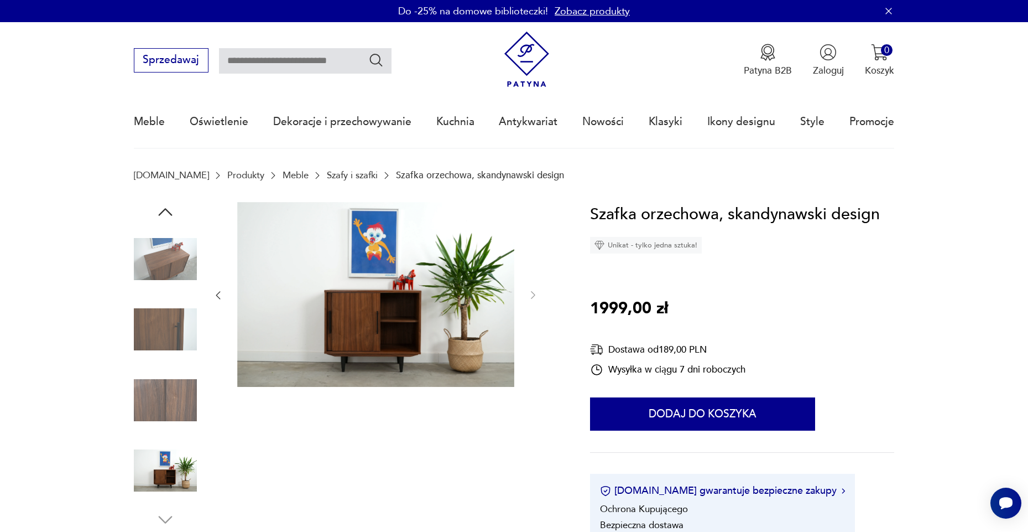
scroll to position [2, 0]
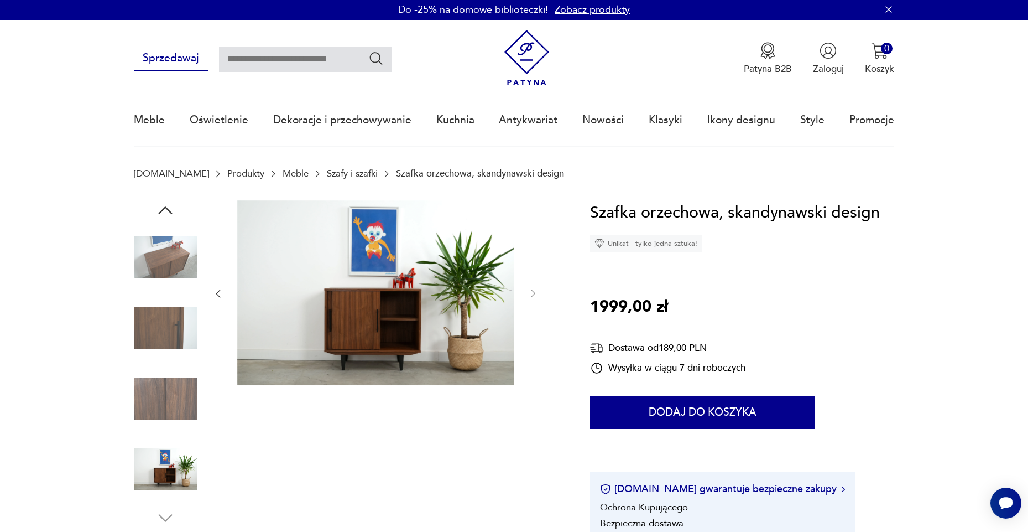
click at [157, 281] on img at bounding box center [165, 257] width 63 height 63
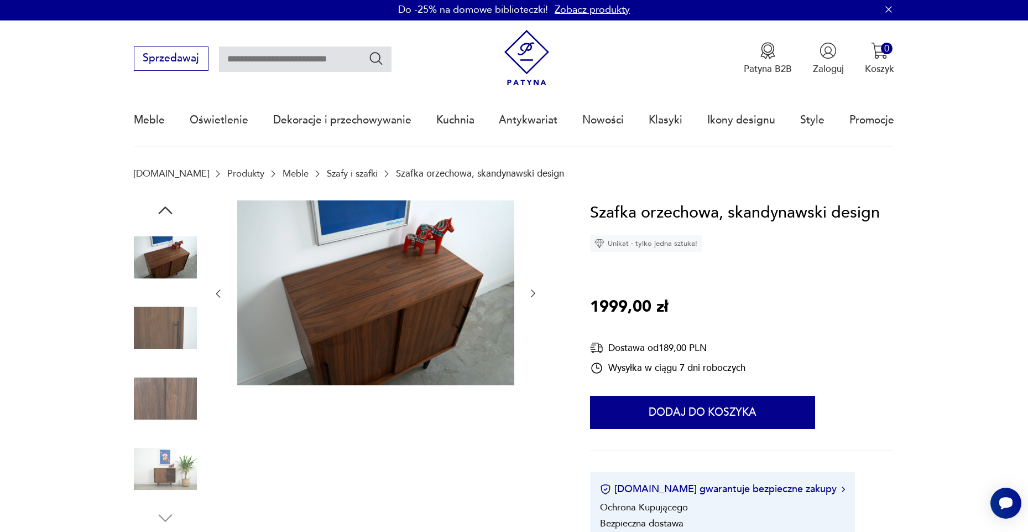
scroll to position [0, 0]
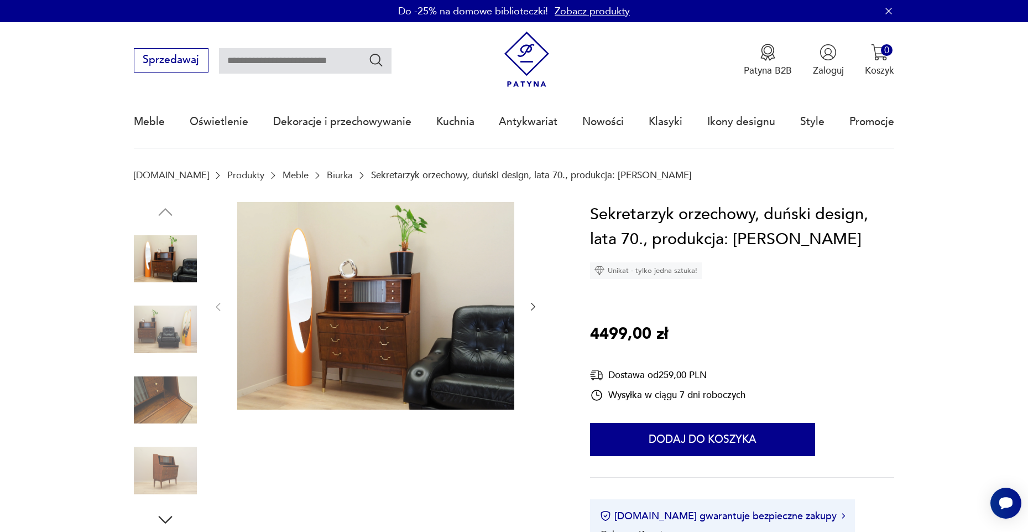
click at [136, 410] on img at bounding box center [165, 399] width 63 height 63
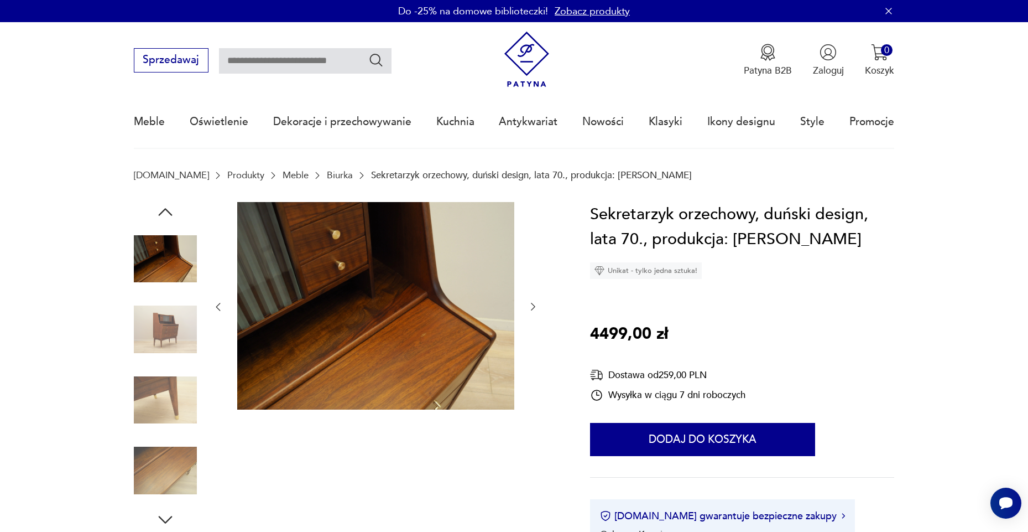
click at [162, 325] on img at bounding box center [165, 329] width 63 height 63
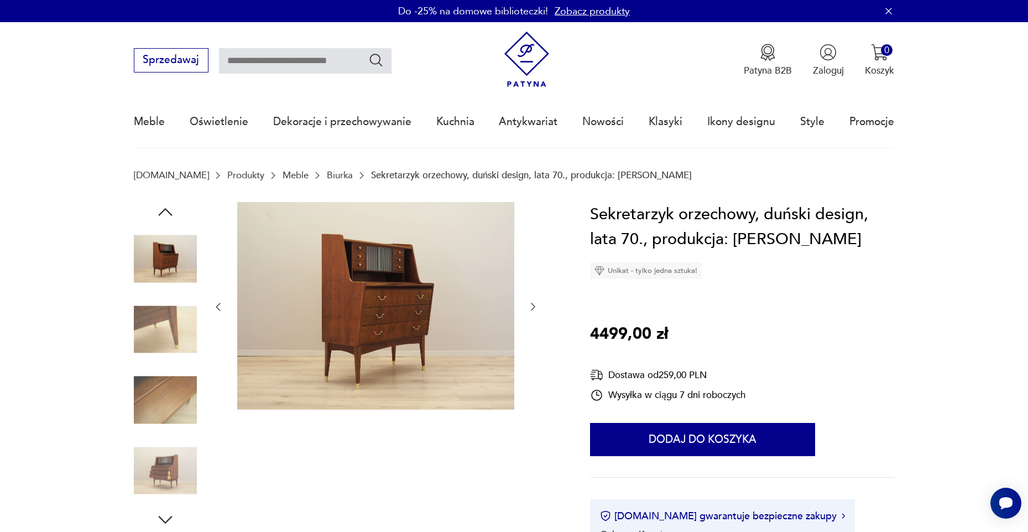
click at [160, 330] on img at bounding box center [165, 329] width 63 height 63
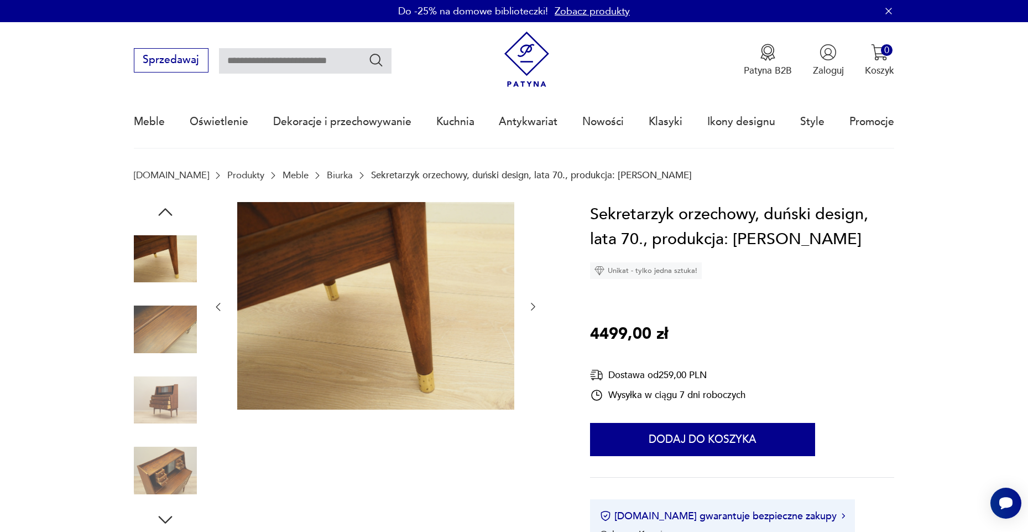
click at [160, 330] on img at bounding box center [165, 329] width 63 height 63
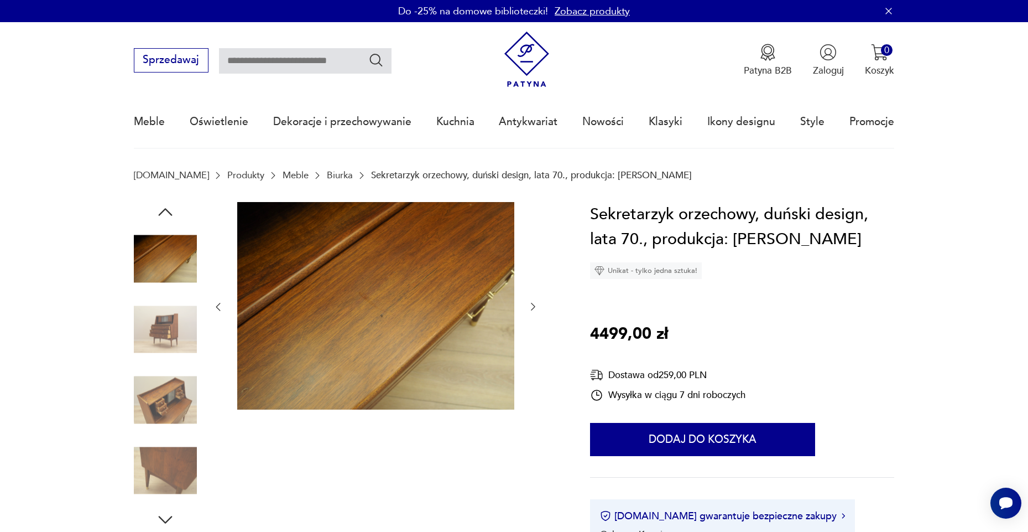
scroll to position [1, 0]
click at [175, 396] on img at bounding box center [165, 399] width 63 height 63
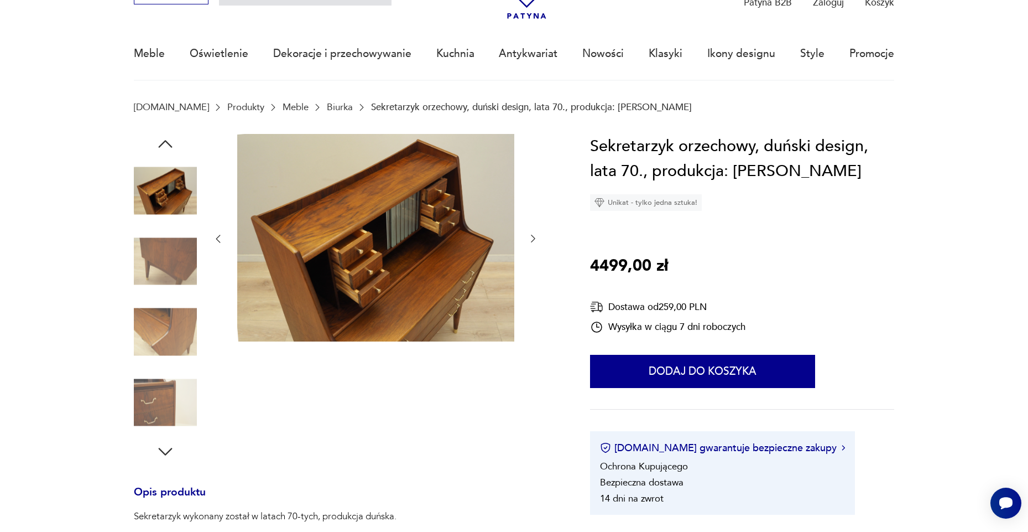
scroll to position [77, 0]
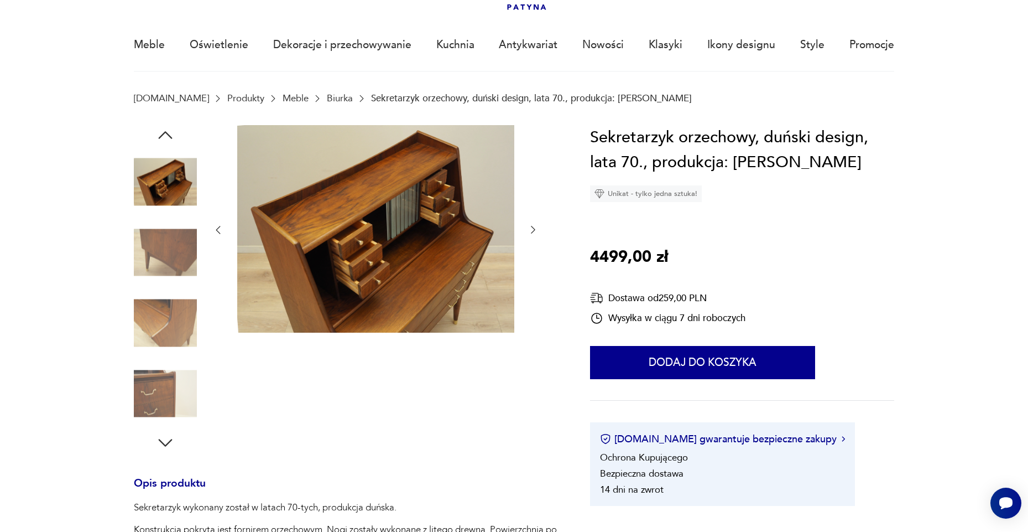
click at [175, 396] on img at bounding box center [165, 393] width 63 height 63
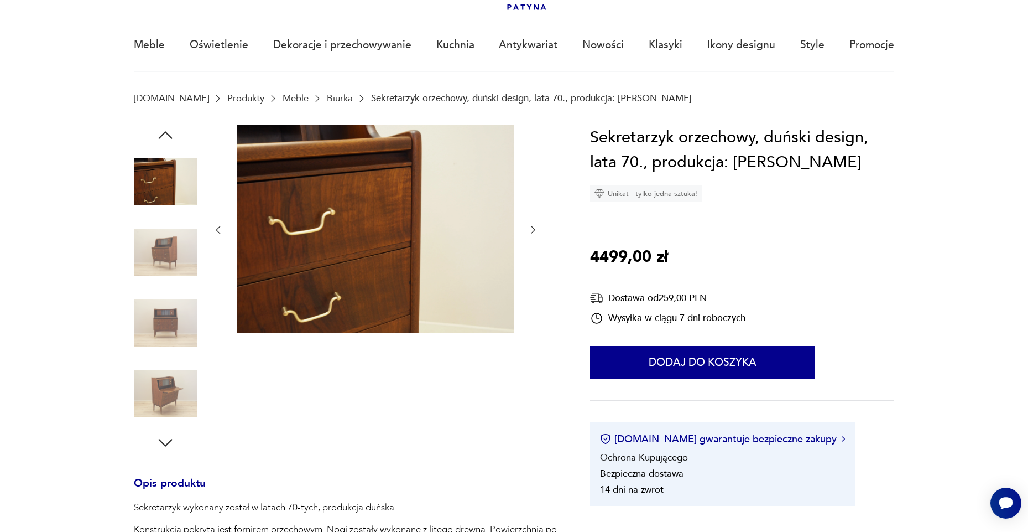
click at [155, 341] on img at bounding box center [165, 323] width 63 height 63
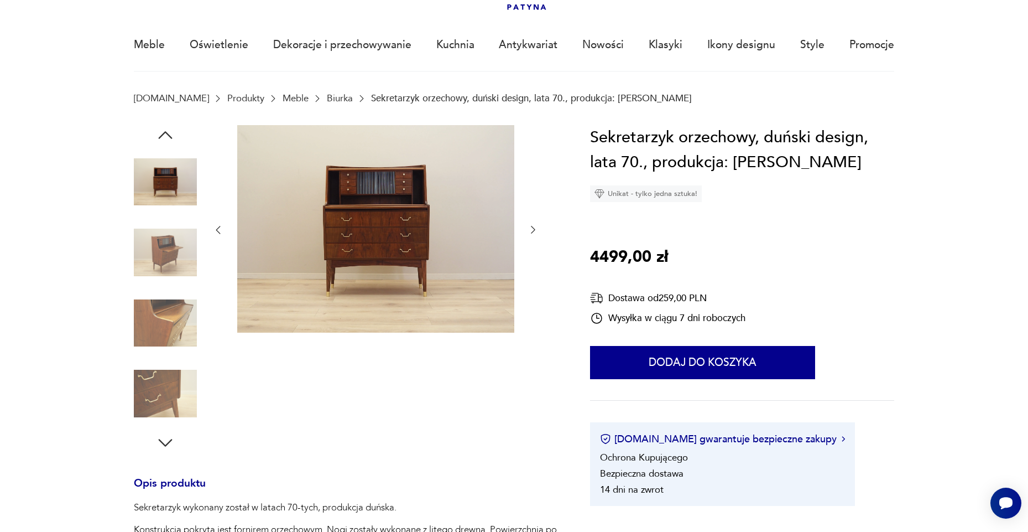
click at [170, 255] on img at bounding box center [165, 252] width 63 height 63
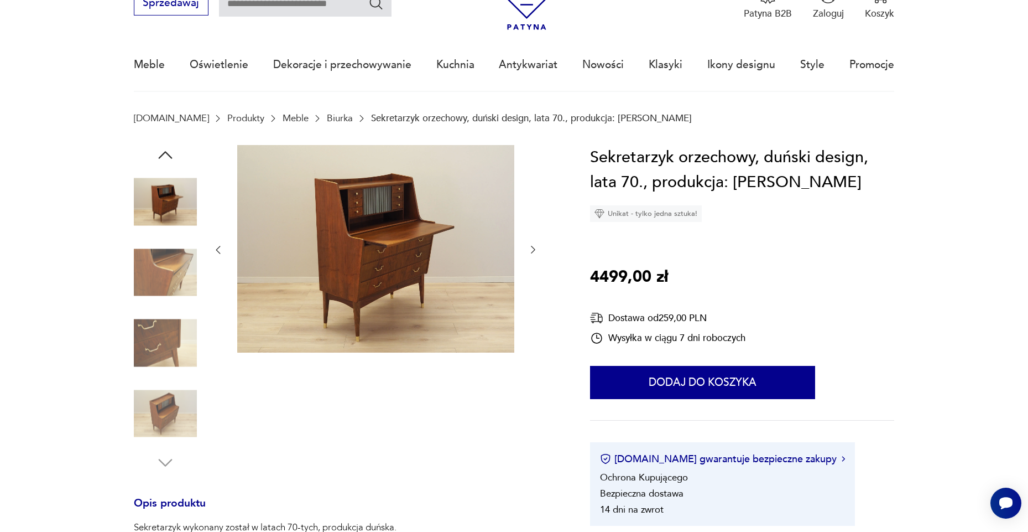
scroll to position [54, 0]
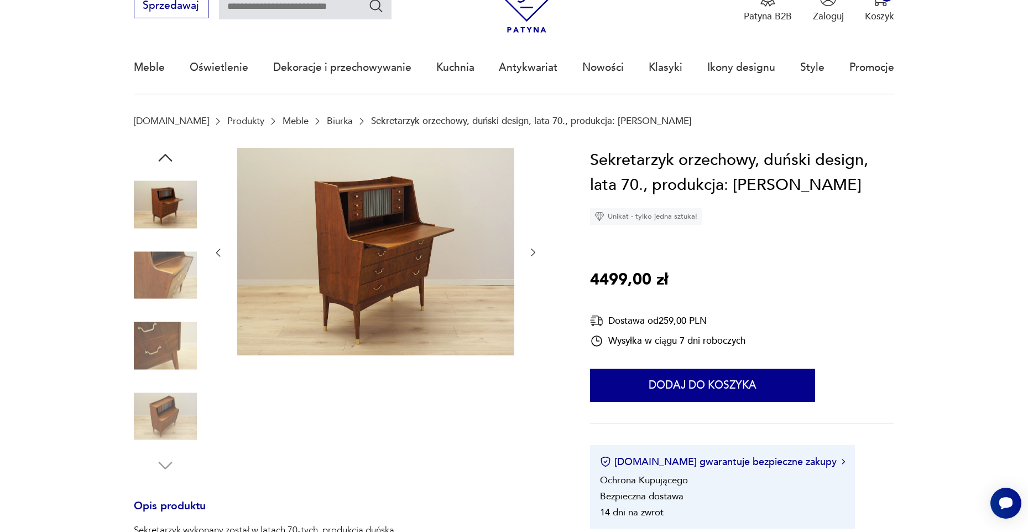
click at [175, 306] on div at bounding box center [165, 274] width 63 height 63
click at [163, 332] on img at bounding box center [165, 345] width 63 height 63
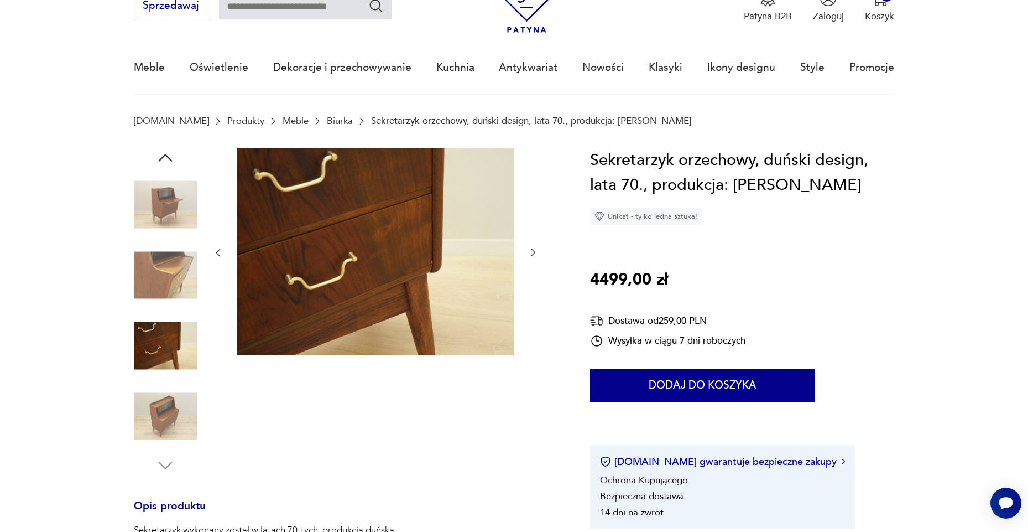
click at [159, 333] on img at bounding box center [165, 345] width 63 height 63
click at [153, 396] on img at bounding box center [165, 415] width 63 height 63
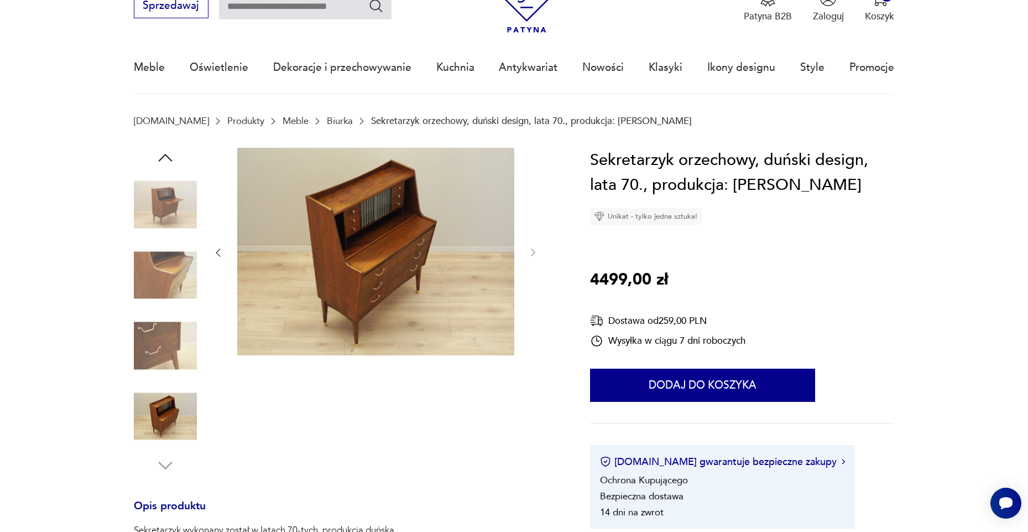
click at [163, 271] on img at bounding box center [165, 274] width 63 height 63
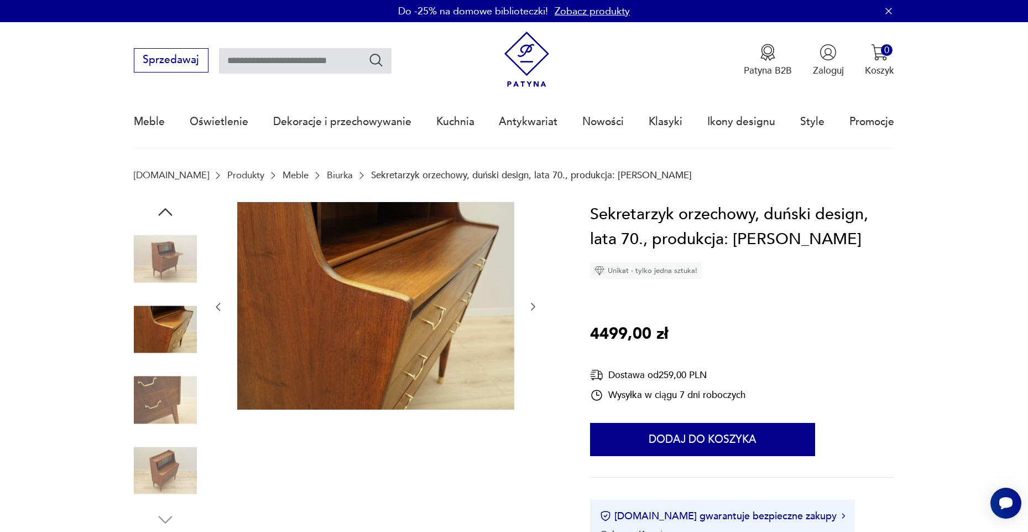
scroll to position [0, 0]
click at [163, 271] on img at bounding box center [165, 258] width 63 height 63
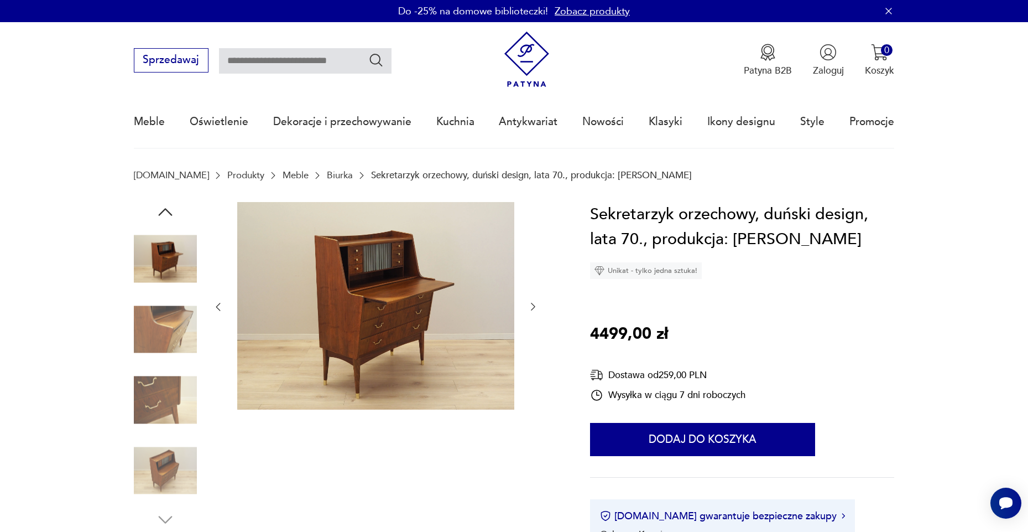
click at [175, 212] on icon "button" at bounding box center [165, 212] width 20 height 20
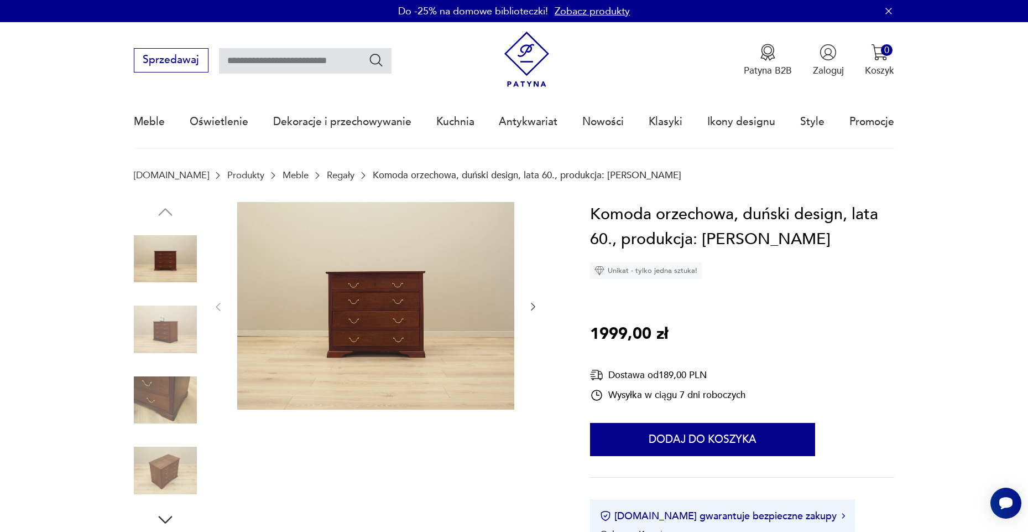
click at [180, 332] on img at bounding box center [165, 329] width 63 height 63
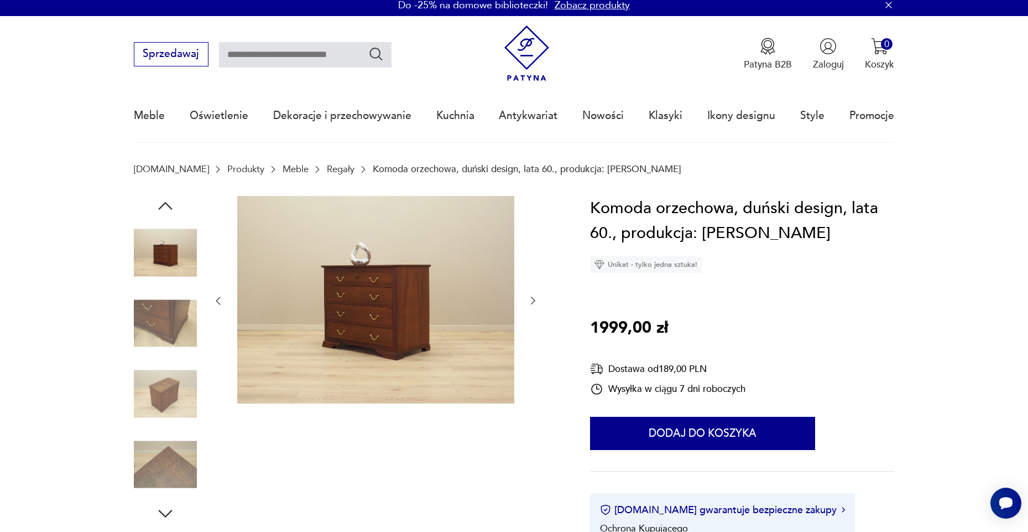
click at [172, 338] on img at bounding box center [165, 323] width 63 height 63
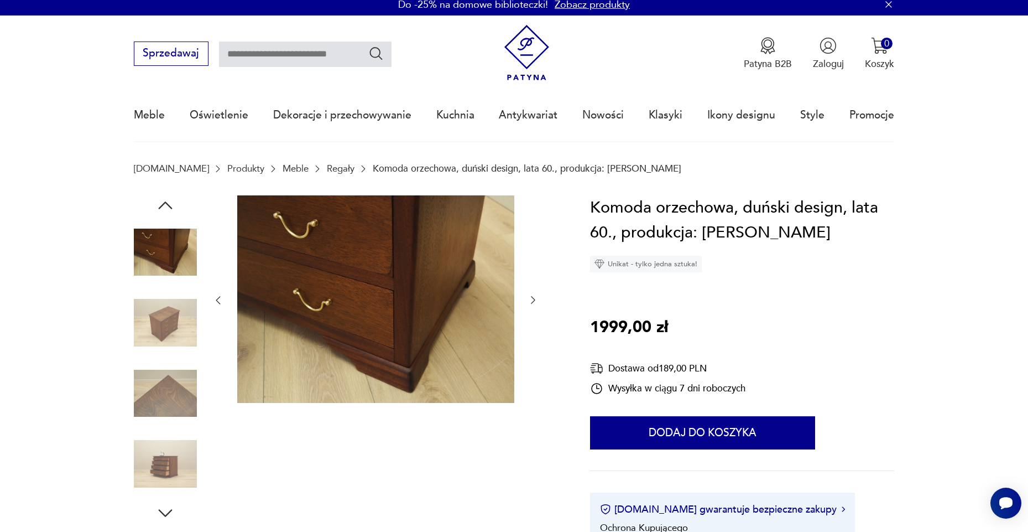
click at [169, 368] on img at bounding box center [165, 393] width 63 height 63
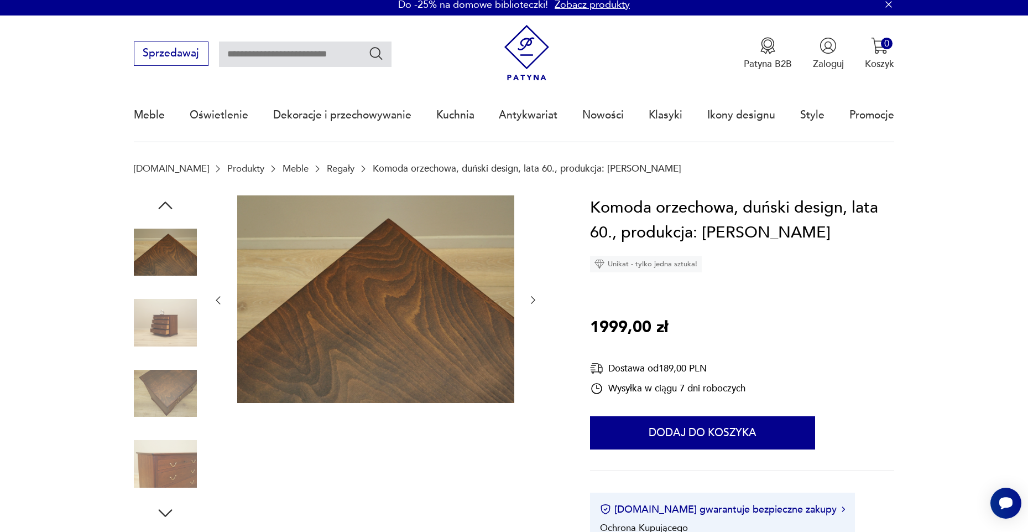
click at [165, 384] on img at bounding box center [165, 393] width 63 height 63
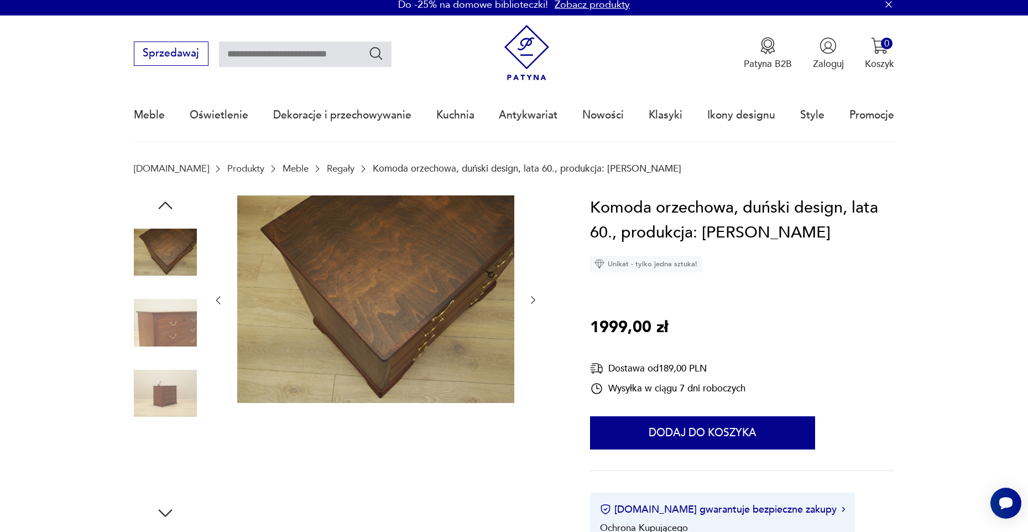
click at [163, 407] on img at bounding box center [165, 393] width 63 height 63
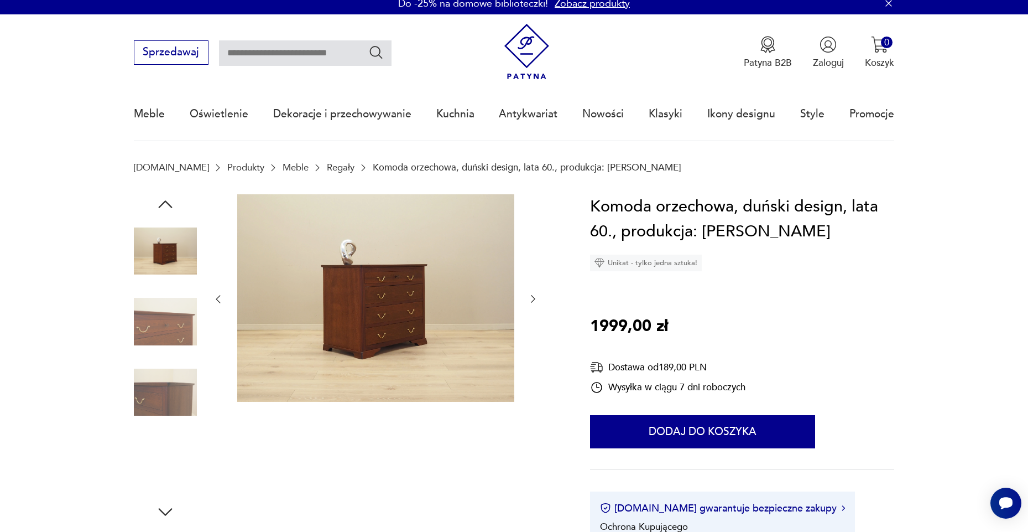
scroll to position [10, 0]
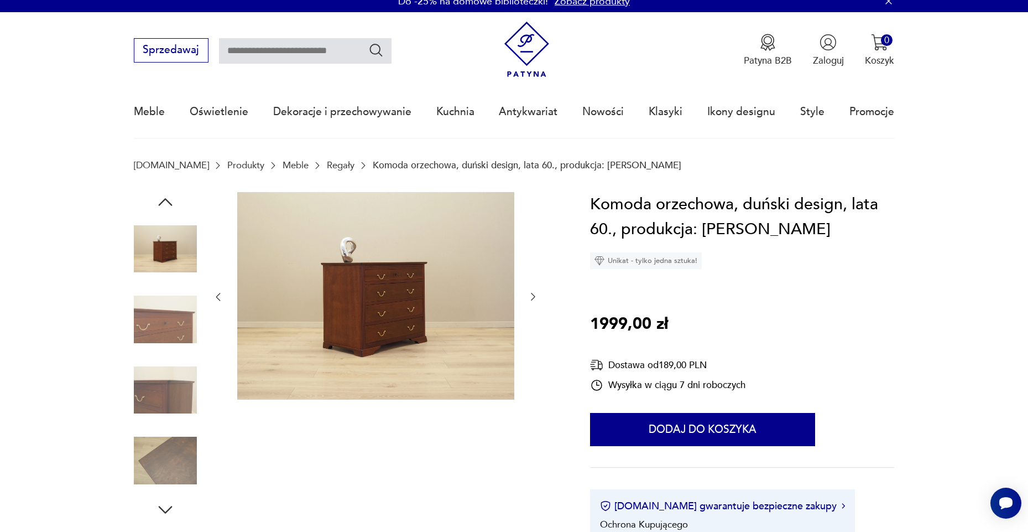
click at [164, 422] on div at bounding box center [165, 389] width 63 height 63
click at [163, 430] on img at bounding box center [165, 460] width 63 height 63
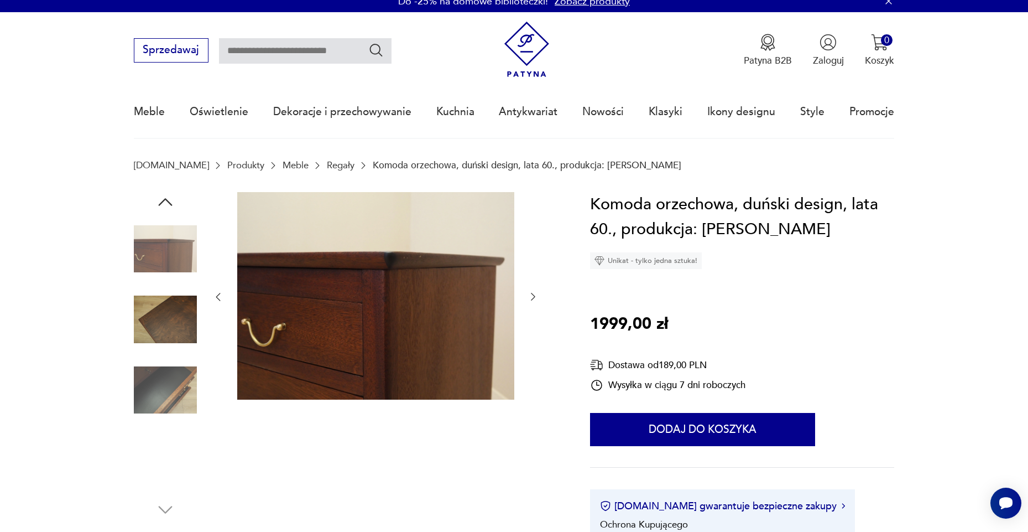
click at [163, 430] on img at bounding box center [165, 460] width 63 height 63
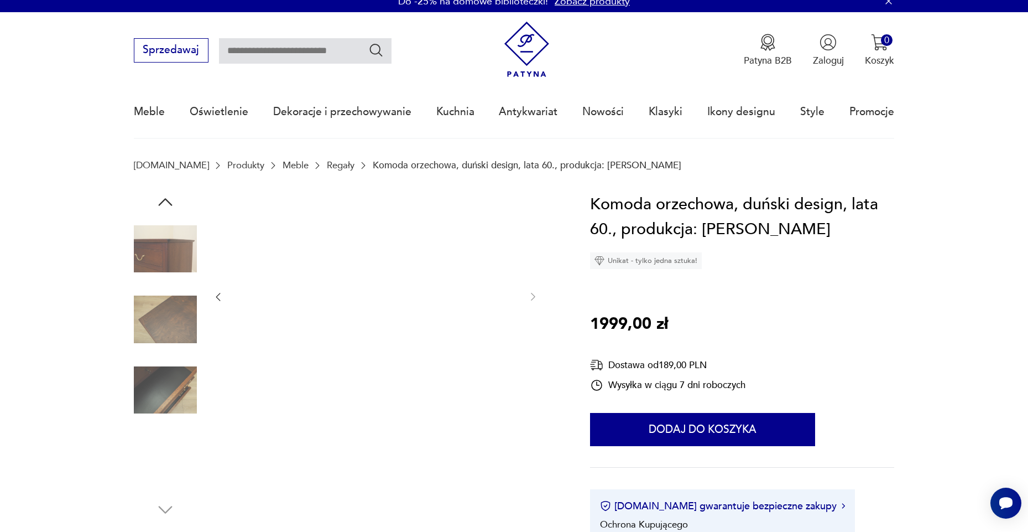
click at [176, 407] on img at bounding box center [165, 389] width 63 height 63
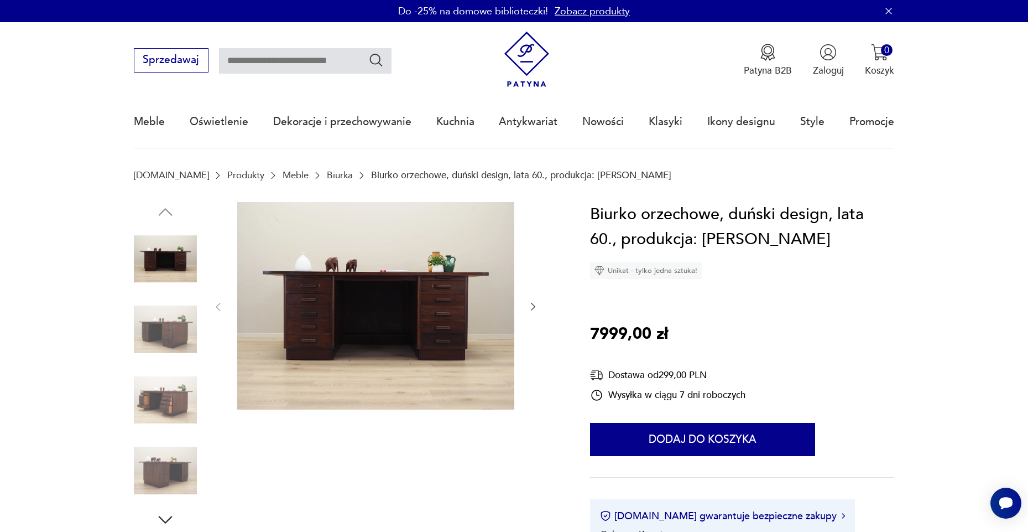
click at [148, 330] on img at bounding box center [165, 329] width 63 height 63
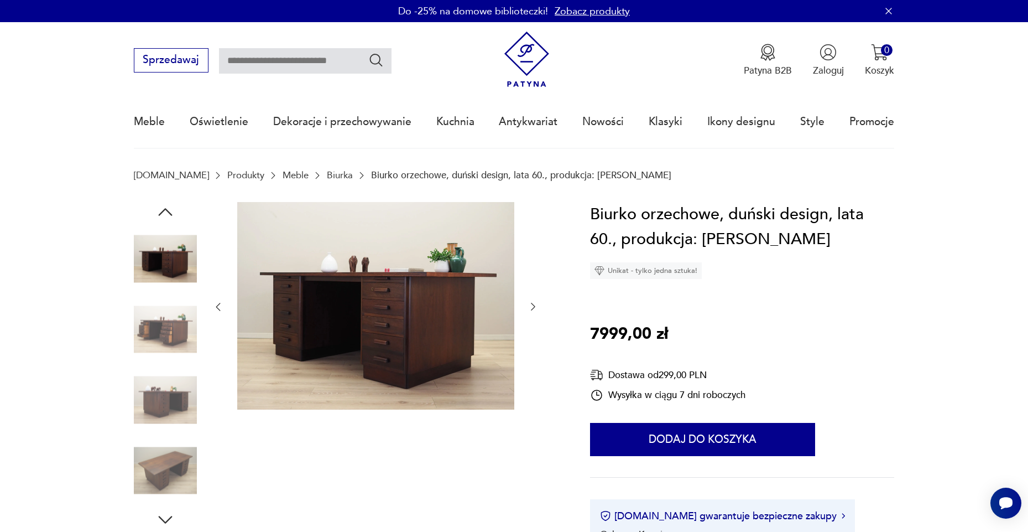
click at [159, 351] on img at bounding box center [165, 329] width 63 height 63
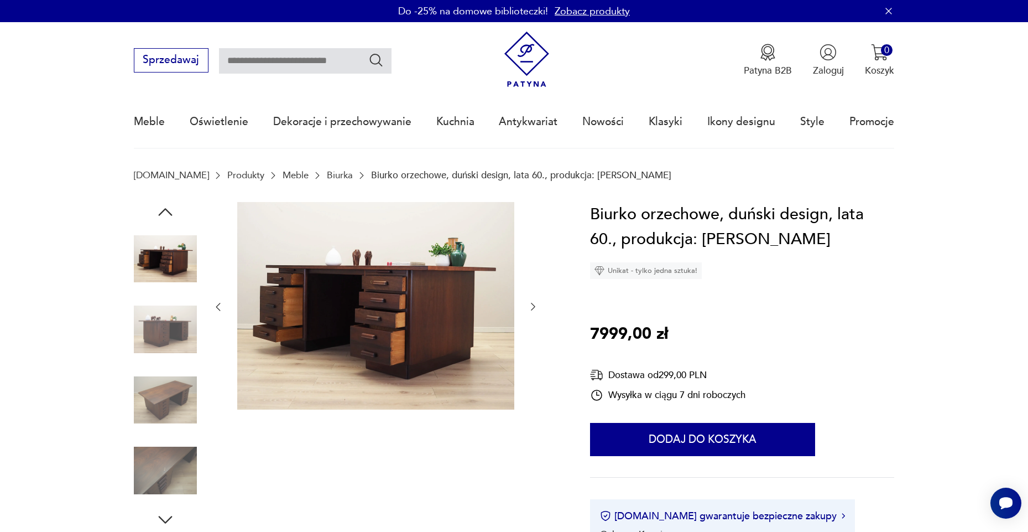
click at [171, 379] on img at bounding box center [165, 399] width 63 height 63
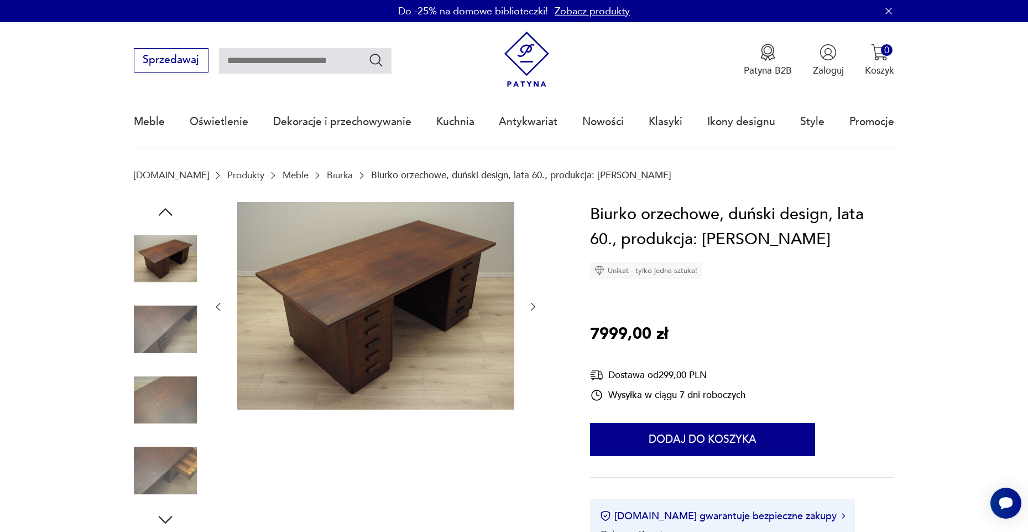
click at [180, 380] on img at bounding box center [165, 399] width 63 height 63
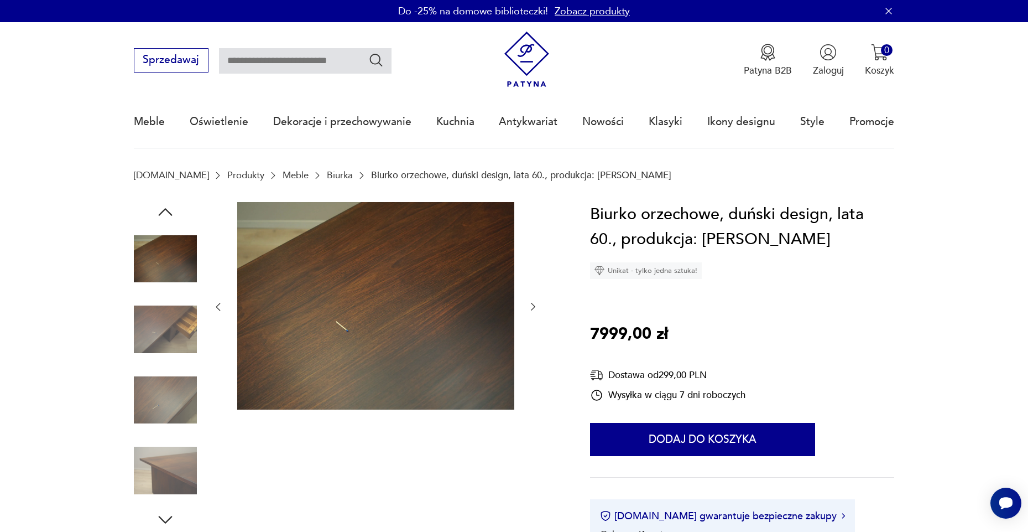
click at [178, 360] on div at bounding box center [165, 329] width 63 height 63
click at [162, 380] on img at bounding box center [165, 399] width 63 height 63
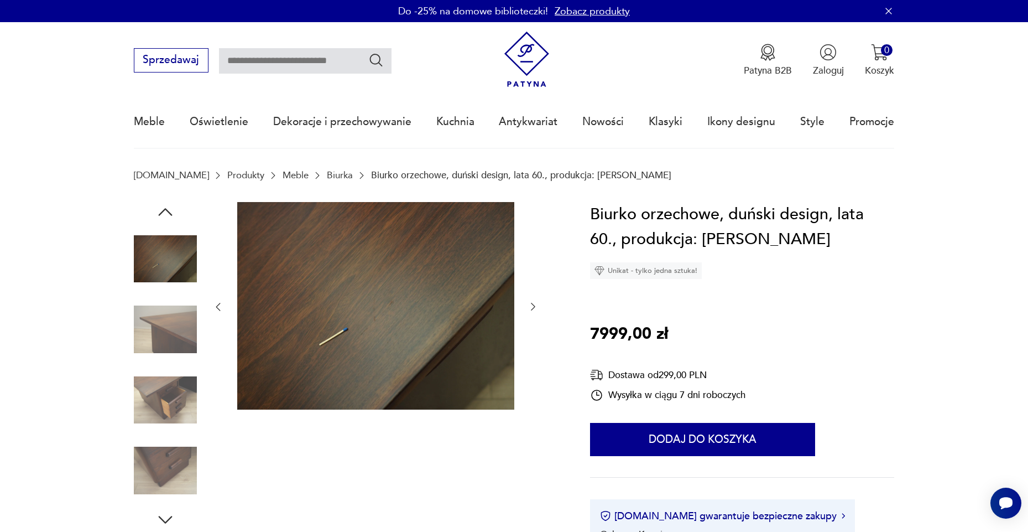
click at [170, 409] on img at bounding box center [165, 399] width 63 height 63
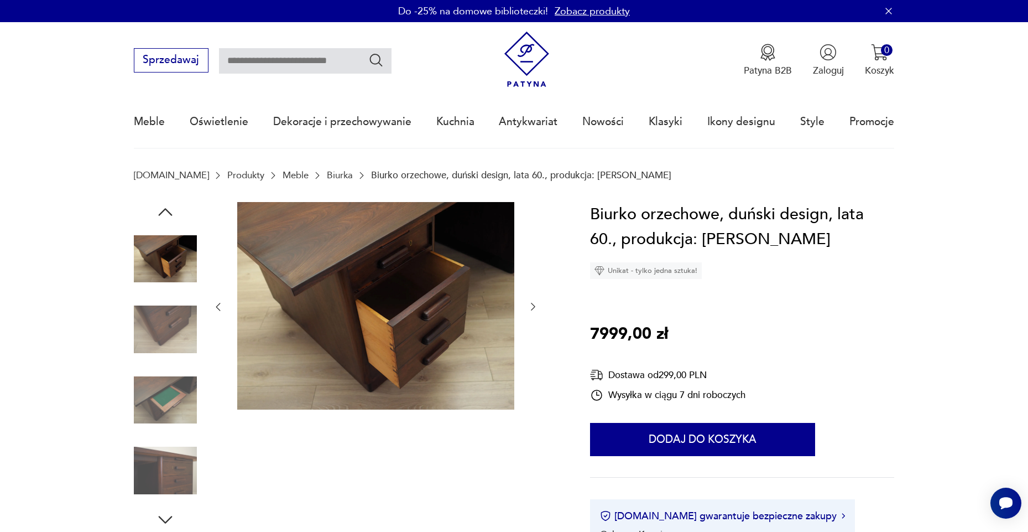
click at [165, 471] on img at bounding box center [165, 470] width 63 height 63
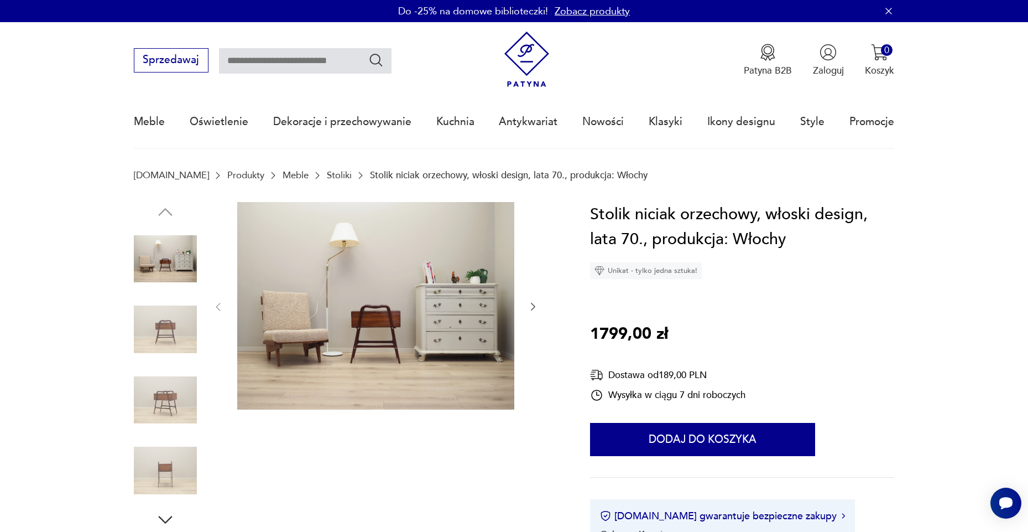
click at [148, 332] on img at bounding box center [165, 329] width 63 height 63
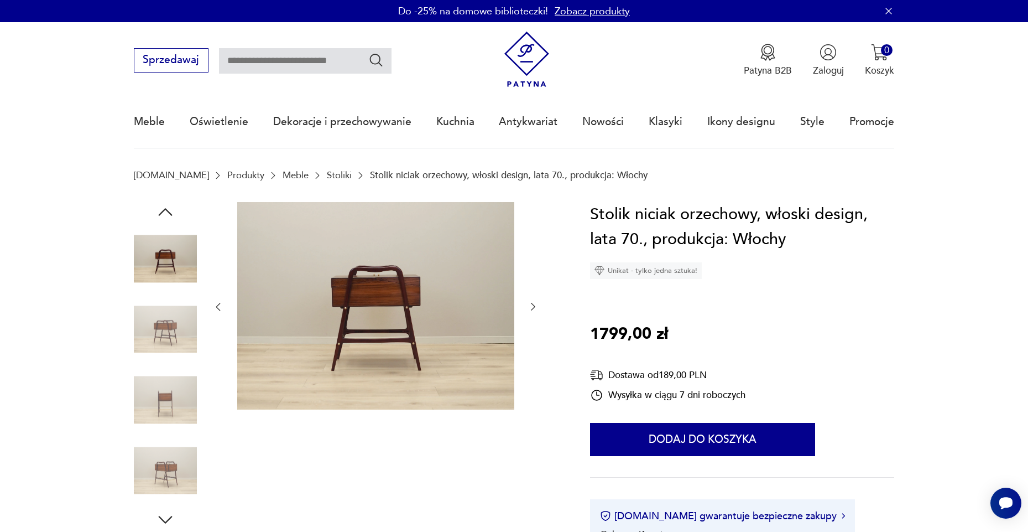
click at [148, 332] on img at bounding box center [165, 329] width 63 height 63
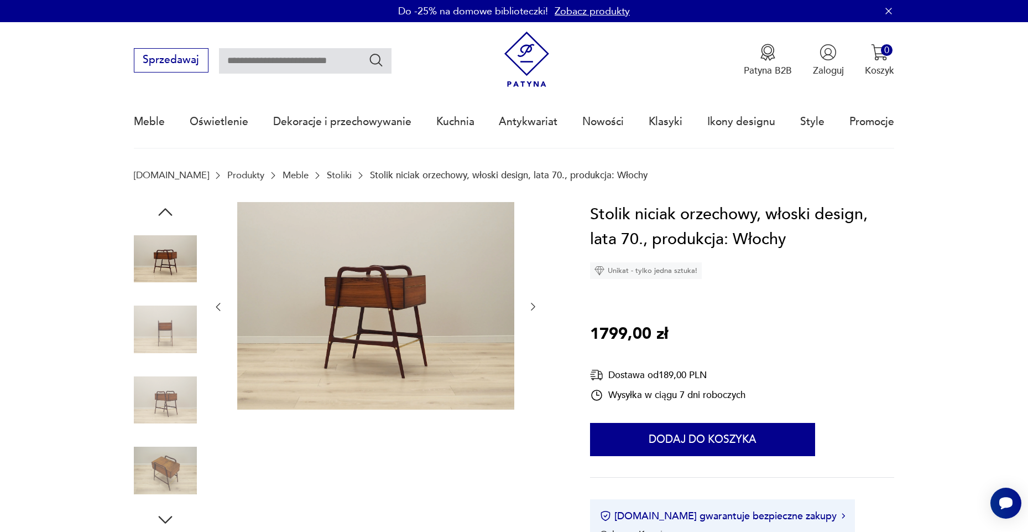
click at [148, 342] on img at bounding box center [165, 329] width 63 height 63
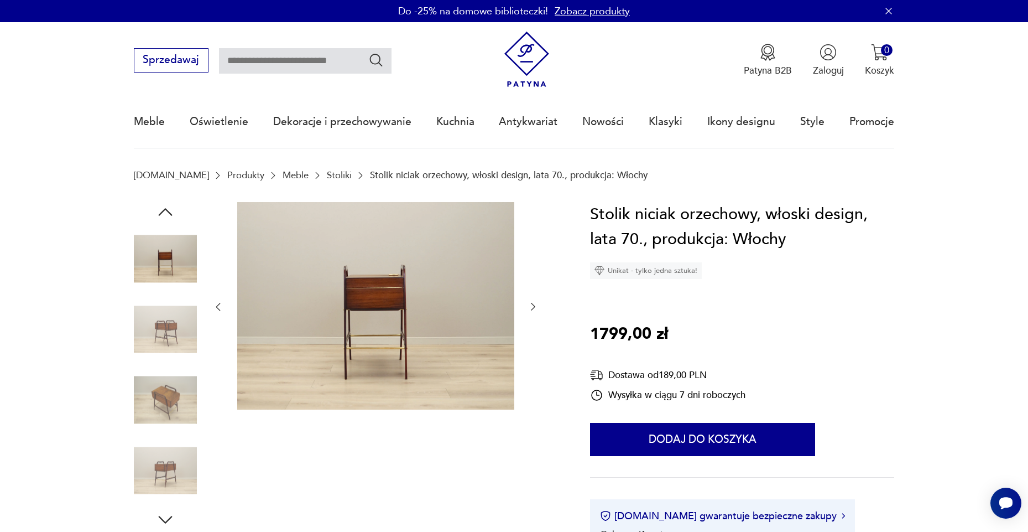
click at [148, 343] on img at bounding box center [165, 329] width 63 height 63
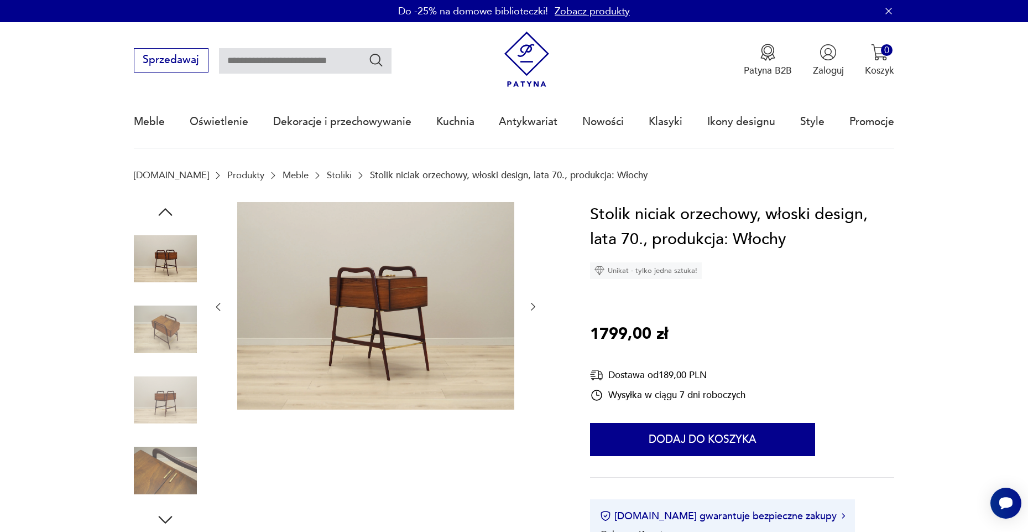
click at [148, 343] on img at bounding box center [165, 329] width 63 height 63
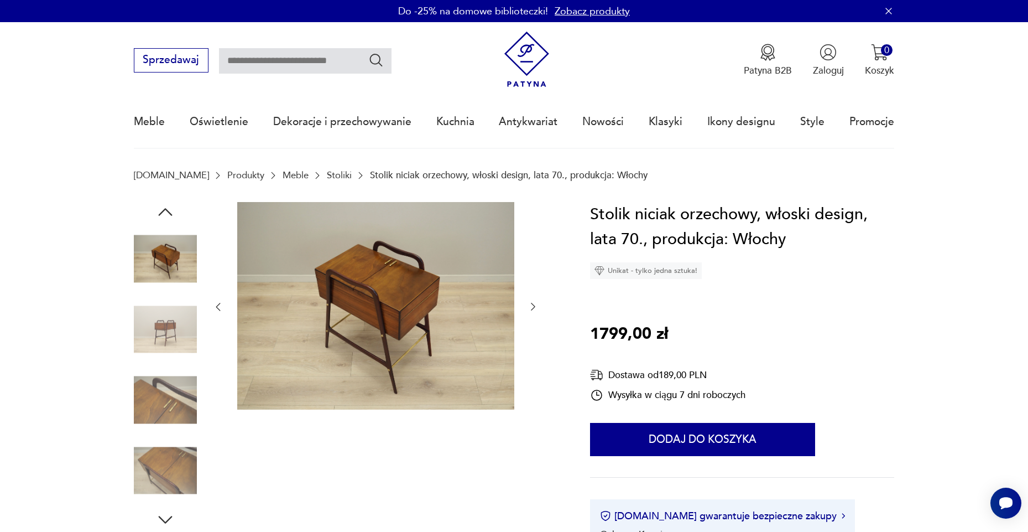
scroll to position [3, 1]
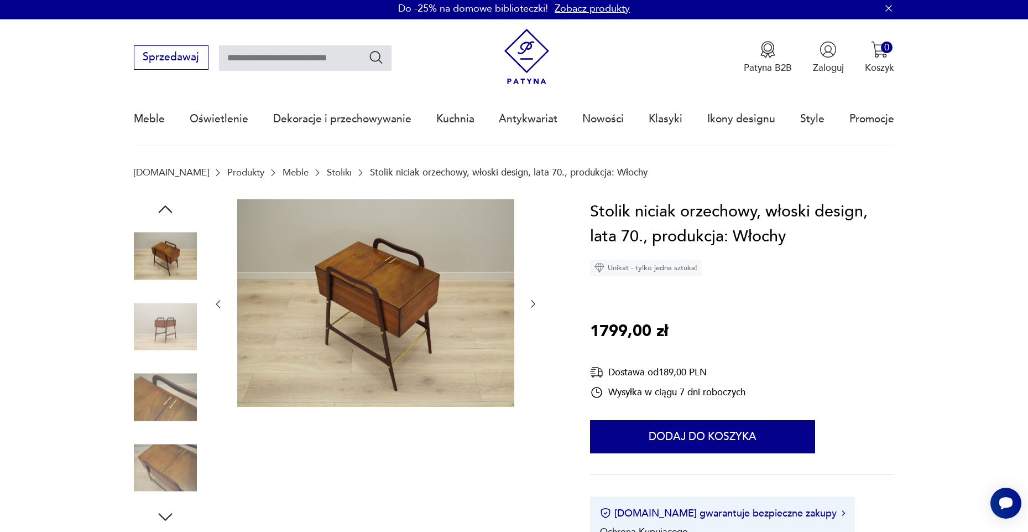
click at [158, 375] on img at bounding box center [165, 397] width 63 height 63
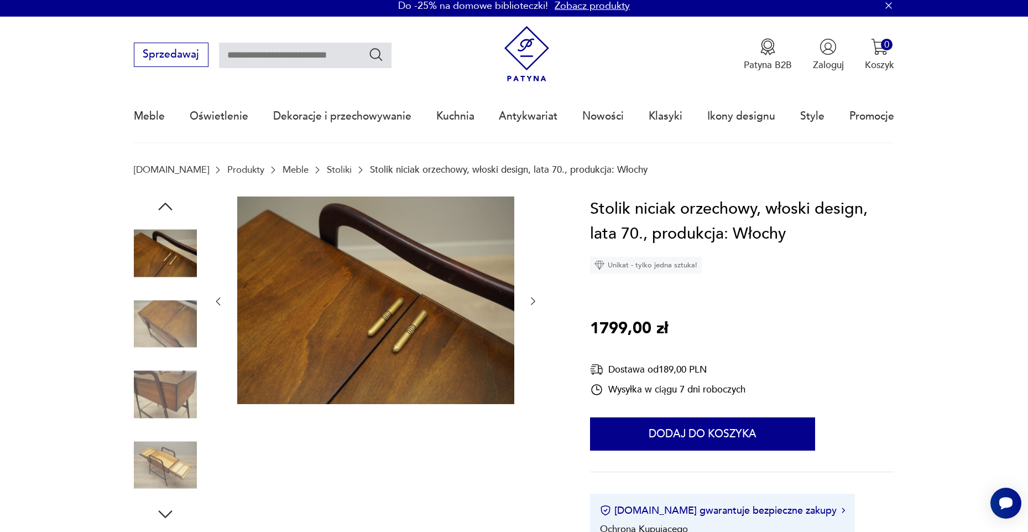
click at [158, 377] on img at bounding box center [165, 394] width 63 height 63
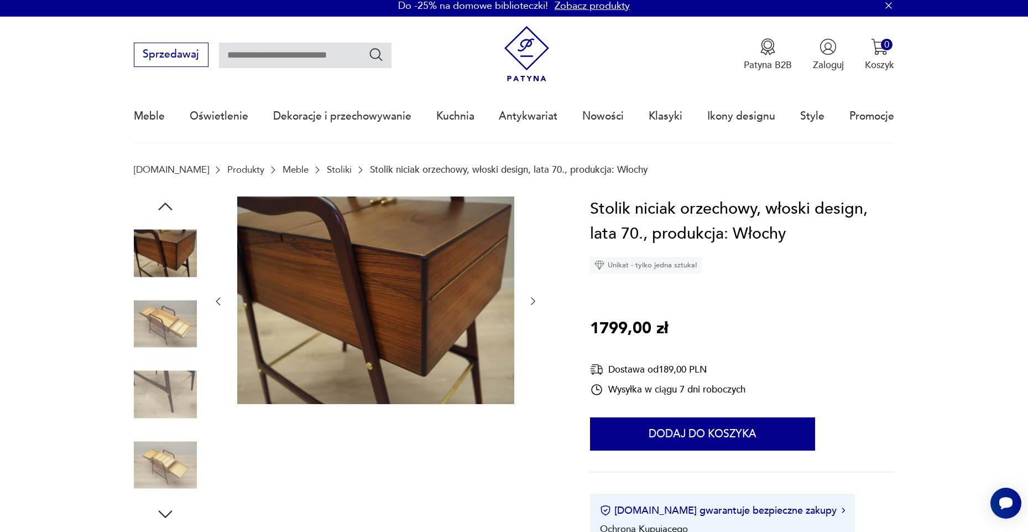
scroll to position [4, 0]
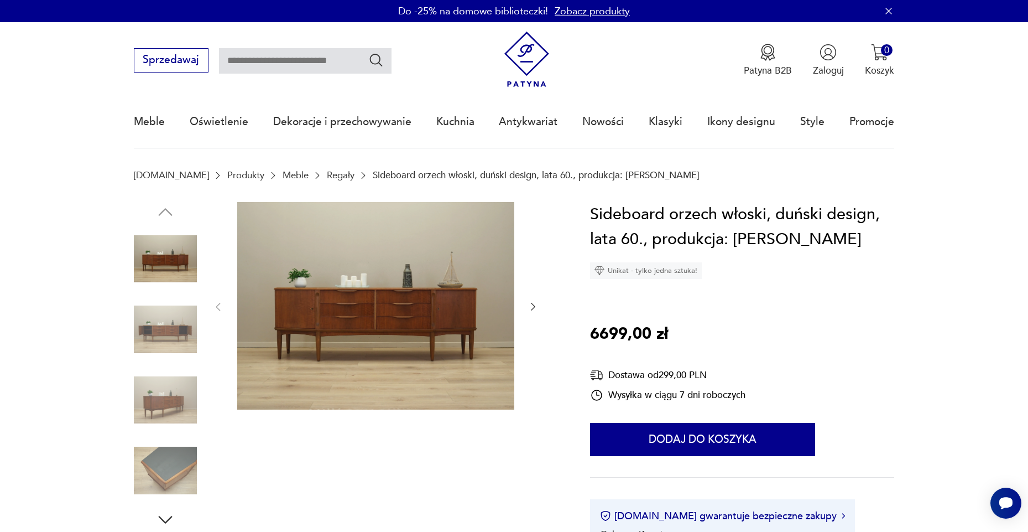
click at [192, 321] on img at bounding box center [165, 329] width 63 height 63
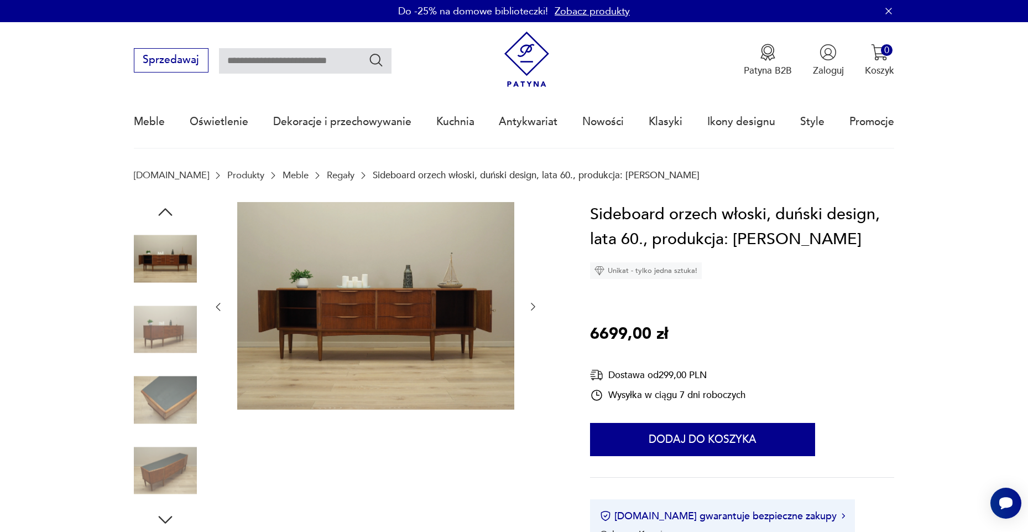
click at [171, 339] on img at bounding box center [165, 329] width 63 height 63
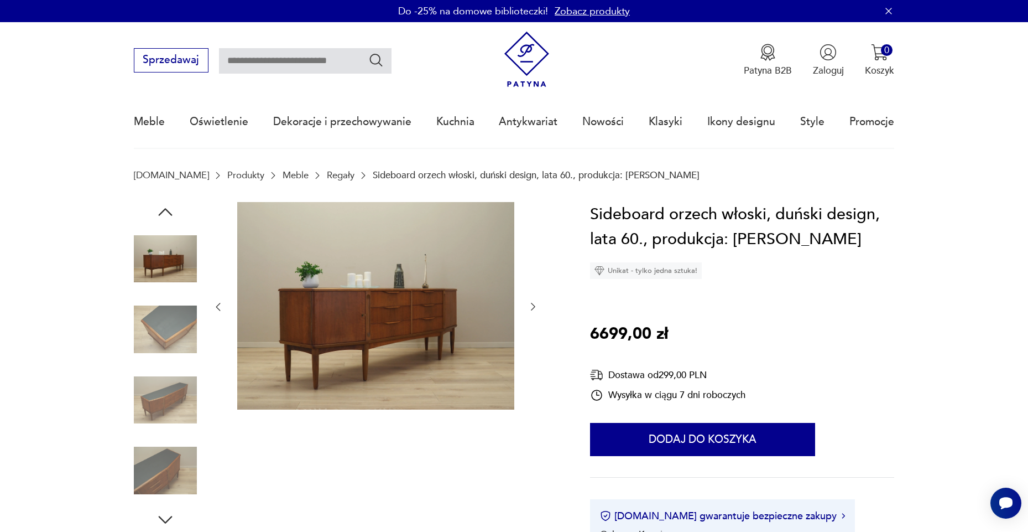
click at [173, 340] on img at bounding box center [165, 329] width 63 height 63
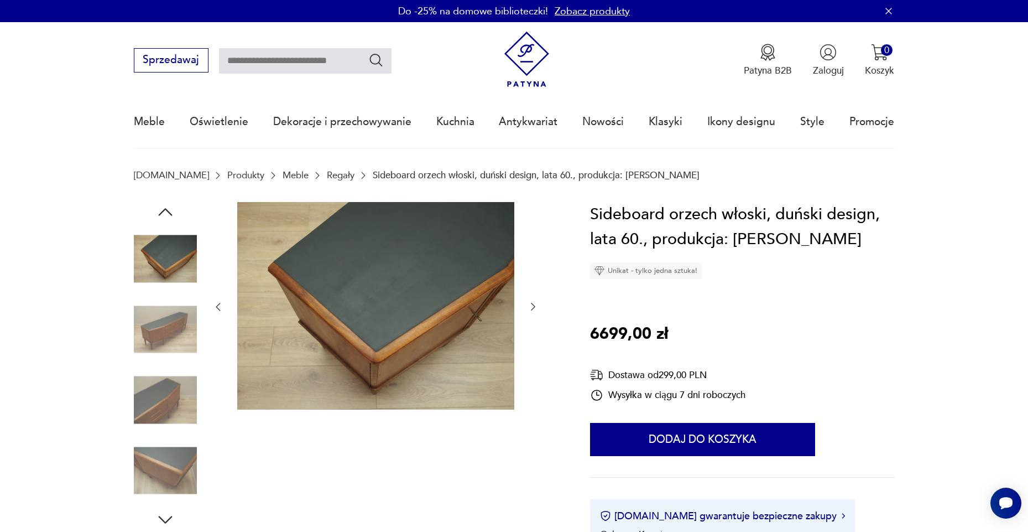
scroll to position [-1, 0]
click at [172, 335] on img at bounding box center [165, 329] width 63 height 63
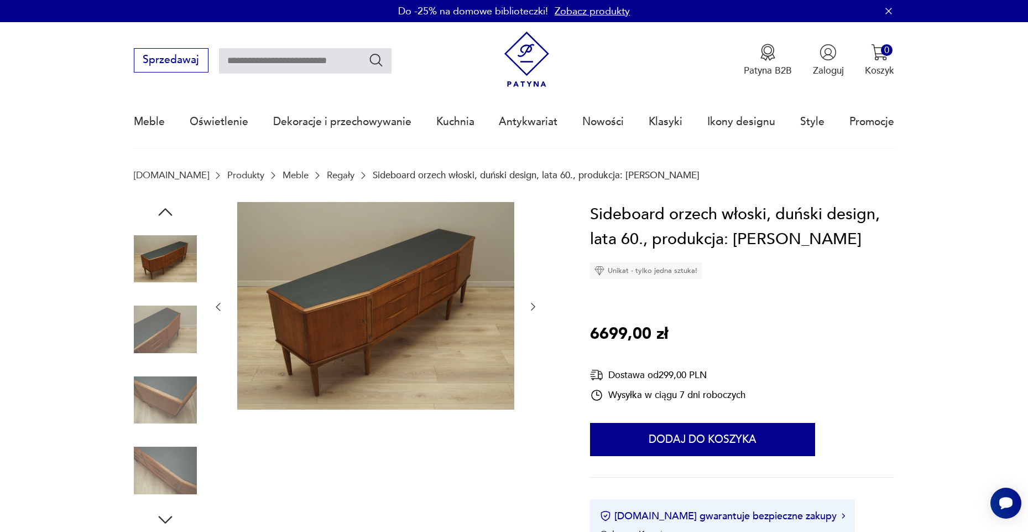
scroll to position [0, 0]
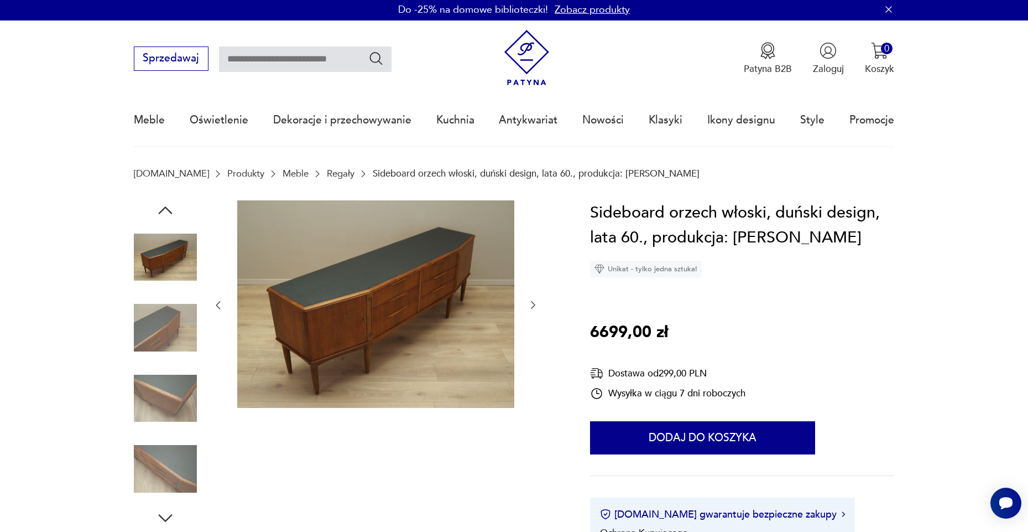
click at [160, 369] on img at bounding box center [165, 398] width 63 height 63
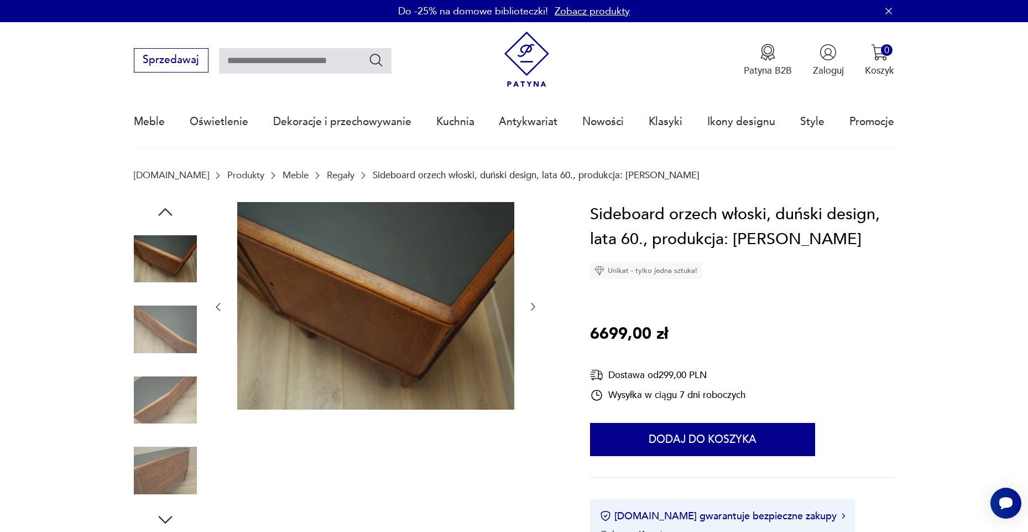
click at [179, 357] on img at bounding box center [165, 329] width 63 height 63
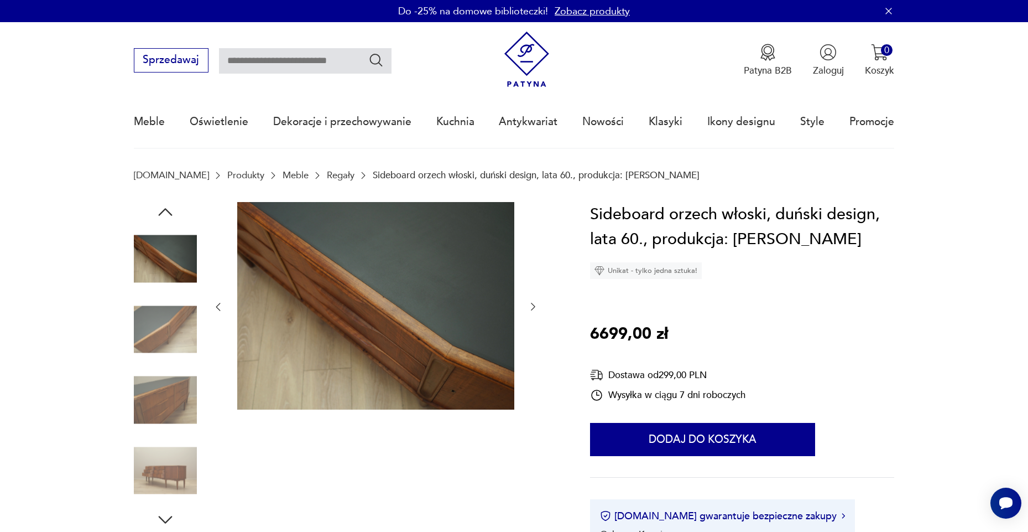
click at [176, 363] on div at bounding box center [165, 365] width 63 height 277
click at [154, 464] on img at bounding box center [165, 470] width 63 height 63
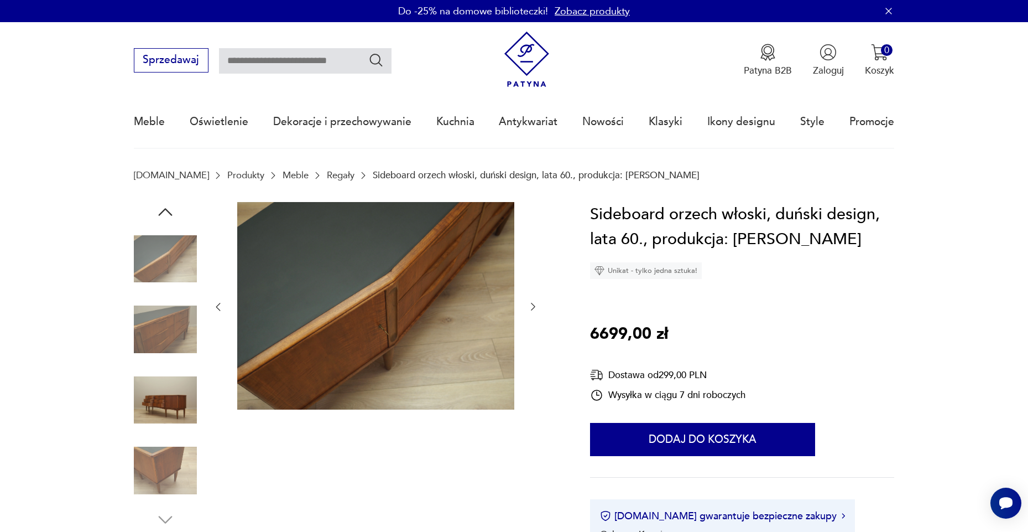
click at [156, 326] on img at bounding box center [165, 329] width 63 height 63
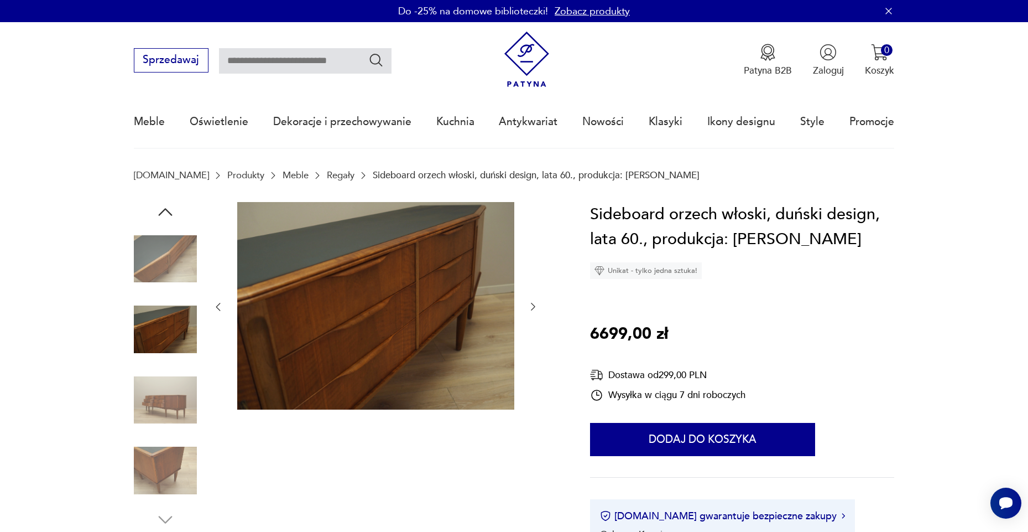
click at [150, 258] on img at bounding box center [165, 258] width 63 height 63
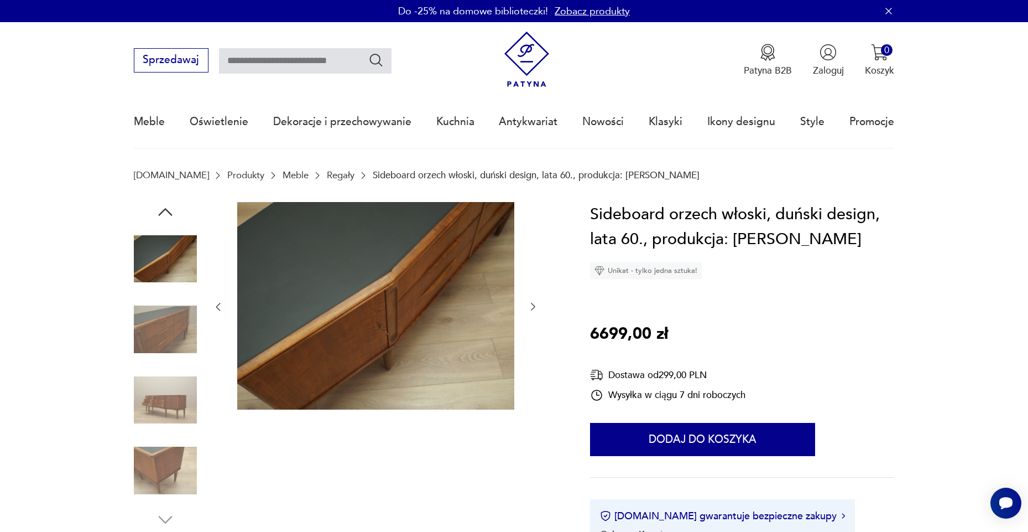
scroll to position [212, 0]
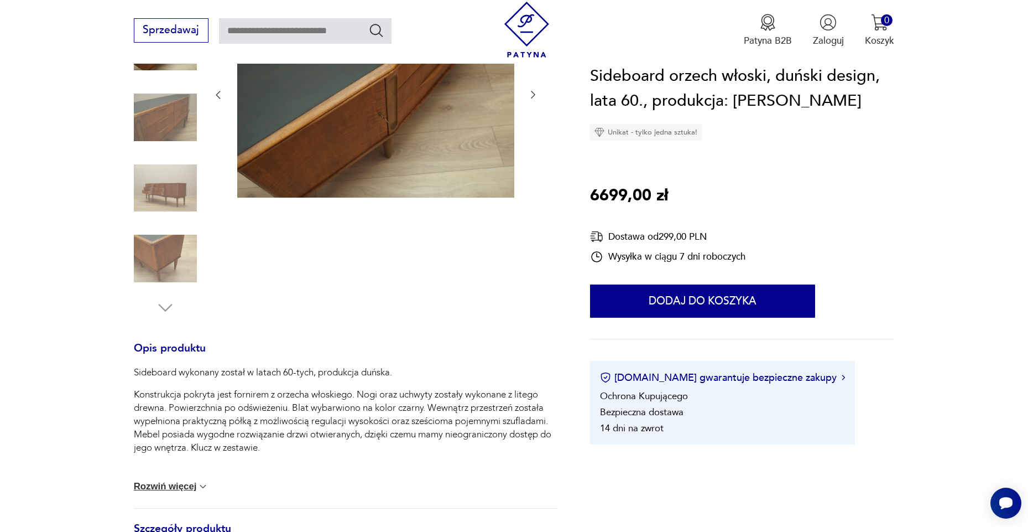
click at [160, 262] on img at bounding box center [165, 258] width 63 height 63
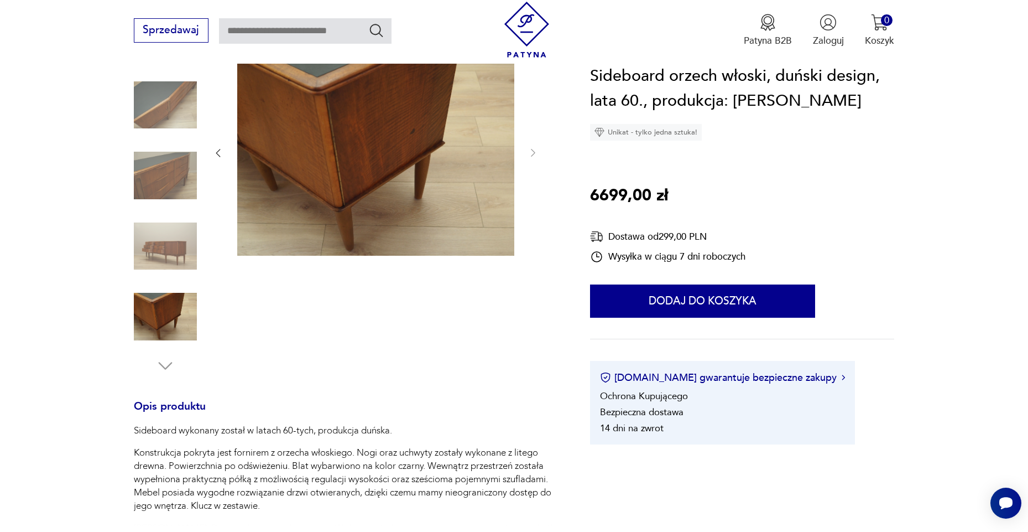
click at [158, 276] on img at bounding box center [165, 246] width 63 height 63
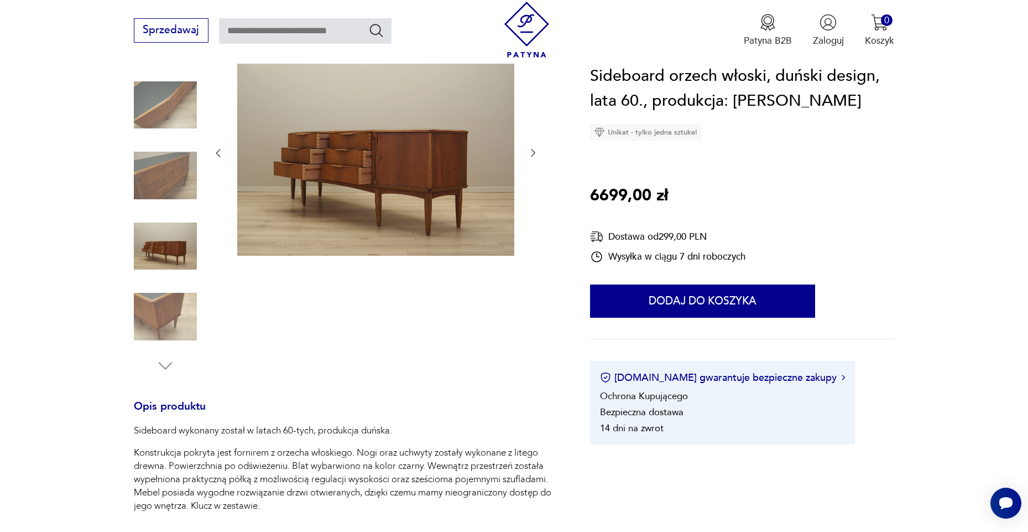
scroll to position [90, 0]
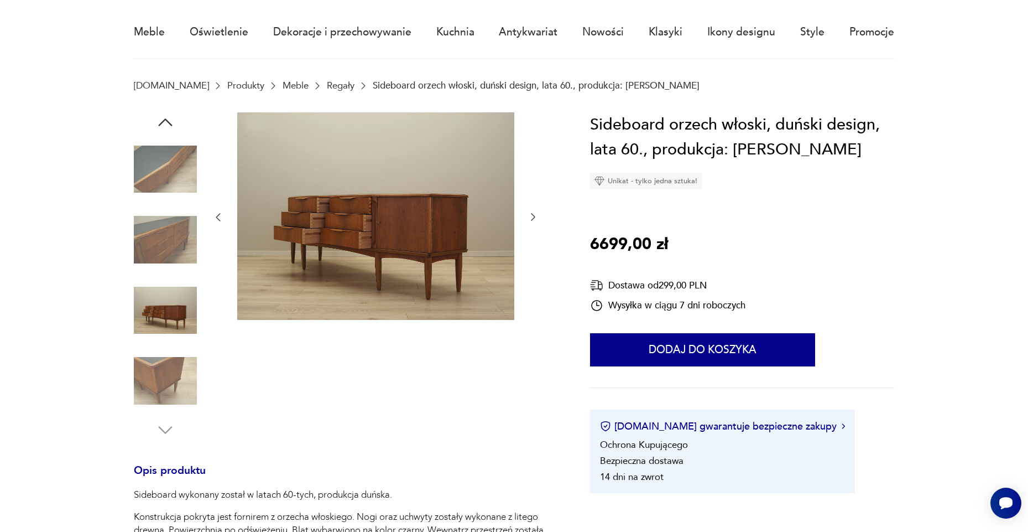
click at [154, 257] on img at bounding box center [165, 239] width 63 height 63
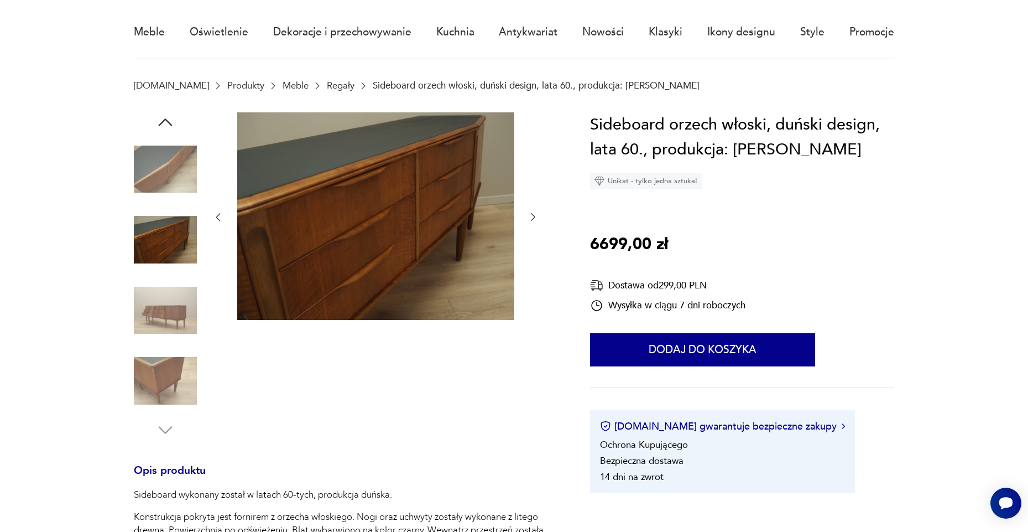
click at [155, 176] on img at bounding box center [165, 169] width 63 height 63
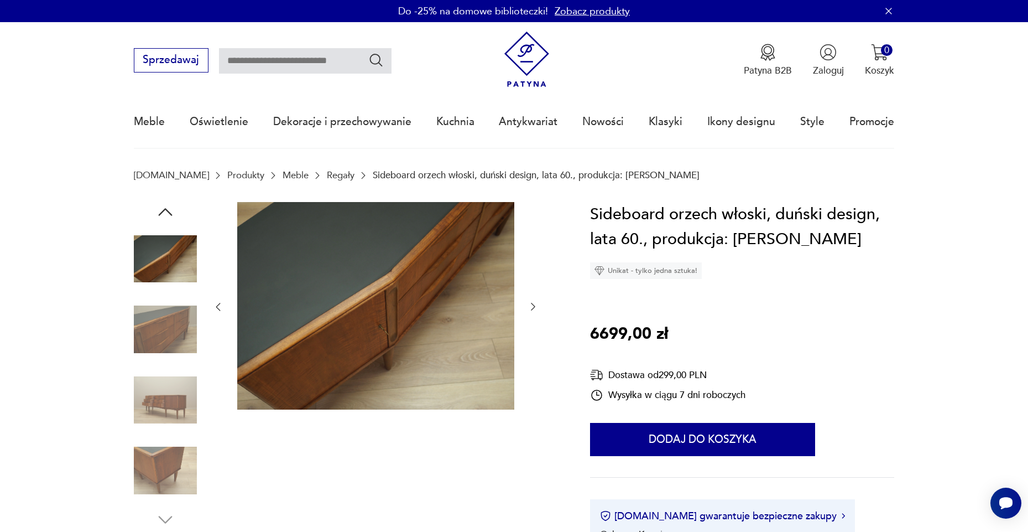
scroll to position [0, 0]
click at [173, 212] on icon "button" at bounding box center [165, 212] width 20 height 20
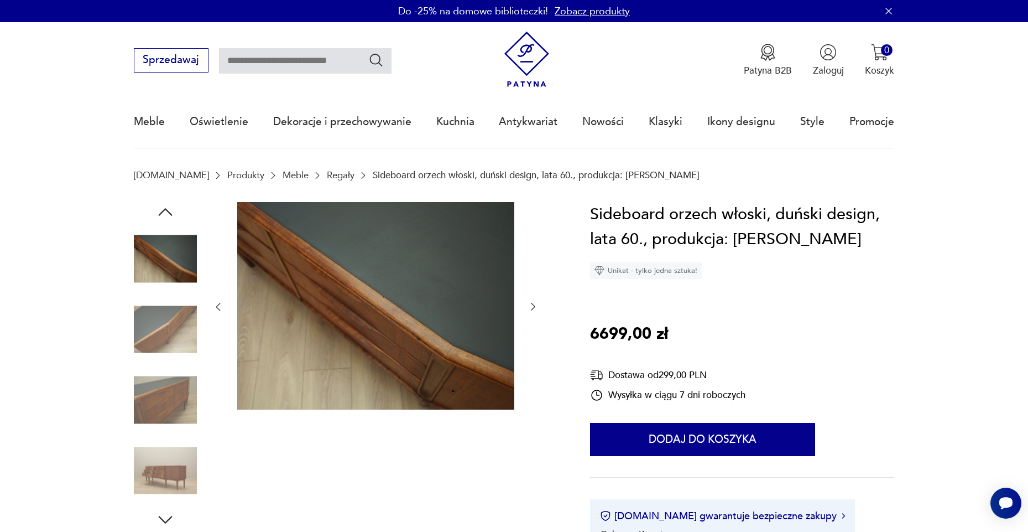
click at [173, 212] on icon "button" at bounding box center [165, 212] width 20 height 20
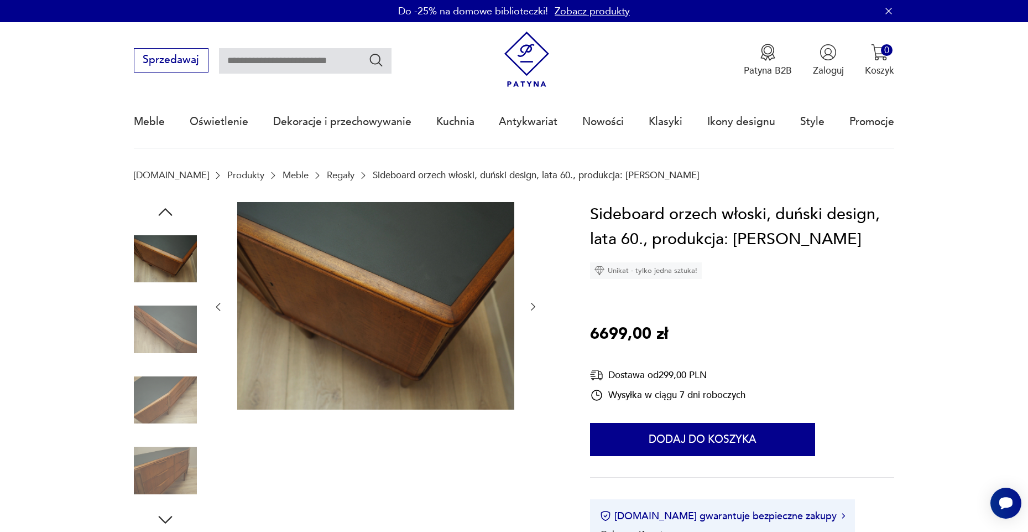
click at [173, 212] on icon "button" at bounding box center [165, 212] width 20 height 20
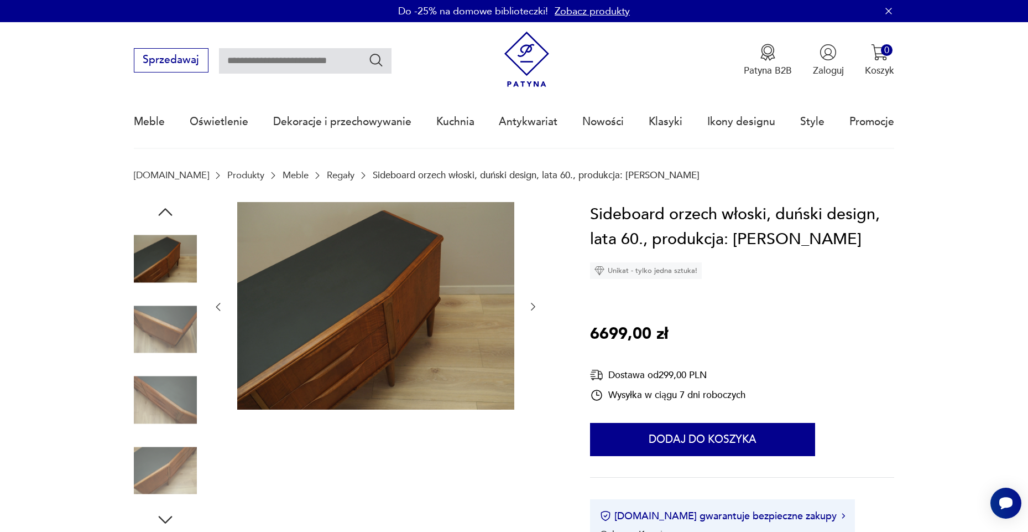
click at [173, 212] on icon "button" at bounding box center [165, 212] width 20 height 20
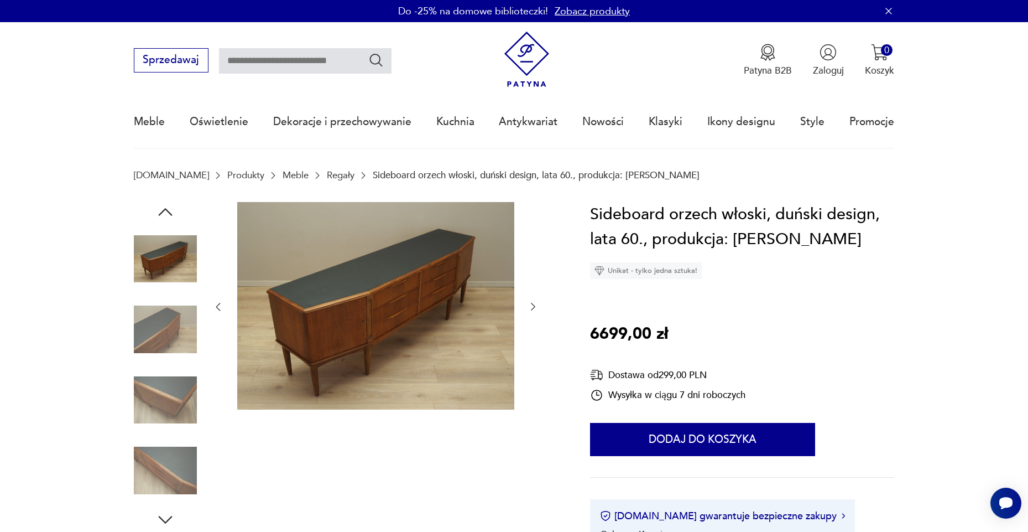
click at [173, 212] on icon "button" at bounding box center [165, 212] width 20 height 20
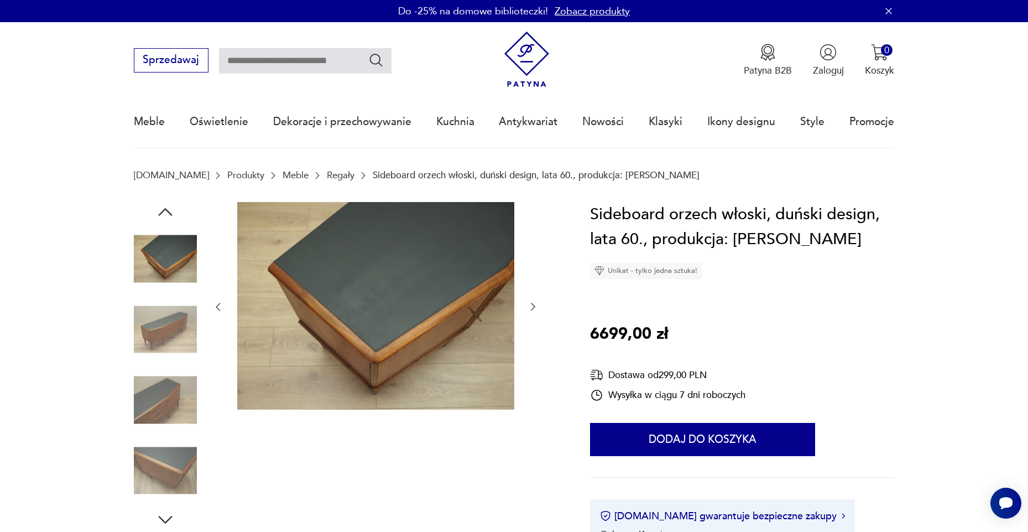
click at [173, 212] on icon "button" at bounding box center [165, 212] width 20 height 20
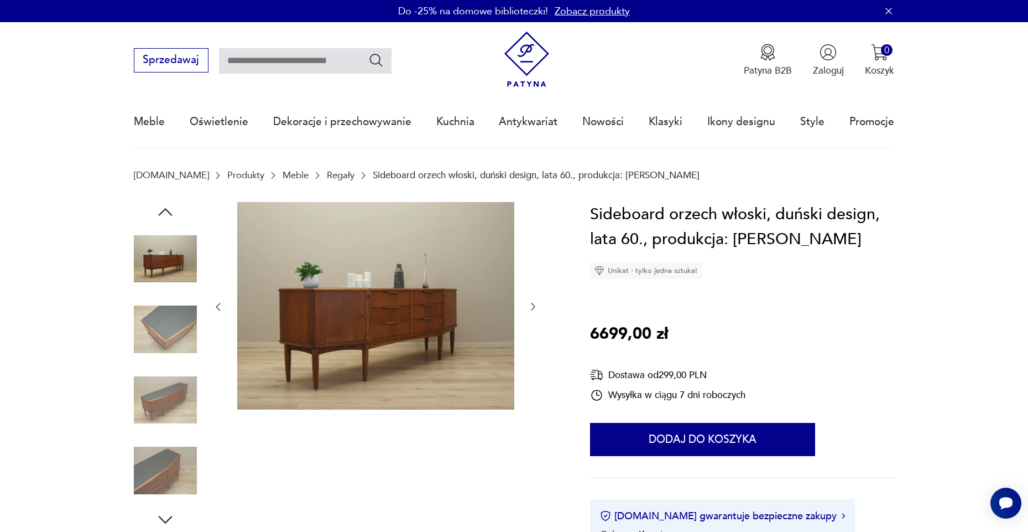
click at [173, 212] on icon "button" at bounding box center [165, 212] width 20 height 20
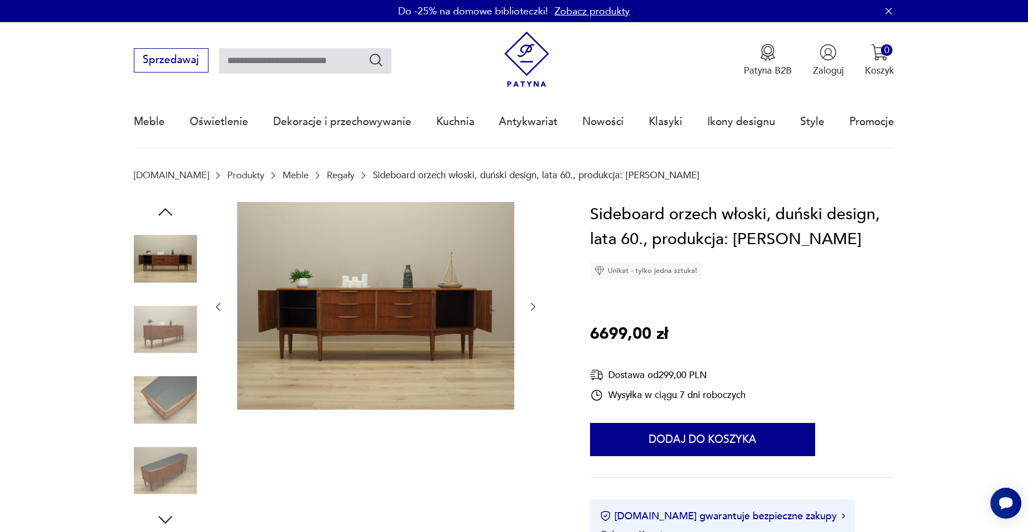
click at [173, 212] on icon "button" at bounding box center [165, 212] width 20 height 20
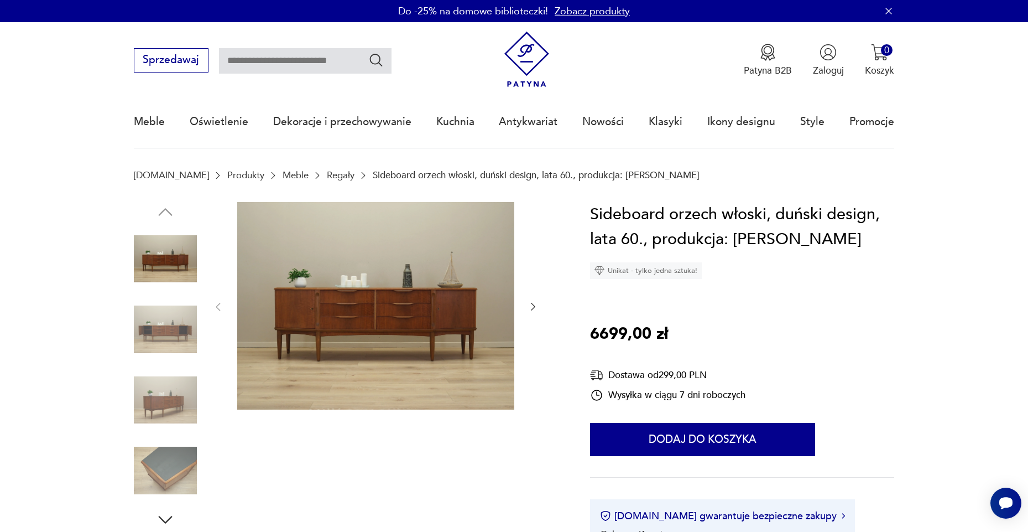
click at [651, 1] on div "Do -25% na domowe biblioteczki! Zobacz produkty" at bounding box center [514, 11] width 1028 height 22
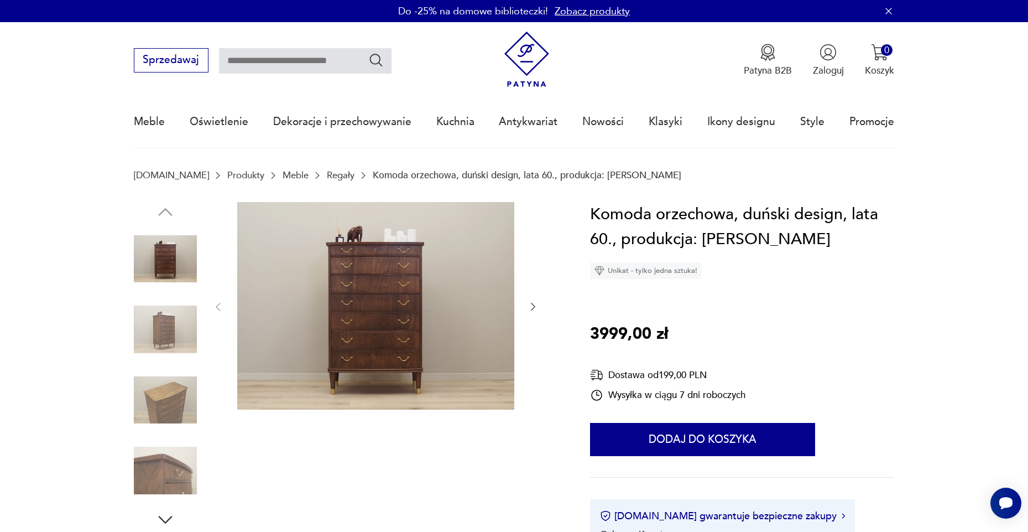
click at [194, 329] on img at bounding box center [165, 329] width 63 height 63
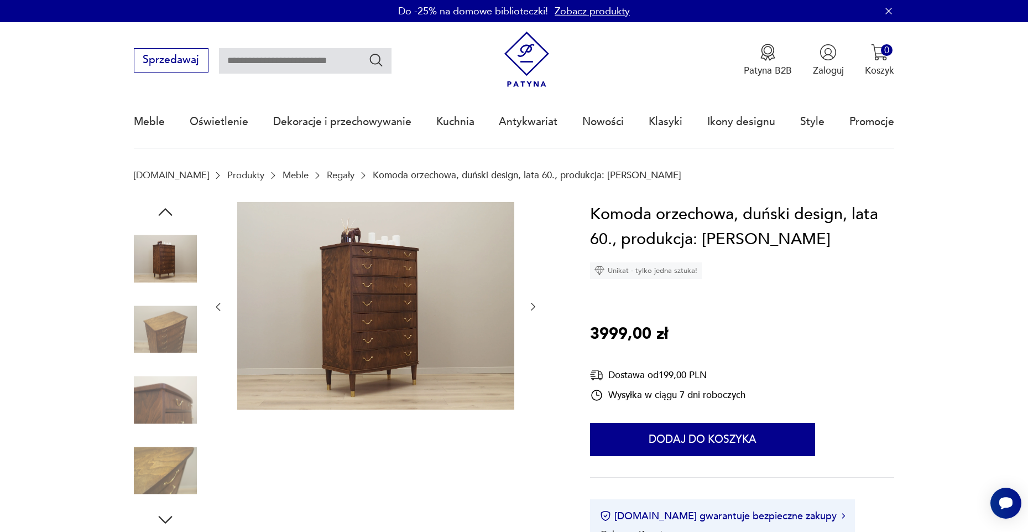
scroll to position [7, 0]
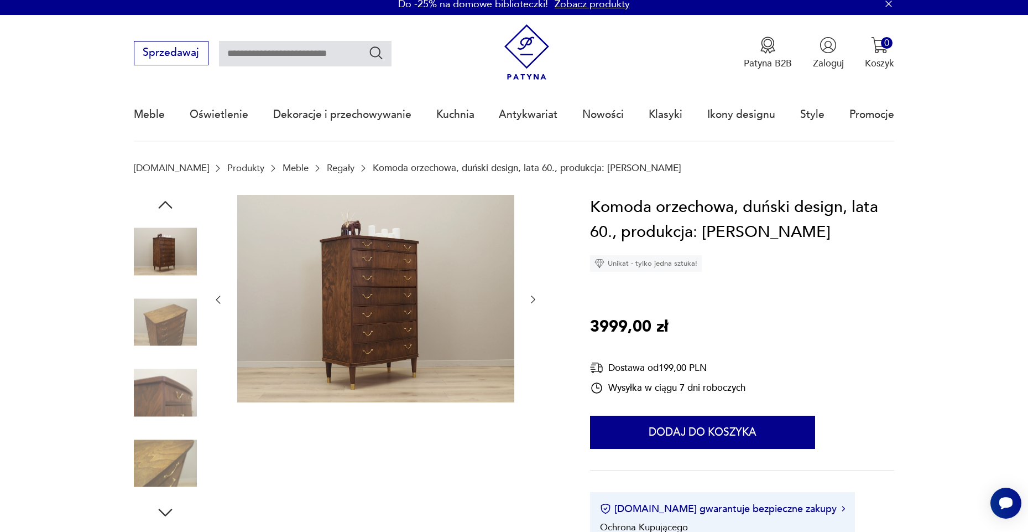
click at [186, 330] on img at bounding box center [165, 321] width 63 height 63
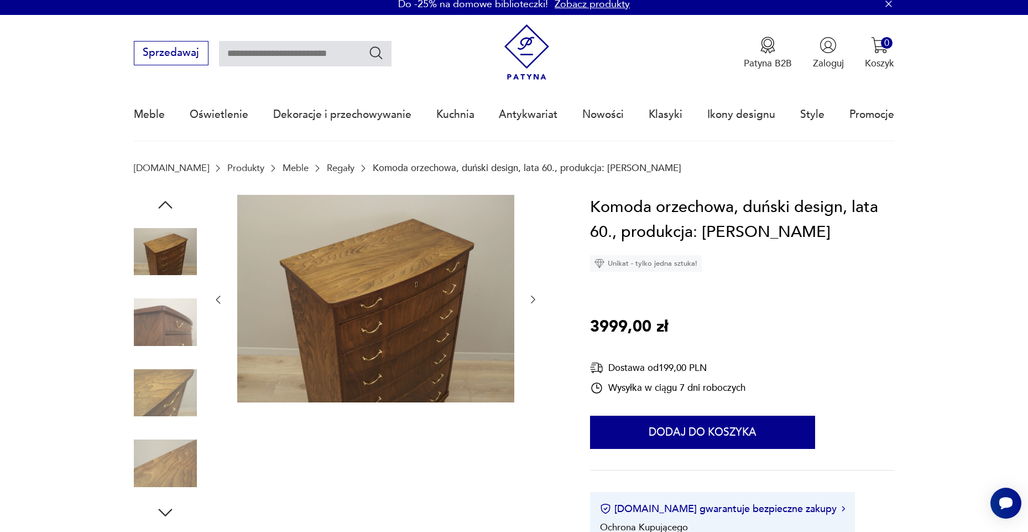
click at [170, 335] on img at bounding box center [165, 321] width 63 height 63
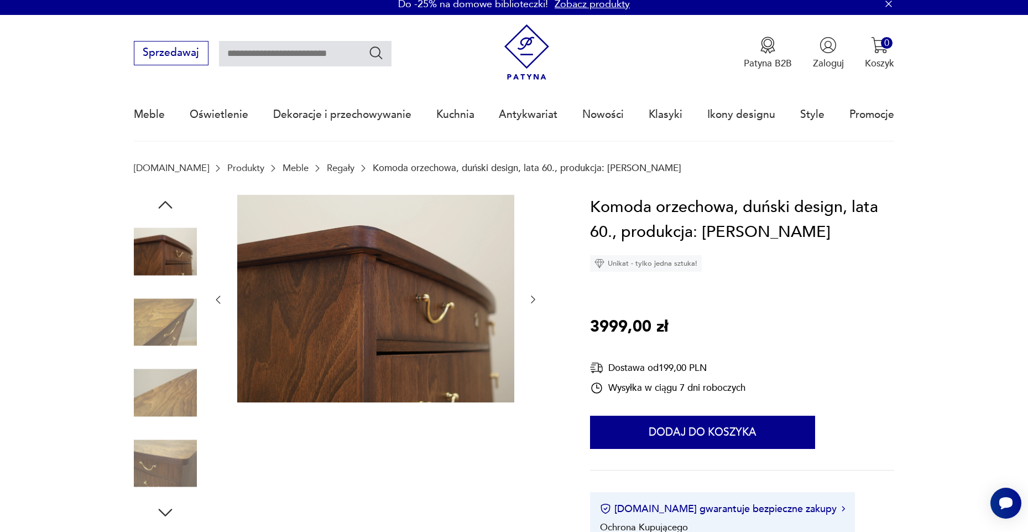
click at [170, 341] on img at bounding box center [165, 321] width 63 height 63
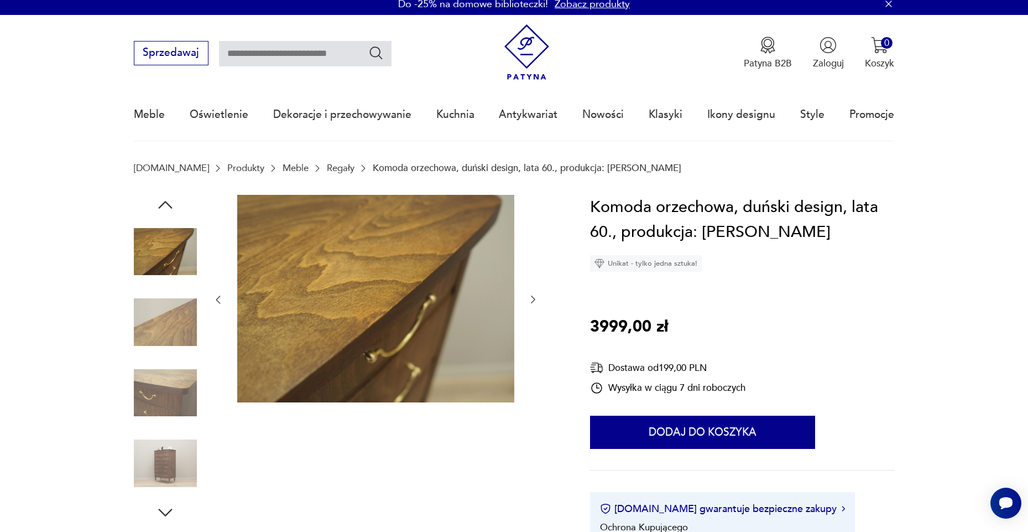
click at [165, 349] on img at bounding box center [165, 321] width 63 height 63
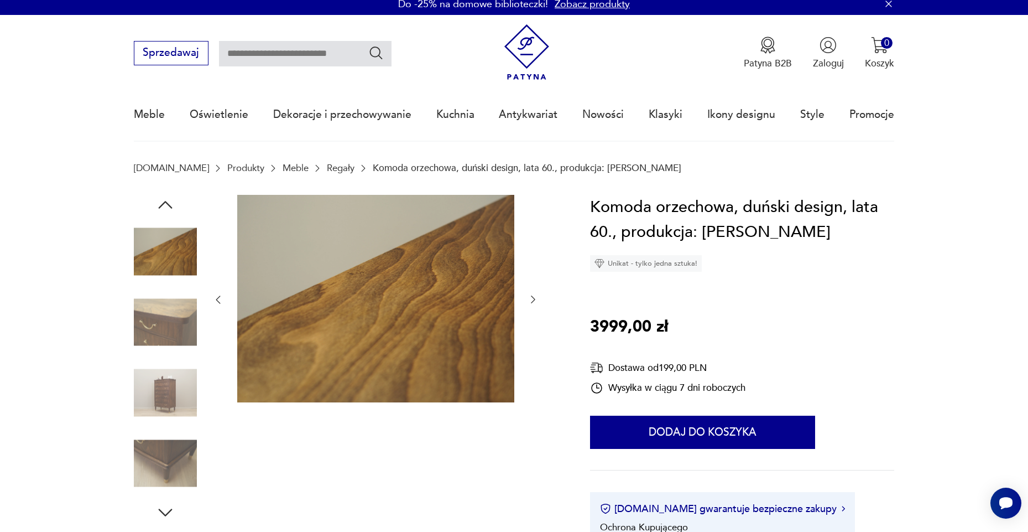
click at [153, 377] on img at bounding box center [165, 392] width 63 height 63
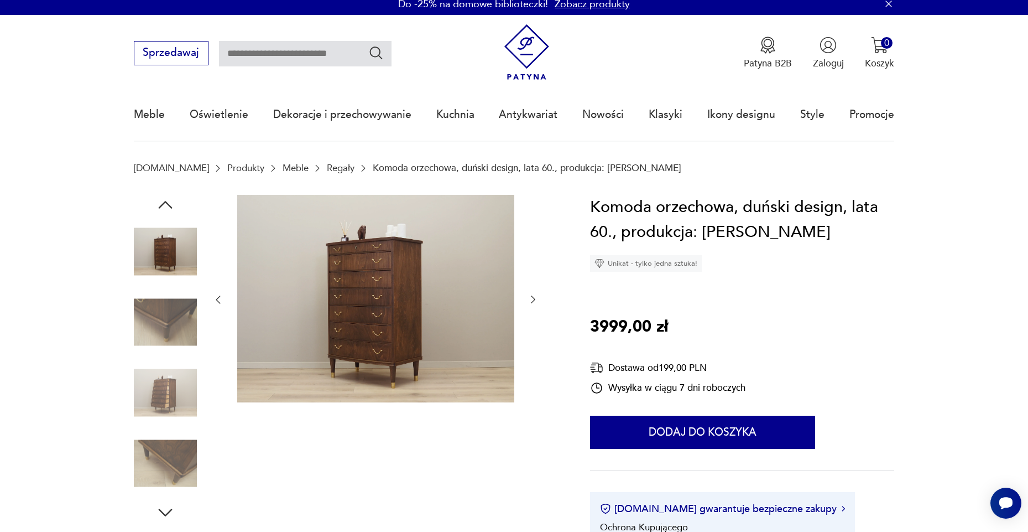
click at [165, 392] on img at bounding box center [165, 392] width 63 height 63
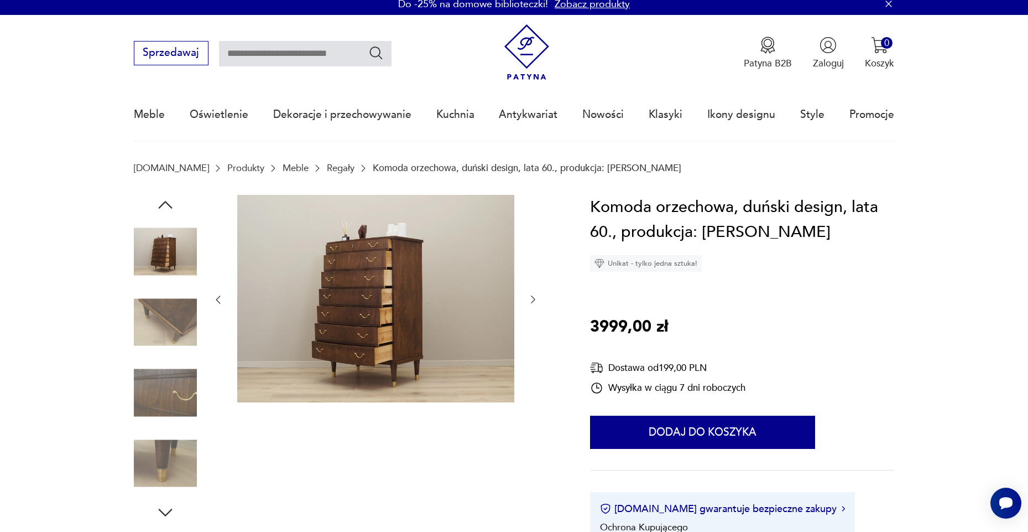
click at [150, 402] on img at bounding box center [165, 392] width 63 height 63
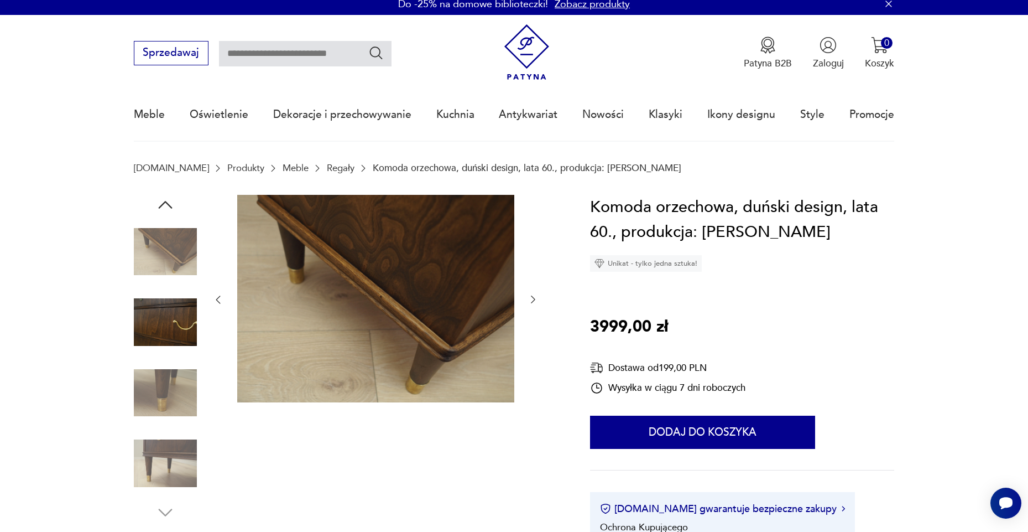
click at [170, 377] on img at bounding box center [165, 392] width 63 height 63
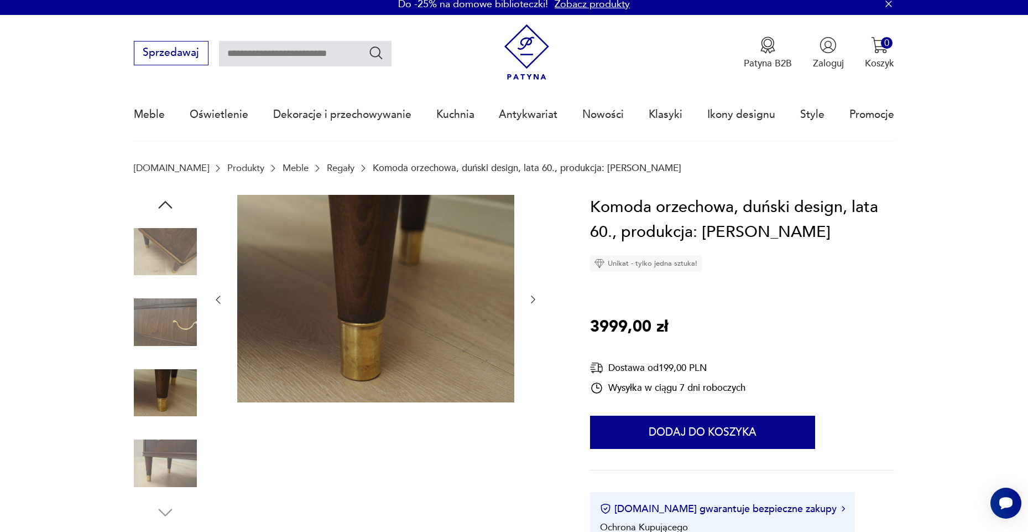
click at [164, 449] on img at bounding box center [165, 462] width 63 height 63
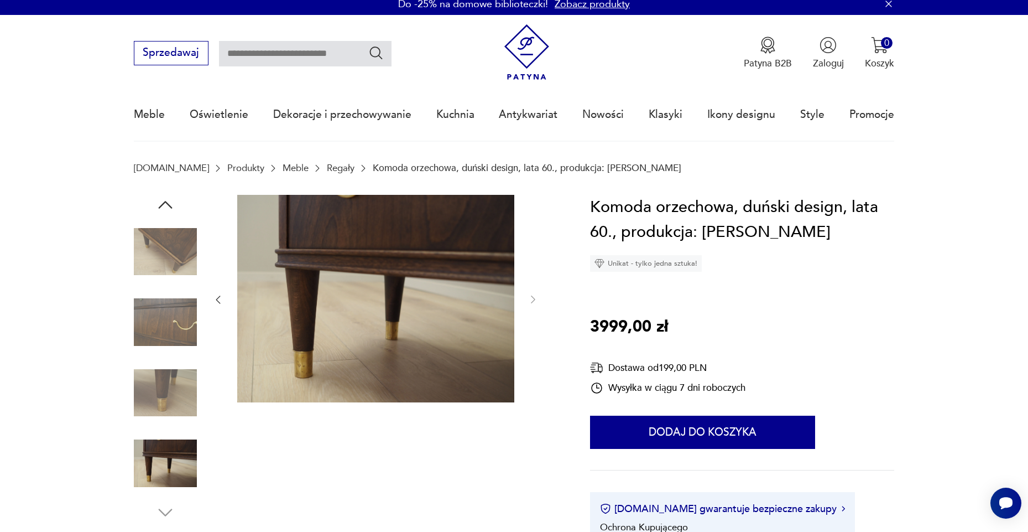
click at [181, 279] on img at bounding box center [165, 251] width 63 height 63
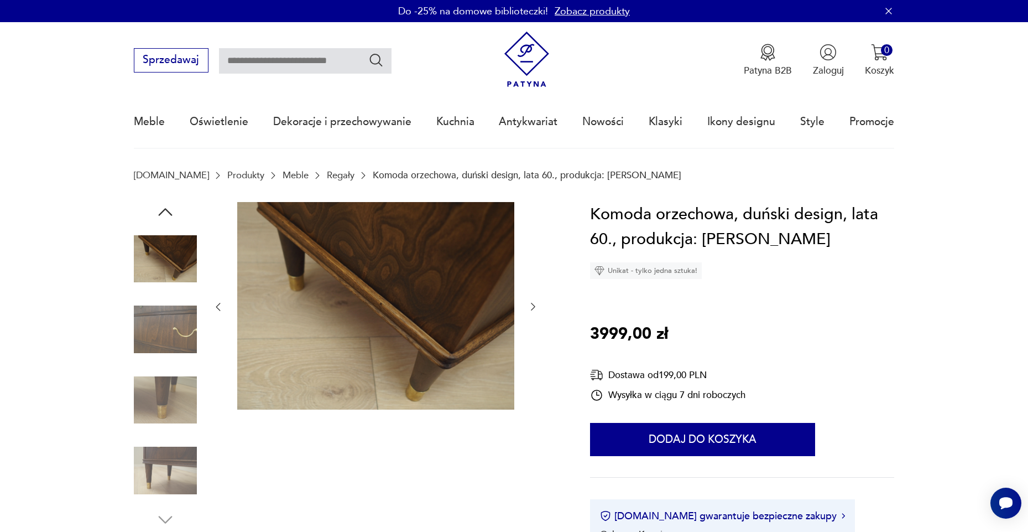
scroll to position [0, 0]
click at [157, 216] on icon "button" at bounding box center [165, 212] width 20 height 20
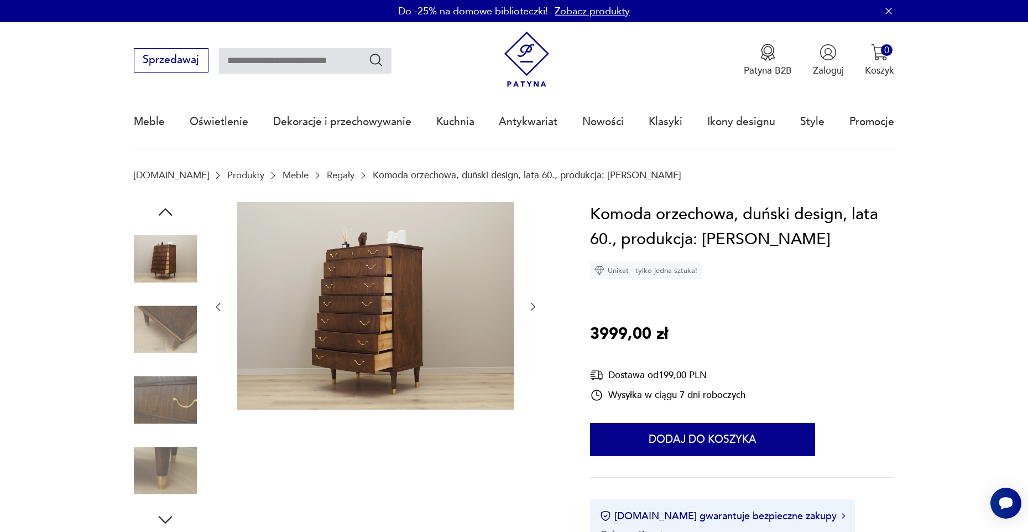
click at [169, 249] on img at bounding box center [165, 258] width 63 height 63
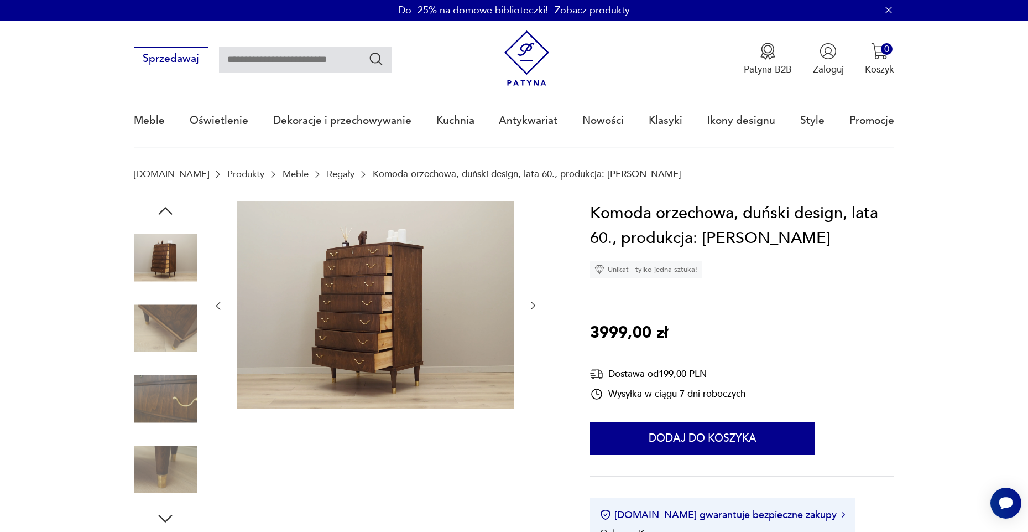
click at [164, 346] on img at bounding box center [165, 328] width 63 height 63
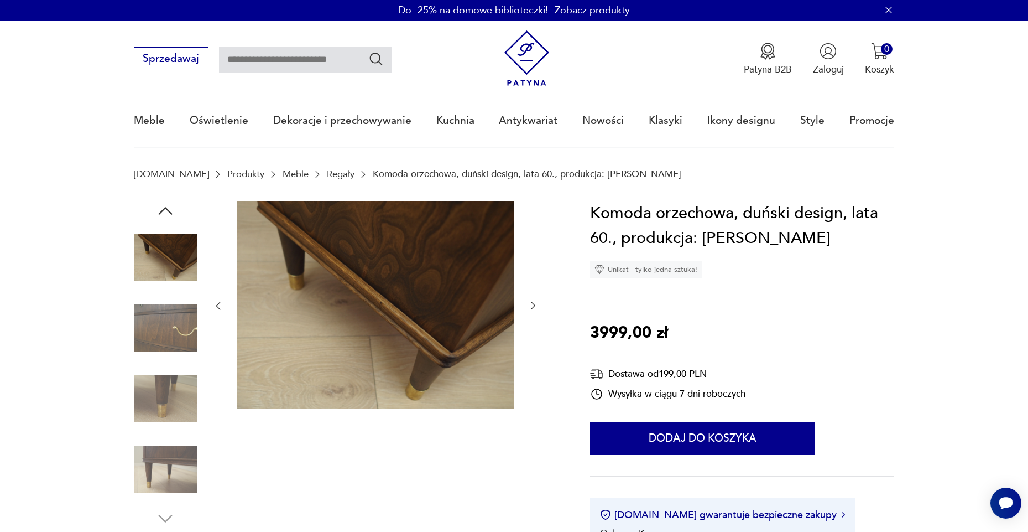
scroll to position [0, 0]
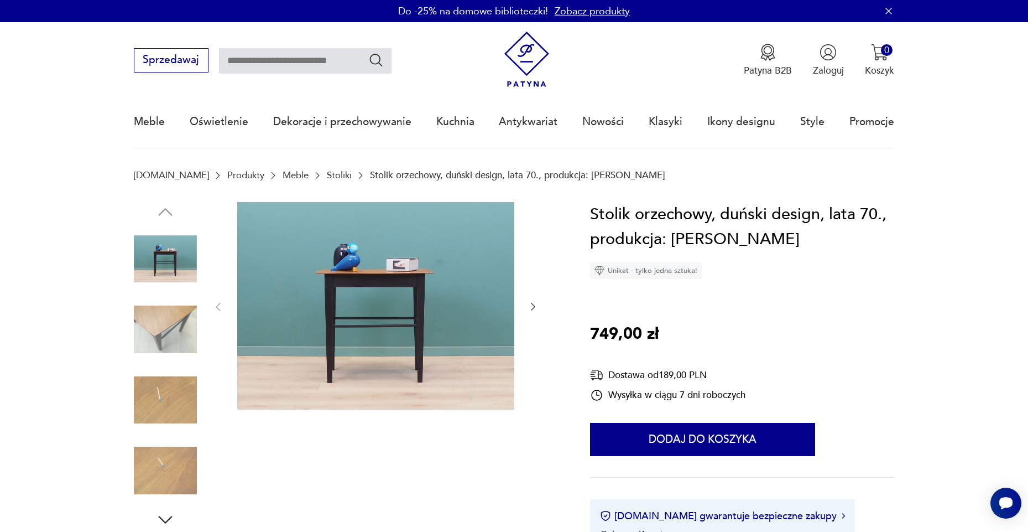
click at [184, 328] on img at bounding box center [165, 329] width 63 height 63
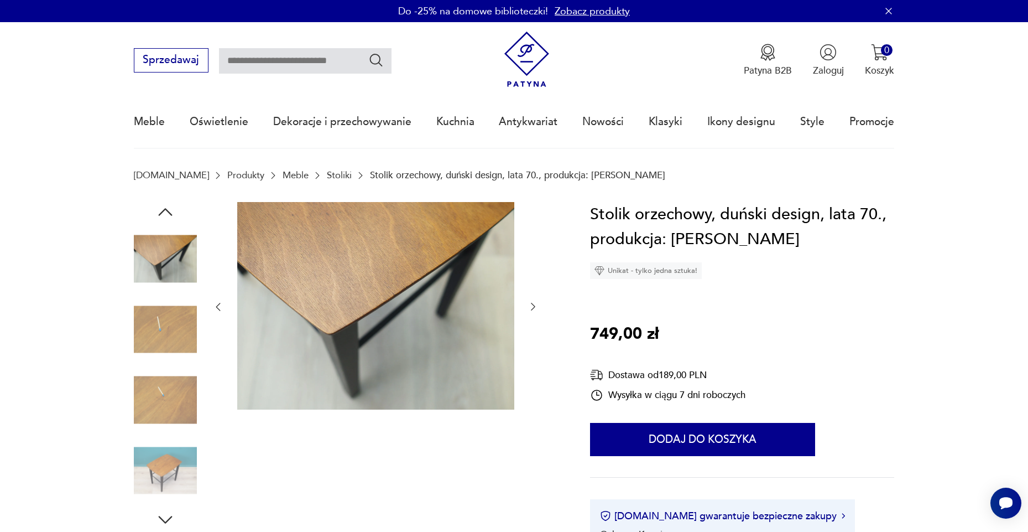
click at [176, 339] on img at bounding box center [165, 329] width 63 height 63
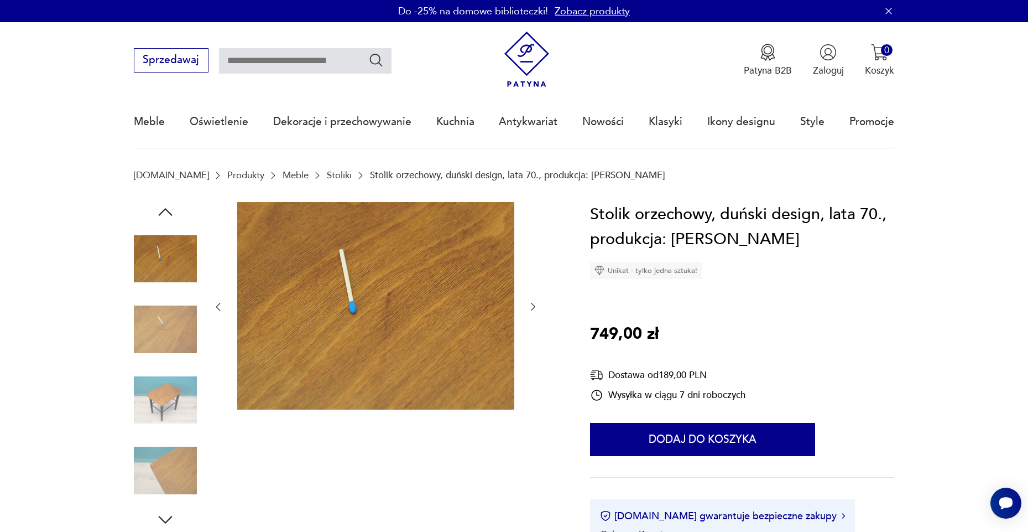
click at [168, 361] on div at bounding box center [165, 329] width 63 height 63
click at [164, 392] on img at bounding box center [165, 399] width 63 height 63
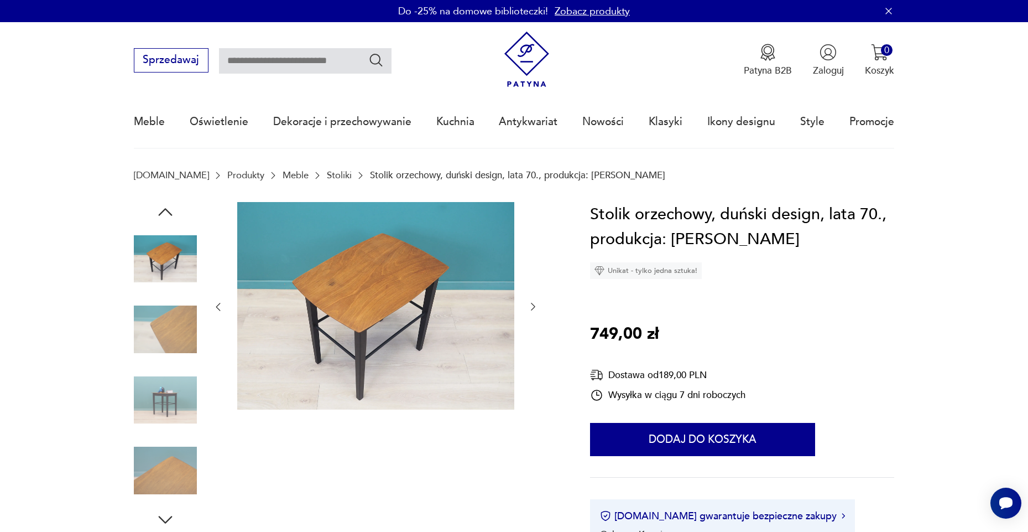
click at [159, 390] on img at bounding box center [165, 399] width 63 height 63
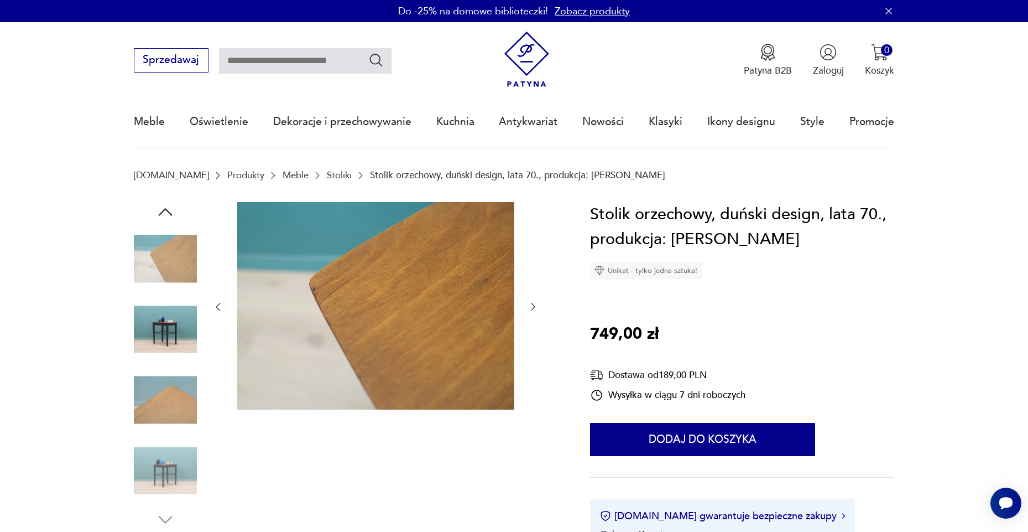
click at [156, 414] on img at bounding box center [165, 399] width 63 height 63
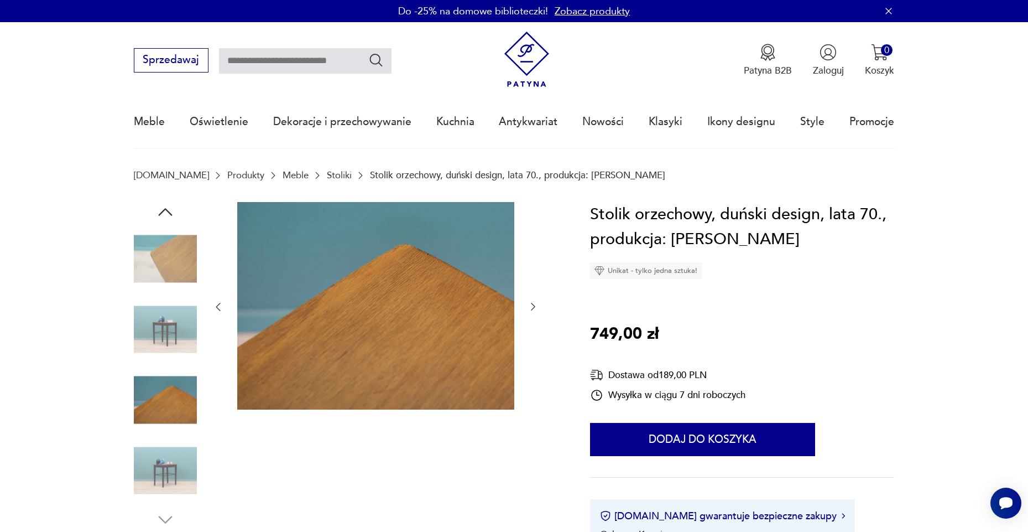
click at [161, 457] on img at bounding box center [165, 470] width 63 height 63
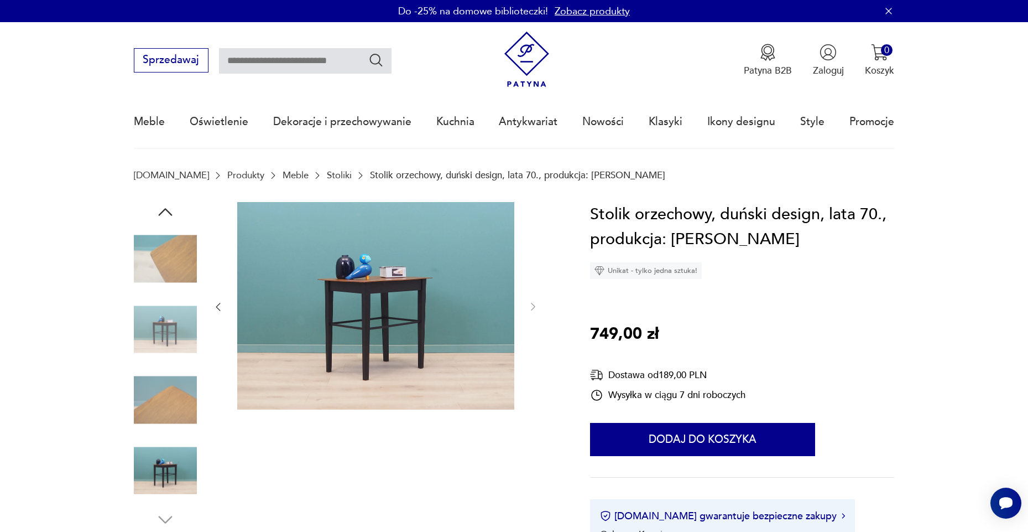
click at [184, 239] on img at bounding box center [165, 258] width 63 height 63
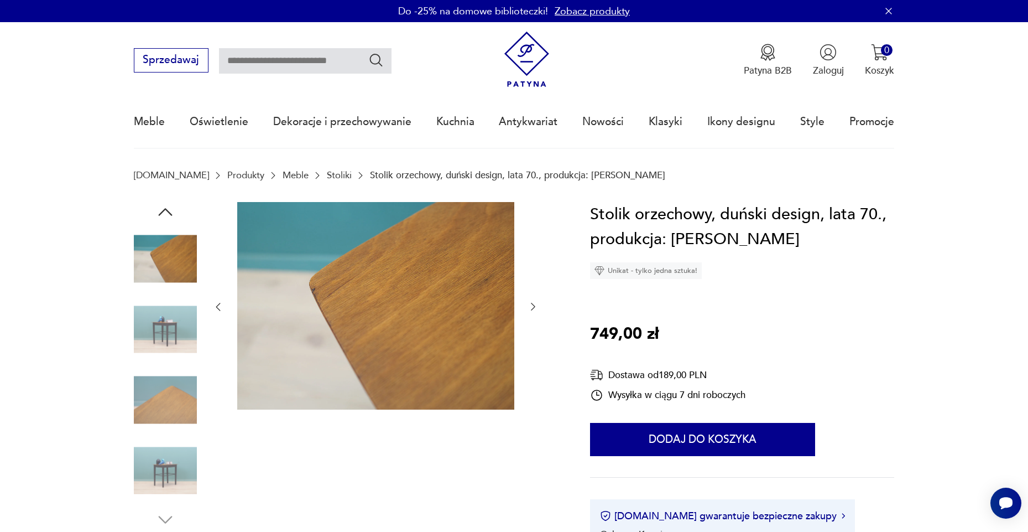
click at [153, 304] on img at bounding box center [165, 329] width 63 height 63
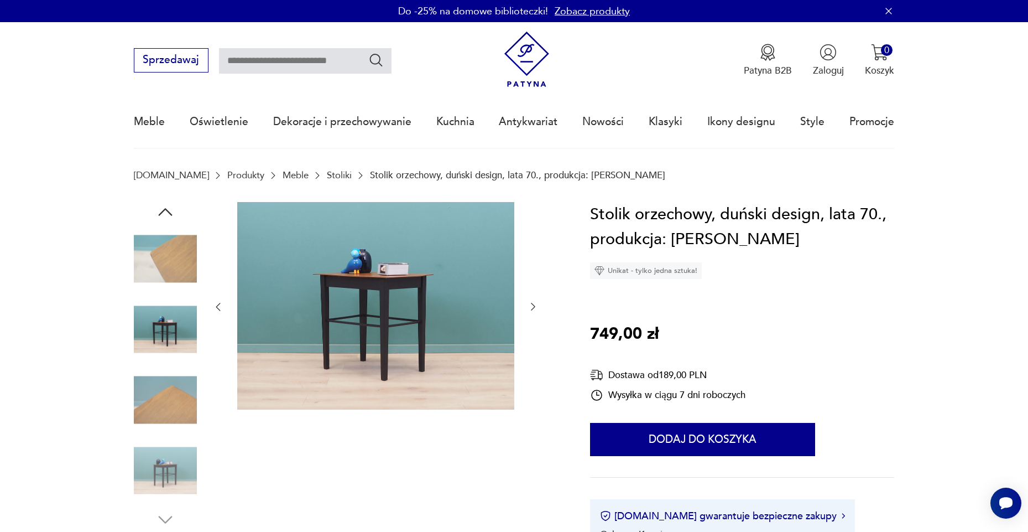
click at [175, 206] on div at bounding box center [165, 365] width 63 height 327
click at [152, 219] on div at bounding box center [165, 365] width 63 height 327
click at [154, 211] on div at bounding box center [165, 365] width 63 height 327
click at [159, 208] on icon "button" at bounding box center [165, 212] width 20 height 20
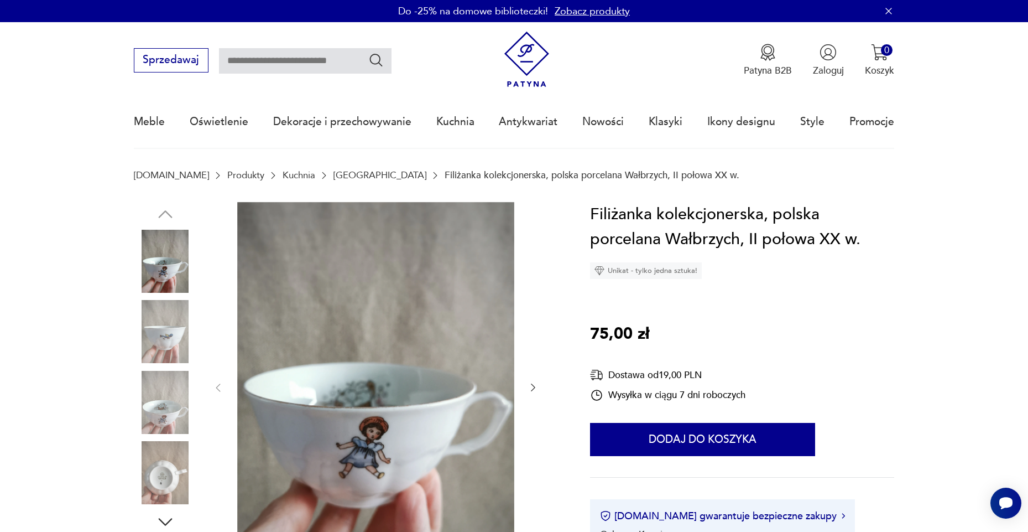
click at [150, 306] on img at bounding box center [165, 331] width 63 height 63
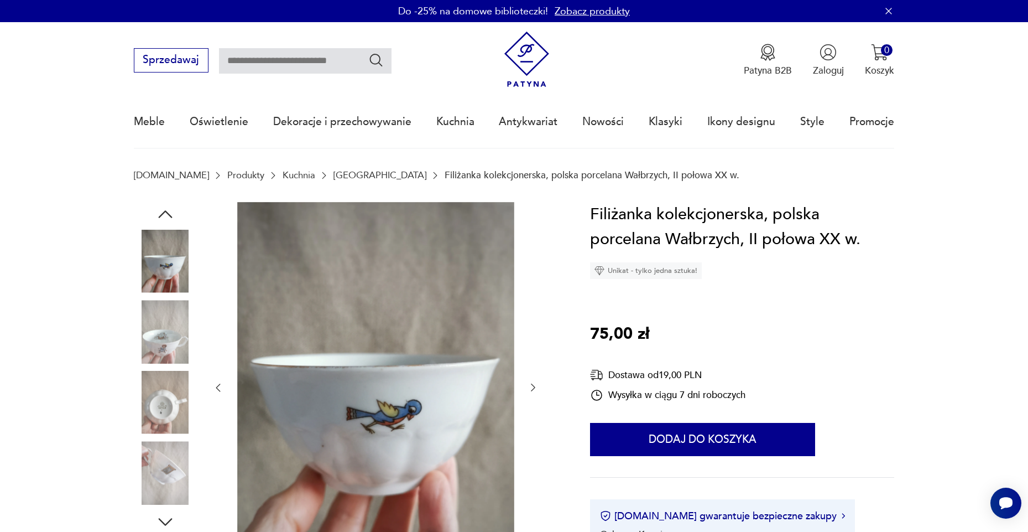
click at [169, 393] on img at bounding box center [165, 402] width 63 height 63
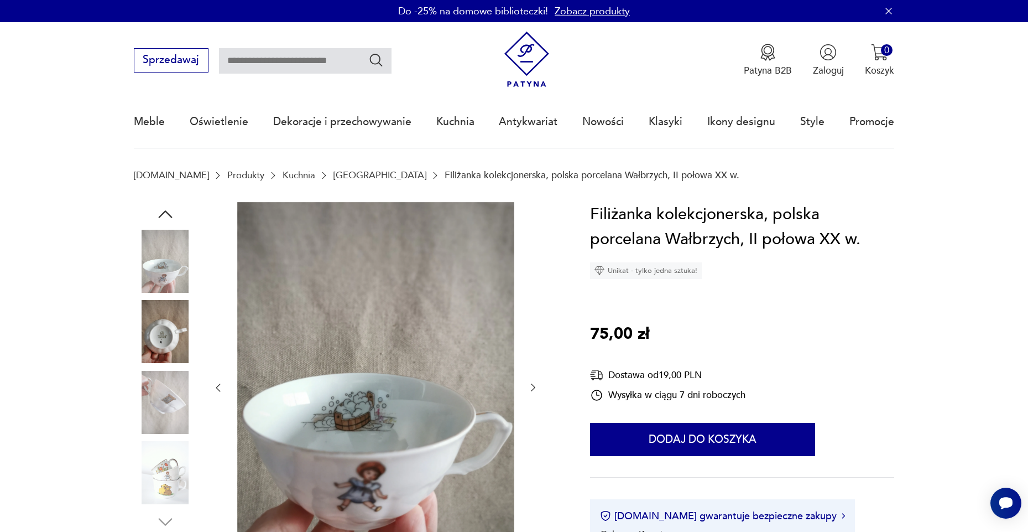
click at [177, 459] on img at bounding box center [165, 472] width 63 height 63
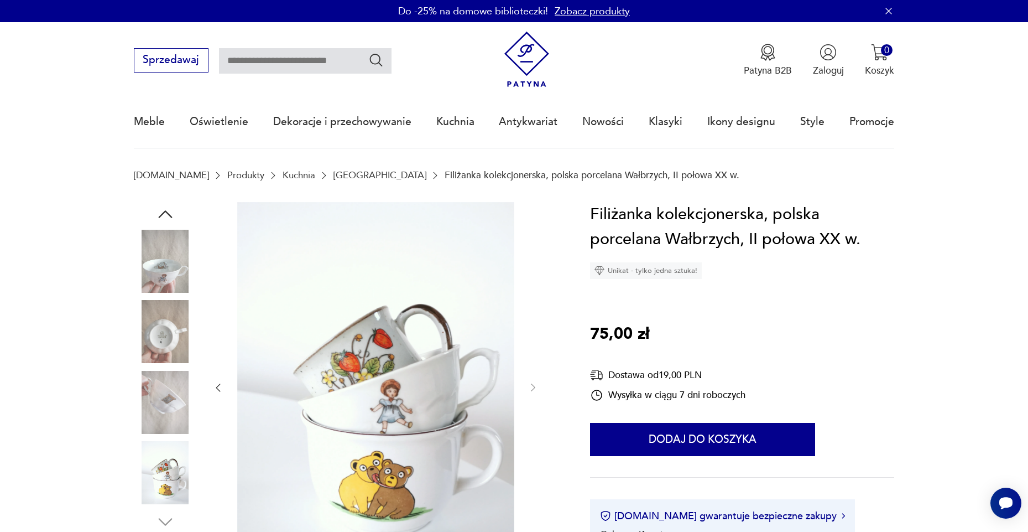
click at [176, 408] on img at bounding box center [165, 402] width 63 height 63
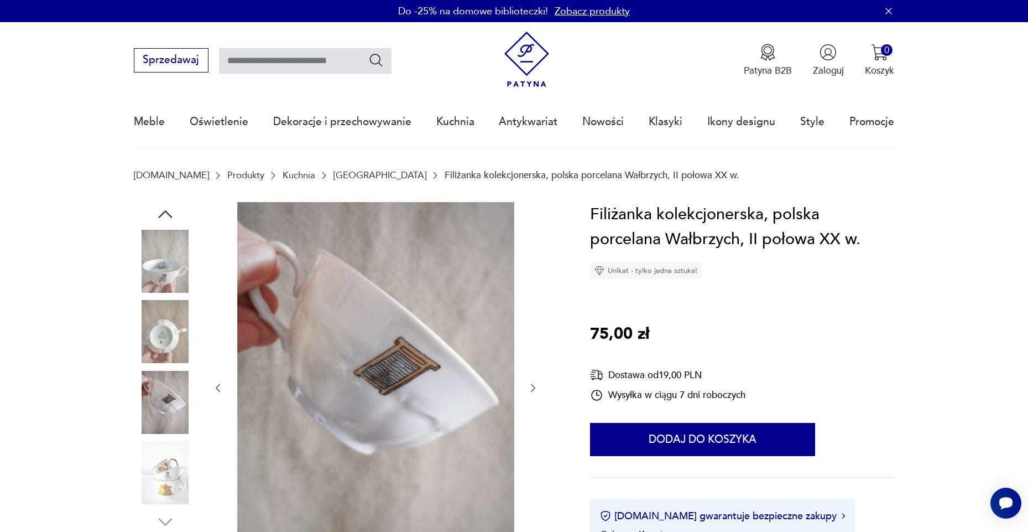
click at [165, 348] on img at bounding box center [165, 331] width 63 height 63
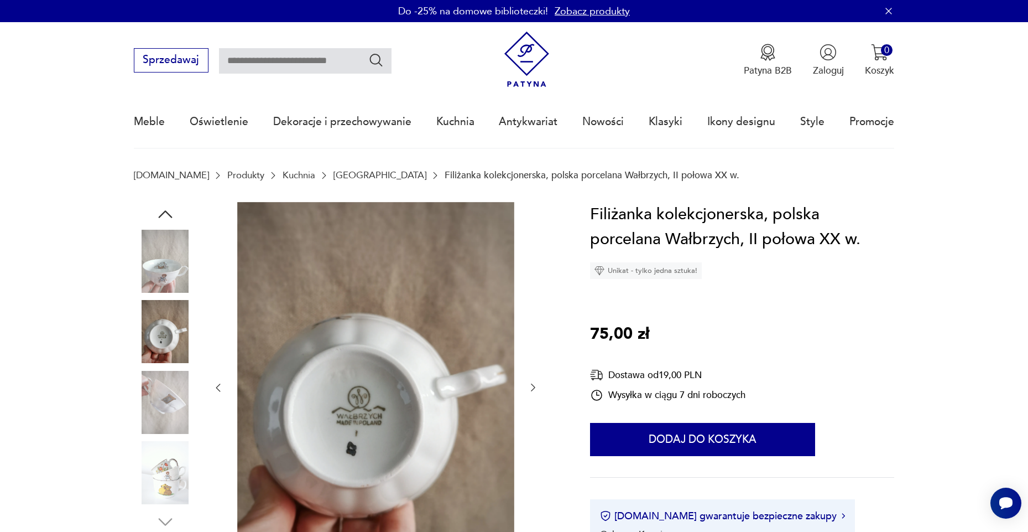
click at [168, 462] on img at bounding box center [165, 472] width 63 height 63
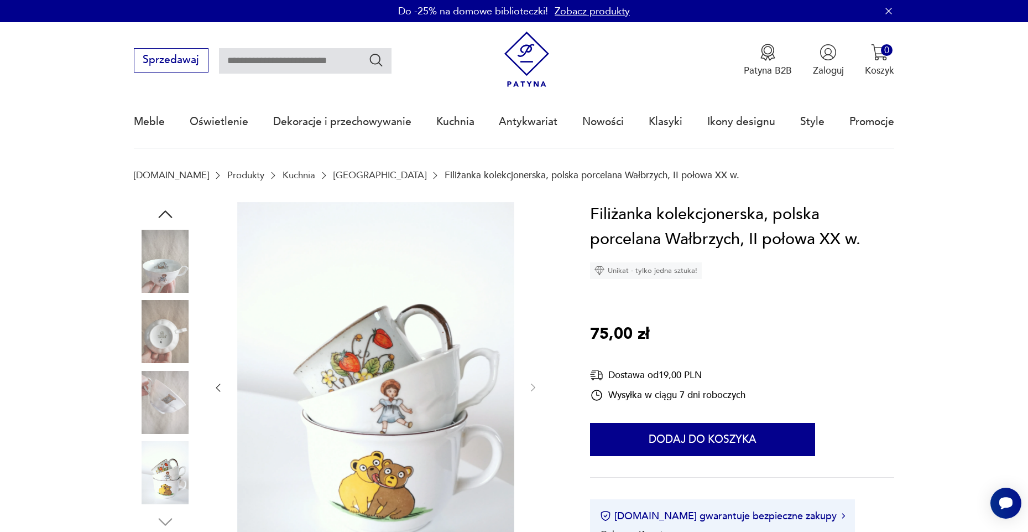
click at [178, 284] on img at bounding box center [165, 261] width 63 height 63
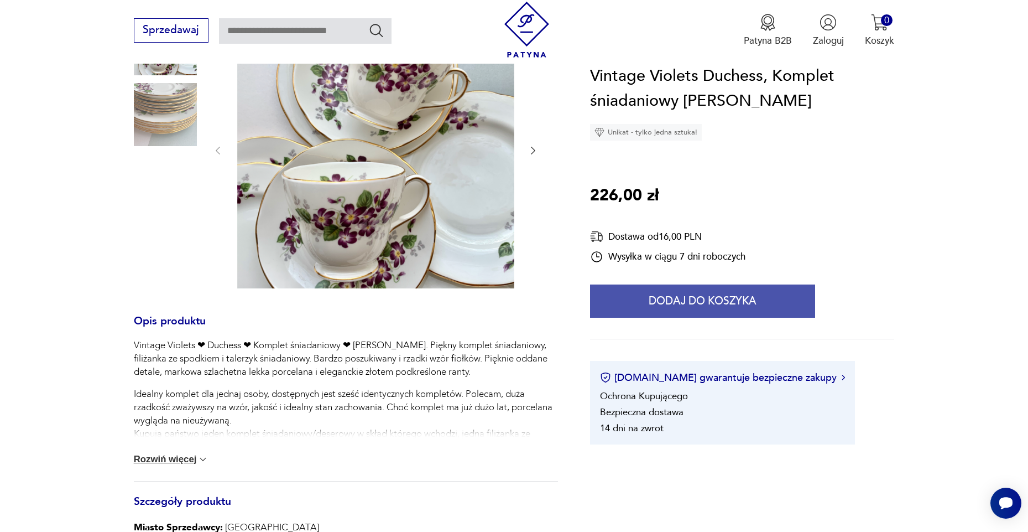
scroll to position [189, 0]
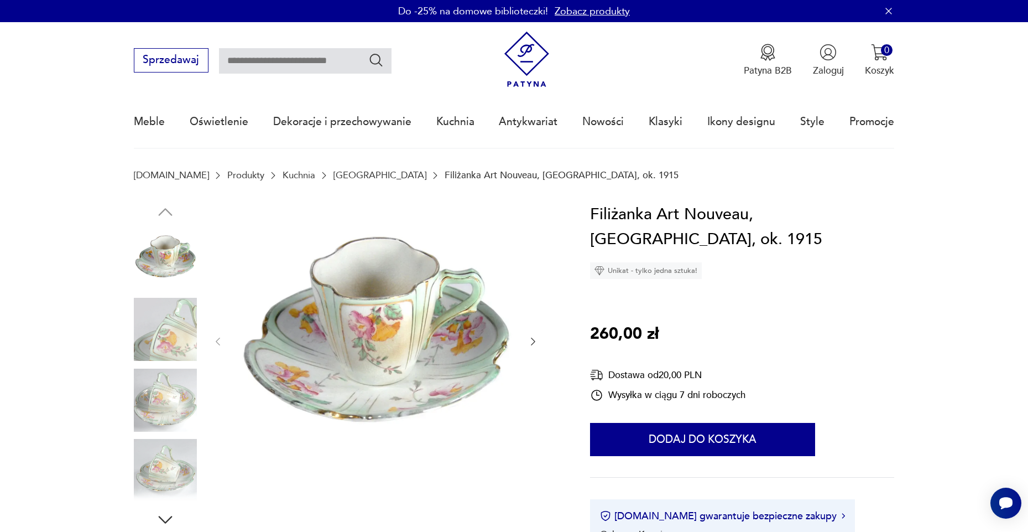
click at [173, 387] on img at bounding box center [165, 399] width 63 height 63
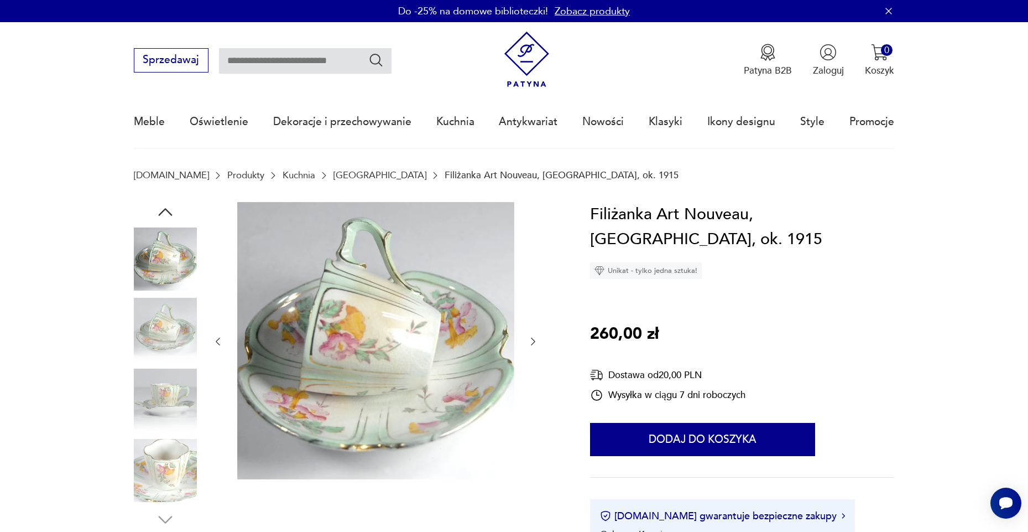
click at [173, 409] on img at bounding box center [165, 399] width 63 height 63
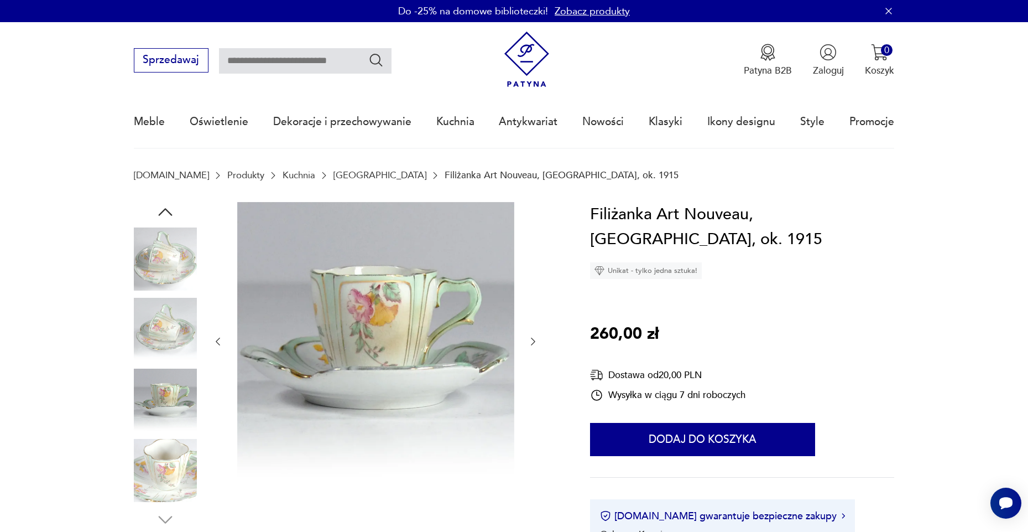
click at [170, 428] on img at bounding box center [165, 399] width 63 height 63
click at [159, 446] on img at bounding box center [165, 470] width 63 height 63
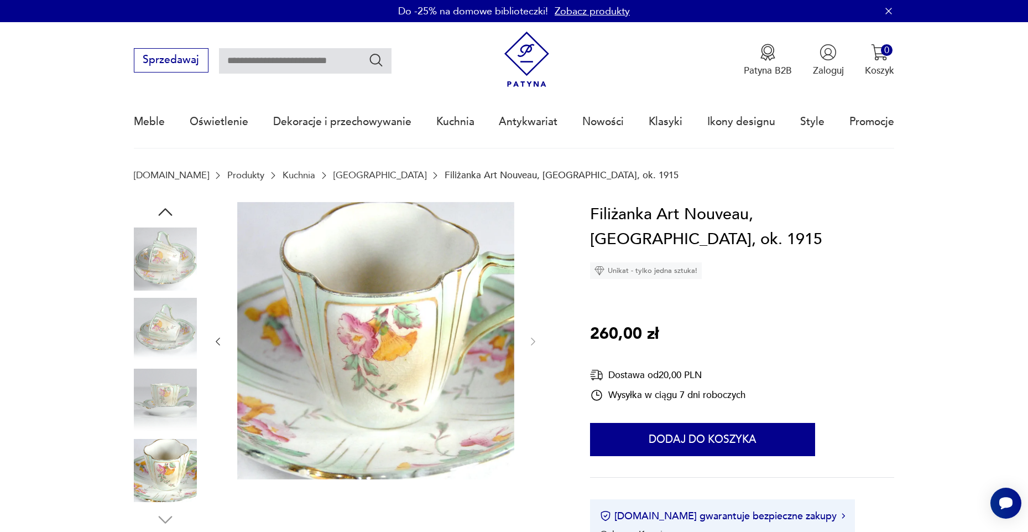
click at [176, 317] on img at bounding box center [165, 329] width 63 height 63
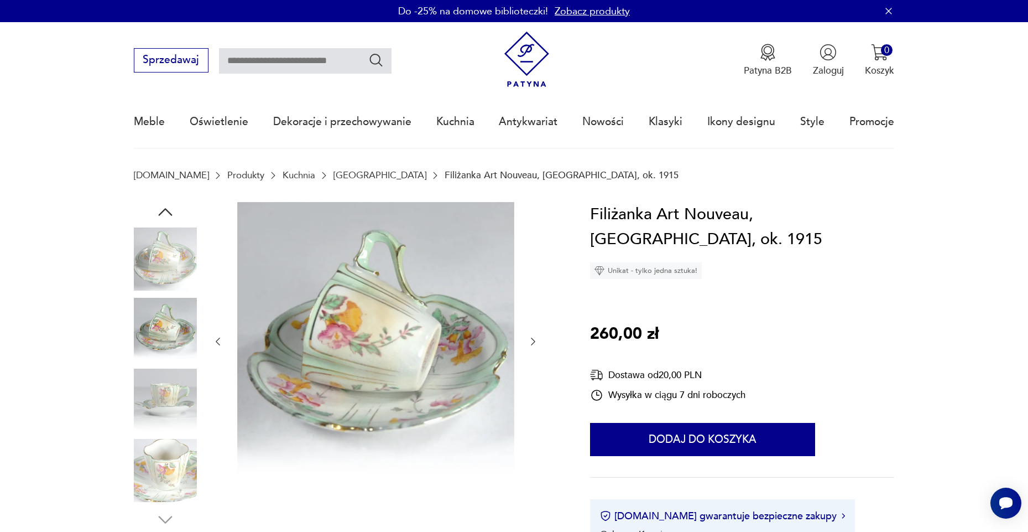
click at [179, 277] on img at bounding box center [165, 258] width 63 height 63
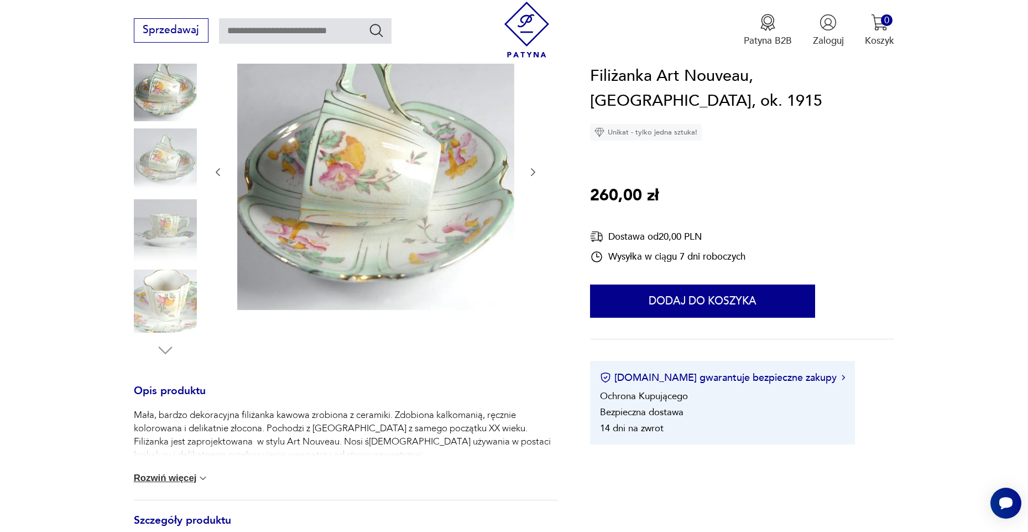
scroll to position [197, 0]
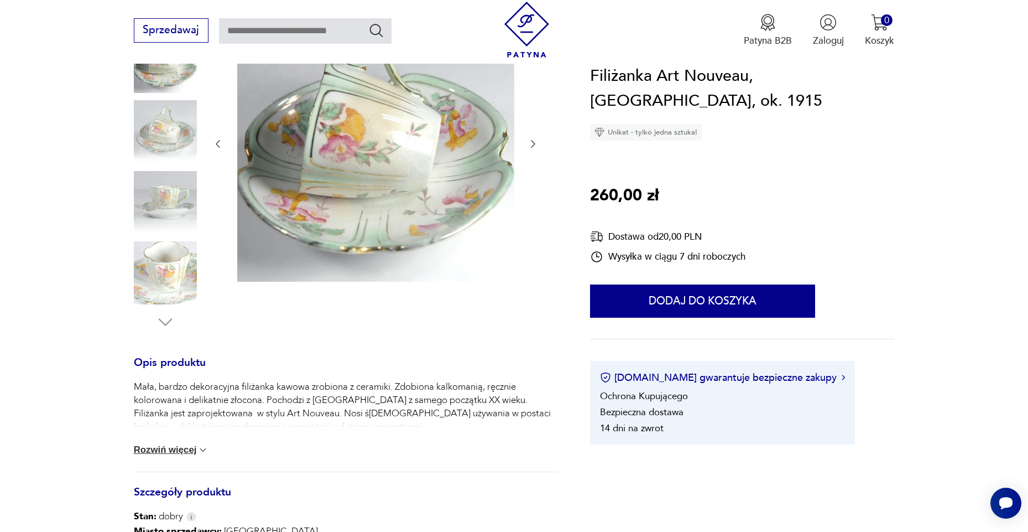
click at [188, 448] on button "Rozwiń więcej" at bounding box center [171, 449] width 75 height 11
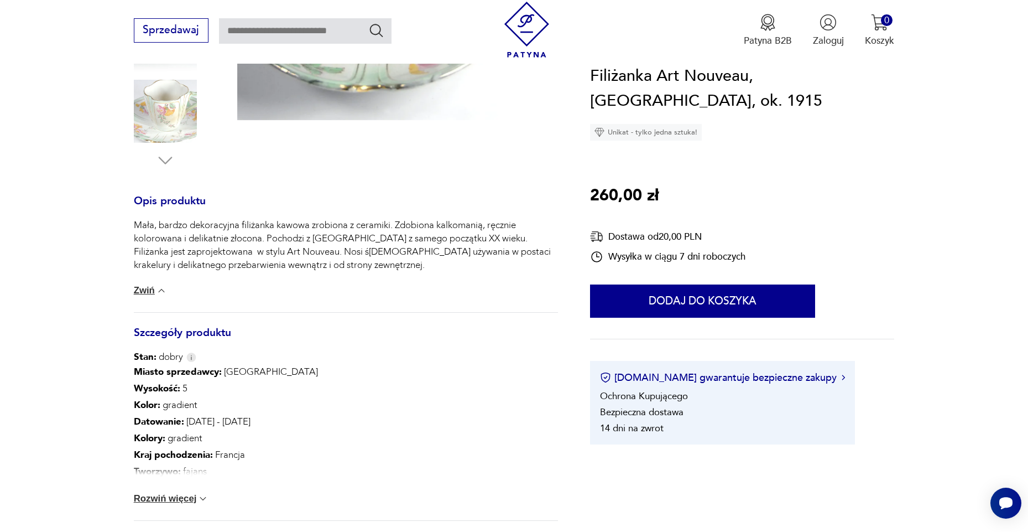
scroll to position [364, 0]
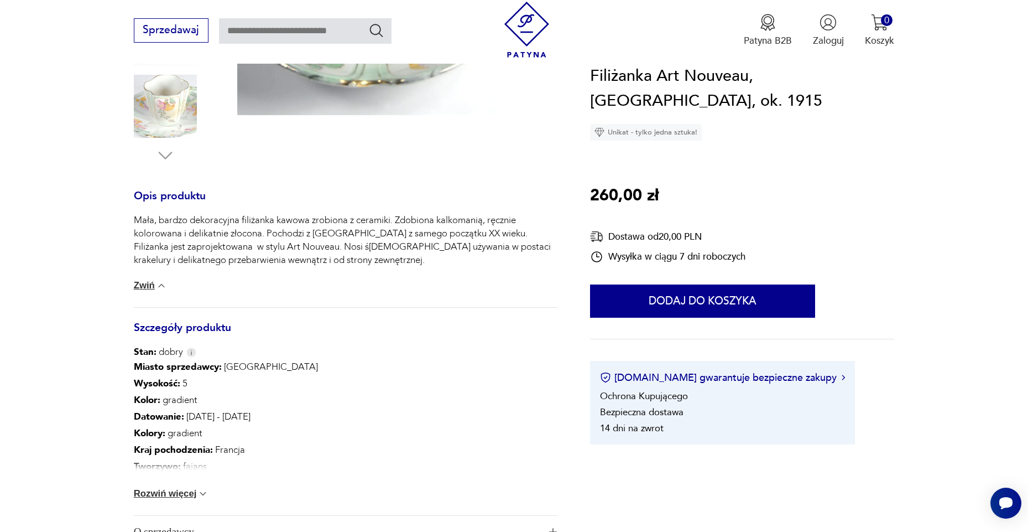
click at [183, 496] on button "Rozwiń więcej" at bounding box center [171, 493] width 75 height 11
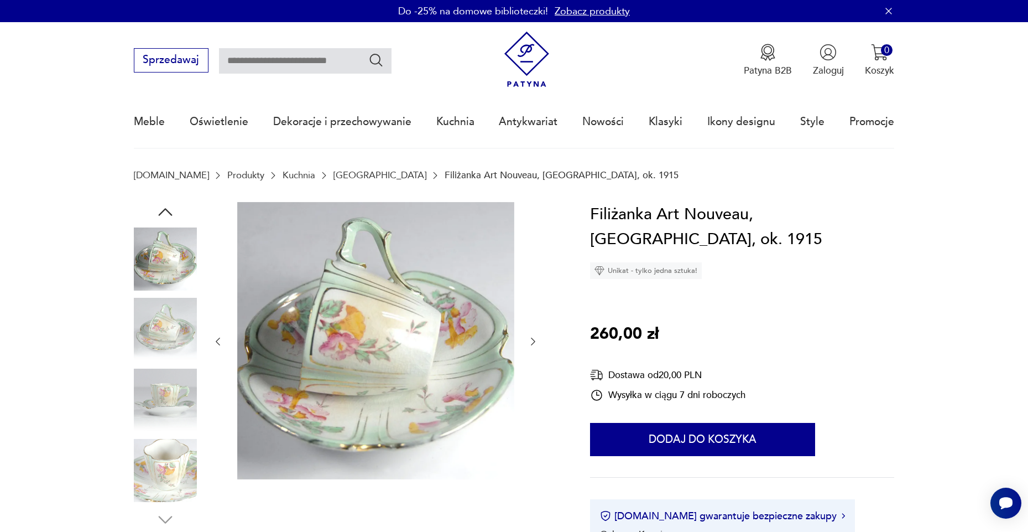
scroll to position [0, 0]
click at [188, 328] on img at bounding box center [165, 329] width 63 height 63
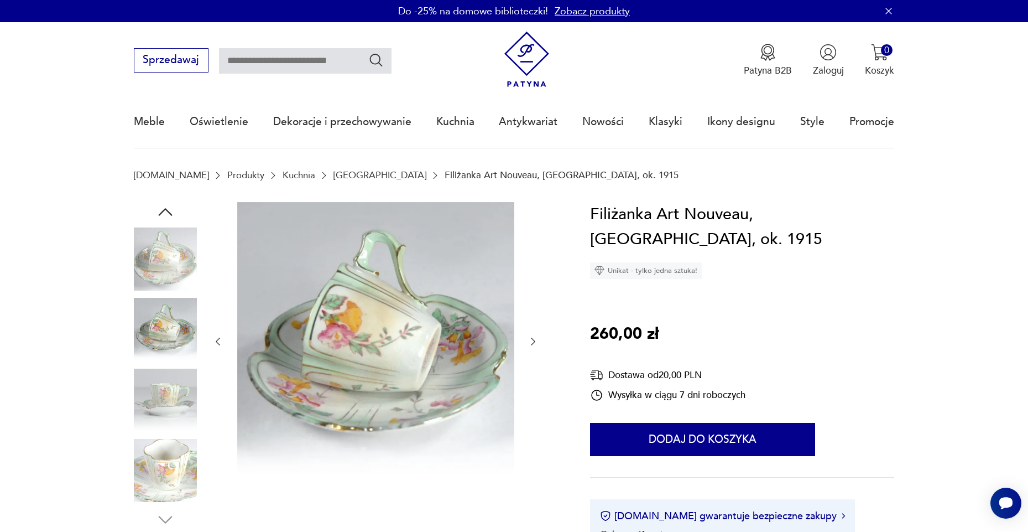
click at [185, 422] on img at bounding box center [165, 399] width 63 height 63
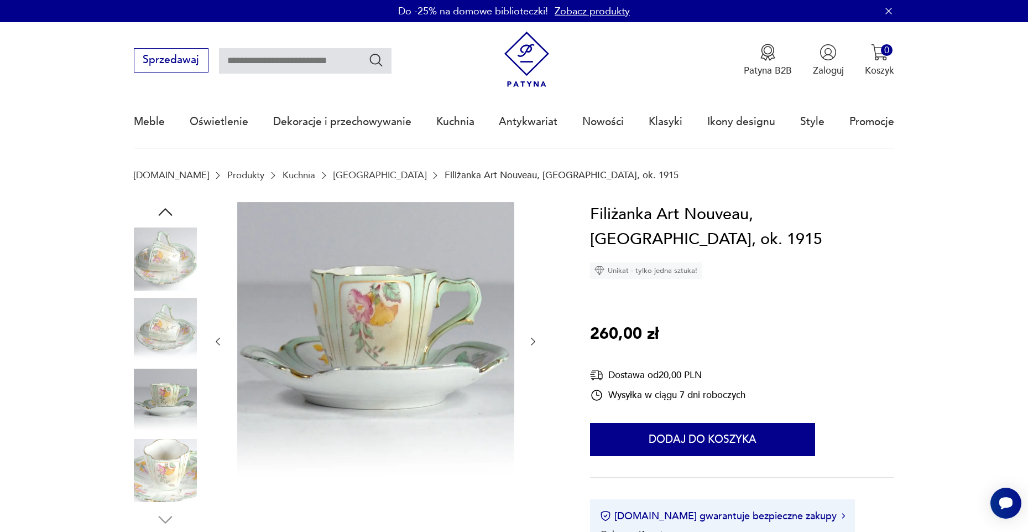
scroll to position [4, 0]
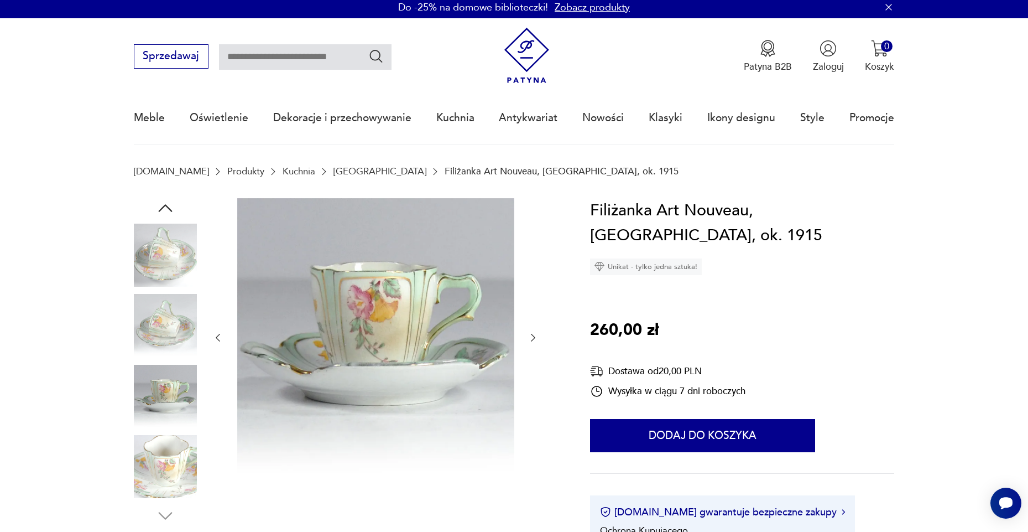
click at [169, 462] on img at bounding box center [165, 466] width 63 height 63
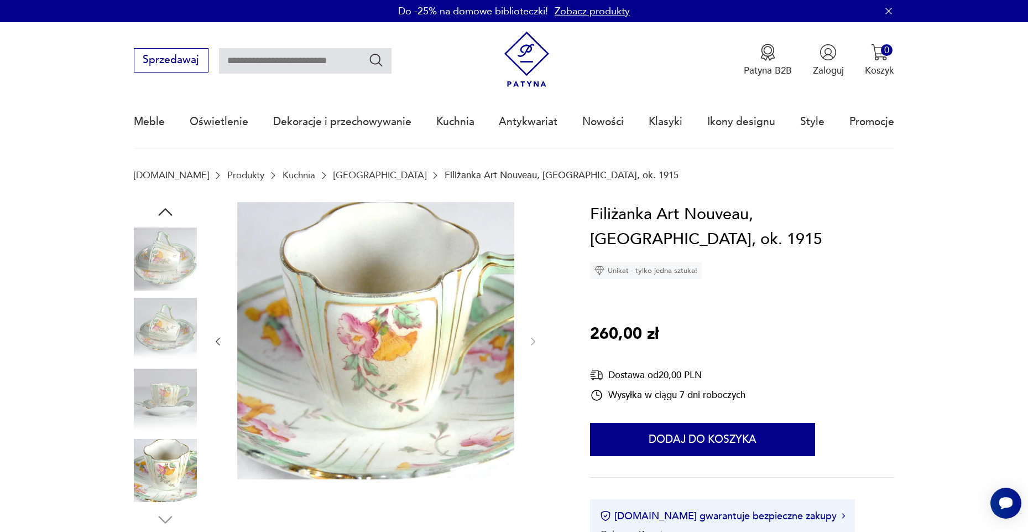
click at [167, 324] on img at bounding box center [165, 329] width 63 height 63
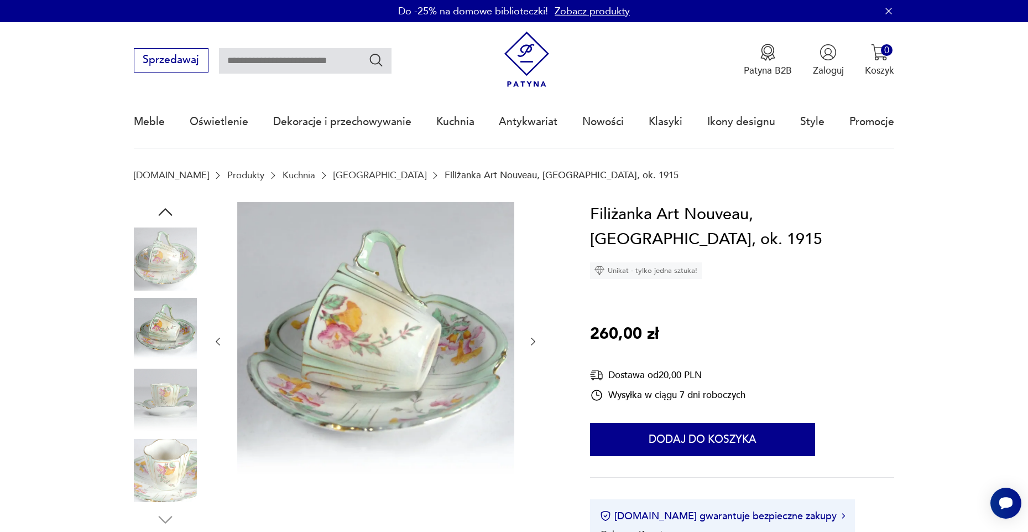
click at [165, 401] on img at bounding box center [165, 399] width 63 height 63
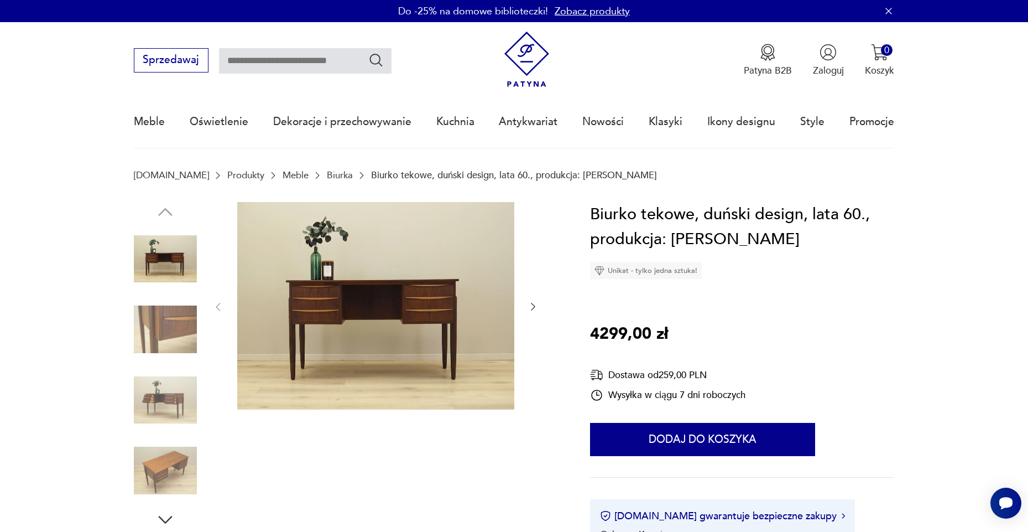
click at [164, 308] on img at bounding box center [165, 329] width 63 height 63
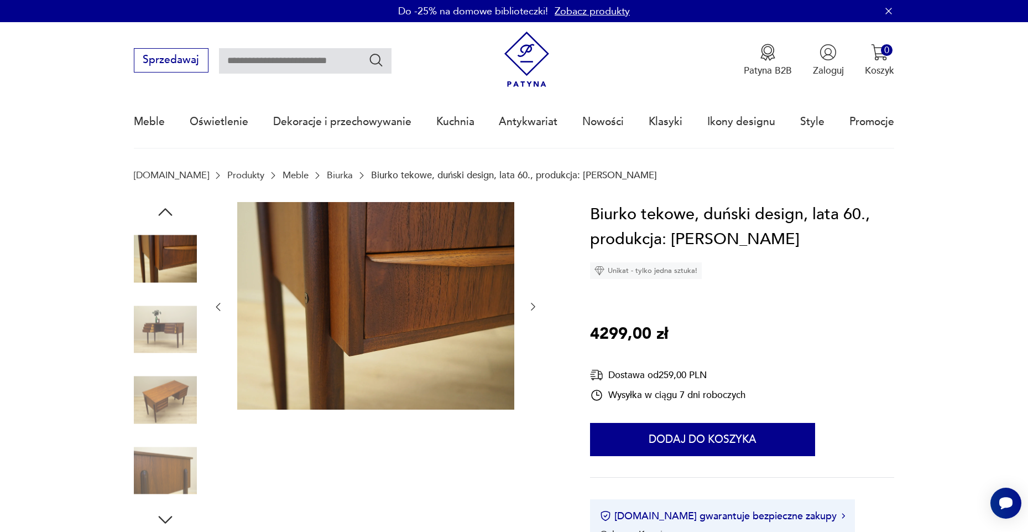
click at [163, 313] on img at bounding box center [165, 329] width 63 height 63
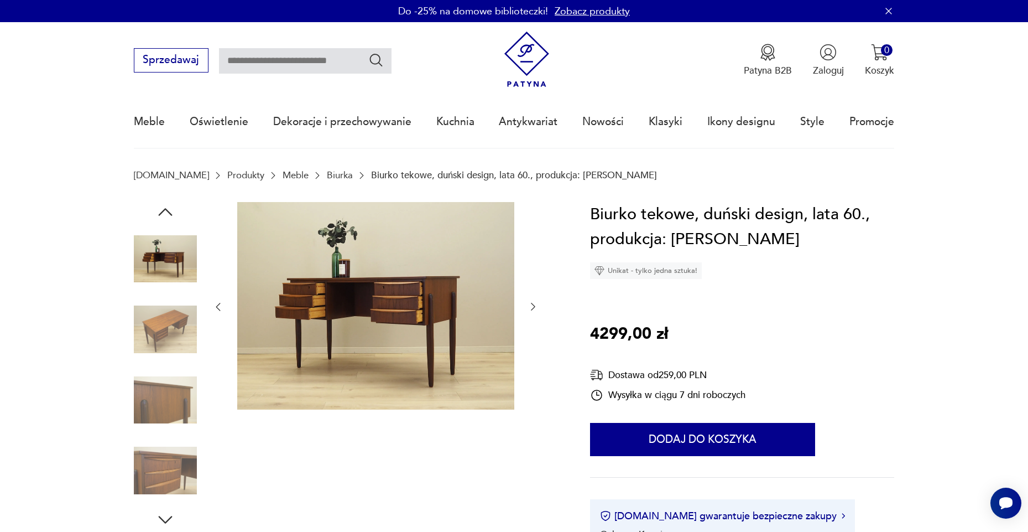
click at [162, 345] on img at bounding box center [165, 329] width 63 height 63
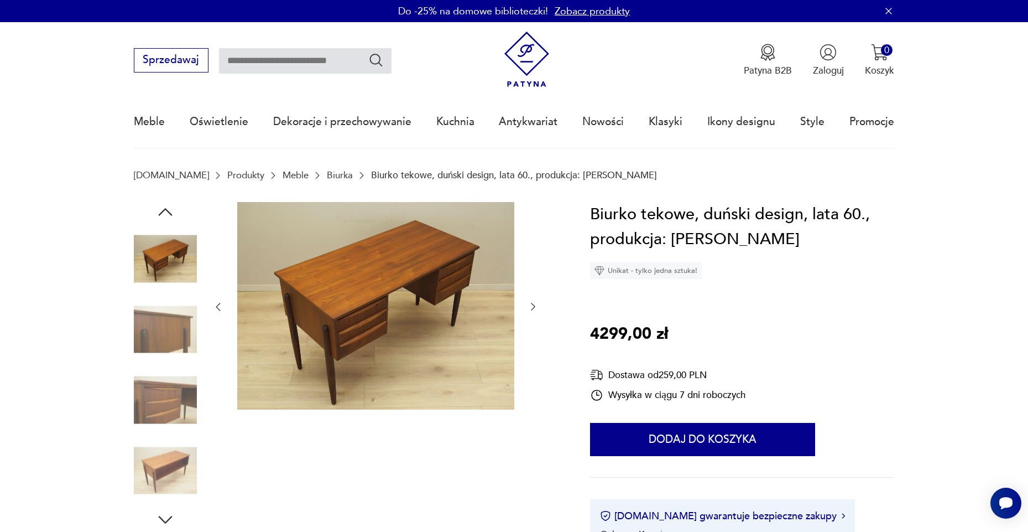
click at [165, 337] on img at bounding box center [165, 329] width 63 height 63
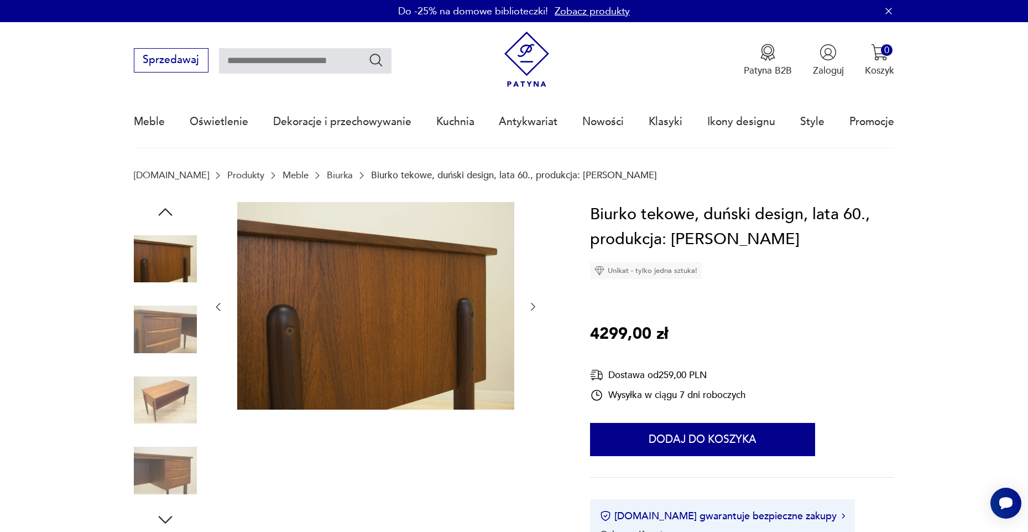
click at [161, 344] on img at bounding box center [165, 329] width 63 height 63
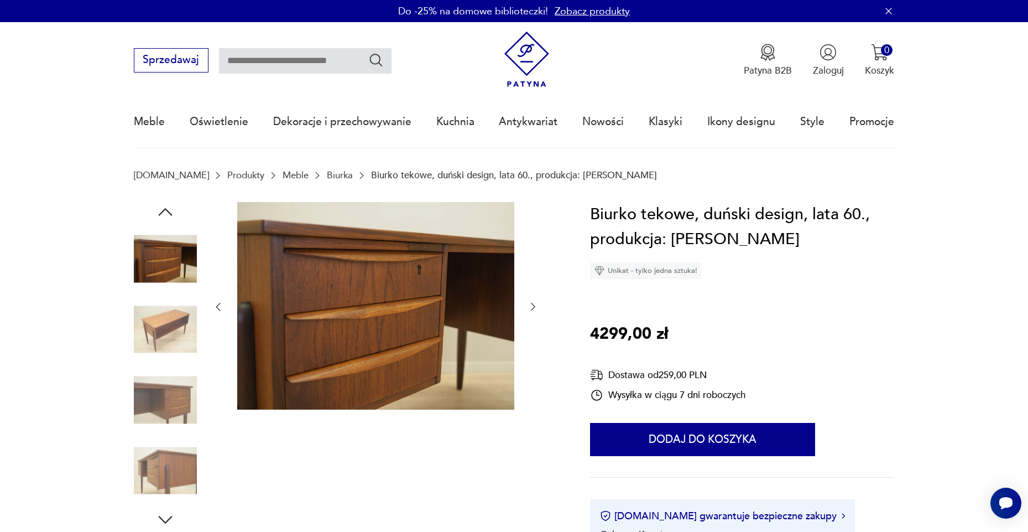
click at [161, 344] on img at bounding box center [165, 329] width 63 height 63
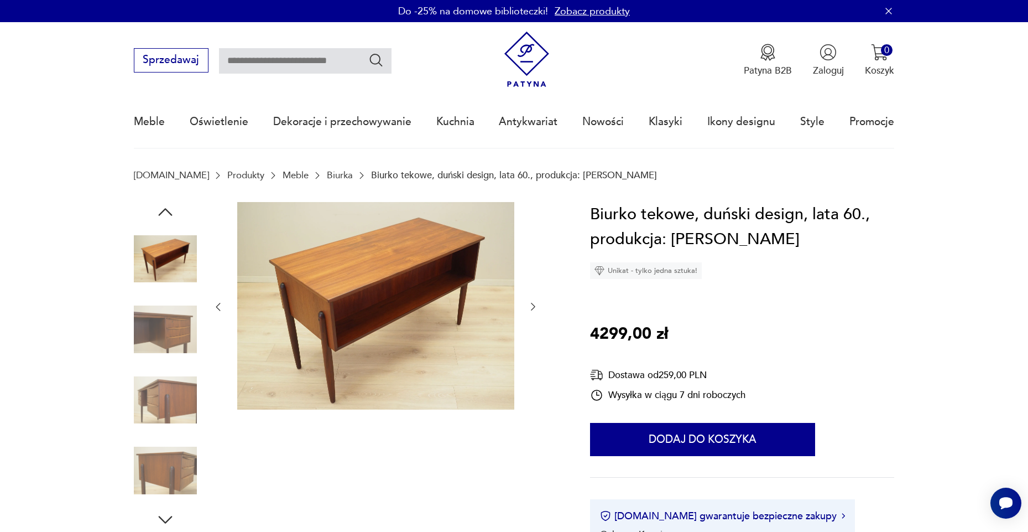
click at [161, 344] on img at bounding box center [165, 329] width 63 height 63
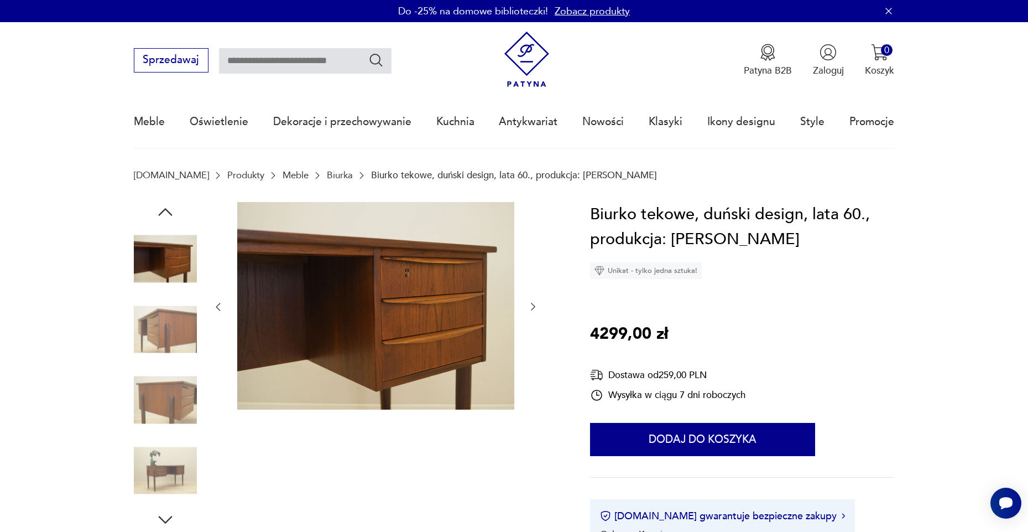
click at [161, 344] on img at bounding box center [165, 329] width 63 height 63
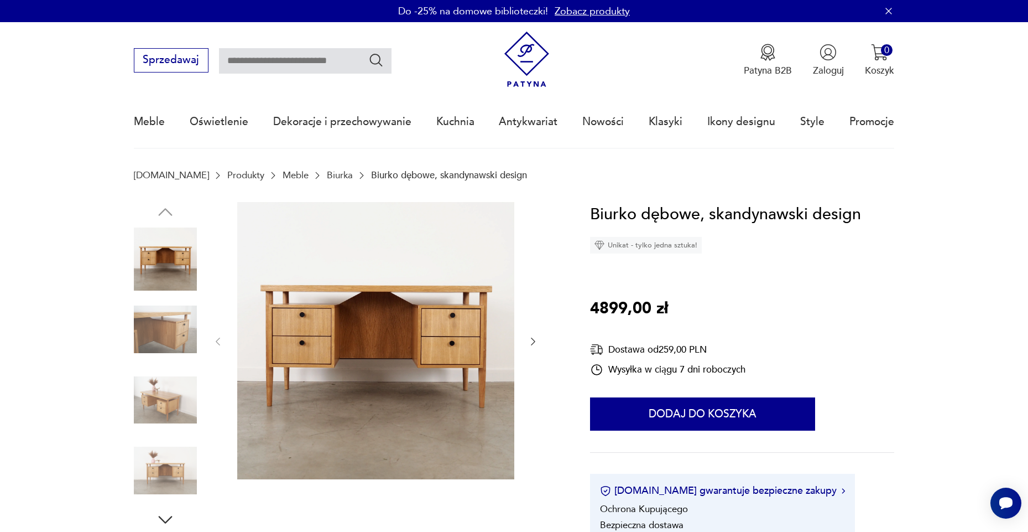
click at [162, 319] on img at bounding box center [165, 329] width 63 height 63
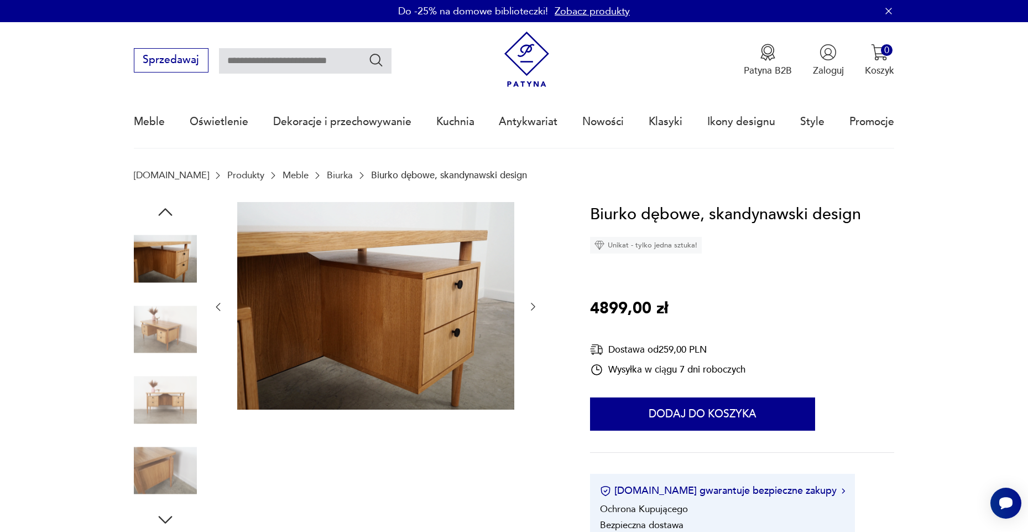
click at [151, 342] on img at bounding box center [165, 329] width 63 height 63
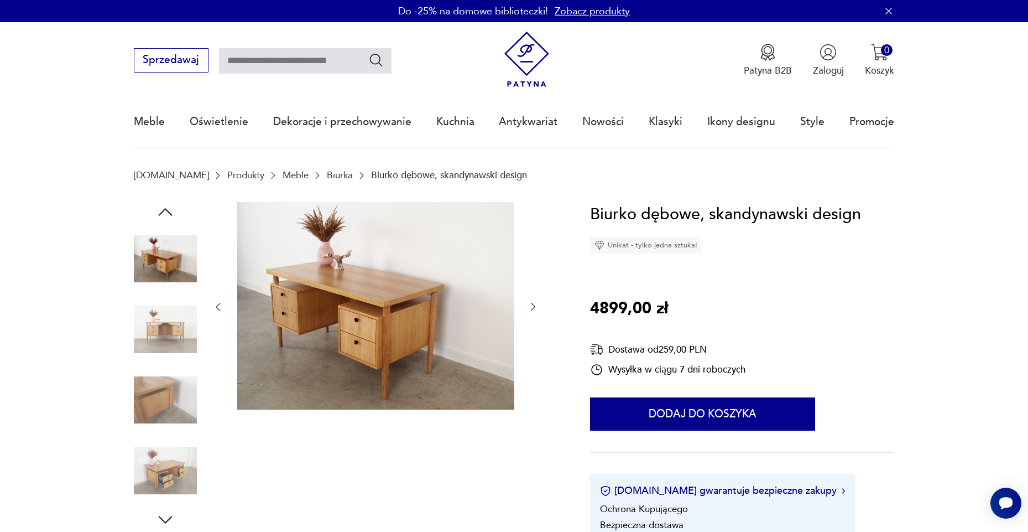
click at [155, 334] on img at bounding box center [165, 329] width 63 height 63
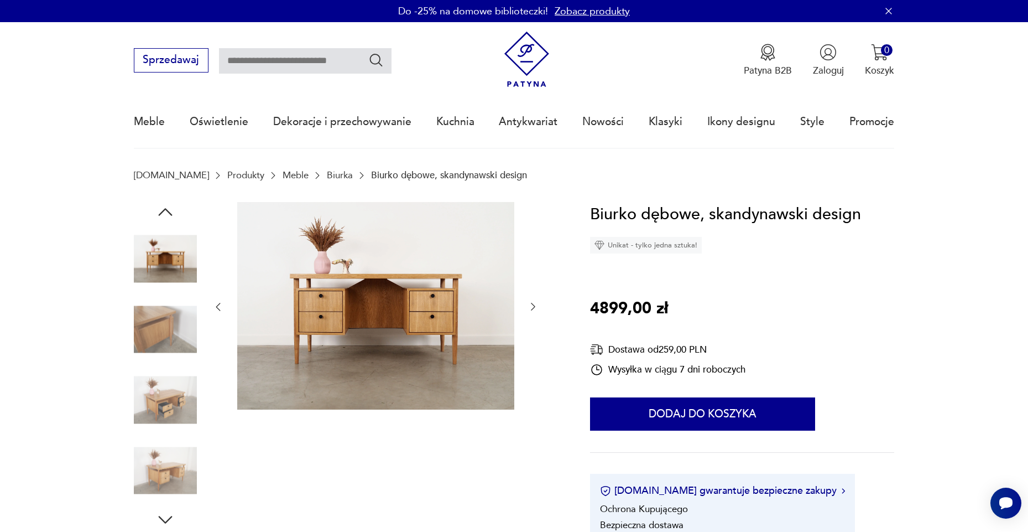
click at [162, 379] on img at bounding box center [165, 399] width 63 height 63
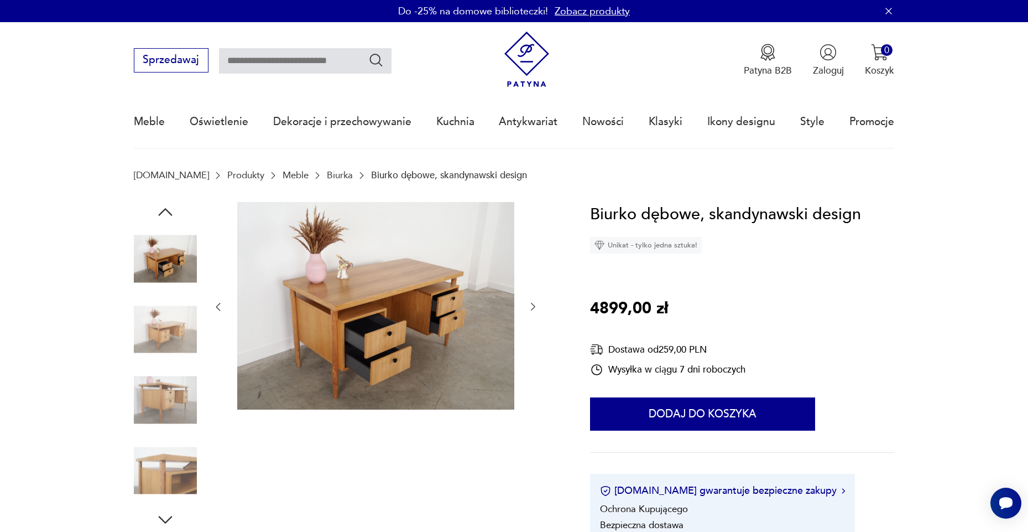
click at [169, 347] on img at bounding box center [165, 329] width 63 height 63
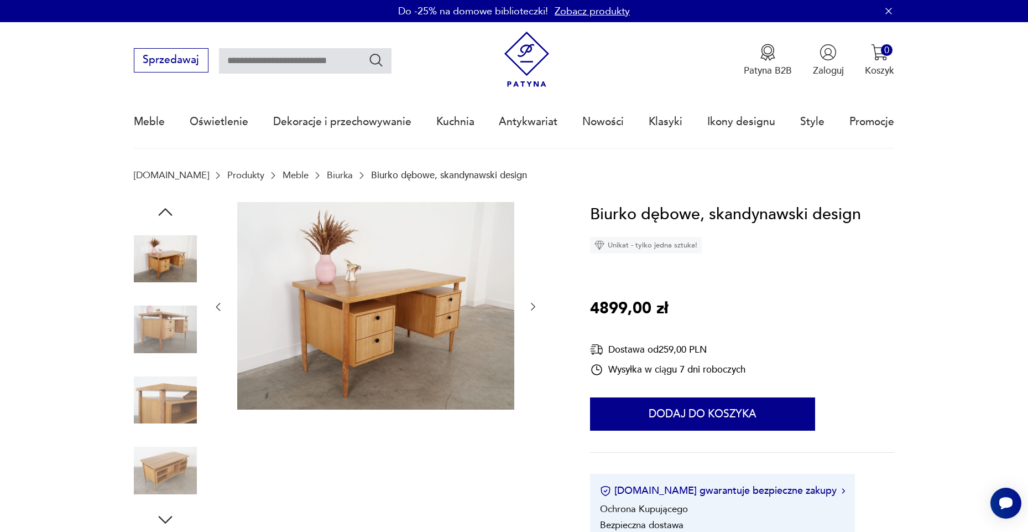
click at [167, 386] on img at bounding box center [165, 399] width 63 height 63
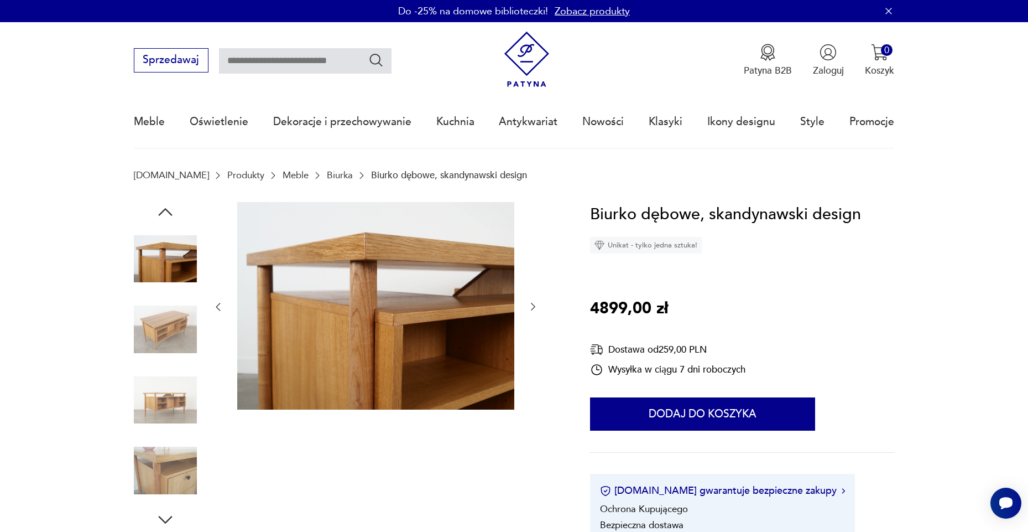
click at [166, 330] on img at bounding box center [165, 329] width 63 height 63
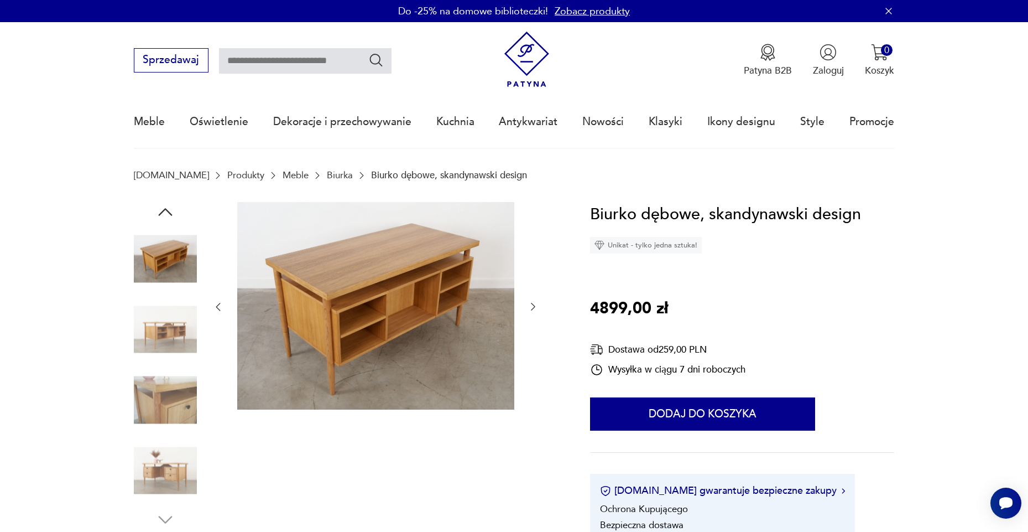
click at [163, 348] on img at bounding box center [165, 329] width 63 height 63
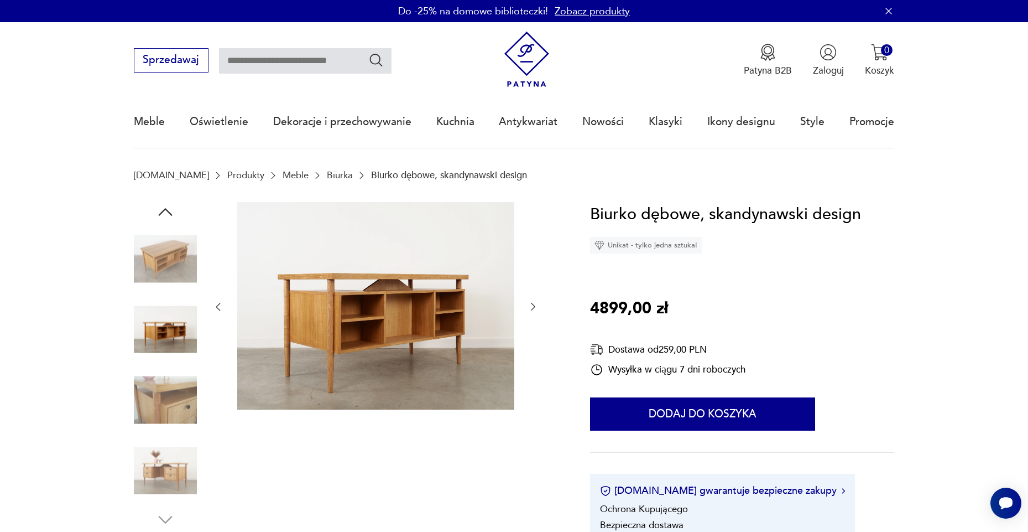
click at [164, 262] on img at bounding box center [165, 258] width 63 height 63
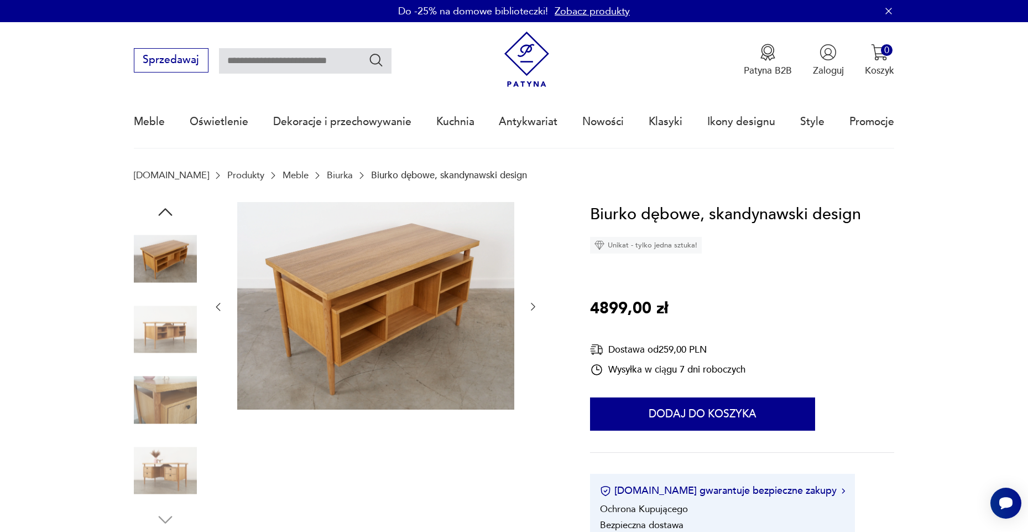
click at [145, 388] on img at bounding box center [165, 399] width 63 height 63
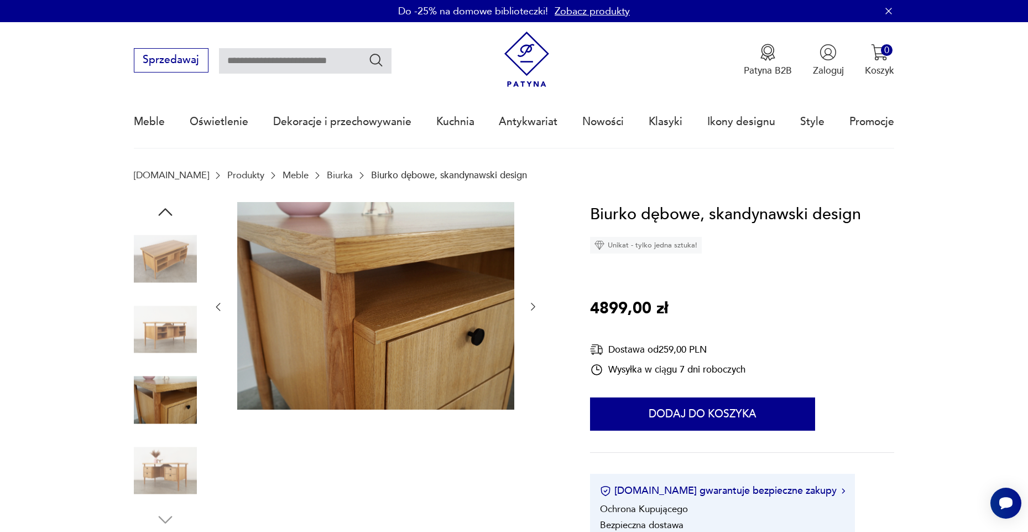
click at [150, 455] on img at bounding box center [165, 470] width 63 height 63
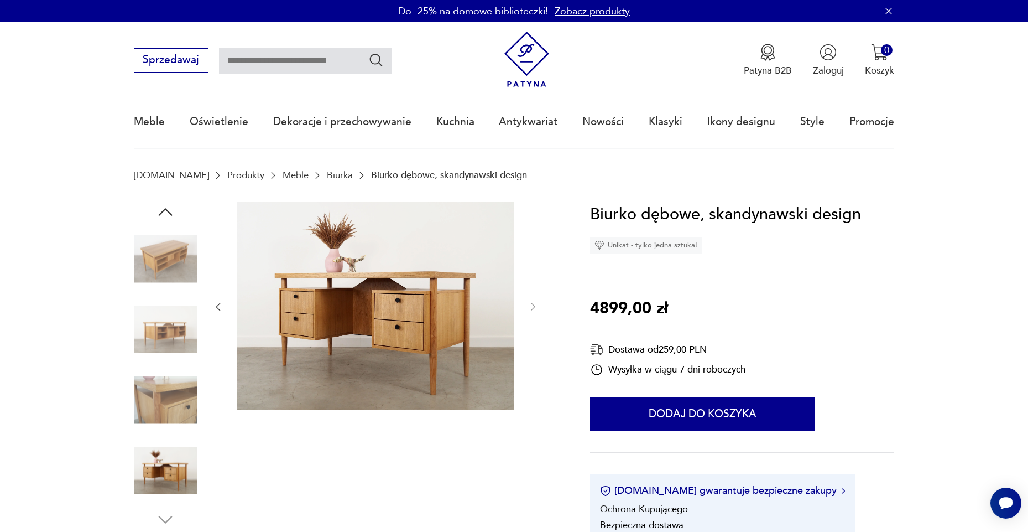
click at [144, 248] on img at bounding box center [165, 258] width 63 height 63
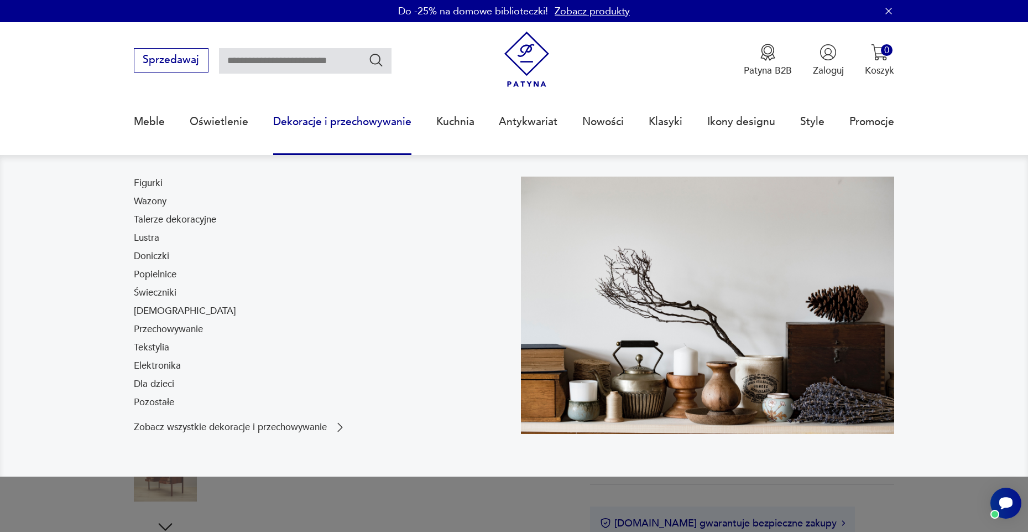
scroll to position [1, 0]
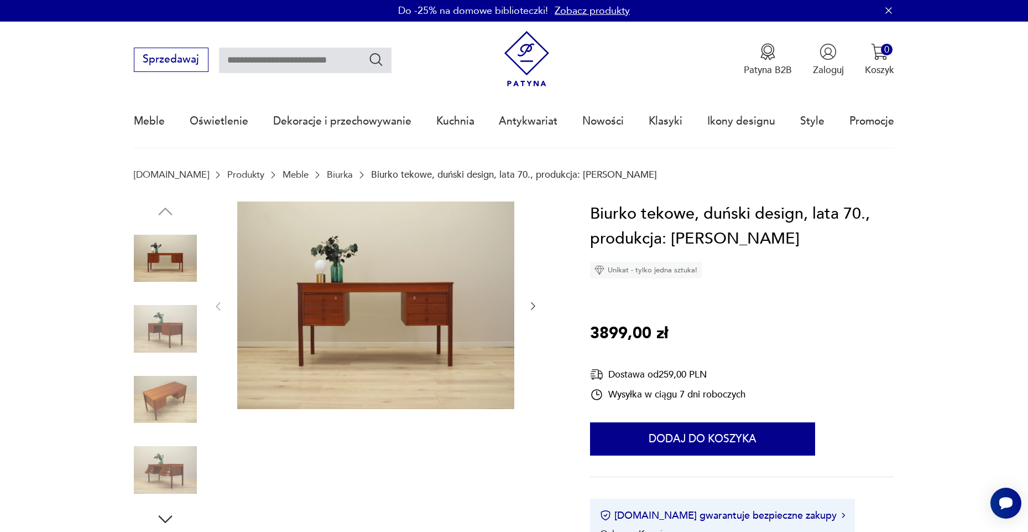
click at [165, 317] on img at bounding box center [165, 328] width 63 height 63
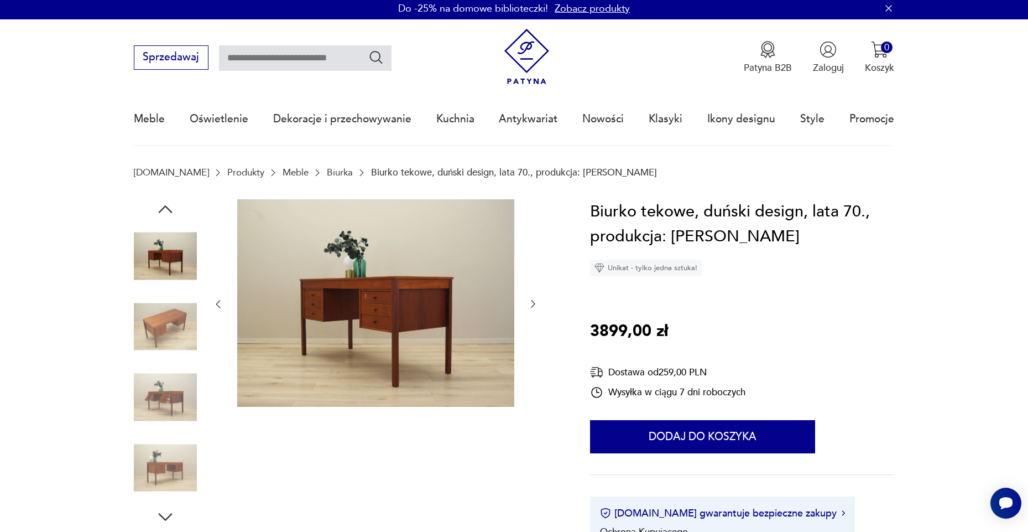
click at [158, 331] on img at bounding box center [165, 326] width 63 height 63
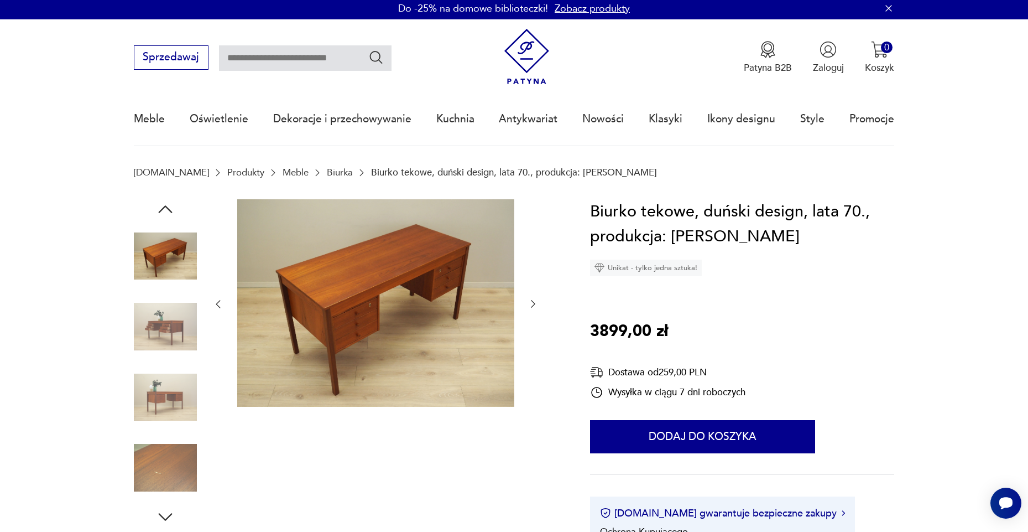
scroll to position [4, 0]
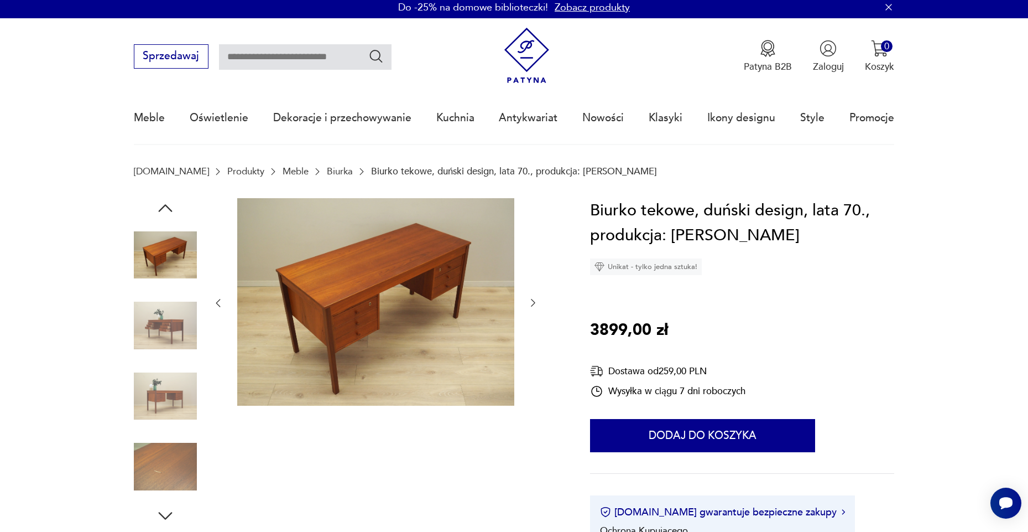
click at [164, 325] on img at bounding box center [165, 325] width 63 height 63
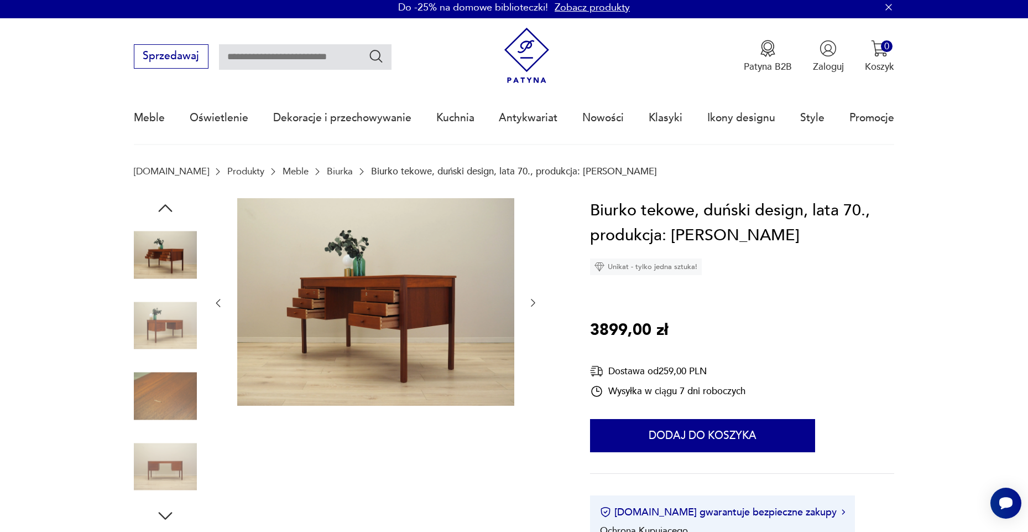
click at [164, 325] on img at bounding box center [165, 325] width 63 height 63
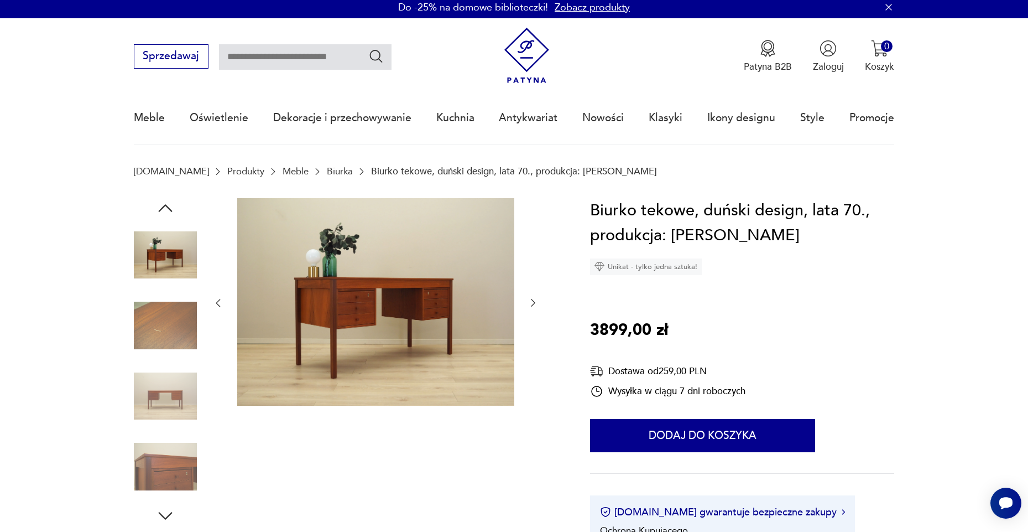
click at [164, 325] on img at bounding box center [165, 325] width 63 height 63
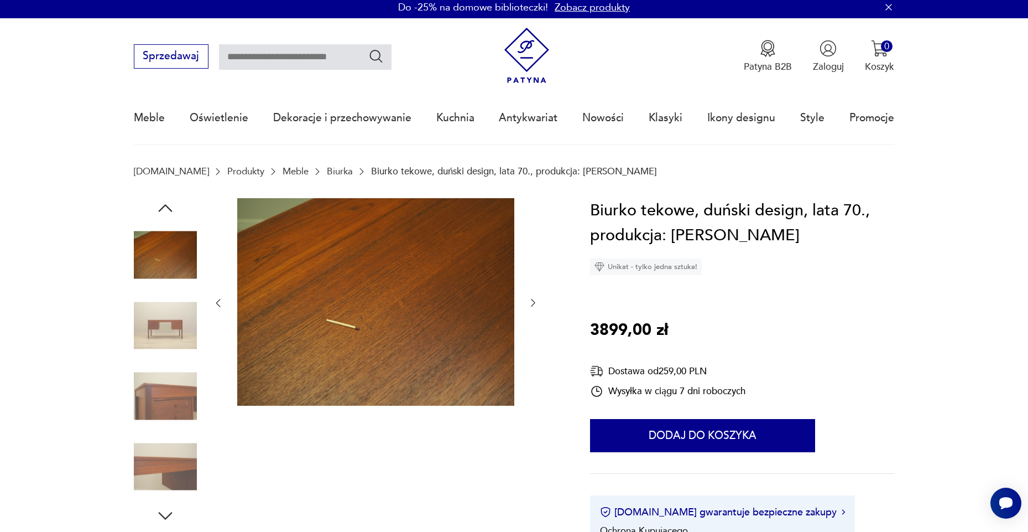
click at [164, 325] on img at bounding box center [165, 325] width 63 height 63
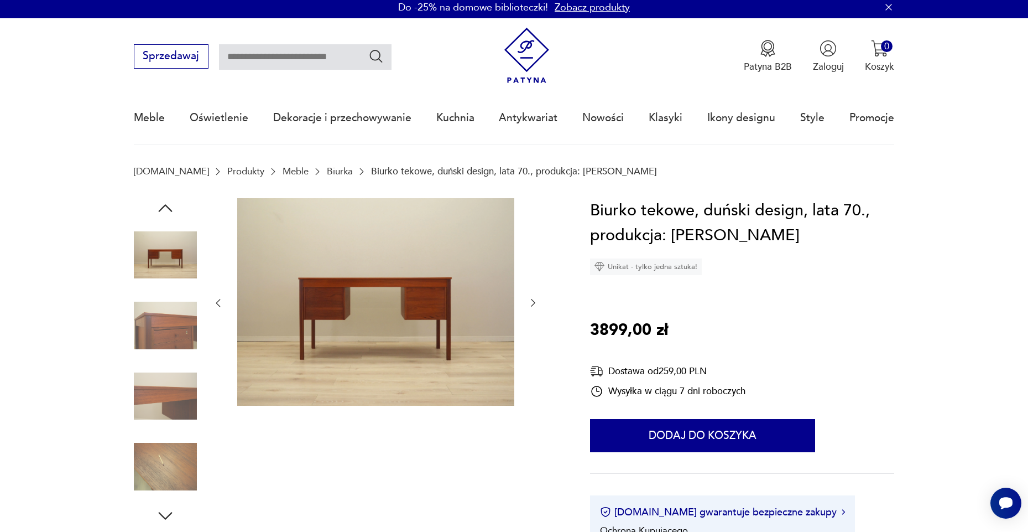
click at [164, 329] on img at bounding box center [165, 325] width 63 height 63
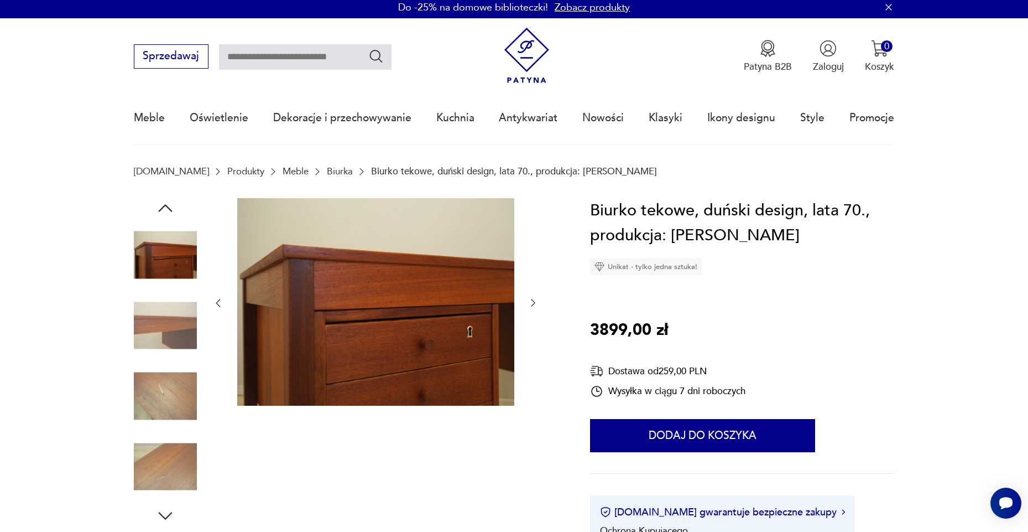
click at [154, 382] on img at bounding box center [165, 396] width 63 height 63
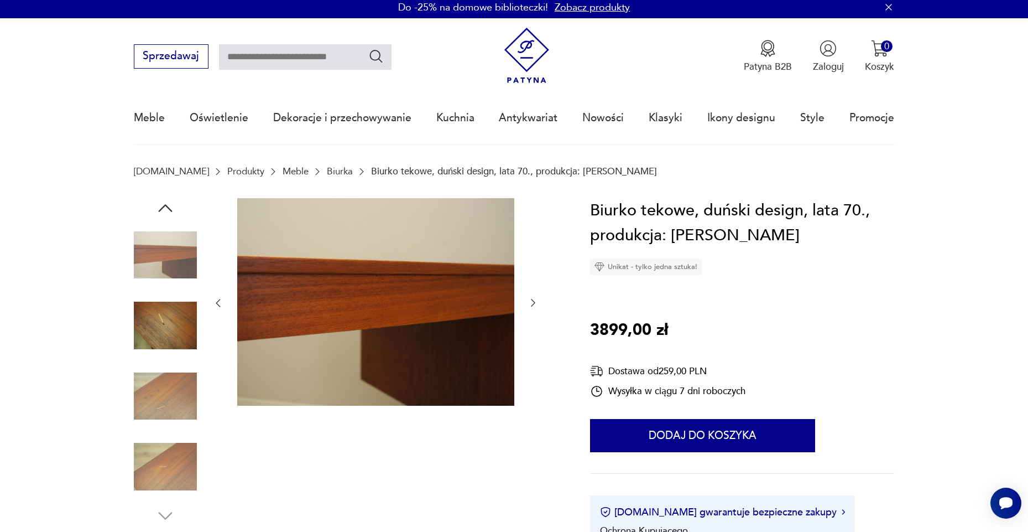
click at [154, 382] on img at bounding box center [165, 396] width 63 height 63
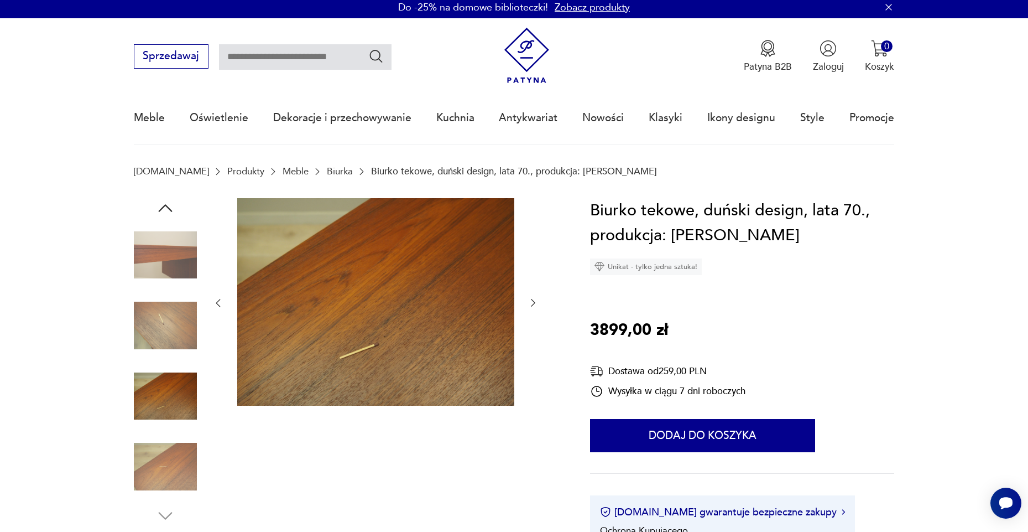
click at [155, 423] on img at bounding box center [165, 396] width 63 height 63
click at [145, 442] on img at bounding box center [165, 466] width 63 height 63
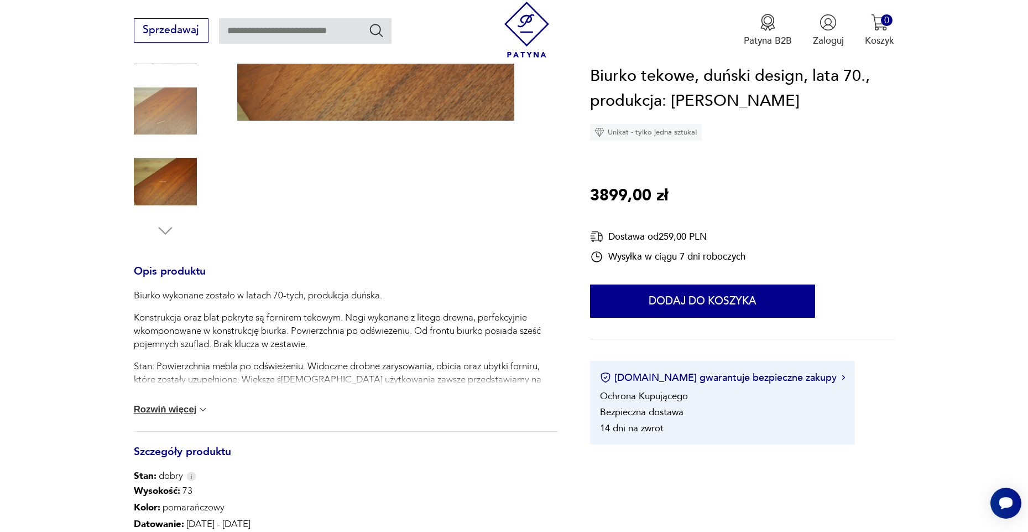
scroll to position [240, 0]
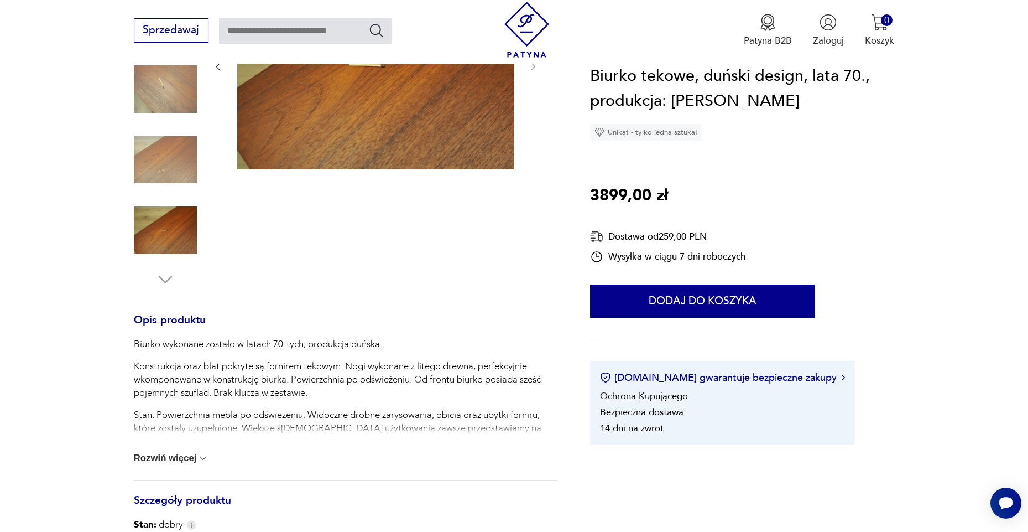
click at [197, 460] on img at bounding box center [202, 458] width 11 height 11
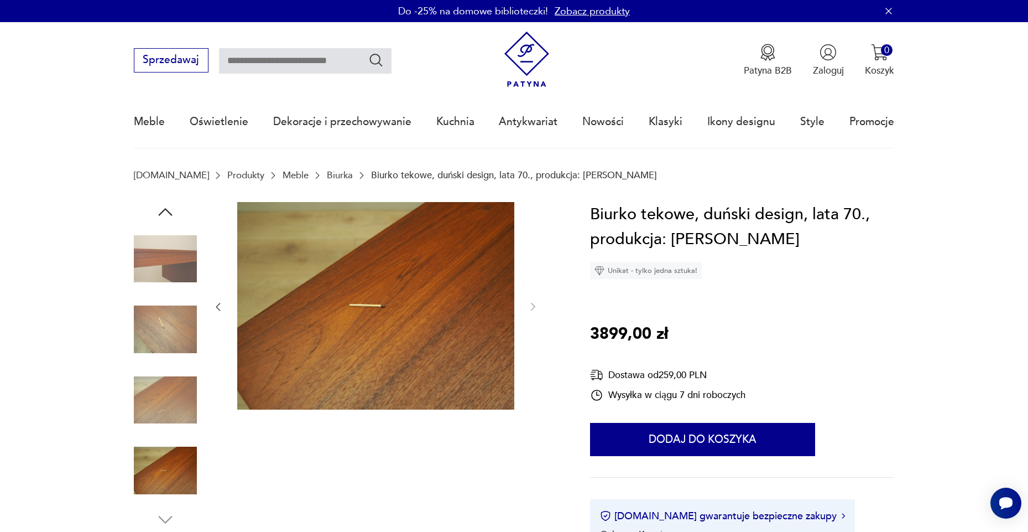
scroll to position [0, 0]
click at [154, 255] on img at bounding box center [165, 258] width 63 height 63
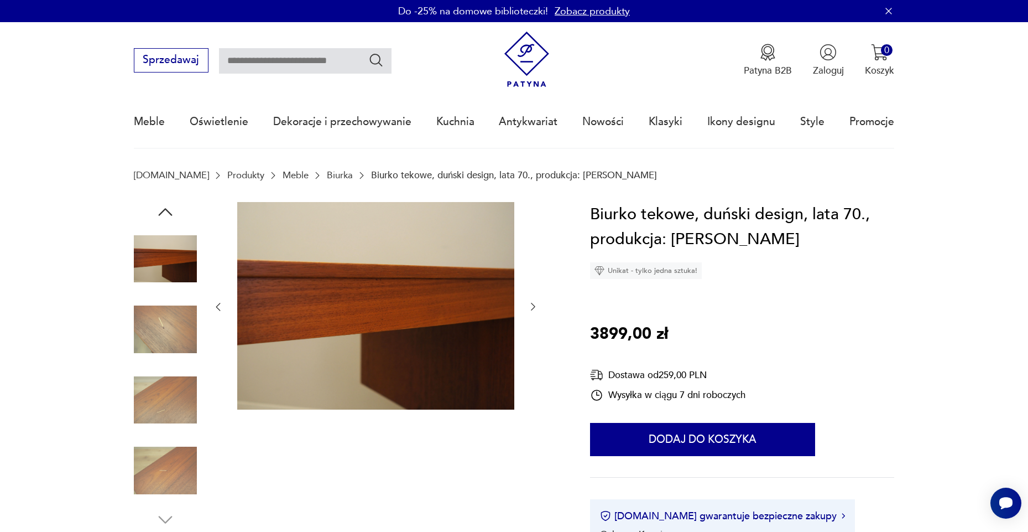
click at [152, 212] on div at bounding box center [165, 365] width 63 height 327
click at [159, 210] on icon "button" at bounding box center [165, 212] width 20 height 20
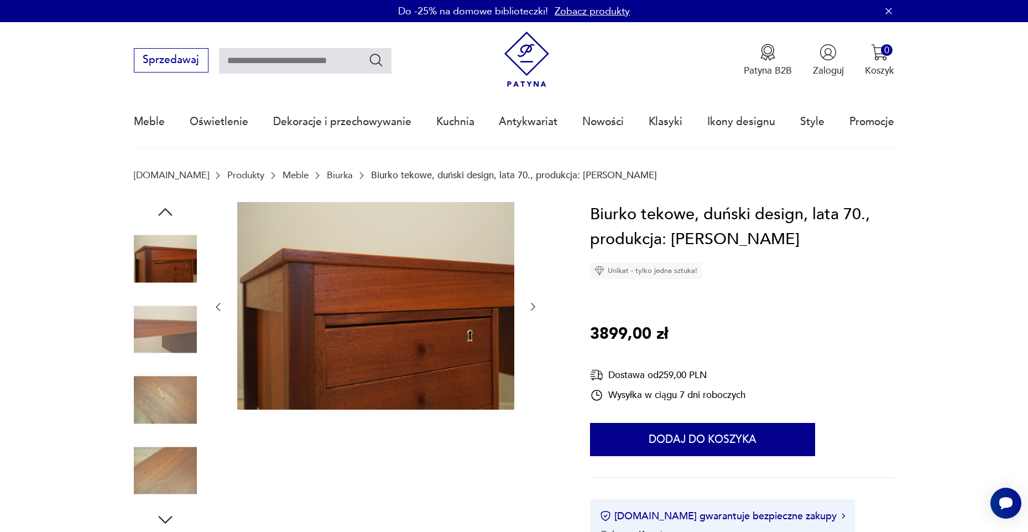
click at [159, 210] on icon "button" at bounding box center [165, 212] width 20 height 20
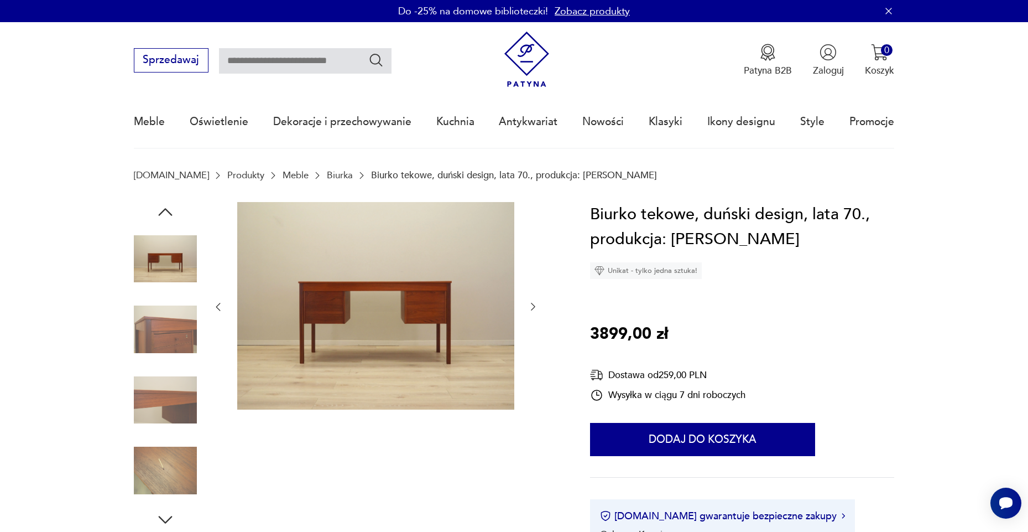
click at [159, 210] on icon "button" at bounding box center [165, 212] width 20 height 20
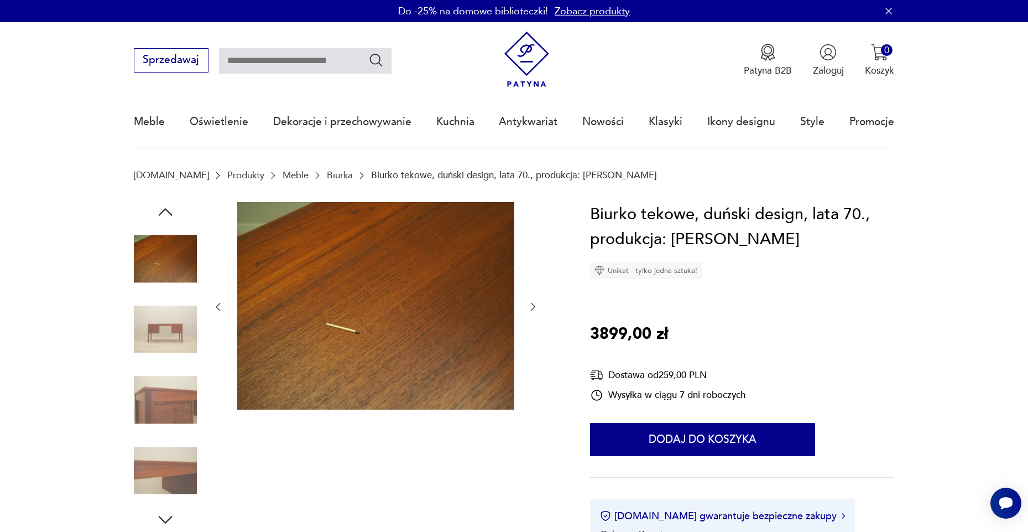
click at [159, 210] on icon "button" at bounding box center [165, 212] width 20 height 20
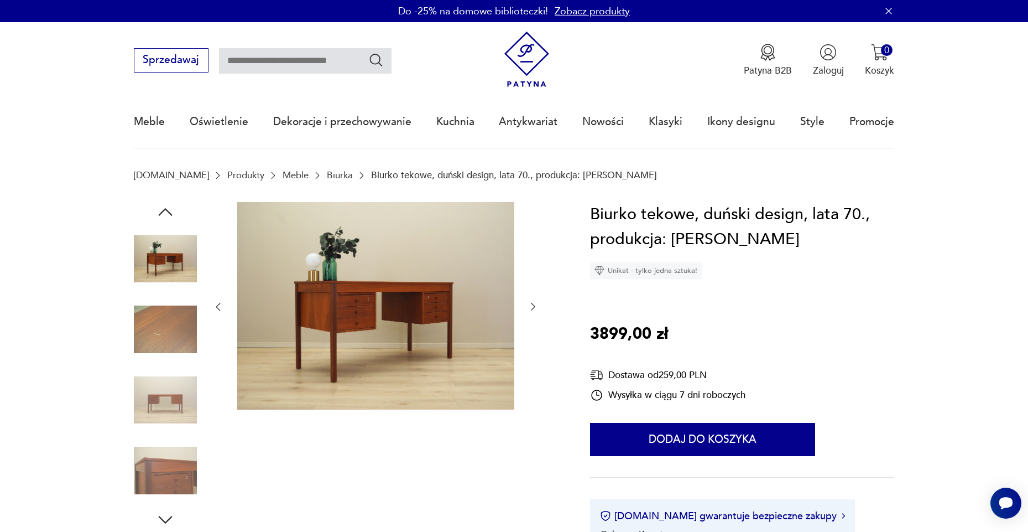
click at [159, 210] on icon "button" at bounding box center [165, 212] width 20 height 20
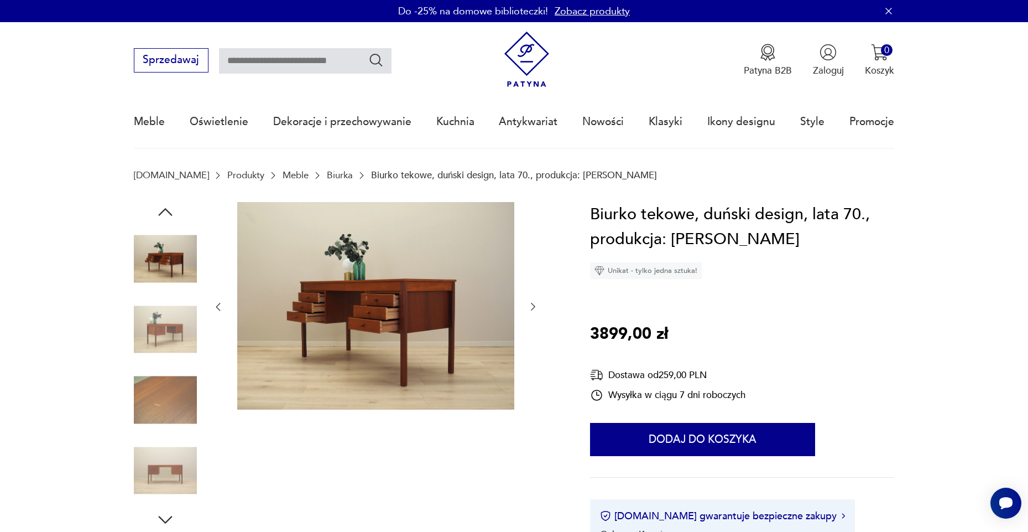
click at [159, 210] on icon "button" at bounding box center [165, 212] width 20 height 20
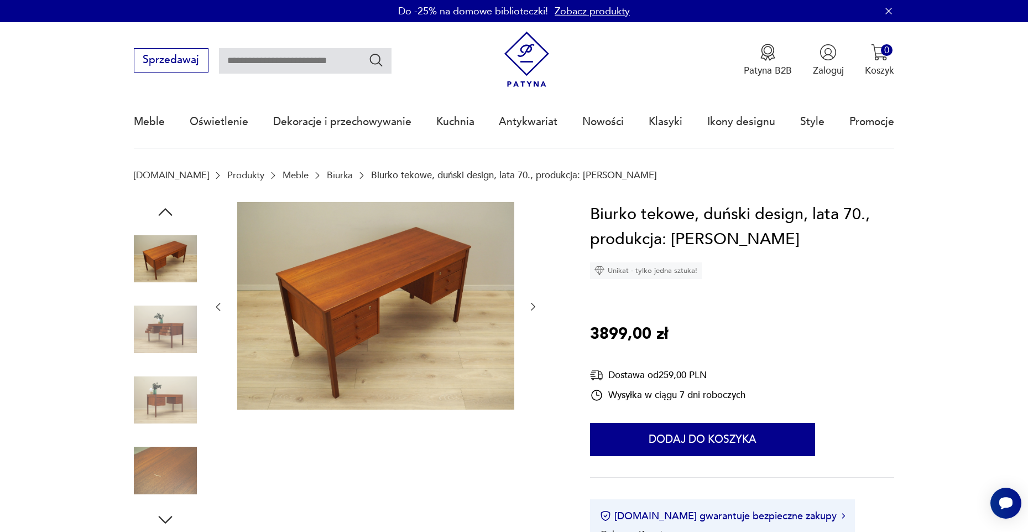
click at [159, 210] on icon "button" at bounding box center [165, 212] width 20 height 20
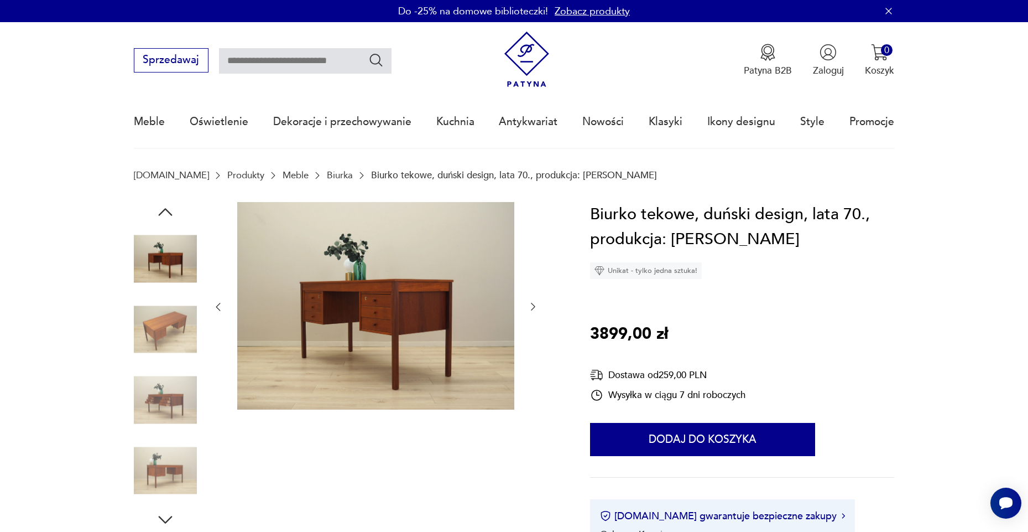
click at [159, 210] on icon "button" at bounding box center [165, 212] width 20 height 20
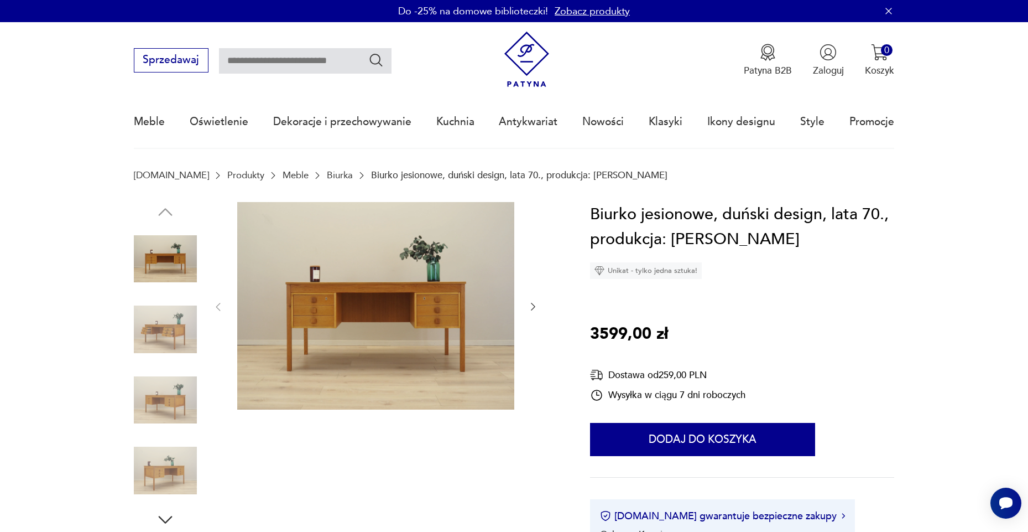
click at [144, 325] on img at bounding box center [165, 329] width 63 height 63
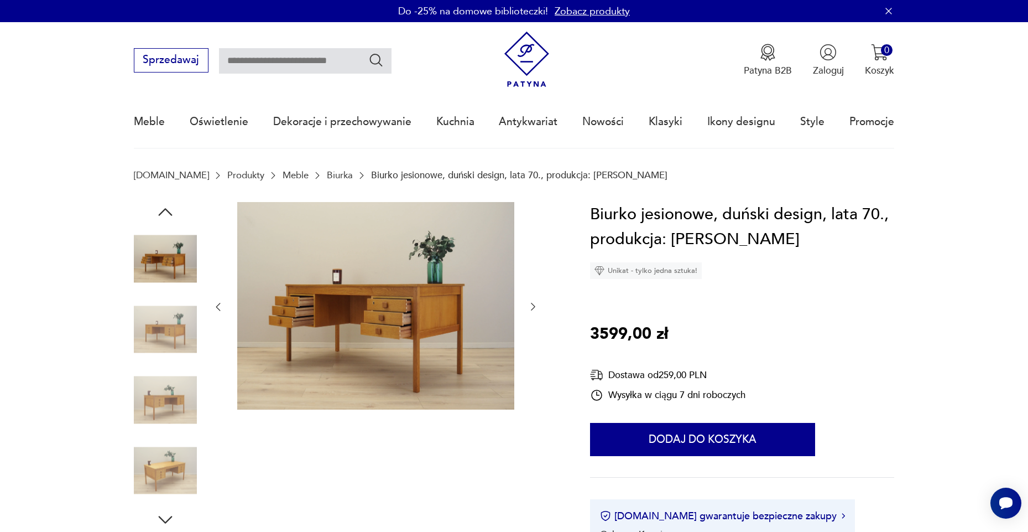
click at [146, 376] on img at bounding box center [165, 399] width 63 height 63
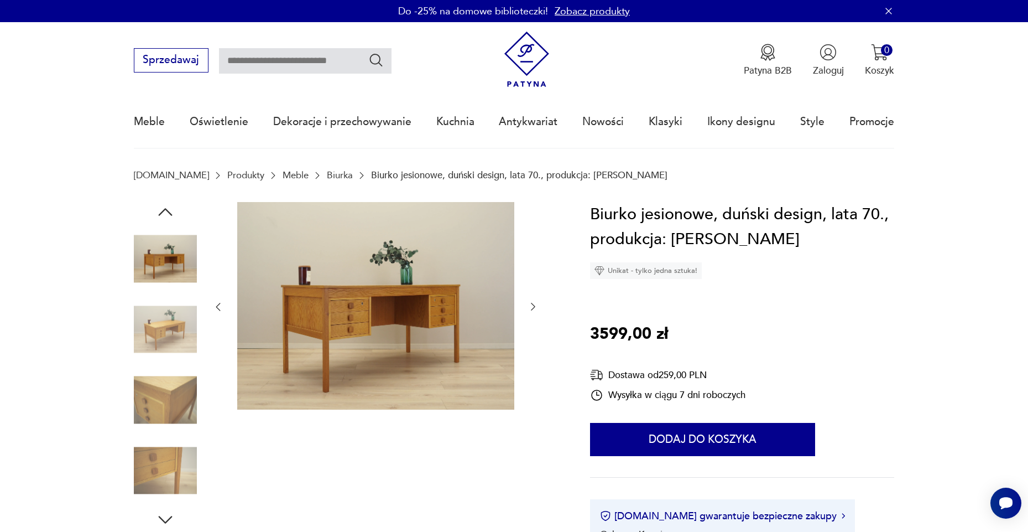
click at [147, 402] on img at bounding box center [165, 399] width 63 height 63
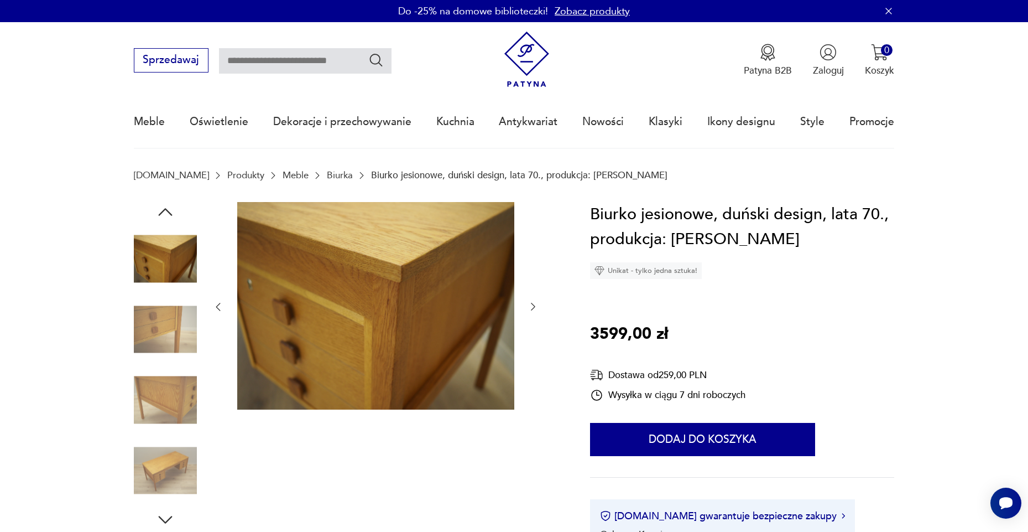
click at [148, 422] on img at bounding box center [165, 399] width 63 height 63
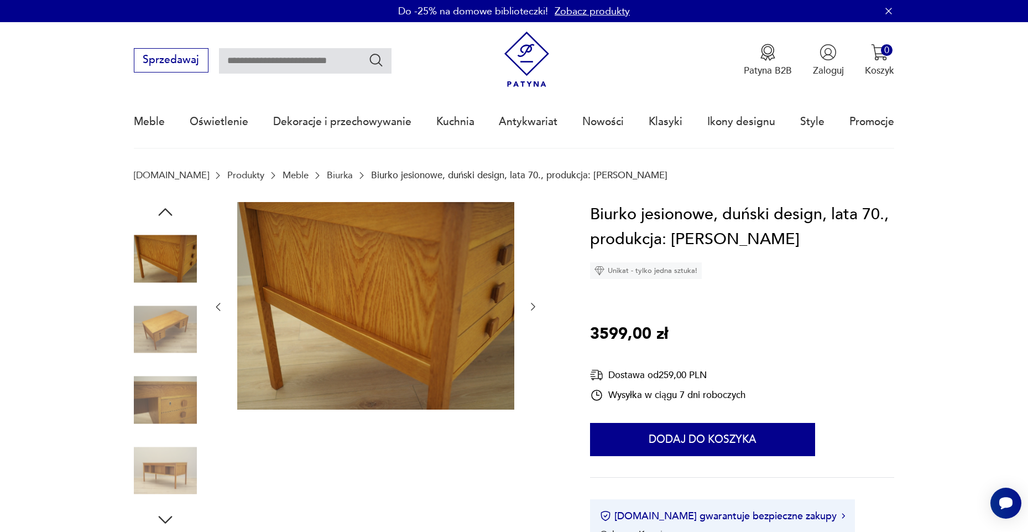
click at [153, 445] on img at bounding box center [165, 470] width 63 height 63
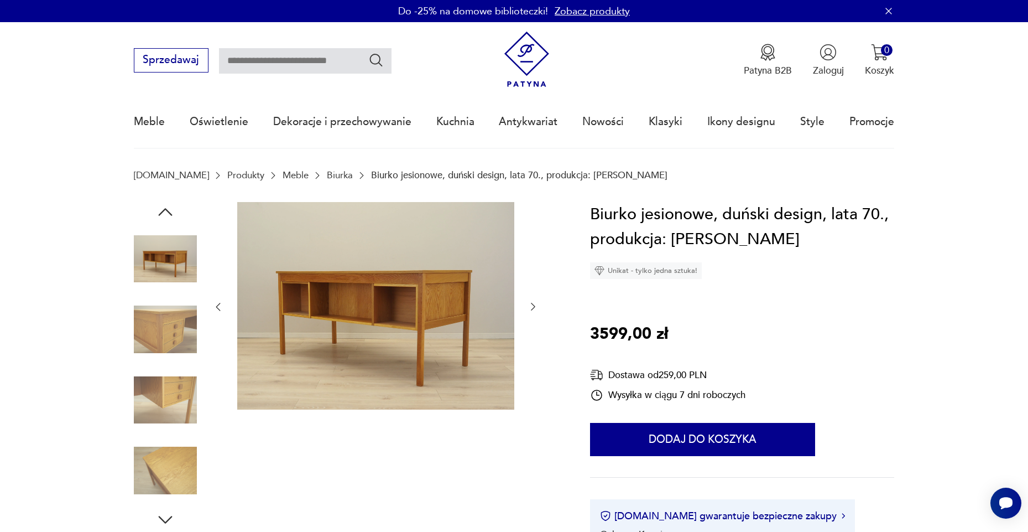
click at [154, 445] on img at bounding box center [165, 470] width 63 height 63
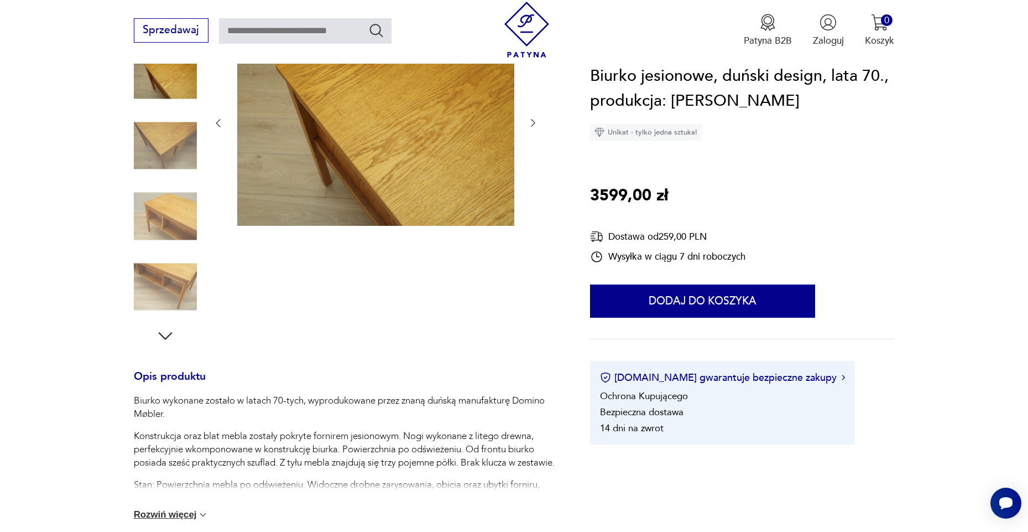
scroll to position [227, 0]
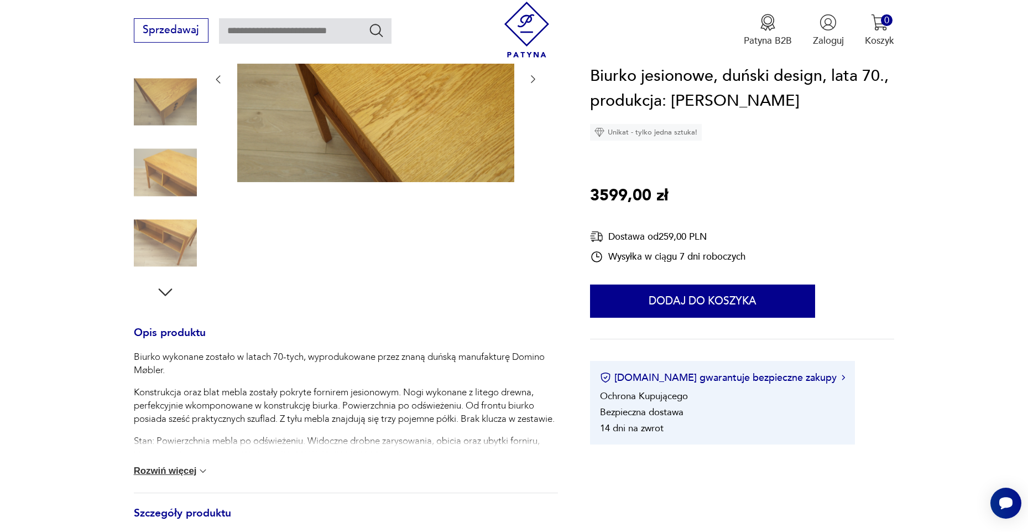
click at [165, 293] on icon "button" at bounding box center [165, 292] width 20 height 20
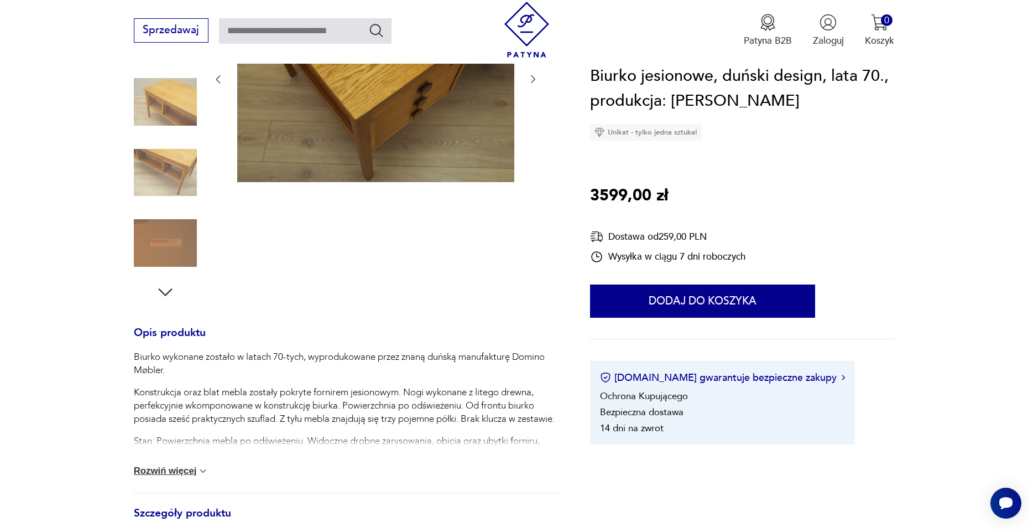
click at [163, 250] on img at bounding box center [165, 242] width 63 height 63
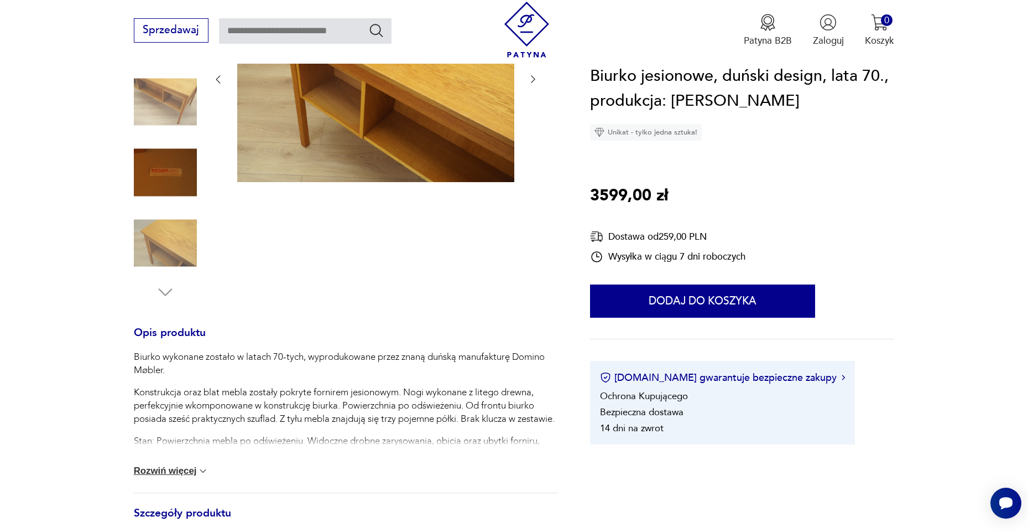
click at [147, 169] on img at bounding box center [165, 172] width 63 height 63
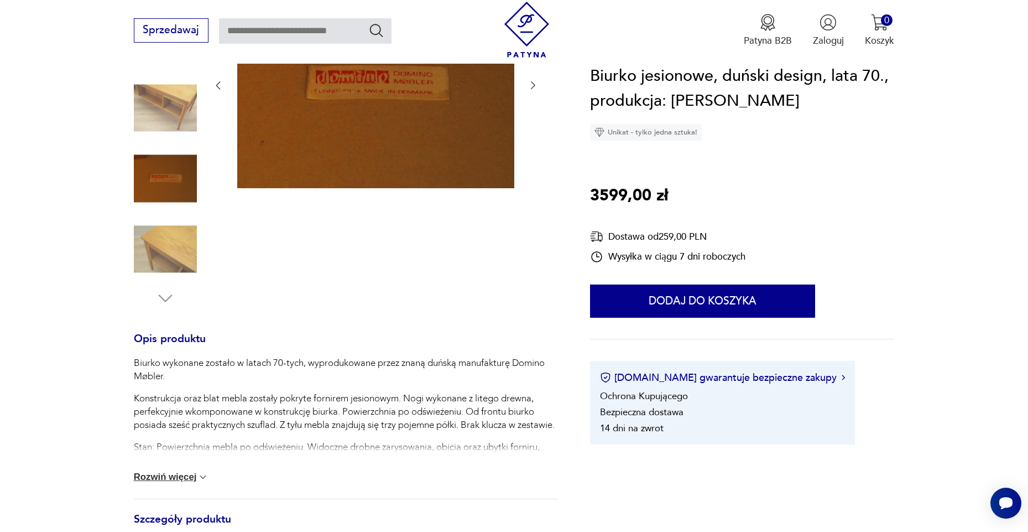
scroll to position [223, 0]
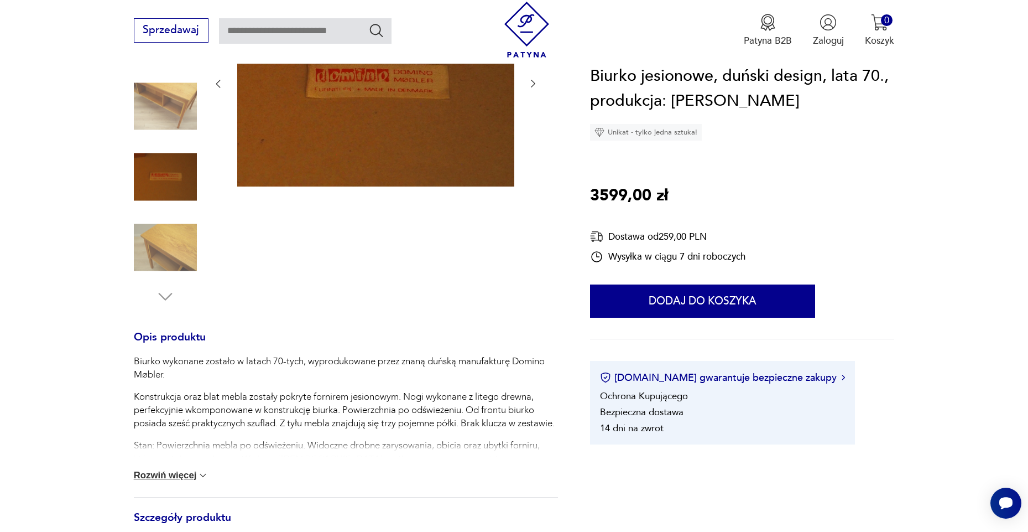
click at [175, 271] on img at bounding box center [165, 247] width 63 height 63
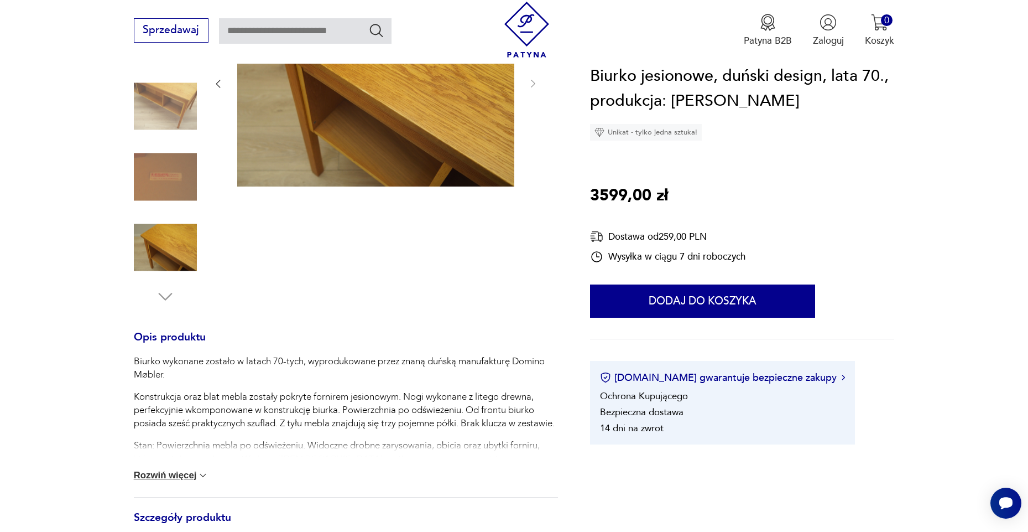
click at [147, 299] on div at bounding box center [165, 142] width 63 height 327
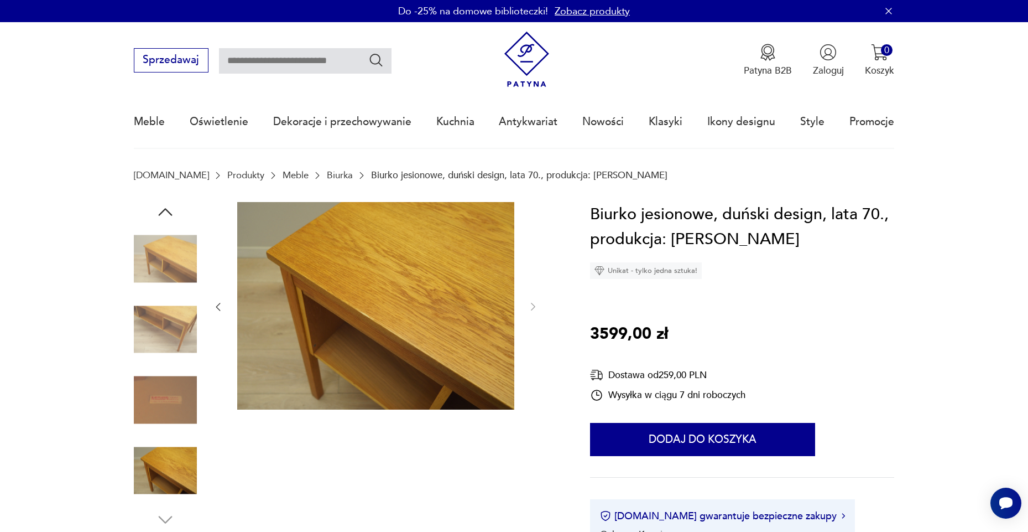
scroll to position [0, 0]
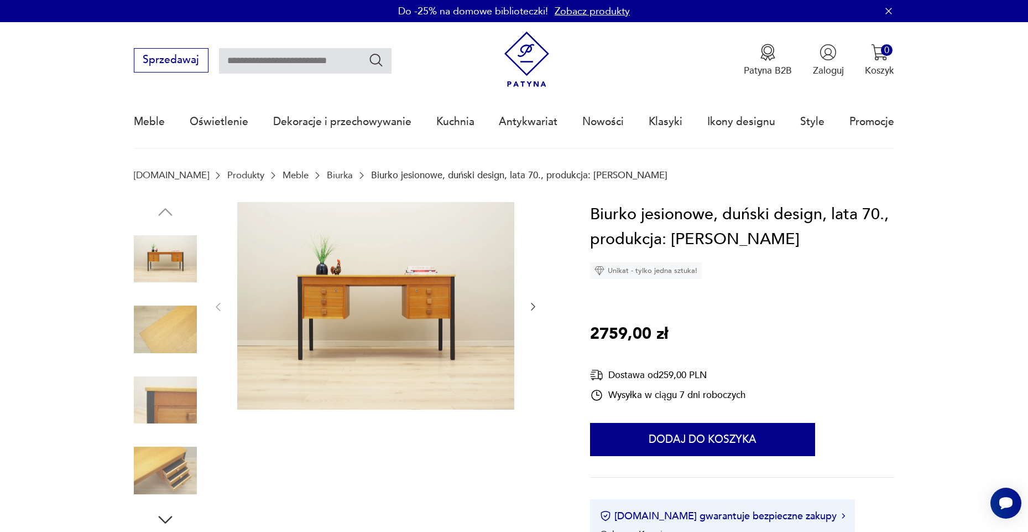
click at [159, 342] on img at bounding box center [165, 329] width 63 height 63
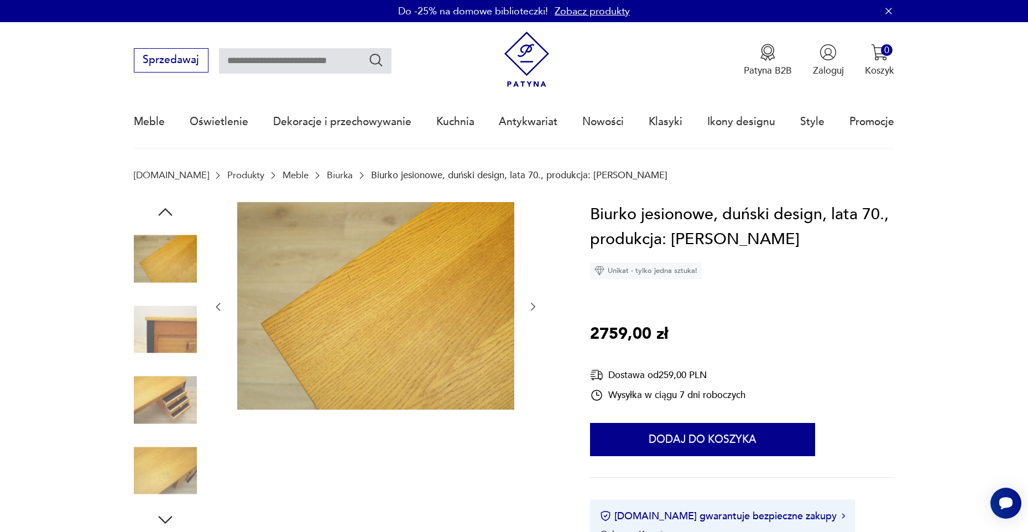
click at [157, 346] on img at bounding box center [165, 329] width 63 height 63
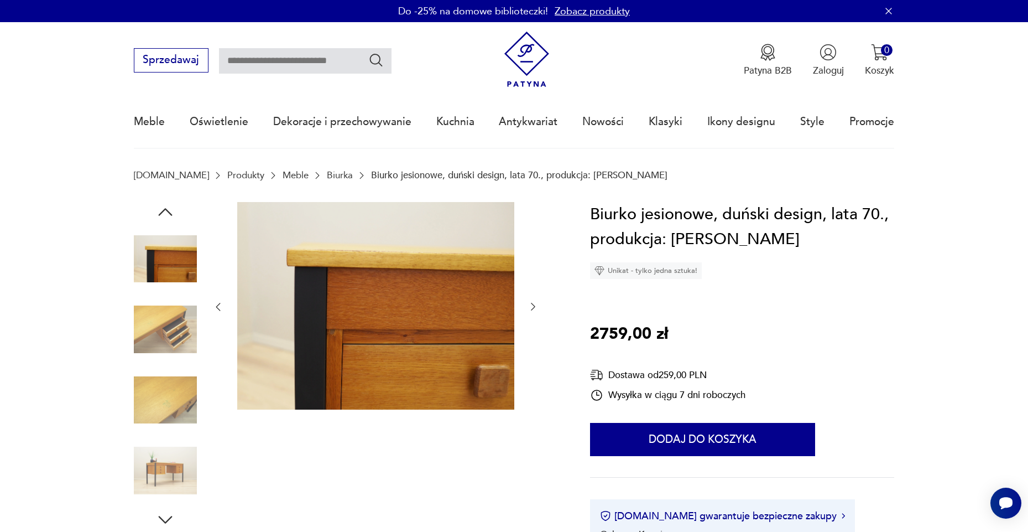
click at [157, 346] on img at bounding box center [165, 329] width 63 height 63
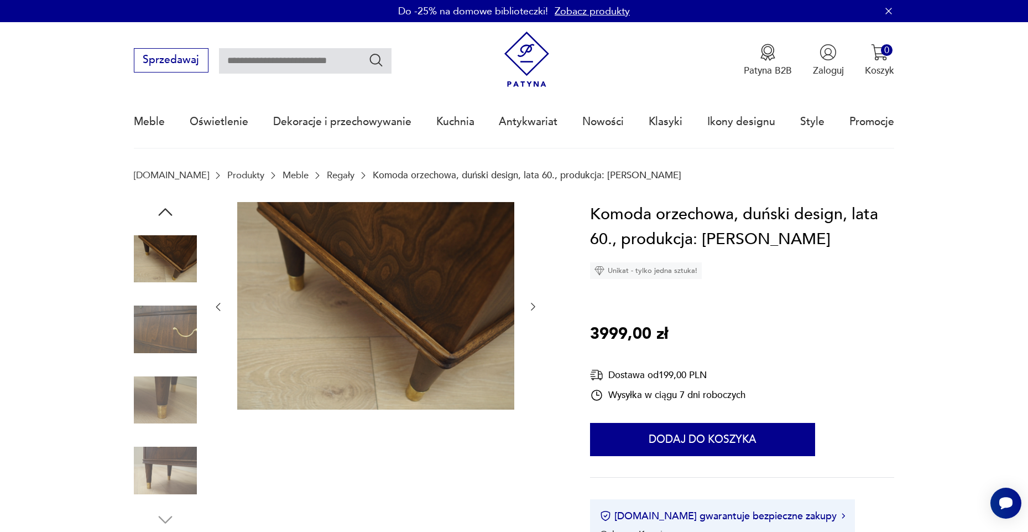
click at [180, 273] on img at bounding box center [165, 258] width 63 height 63
click at [139, 455] on img at bounding box center [165, 470] width 63 height 63
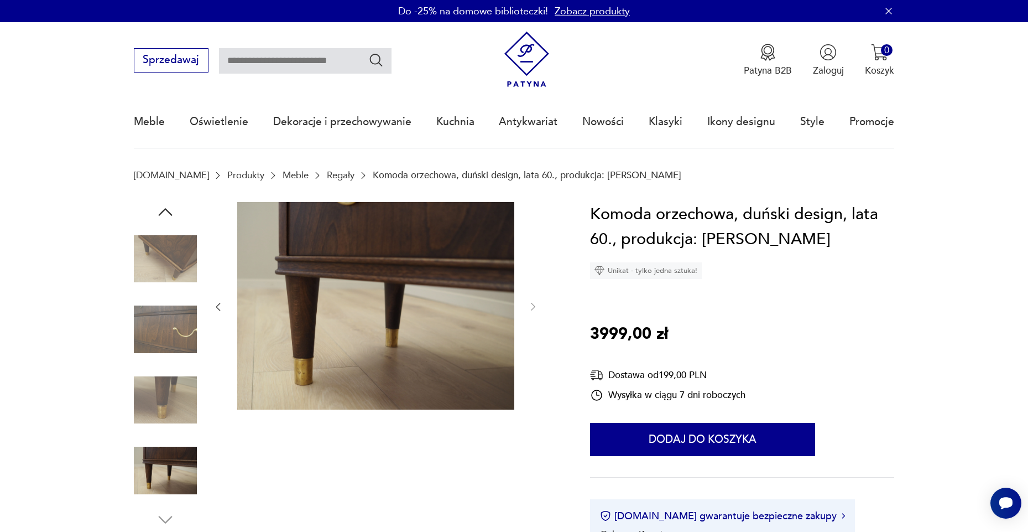
click at [169, 266] on img at bounding box center [165, 258] width 63 height 63
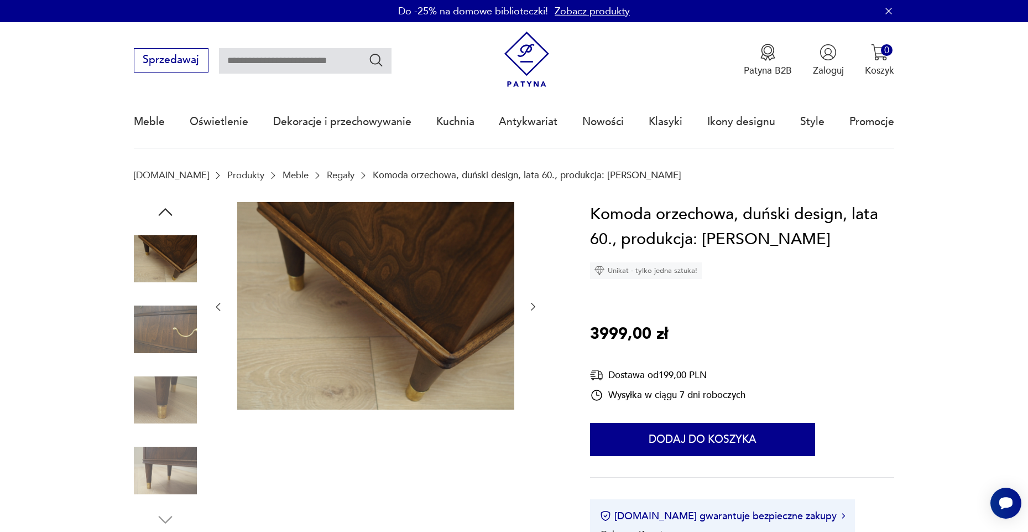
click at [164, 220] on icon "button" at bounding box center [165, 212] width 20 height 20
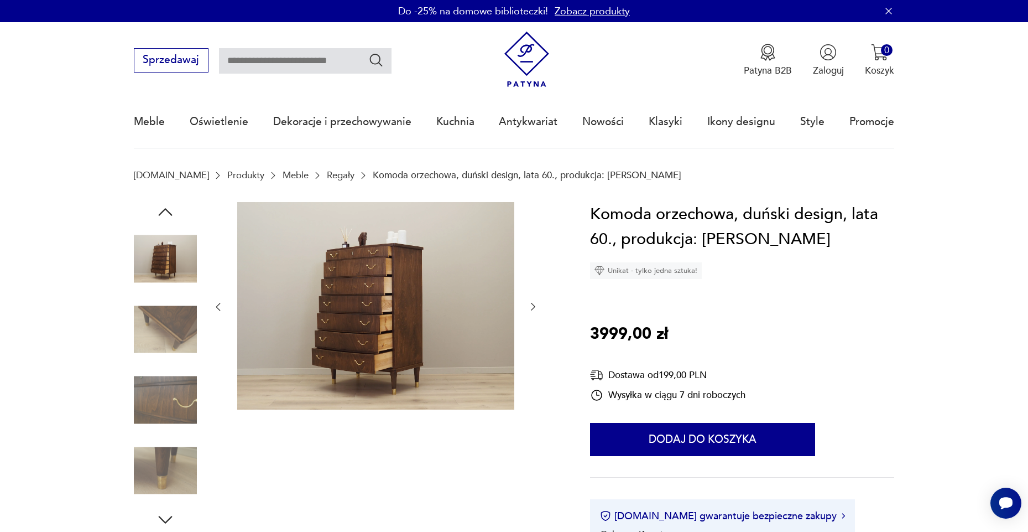
click at [163, 264] on img at bounding box center [165, 258] width 63 height 63
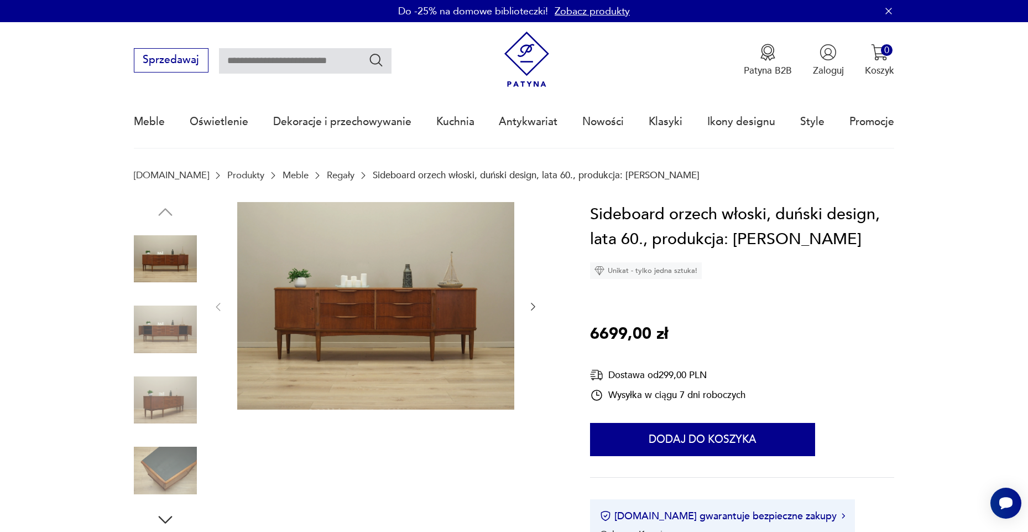
click at [531, 309] on icon "button" at bounding box center [533, 306] width 11 height 11
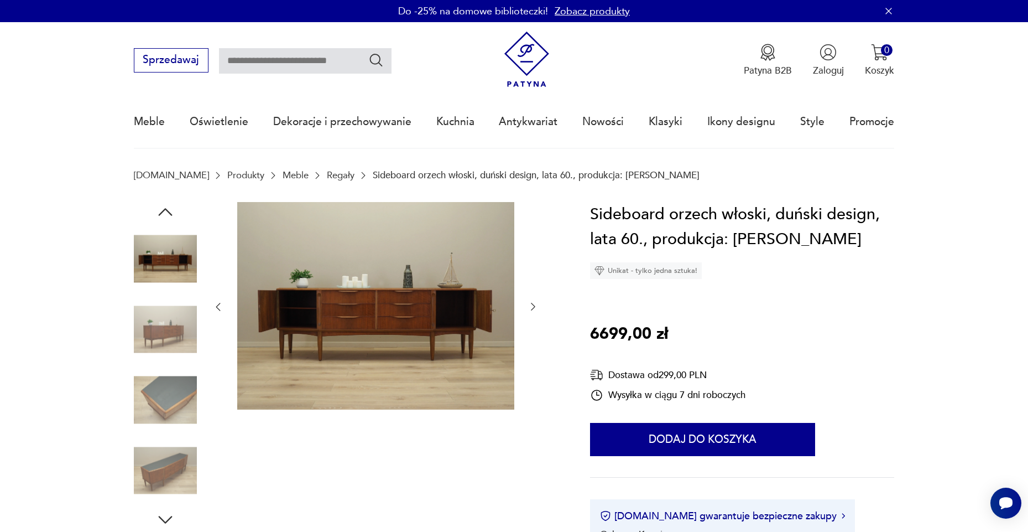
click at [532, 309] on icon "button" at bounding box center [533, 306] width 11 height 11
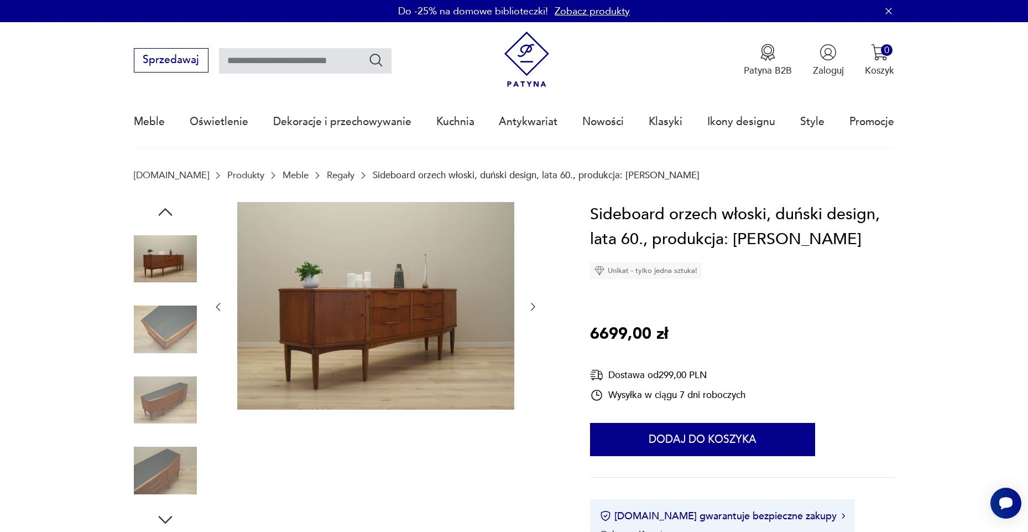
click at [532, 309] on icon "button" at bounding box center [533, 306] width 11 height 11
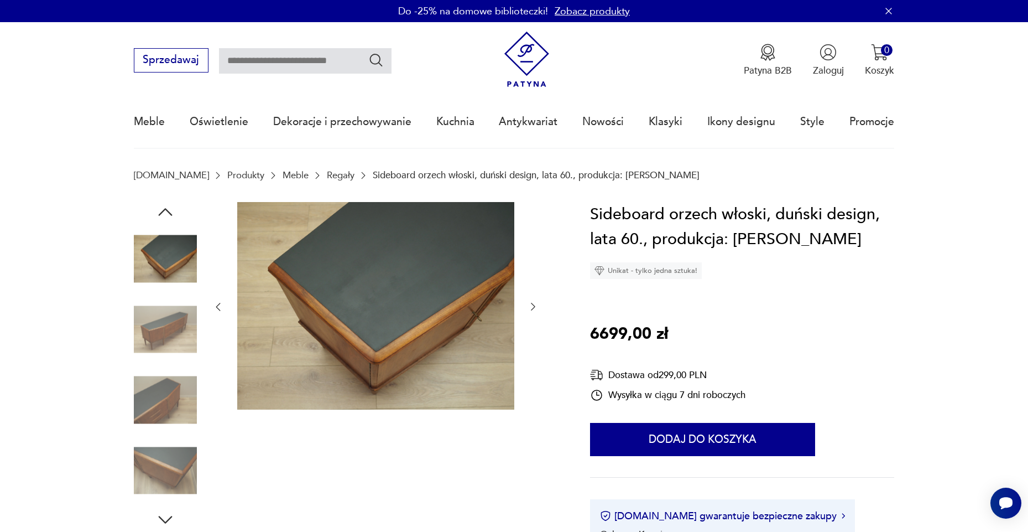
click at [532, 309] on icon "button" at bounding box center [533, 306] width 11 height 11
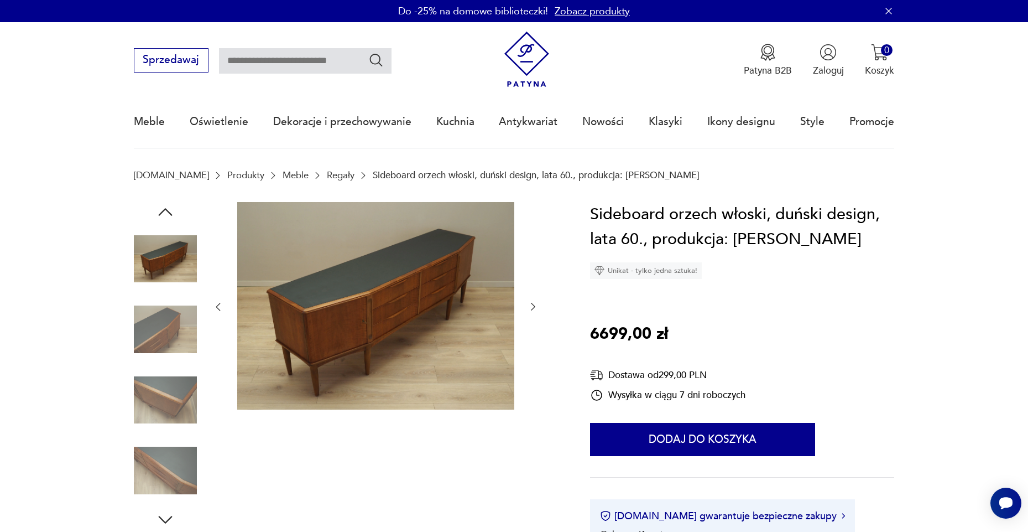
click at [532, 309] on icon "button" at bounding box center [533, 306] width 11 height 11
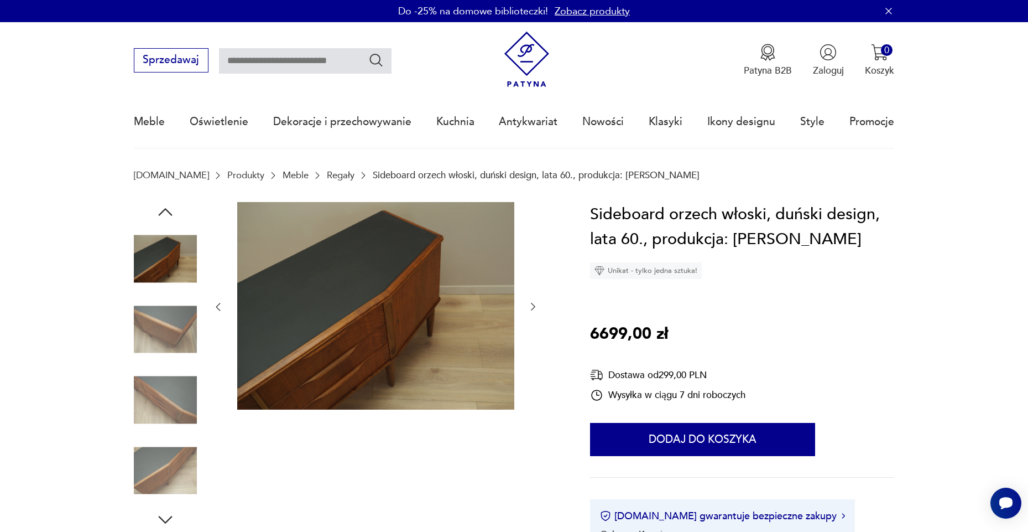
click at [532, 309] on icon "button" at bounding box center [533, 306] width 11 height 11
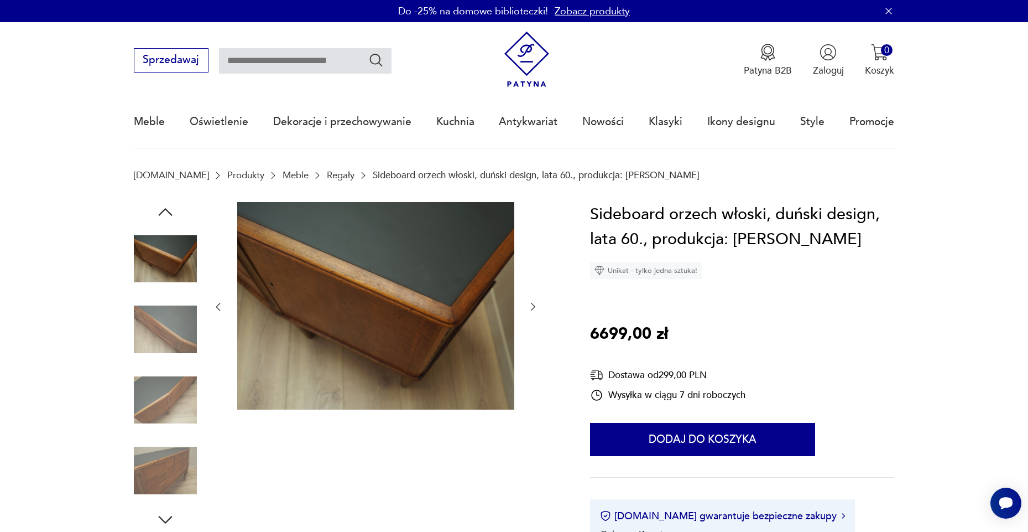
click at [532, 309] on icon "button" at bounding box center [533, 306] width 11 height 11
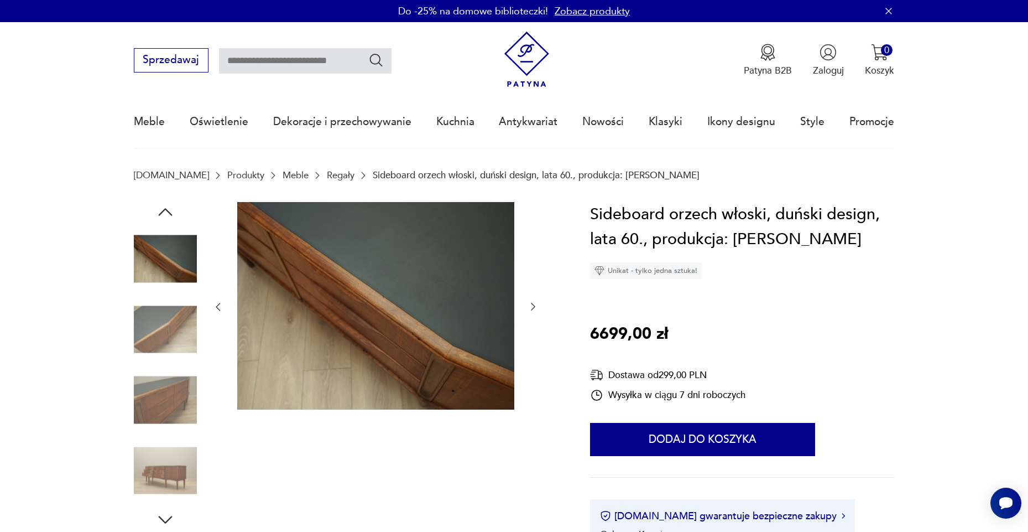
click at [144, 319] on img at bounding box center [165, 329] width 63 height 63
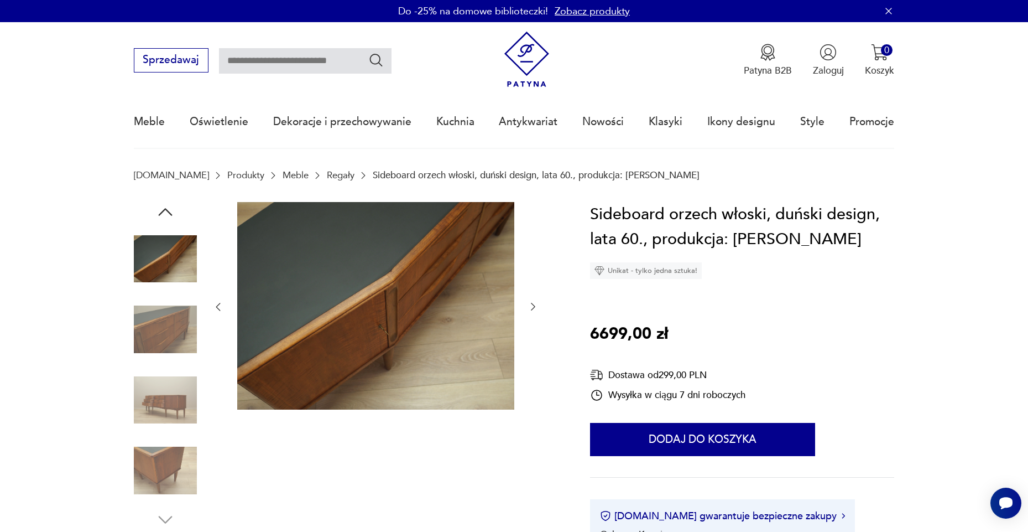
click at [145, 332] on img at bounding box center [165, 329] width 63 height 63
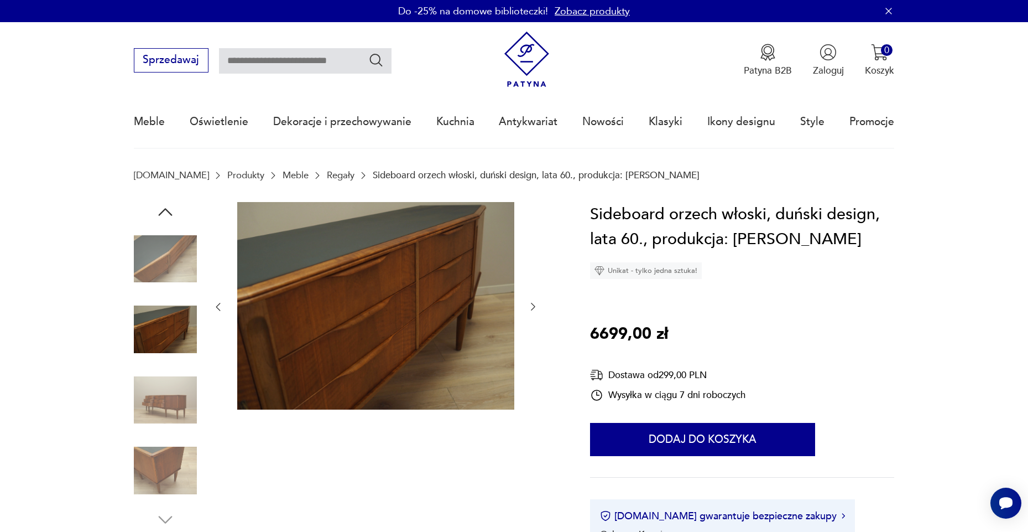
click at [162, 384] on img at bounding box center [165, 399] width 63 height 63
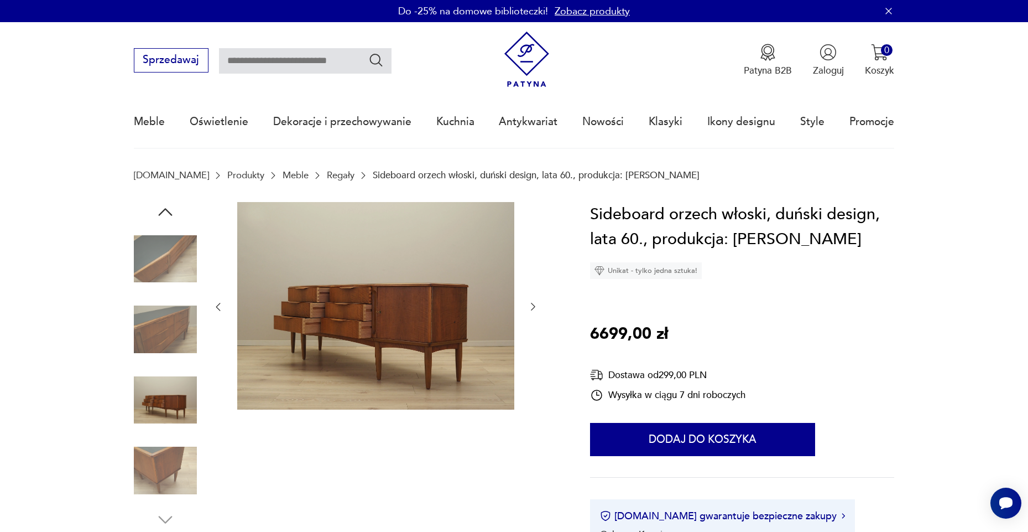
click at [163, 437] on div at bounding box center [165, 365] width 63 height 277
click at [168, 358] on img at bounding box center [165, 329] width 63 height 63
